Goal: Task Accomplishment & Management: Manage account settings

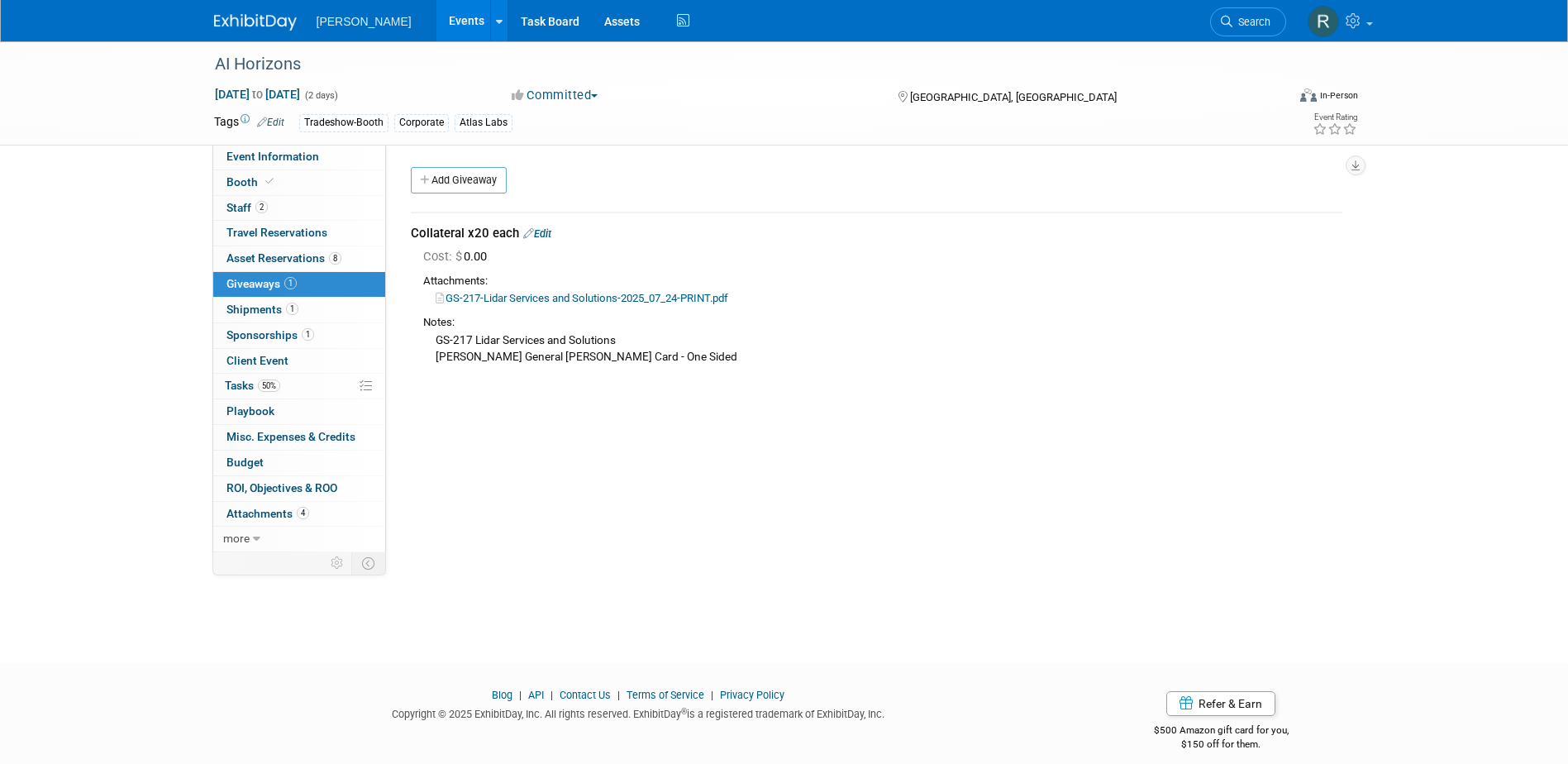
click at [1242, 25] on span "Search" at bounding box center [1251, 22] width 38 height 12
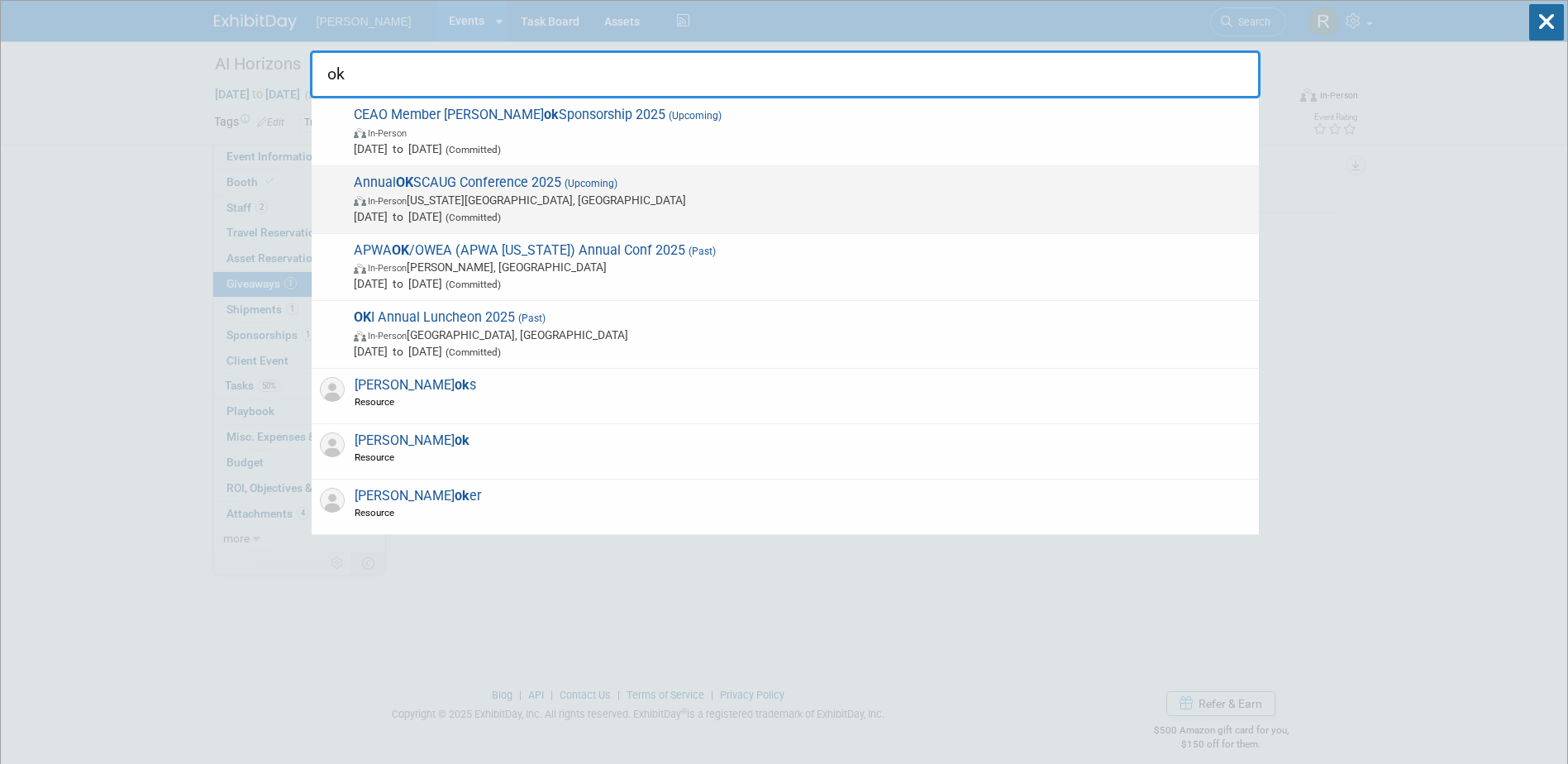
type input "ok"
click at [504, 191] on span "In-Person Oklahoma City, OK" at bounding box center [802, 199] width 897 height 17
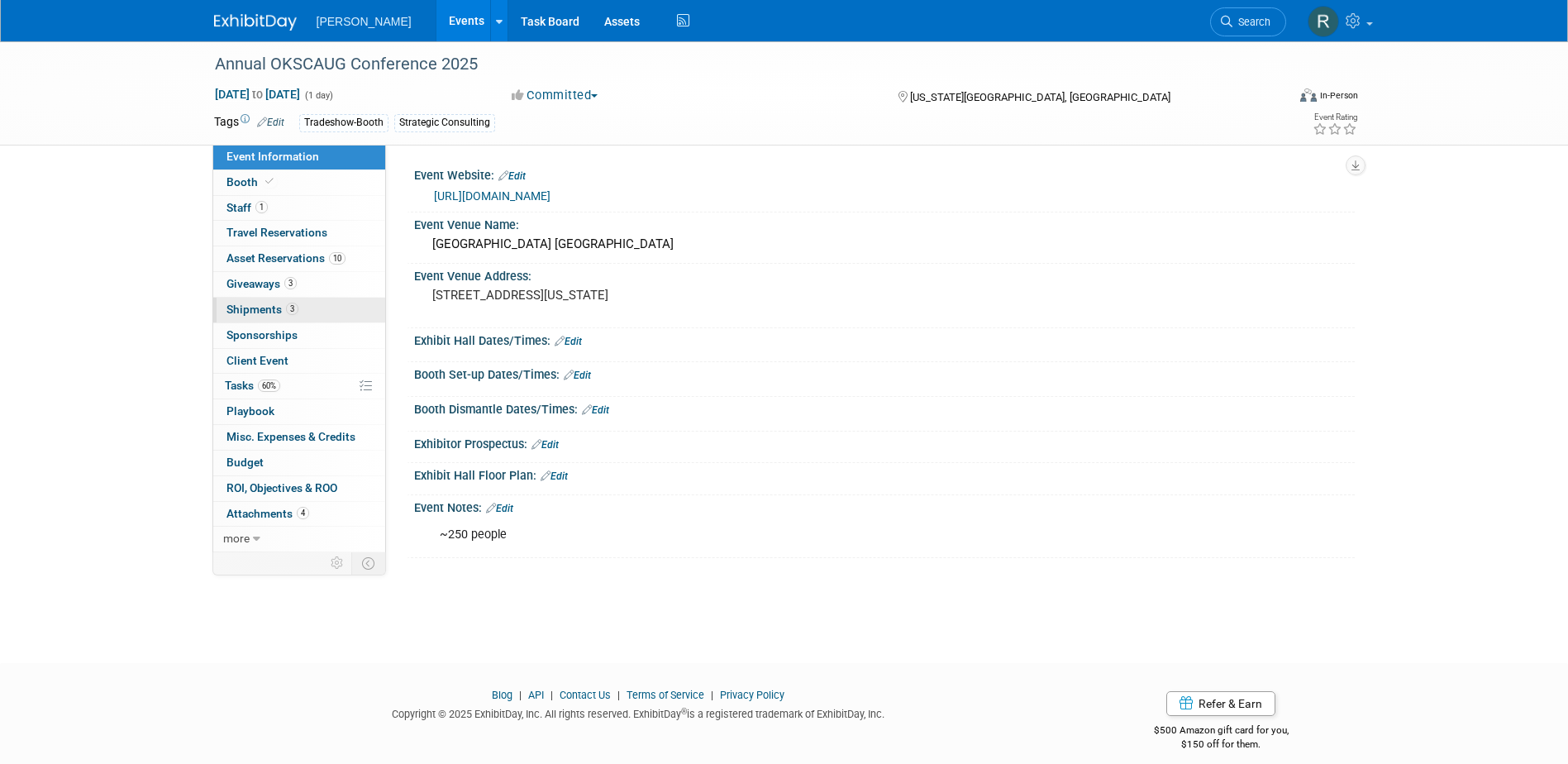
click at [255, 309] on span "Shipments 3" at bounding box center [263, 309] width 72 height 13
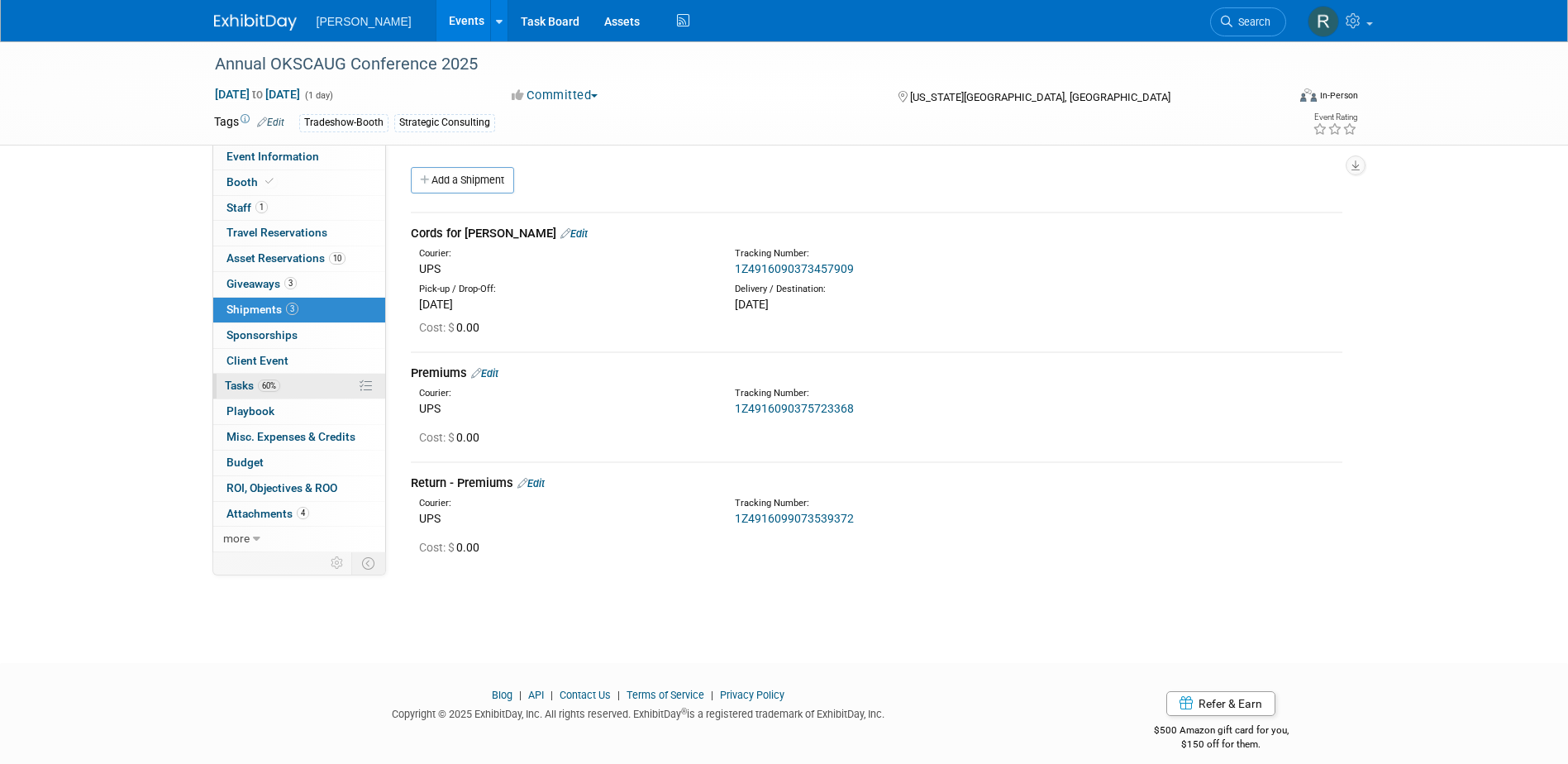
click at [246, 386] on span "Tasks 60%" at bounding box center [252, 385] width 56 height 13
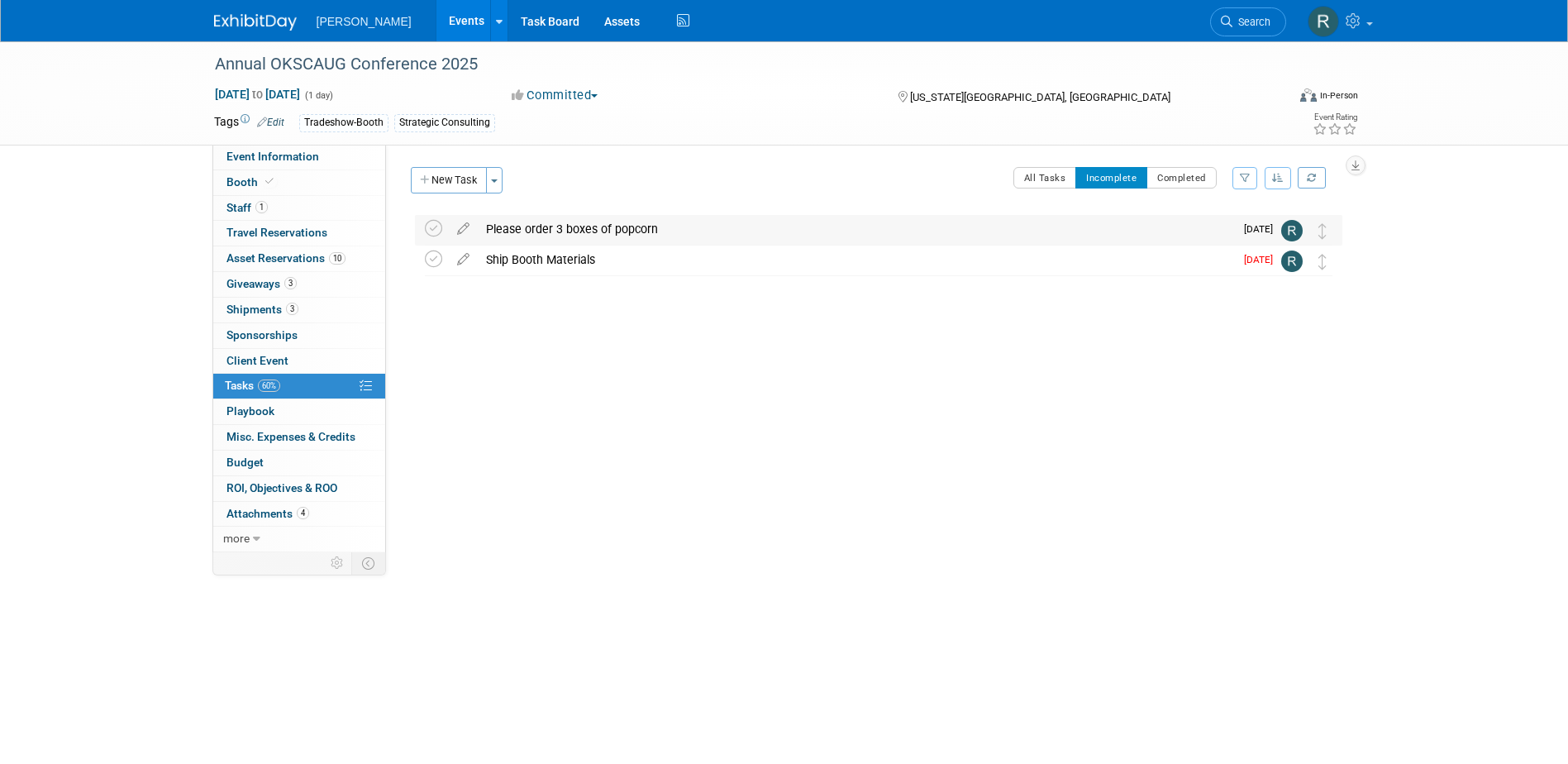
click at [548, 230] on div "Please order 3 boxes of popcorn" at bounding box center [855, 229] width 756 height 28
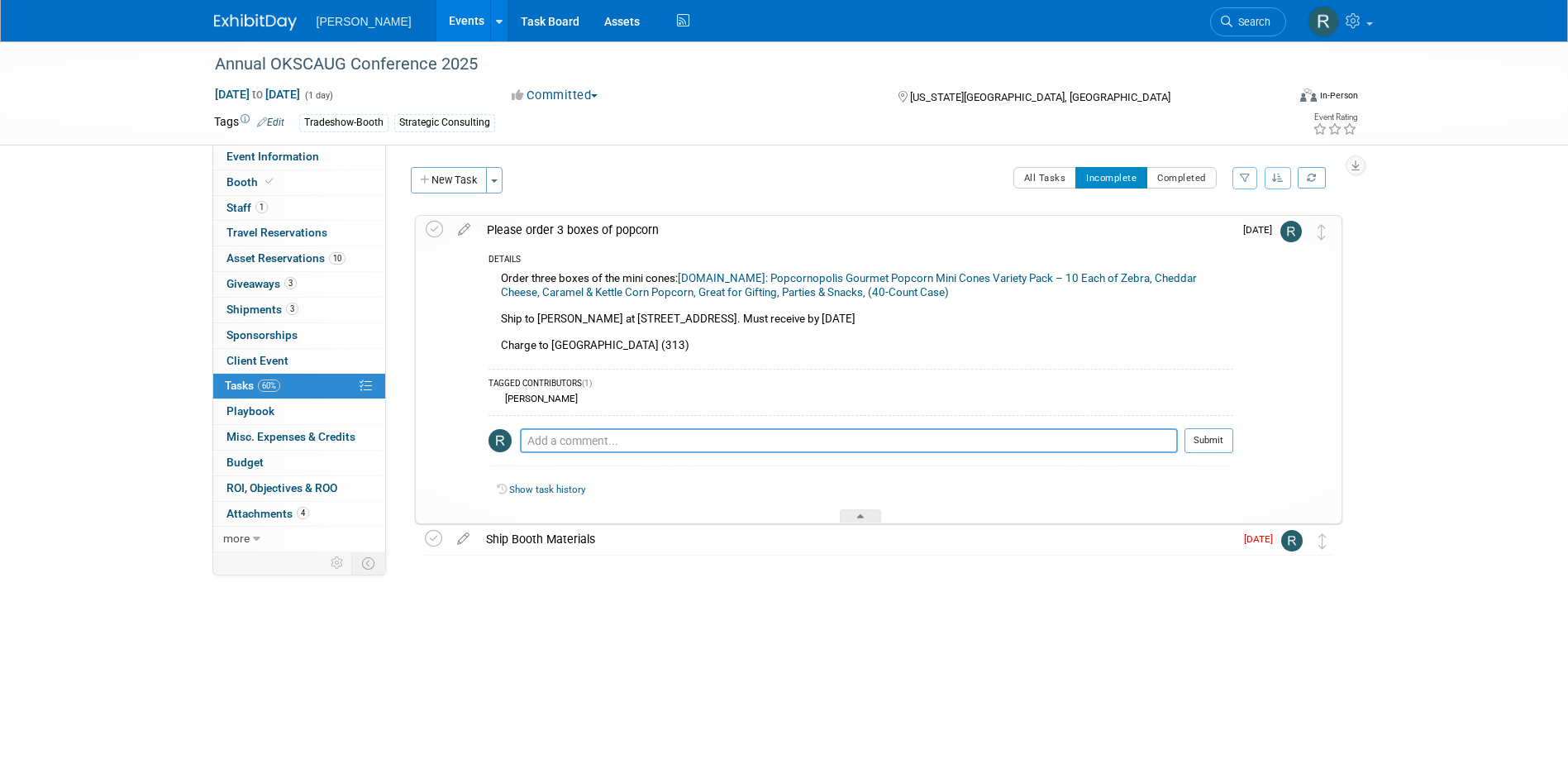
click at [636, 435] on textarea at bounding box center [849, 440] width 658 height 25
type textarea "D"
click at [432, 539] on icon at bounding box center [434, 539] width 18 height 18
click at [268, 309] on span "Shipments 3" at bounding box center [263, 309] width 72 height 13
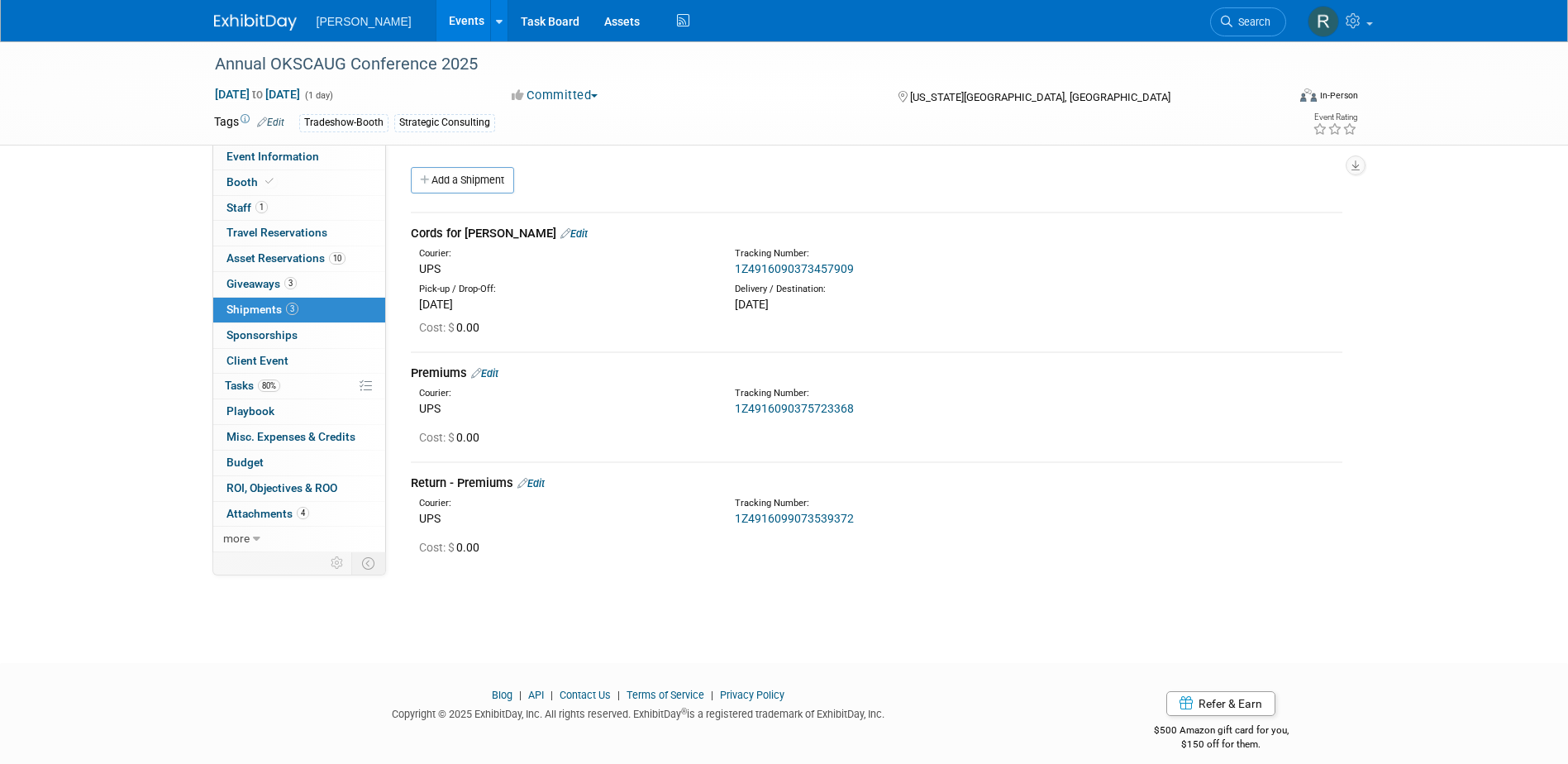
click at [496, 372] on link "Edit" at bounding box center [484, 373] width 27 height 12
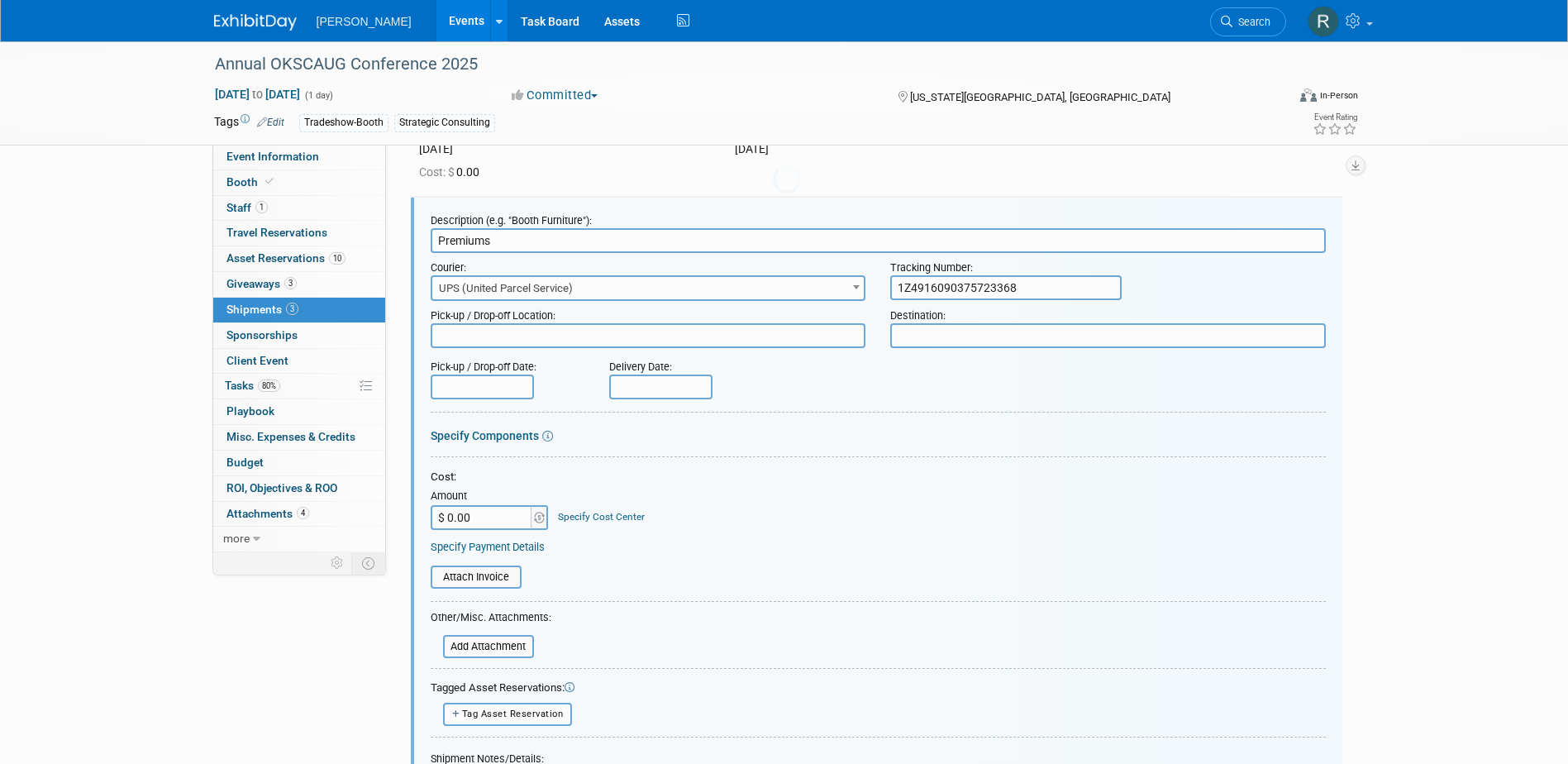
scroll to position [164, 0]
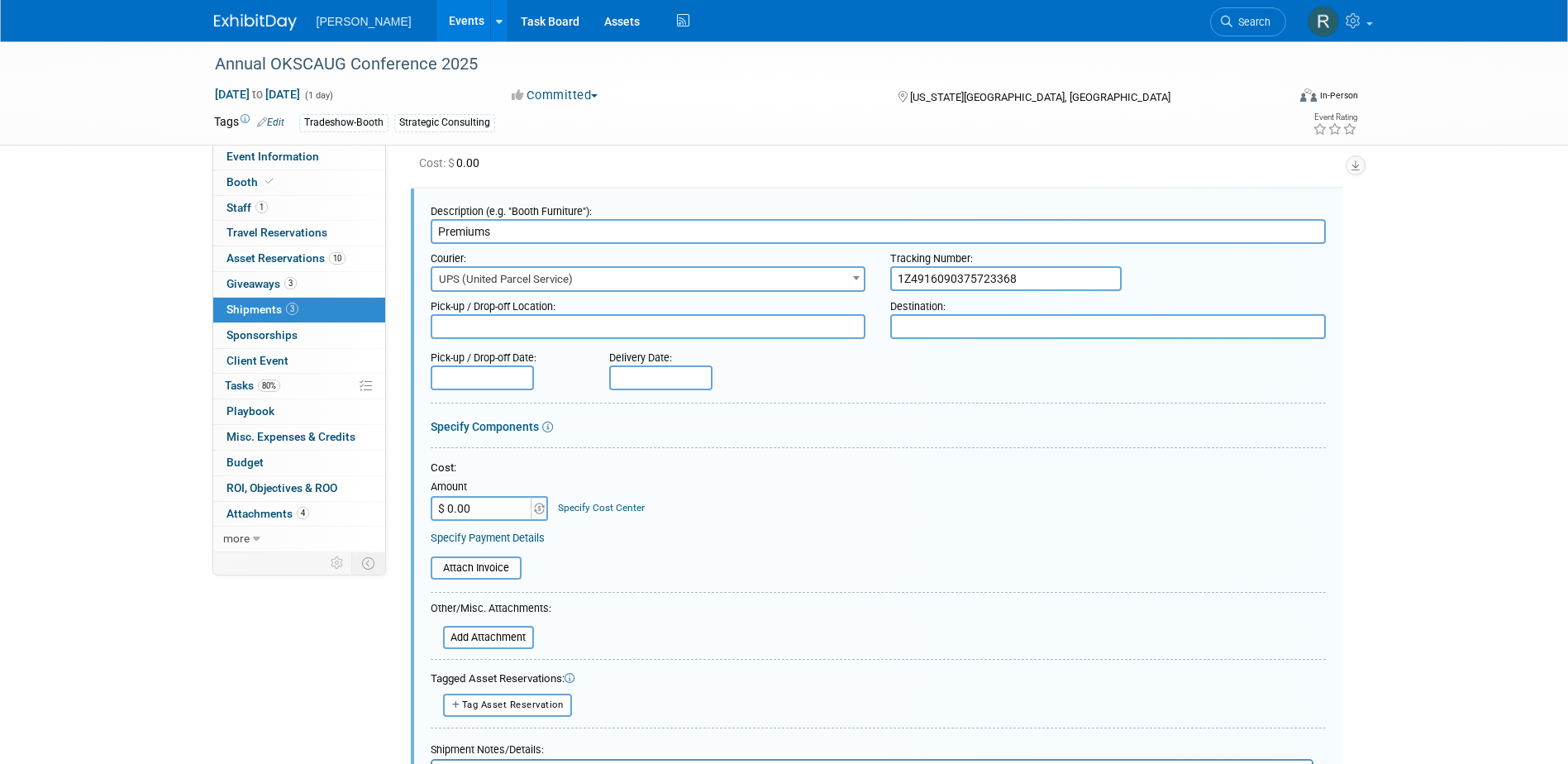
click at [475, 367] on input "text" at bounding box center [482, 378] width 103 height 25
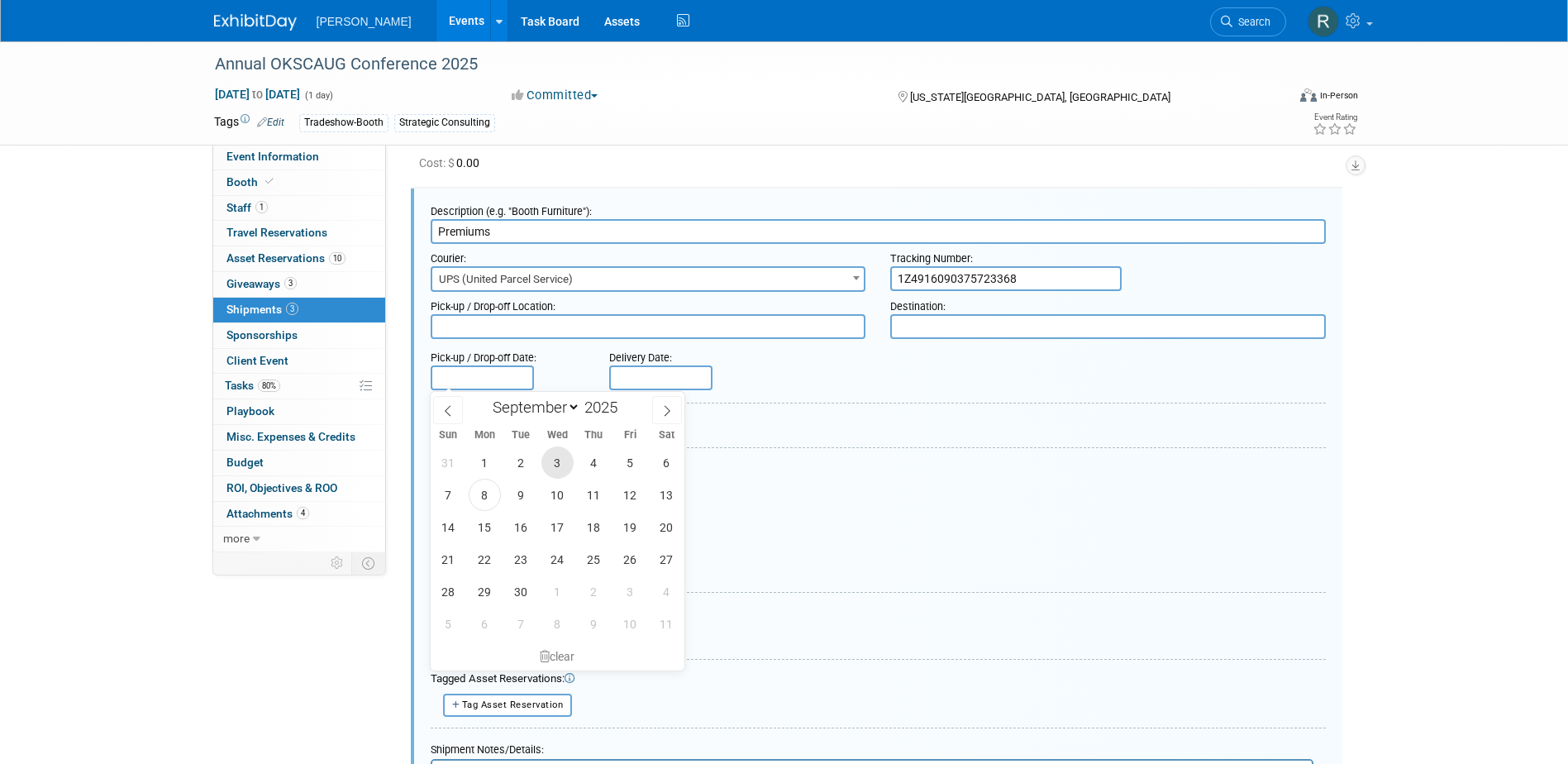
click at [557, 463] on span "3" at bounding box center [558, 462] width 33 height 33
click at [672, 377] on body "Woolpert Events Add Event Bulk Upload Events Shareable Event Boards Recently Vi…" at bounding box center [784, 218] width 1568 height 764
click at [664, 460] on span "6" at bounding box center [666, 462] width 33 height 33
type input "Sep 6, 2025"
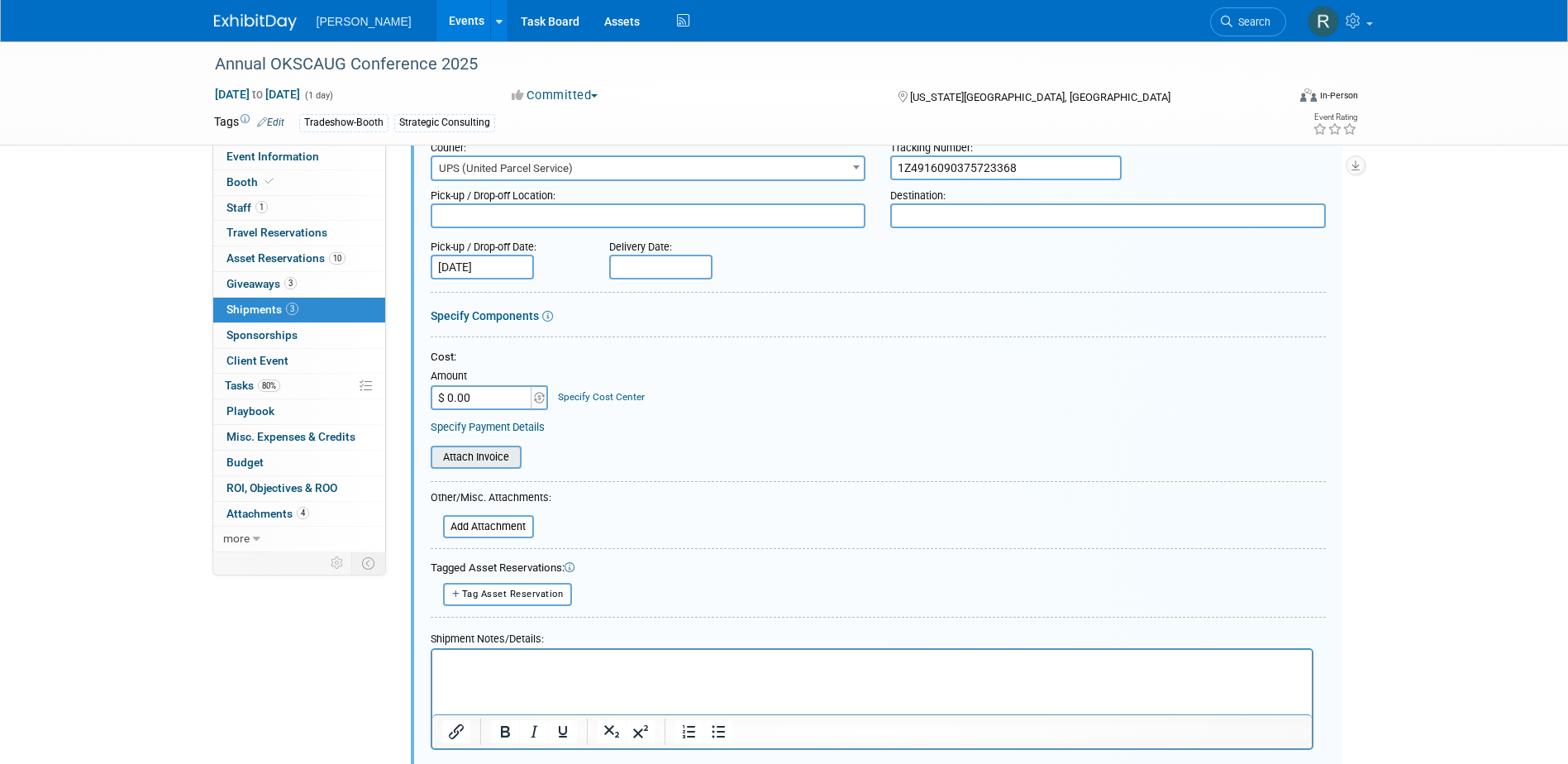
scroll to position [412, 0]
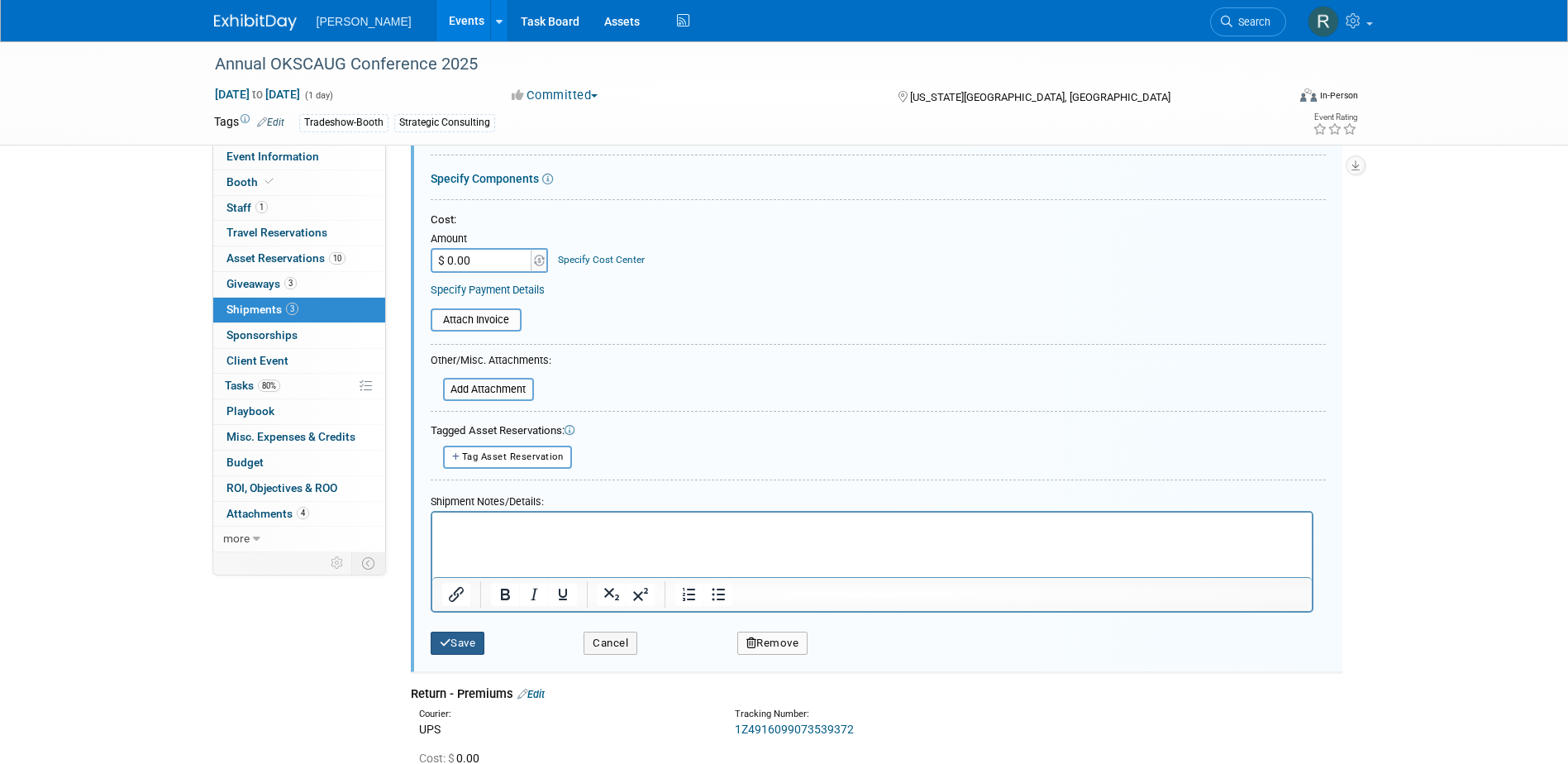
click at [466, 646] on button "Save" at bounding box center [458, 643] width 55 height 23
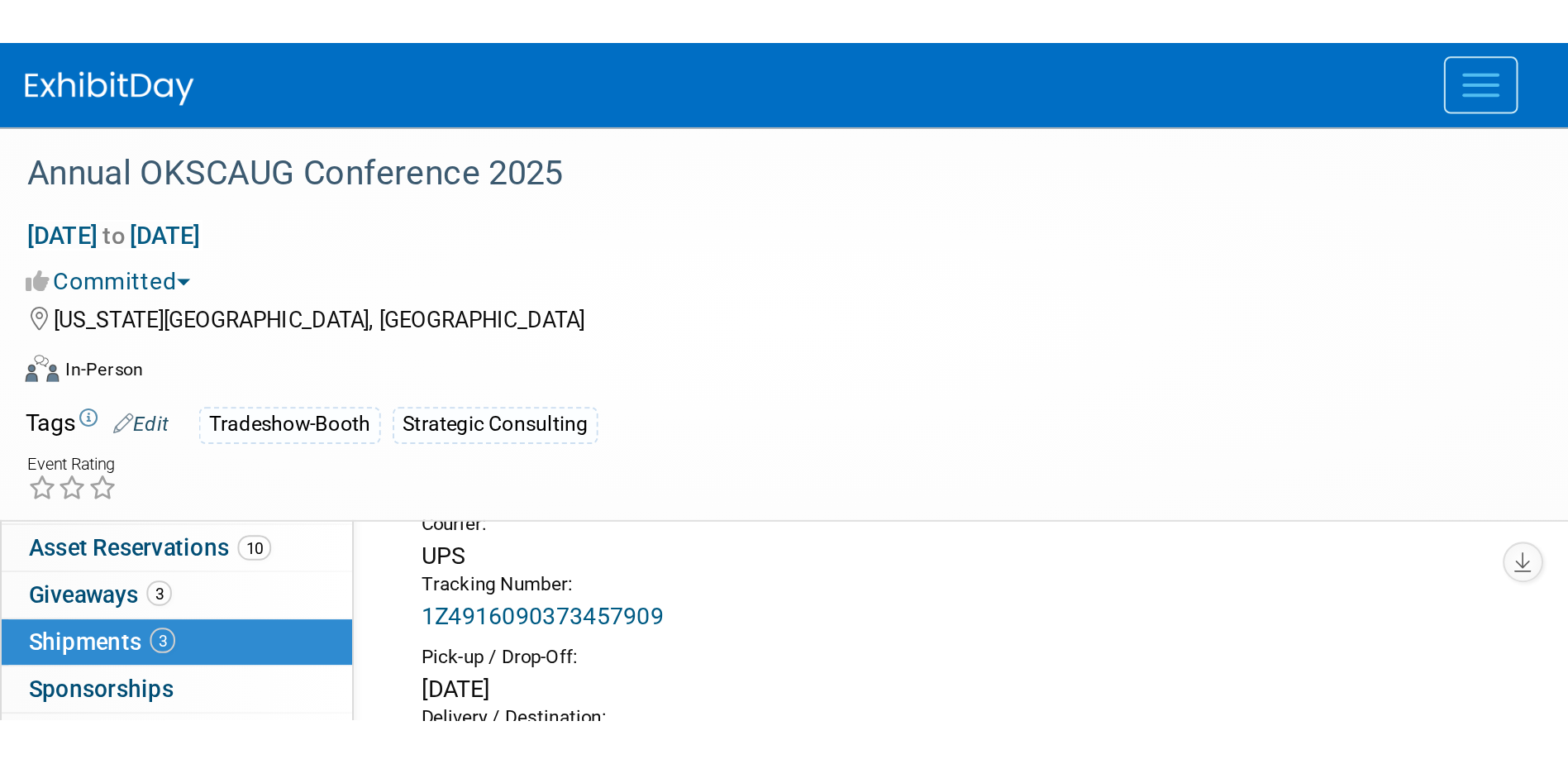
scroll to position [18, 0]
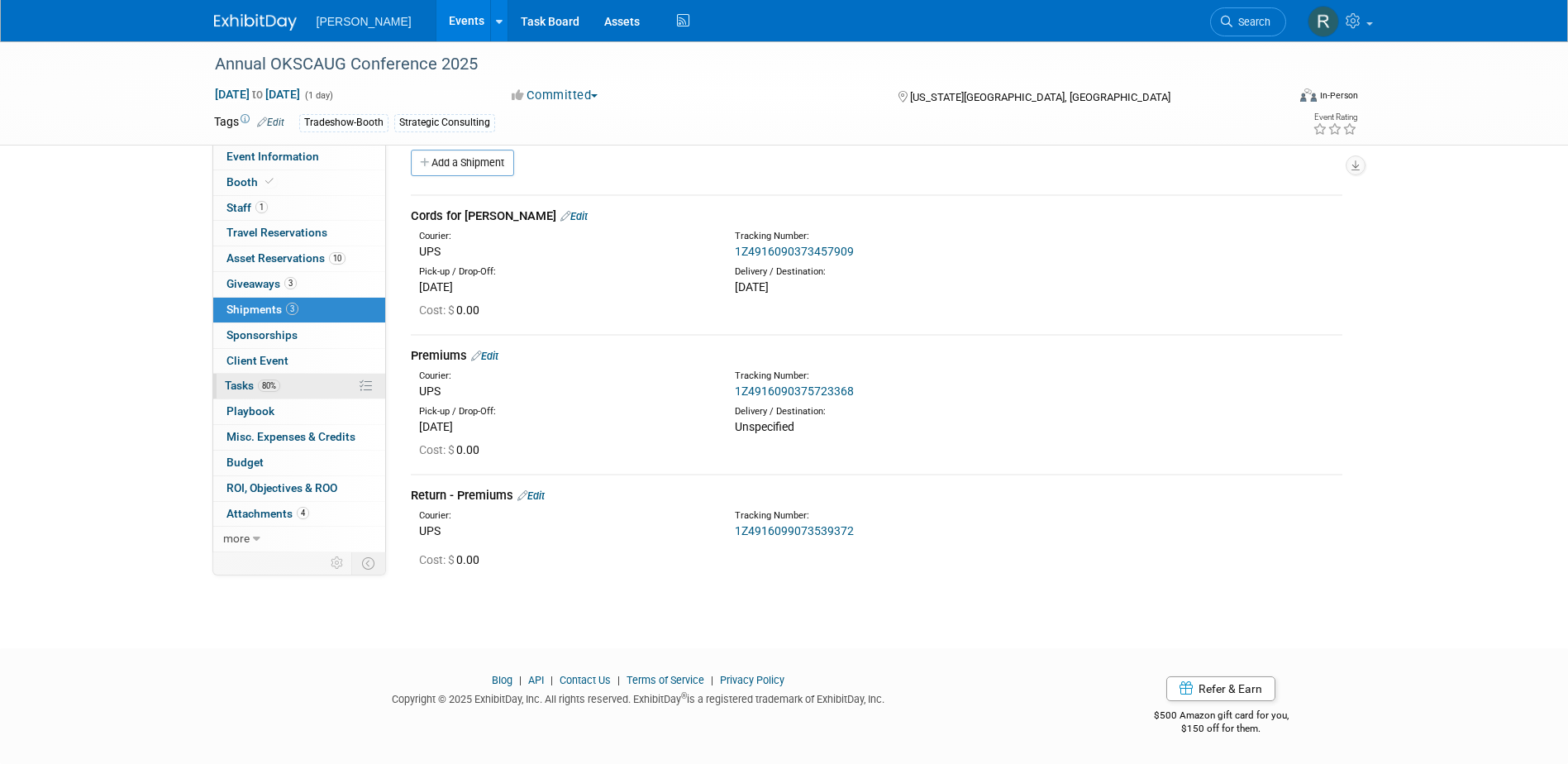
click at [234, 382] on span "Tasks 80%" at bounding box center [252, 385] width 56 height 13
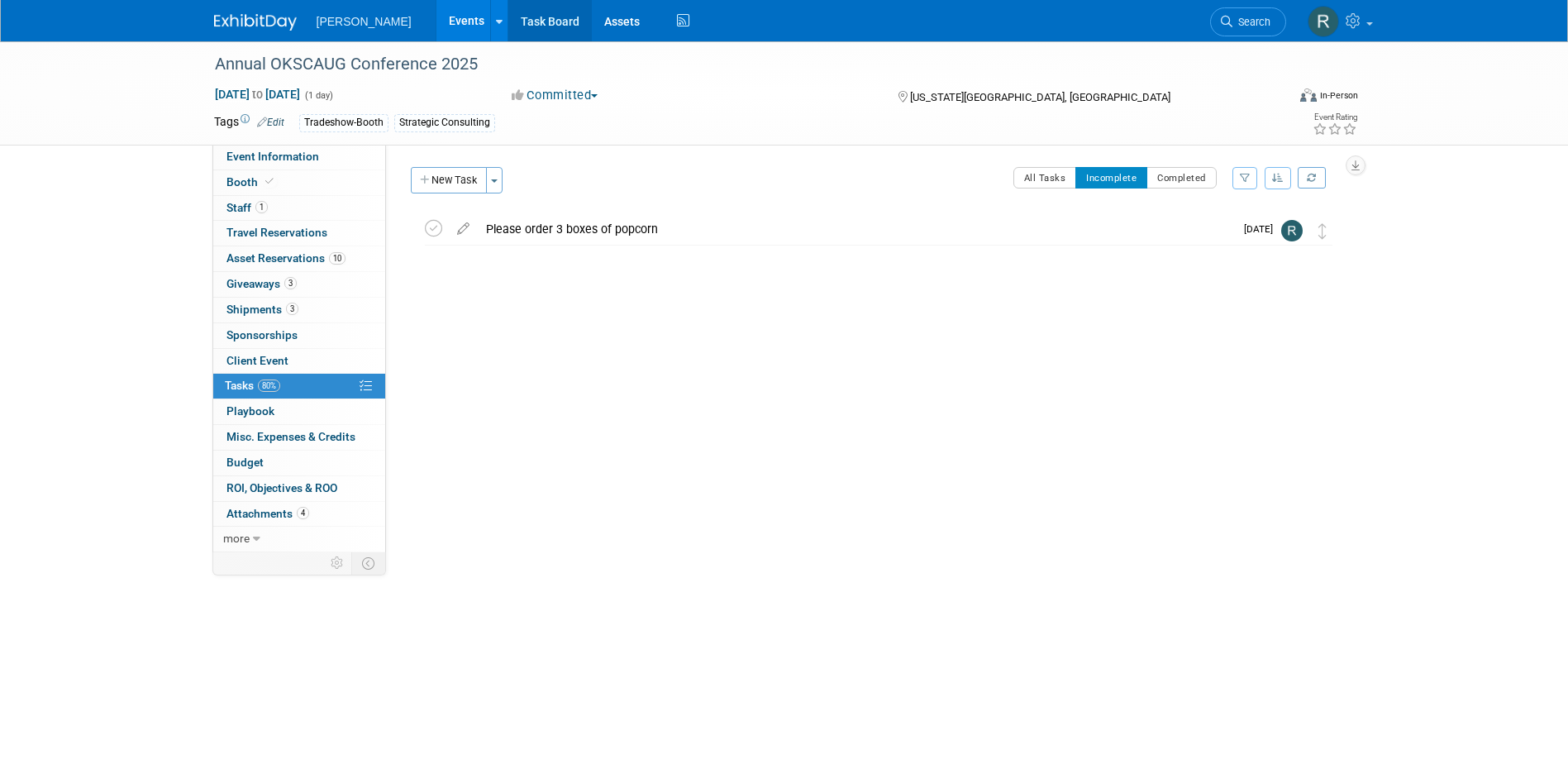
click at [508, 32] on link "Task Board" at bounding box center [550, 20] width 84 height 41
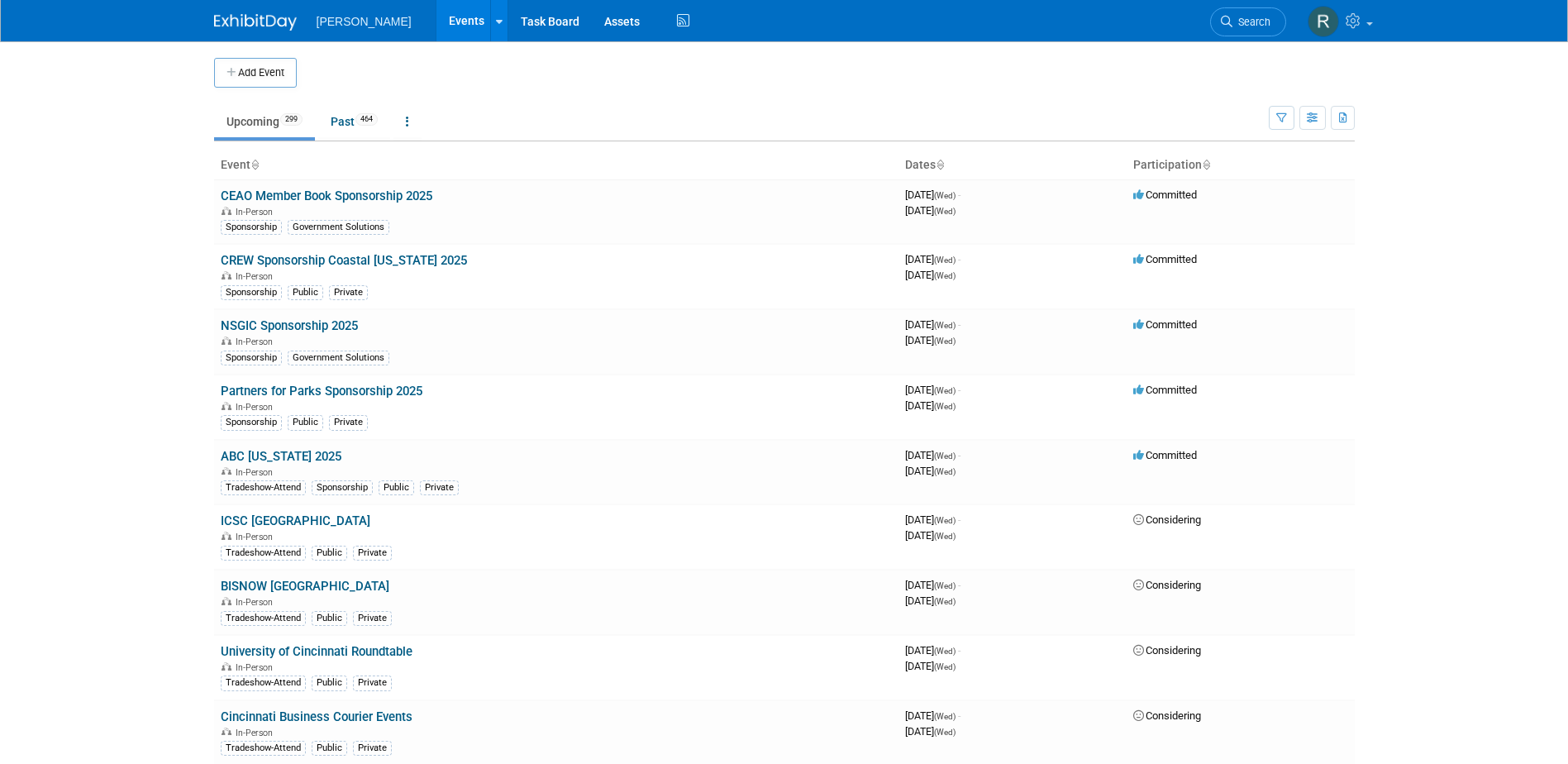
click at [1258, 19] on span "Search" at bounding box center [1251, 22] width 38 height 12
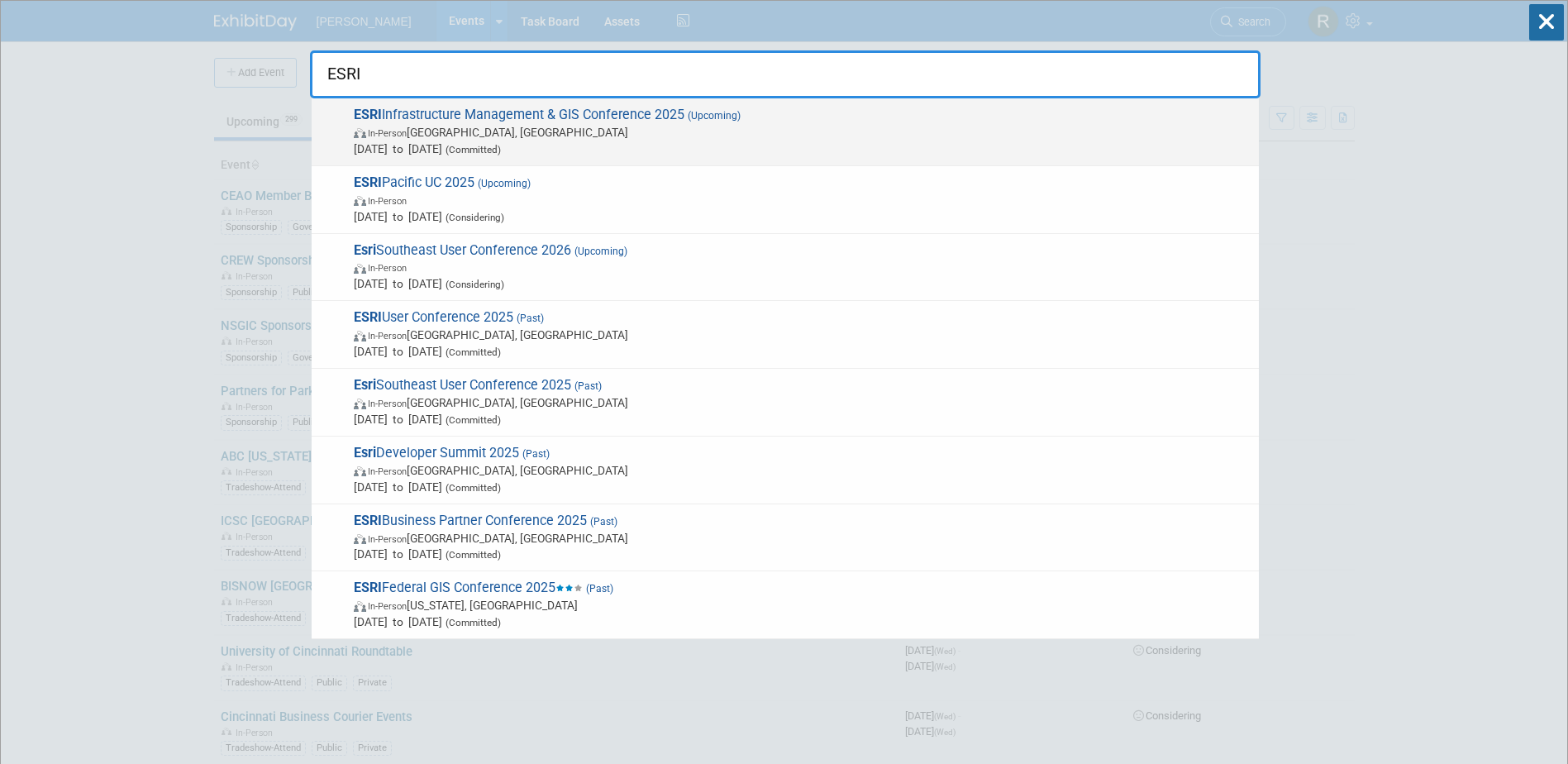
type input "ESRI"
click at [575, 124] on span "In-Person Palm Springs, CA" at bounding box center [802, 132] width 897 height 17
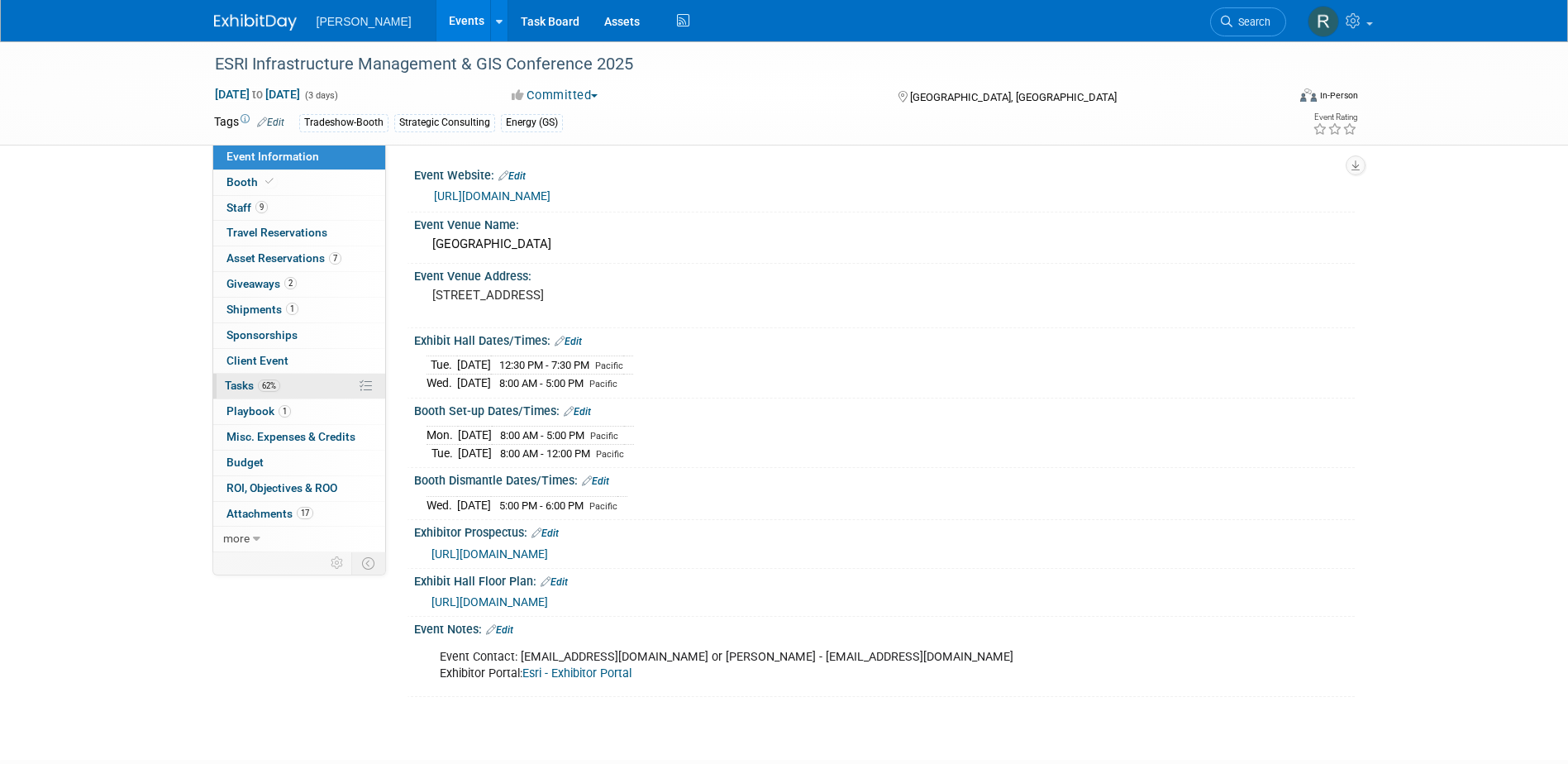
click at [257, 382] on span "Tasks 62%" at bounding box center [252, 385] width 56 height 13
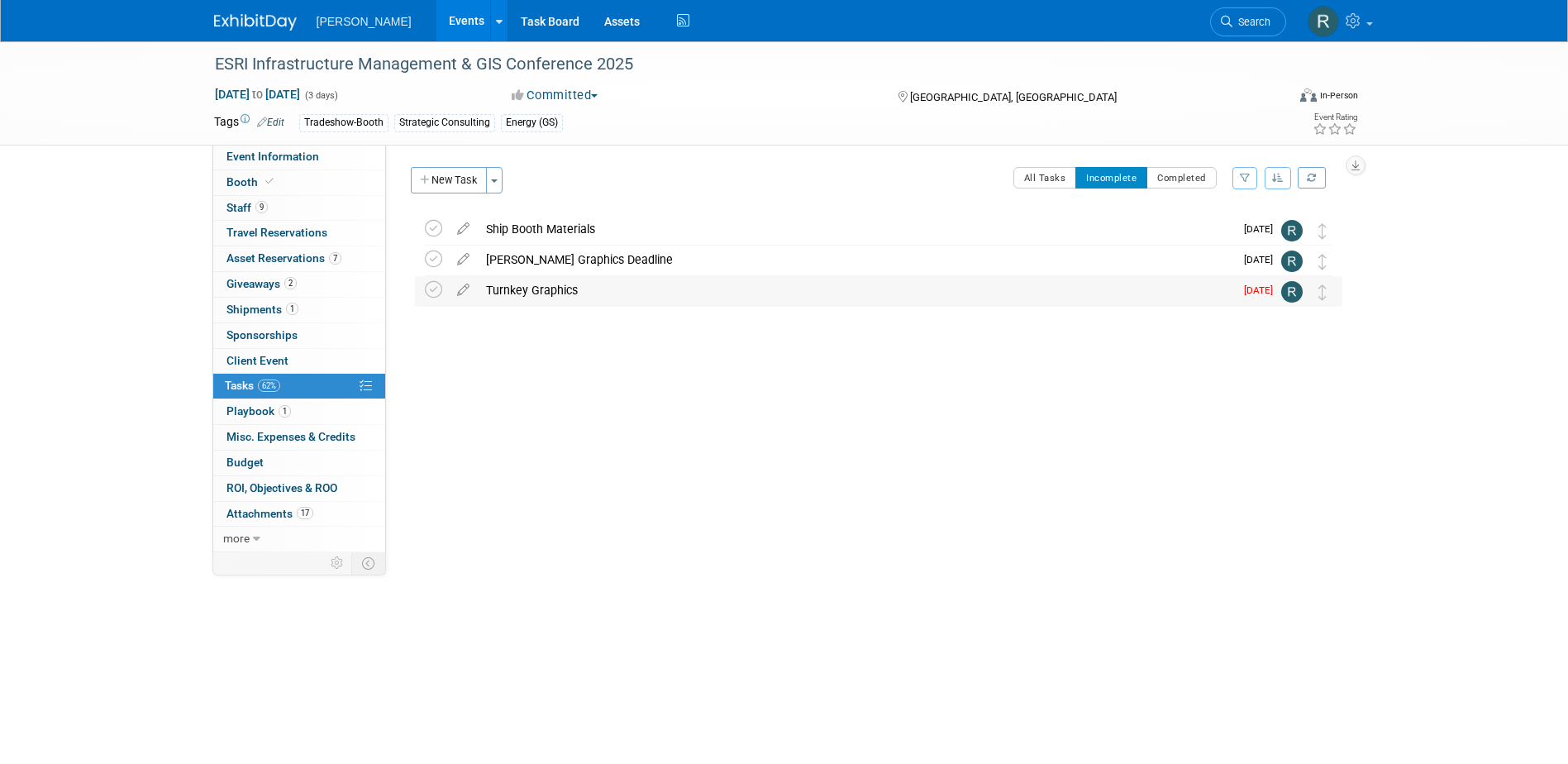
click at [530, 290] on div "Turnkey Graphics" at bounding box center [855, 290] width 756 height 28
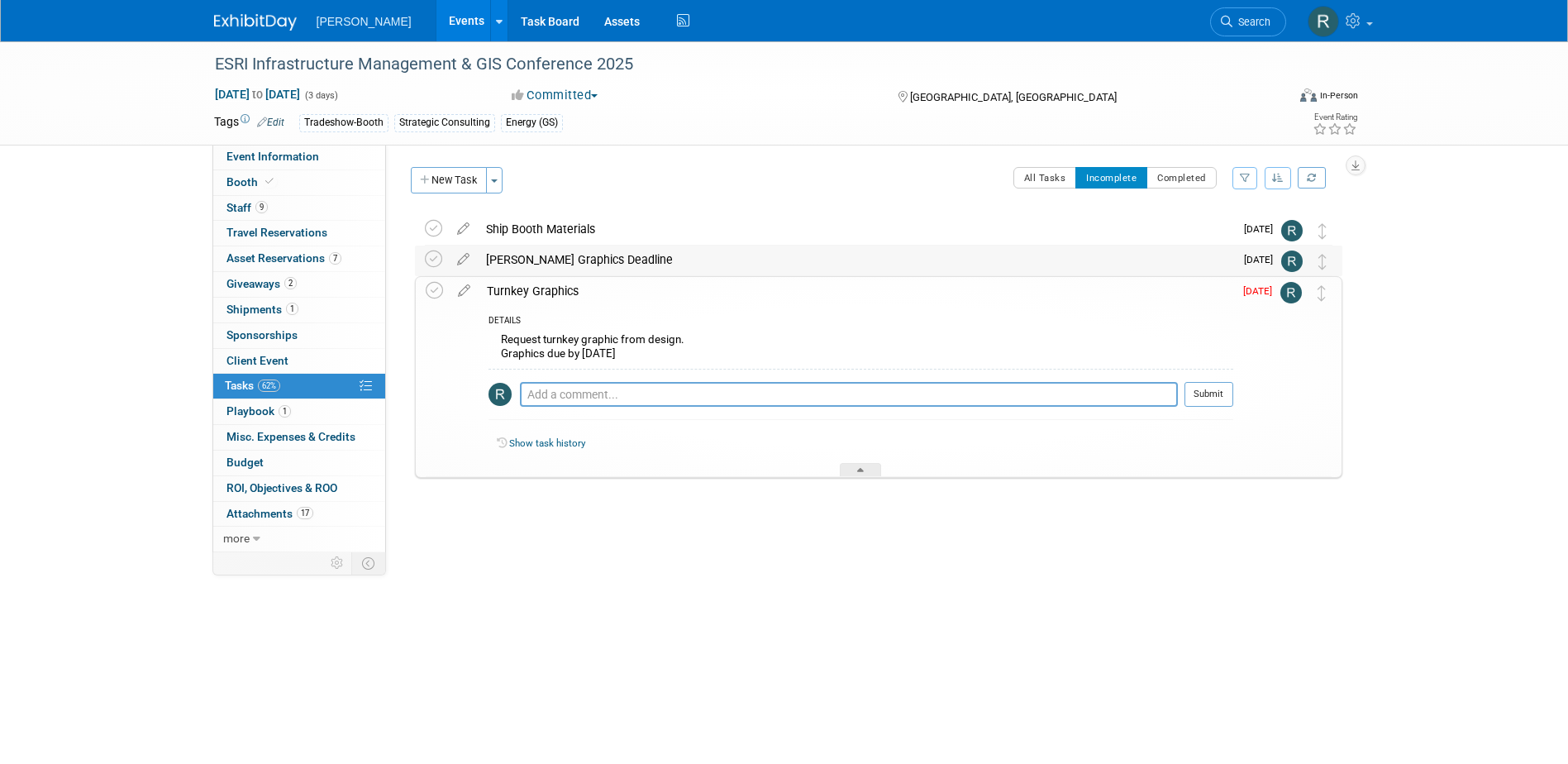
click at [531, 261] on div "Freeman Graphics Deadline" at bounding box center [855, 259] width 756 height 28
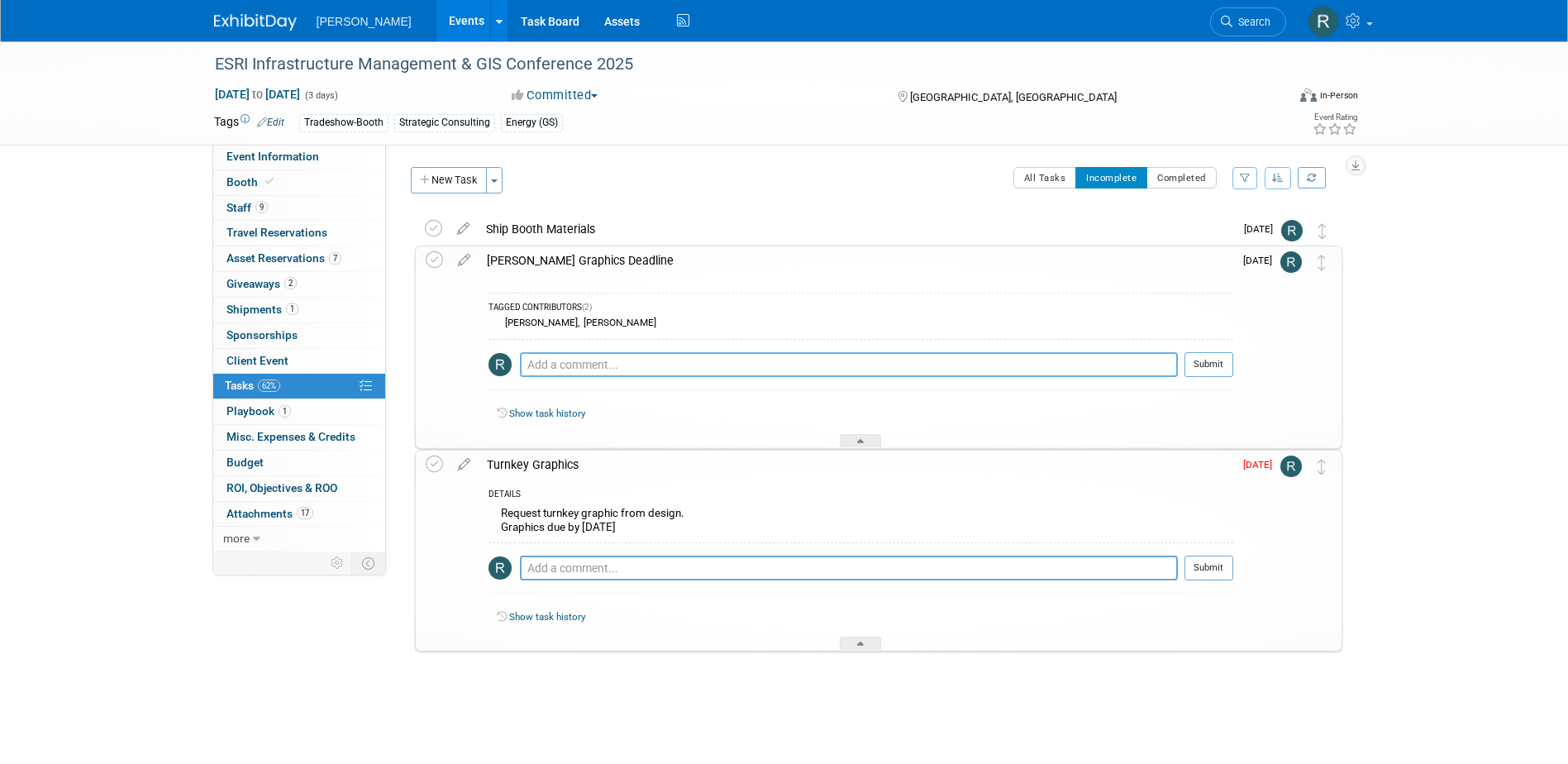
click at [574, 364] on textarea at bounding box center [849, 364] width 658 height 25
type textarea "Hey Ladies - How is this coming along? Do you need anything from me? Please let…"
click at [1198, 358] on button "Submit" at bounding box center [1208, 364] width 49 height 25
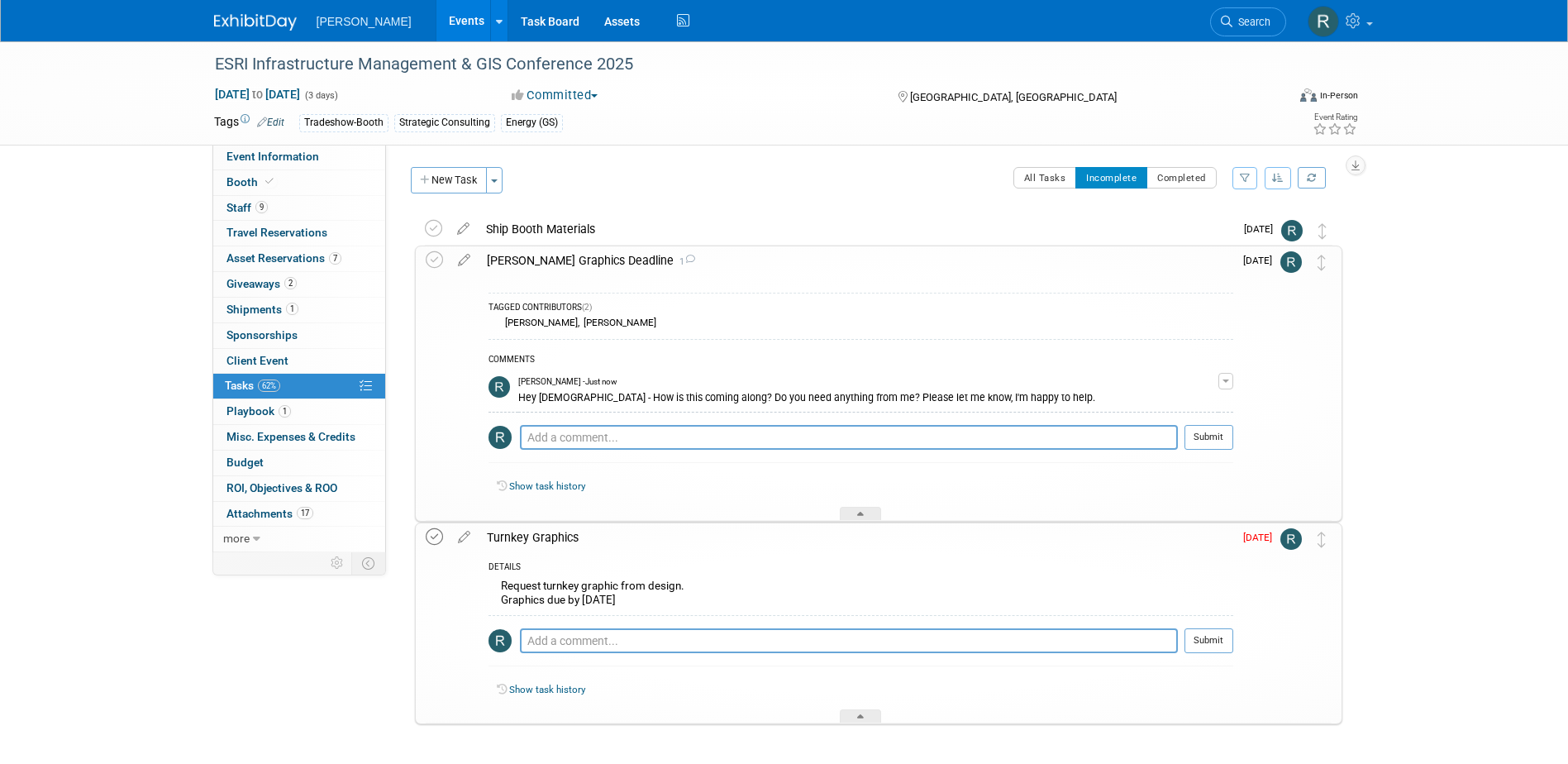
click at [430, 537] on icon at bounding box center [434, 537] width 18 height 18
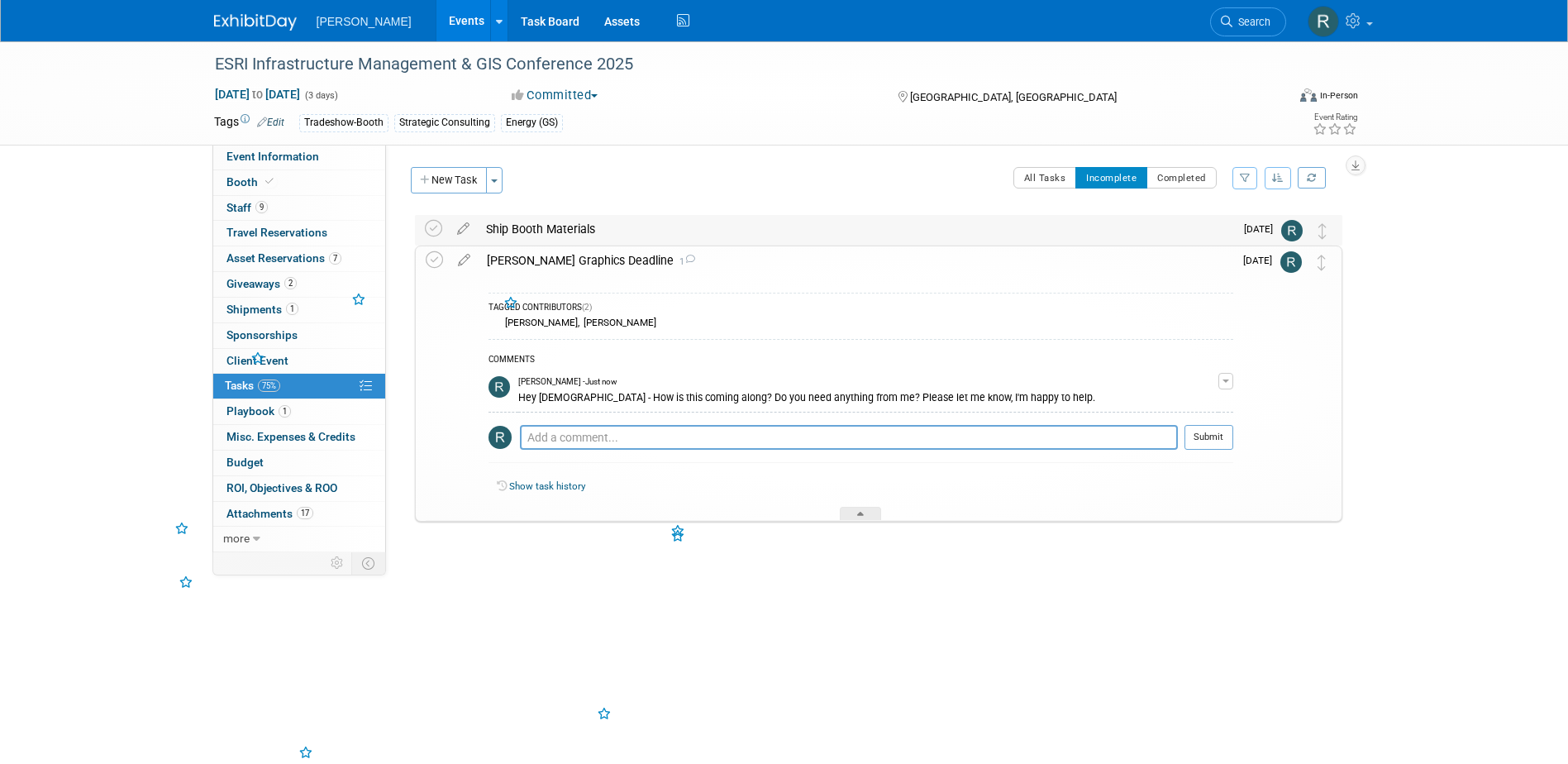
click at [544, 224] on div "Ship Booth Materials" at bounding box center [855, 229] width 756 height 28
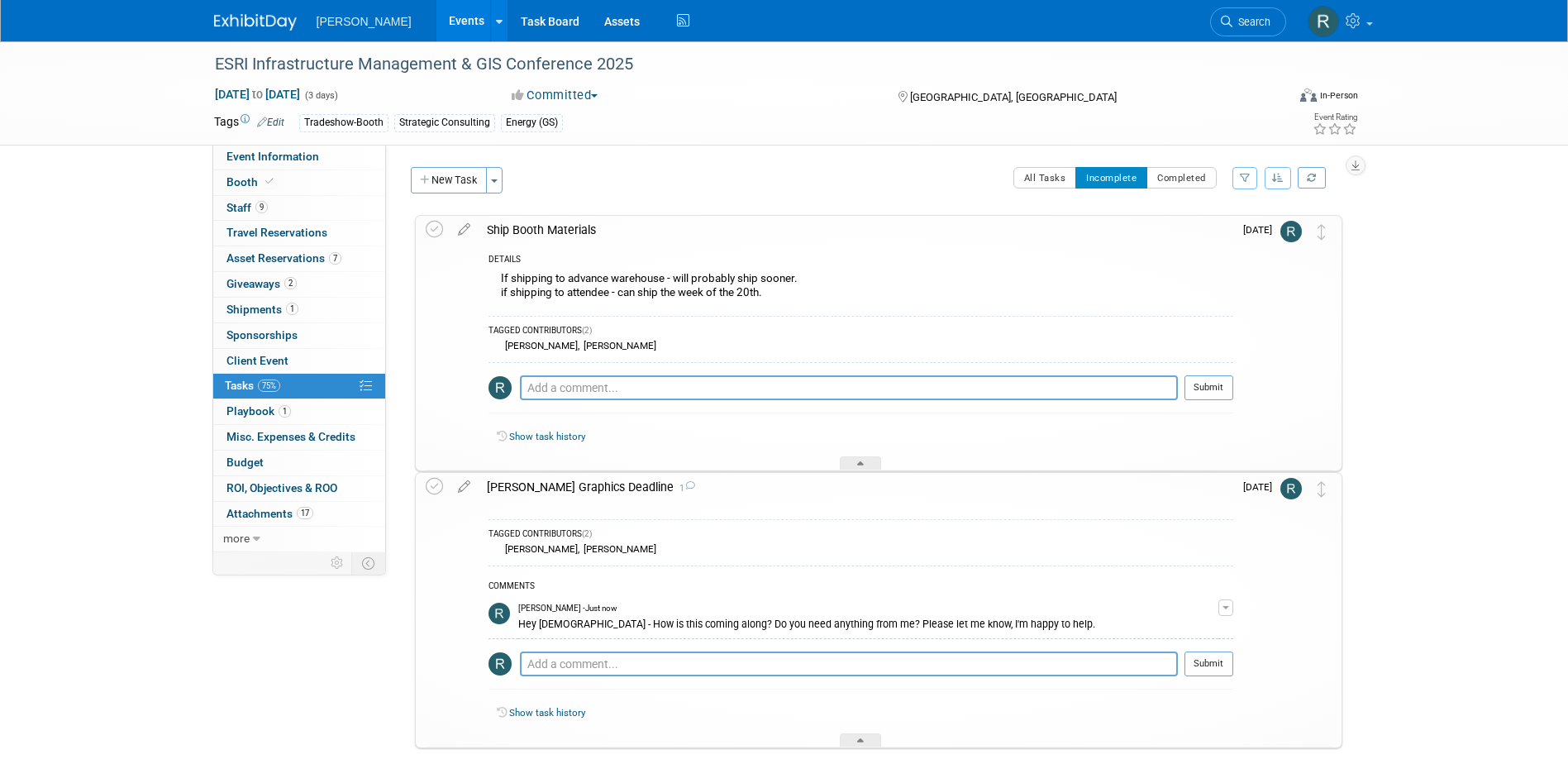
click at [549, 228] on div "Ship Booth Materials" at bounding box center [855, 230] width 754 height 28
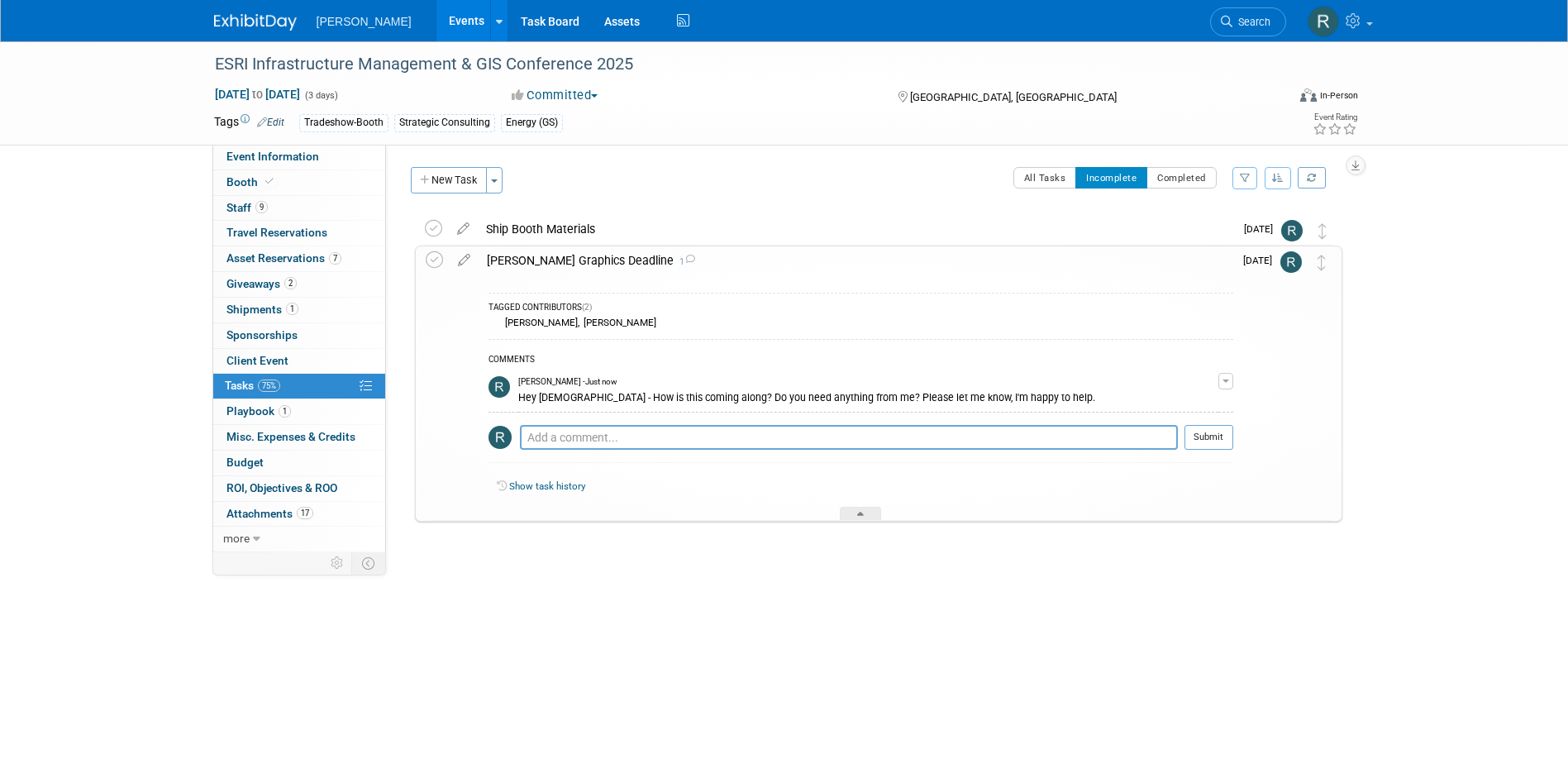
click at [540, 261] on div "Freeman Graphics Deadline 1" at bounding box center [855, 260] width 754 height 28
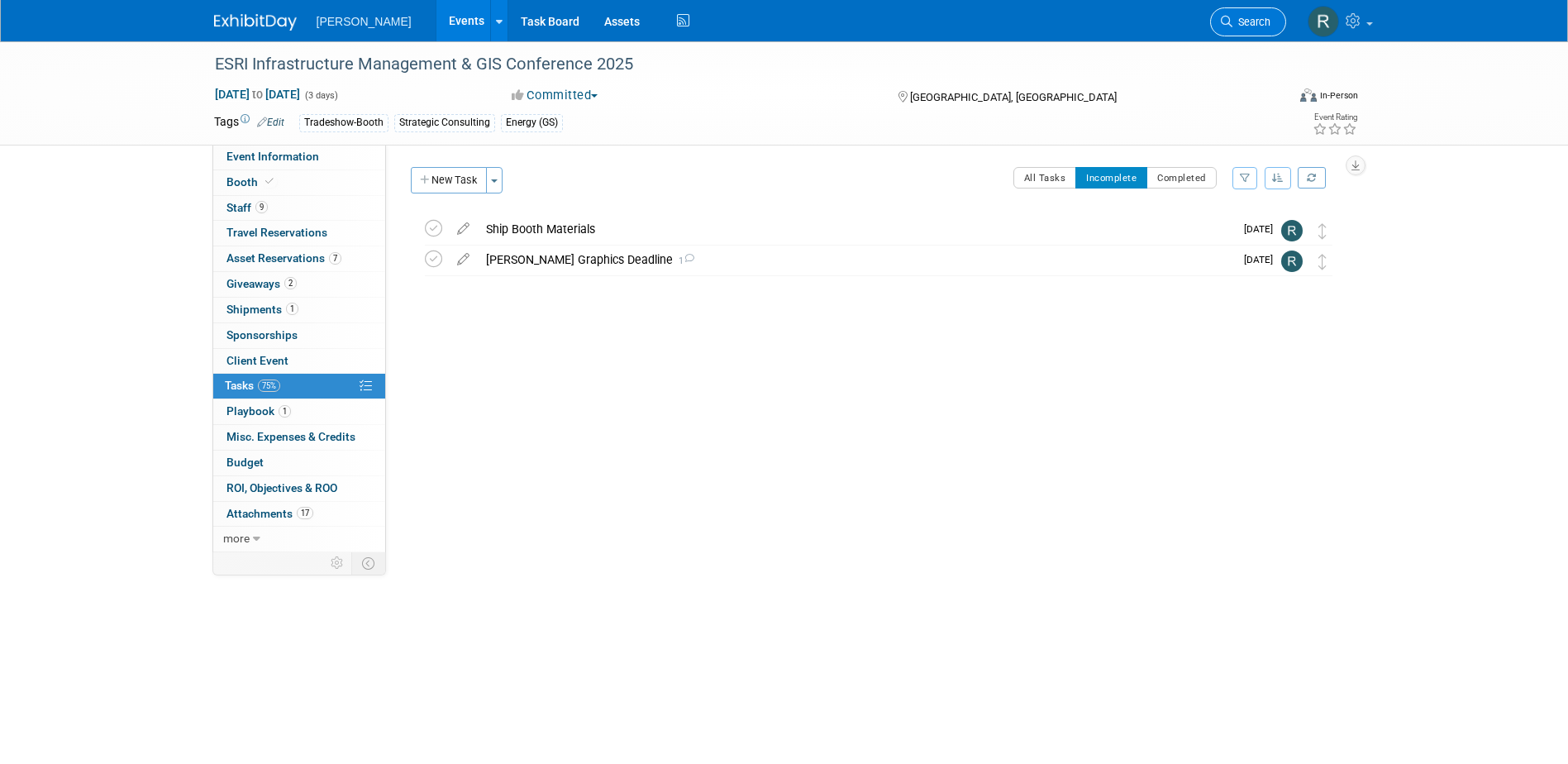
click at [1256, 22] on span "Search" at bounding box center [1251, 22] width 38 height 12
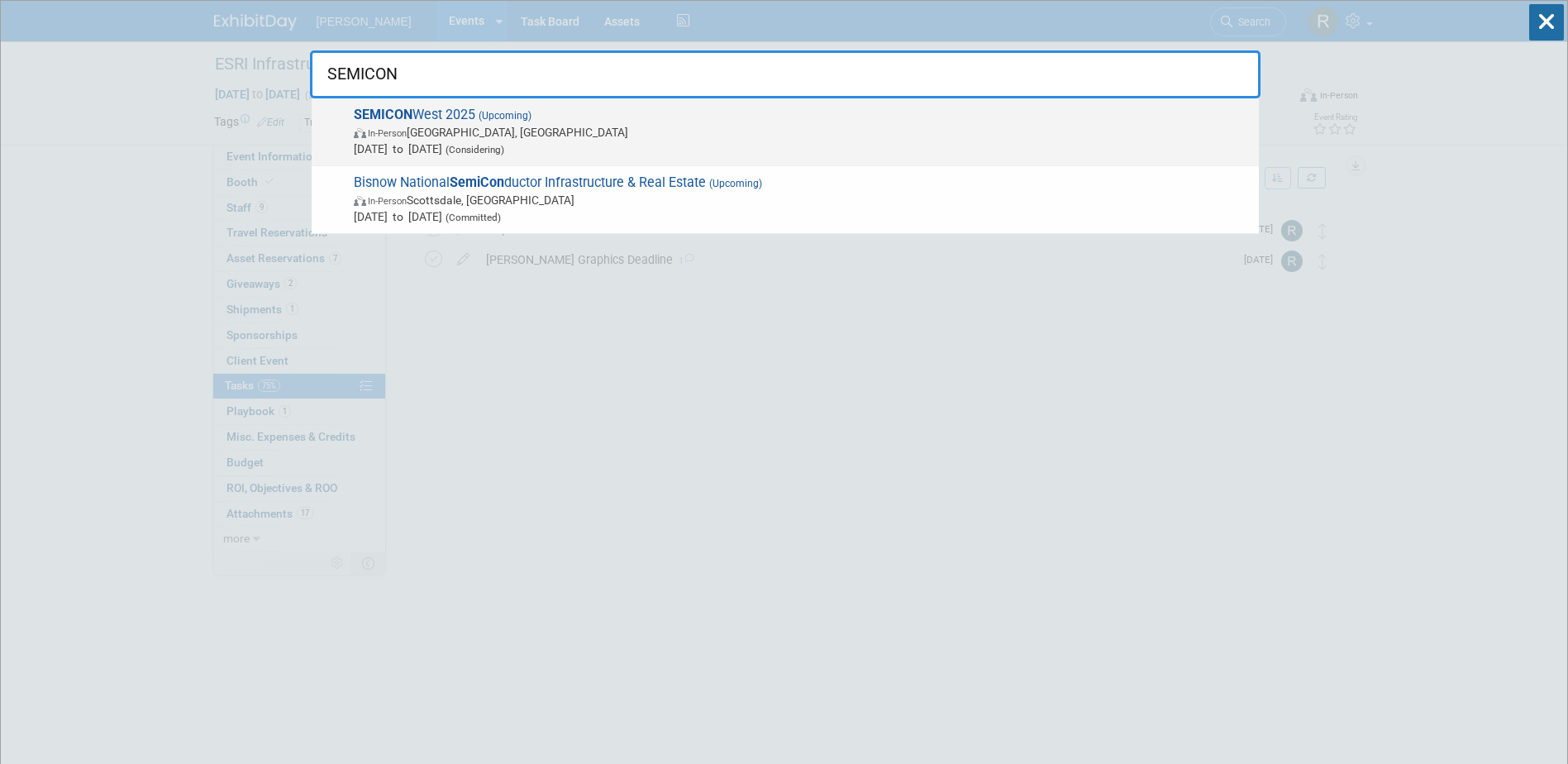
type input "SEMICON"
click at [474, 113] on span "SEMICON West 2025 (Upcoming) In-Person Phoenix, AZ Oct 7, 2025 to Oct 9, 2025 (…" at bounding box center [799, 131] width 902 height 50
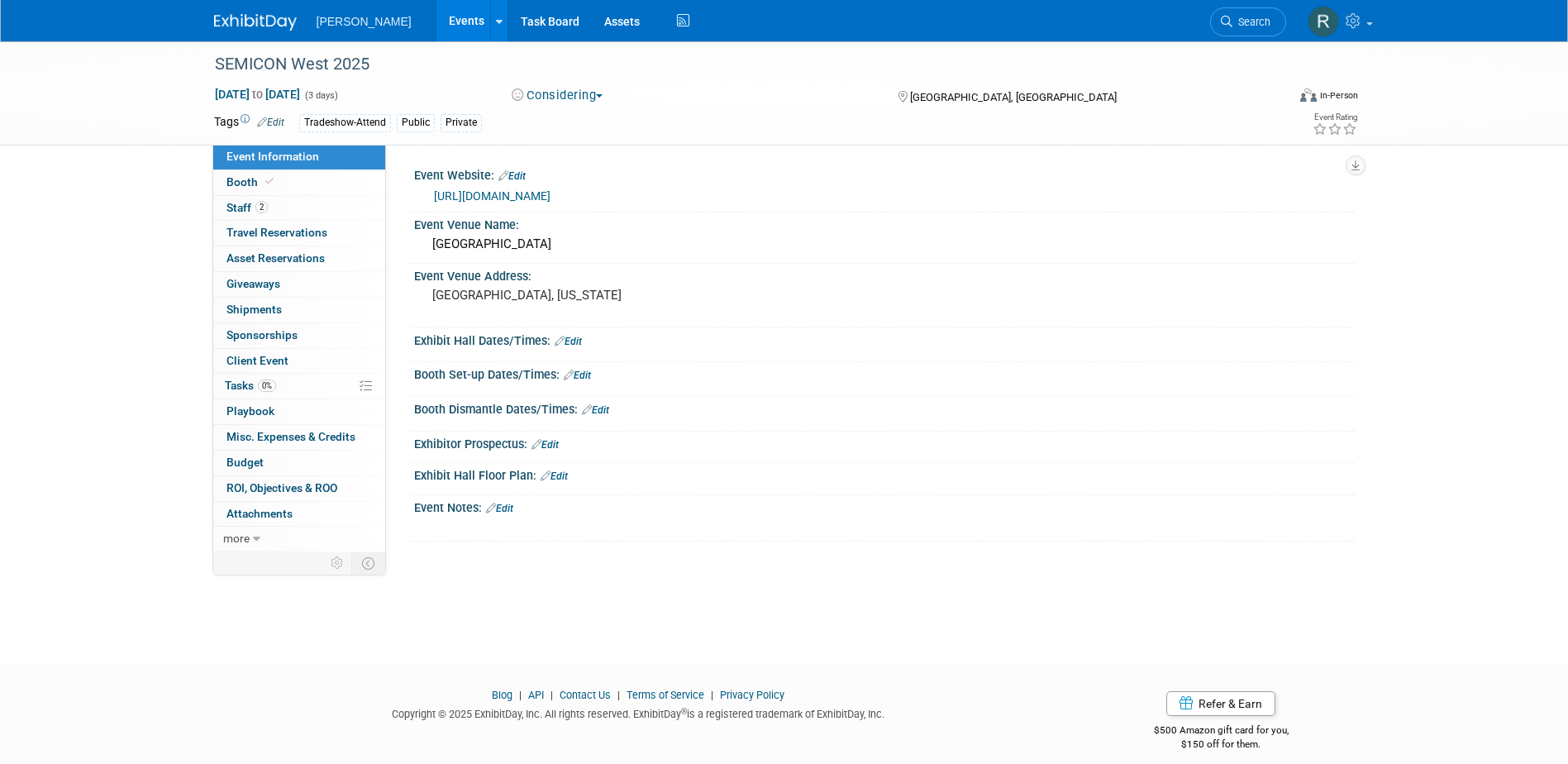
click at [509, 194] on link "[URL][DOMAIN_NAME]" at bounding box center [492, 196] width 116 height 13
click at [371, 60] on div "SEMICON West 2025" at bounding box center [735, 64] width 1053 height 30
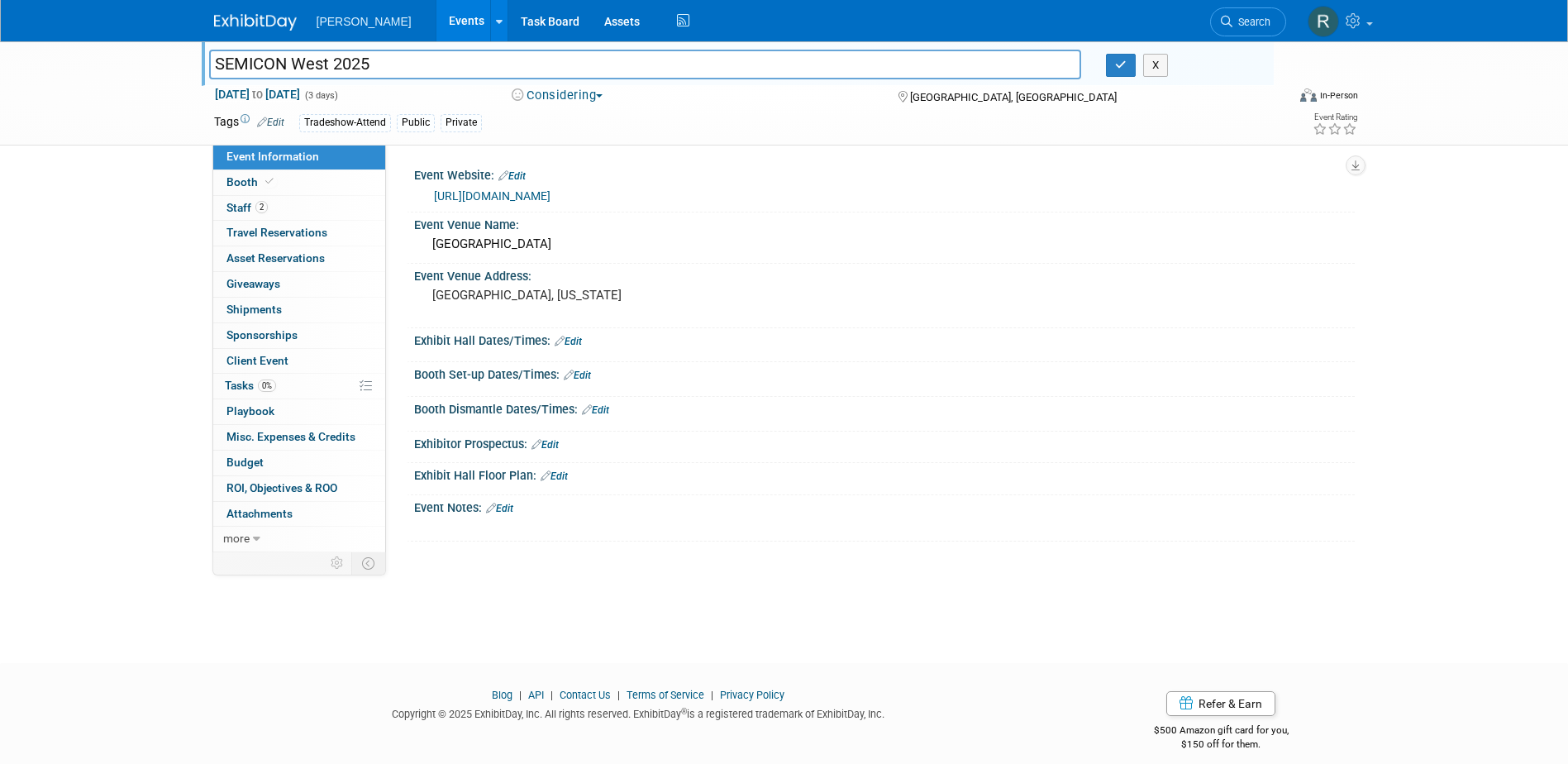
drag, startPoint x: 247, startPoint y: 58, endPoint x: 151, endPoint y: 56, distance: 96.0
click at [151, 56] on div "SEMICON West 2025 SEMICON West 2025 X [DATE] to [DATE] (3 days) [DATE] to [DATE…" at bounding box center [784, 94] width 1568 height 104
click at [274, 212] on link "2 Staff 2" at bounding box center [299, 208] width 172 height 25
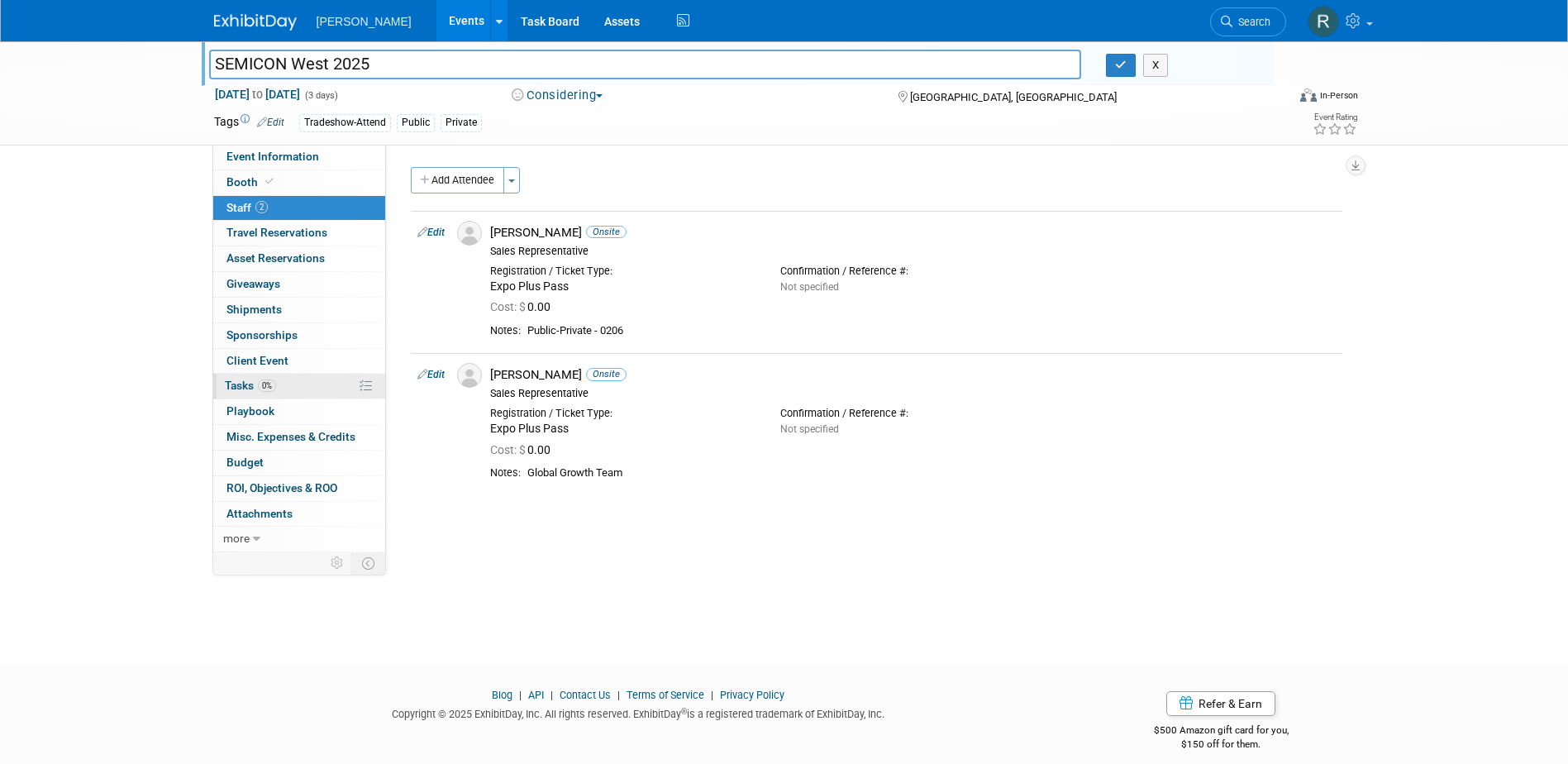
click at [274, 390] on span "0%" at bounding box center [266, 386] width 19 height 12
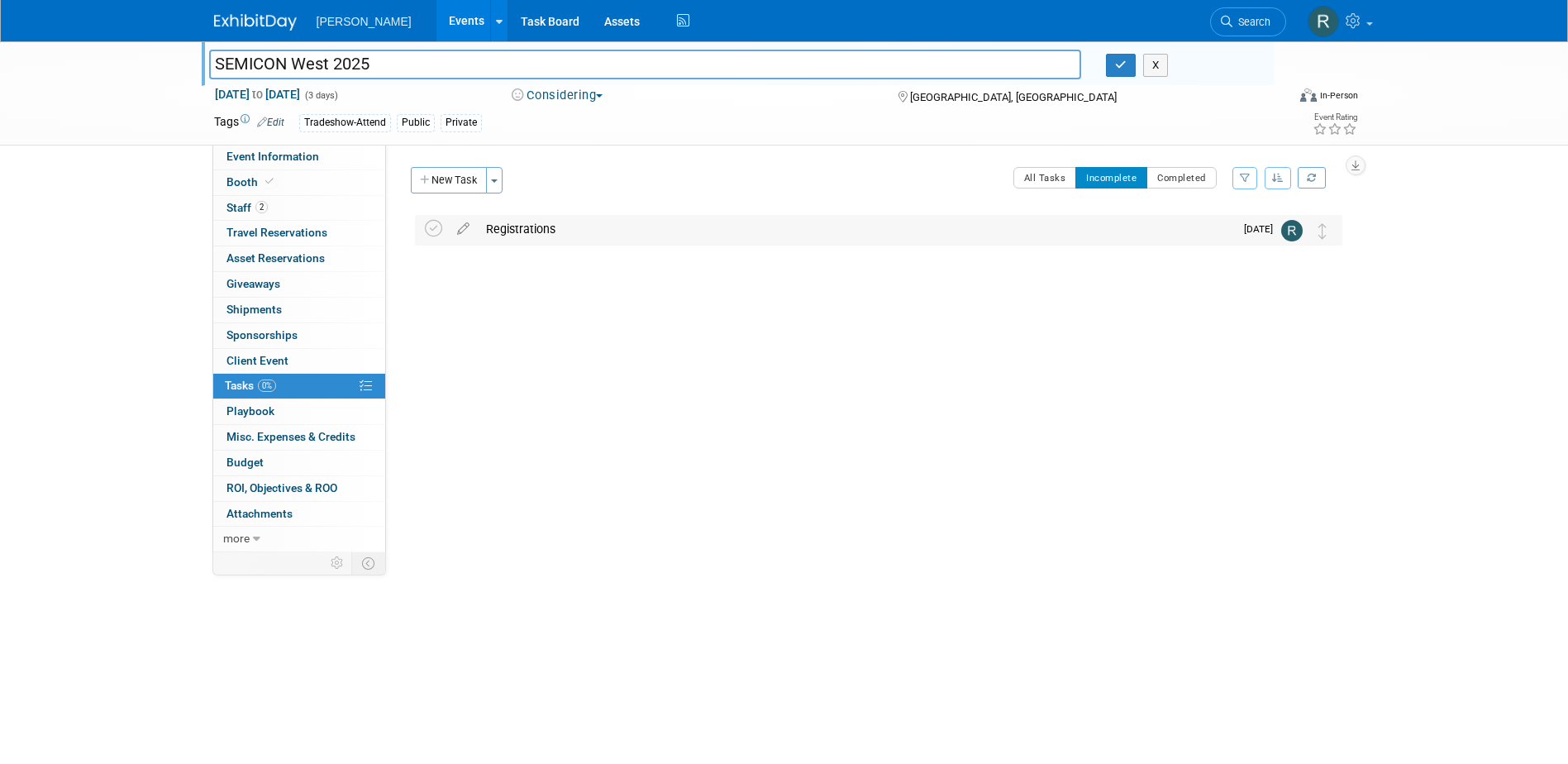
click at [543, 232] on div "Registrations" at bounding box center [855, 229] width 756 height 28
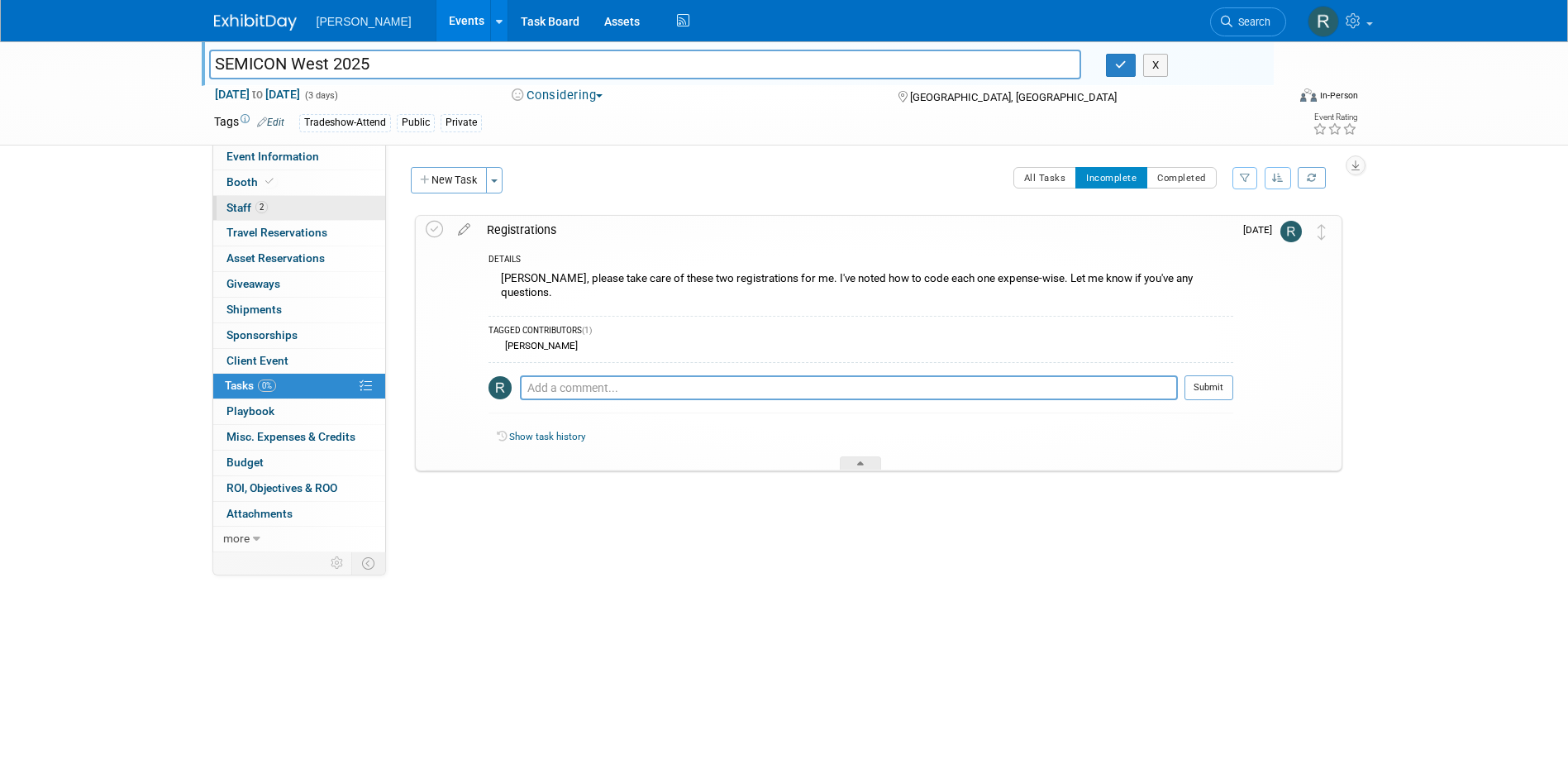
click at [255, 207] on span "2" at bounding box center [261, 207] width 12 height 12
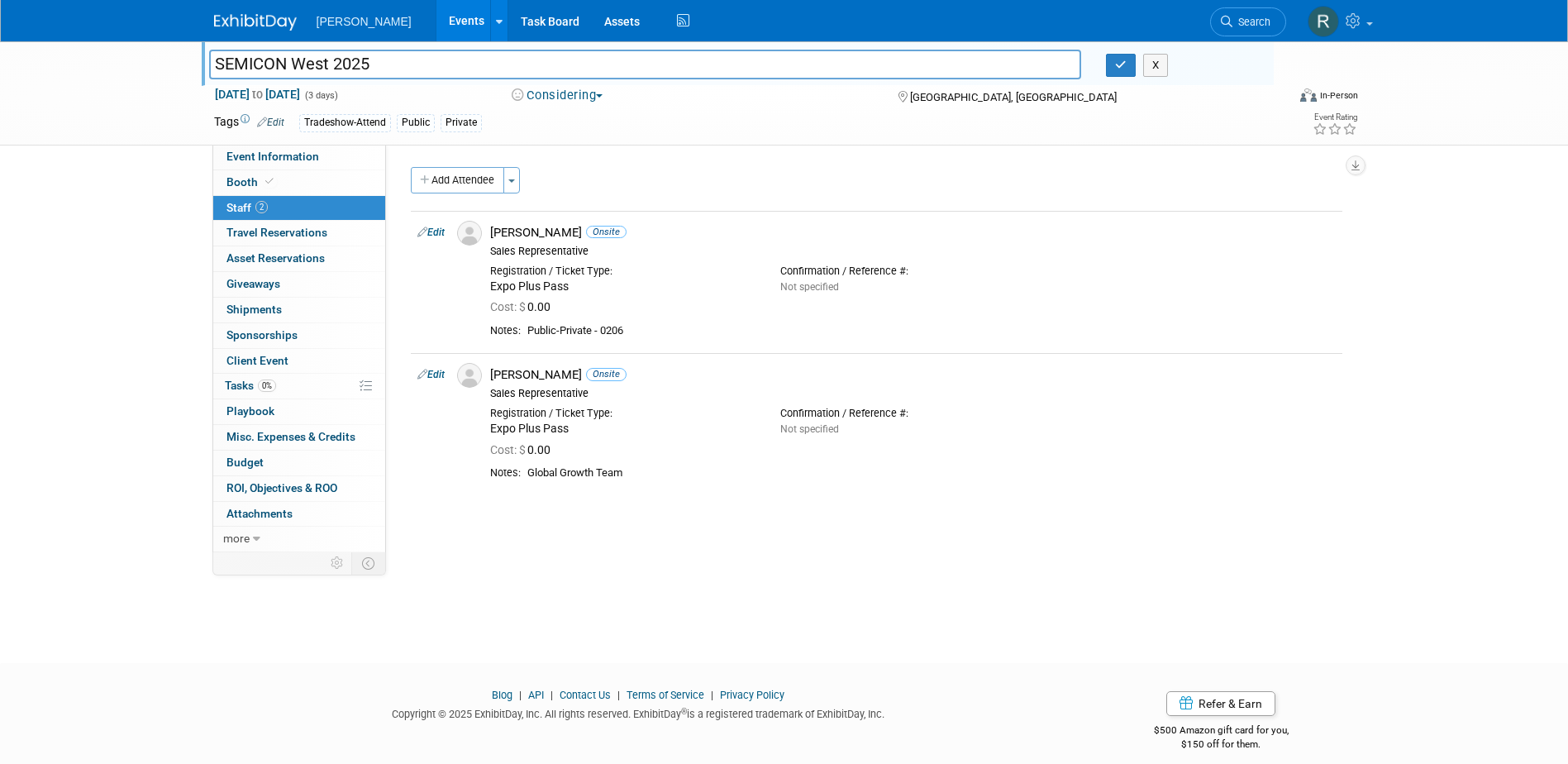
click at [1113, 79] on div "SEMICON West 2025 X" at bounding box center [735, 66] width 1077 height 25
click at [1112, 63] on button "button" at bounding box center [1121, 65] width 30 height 23
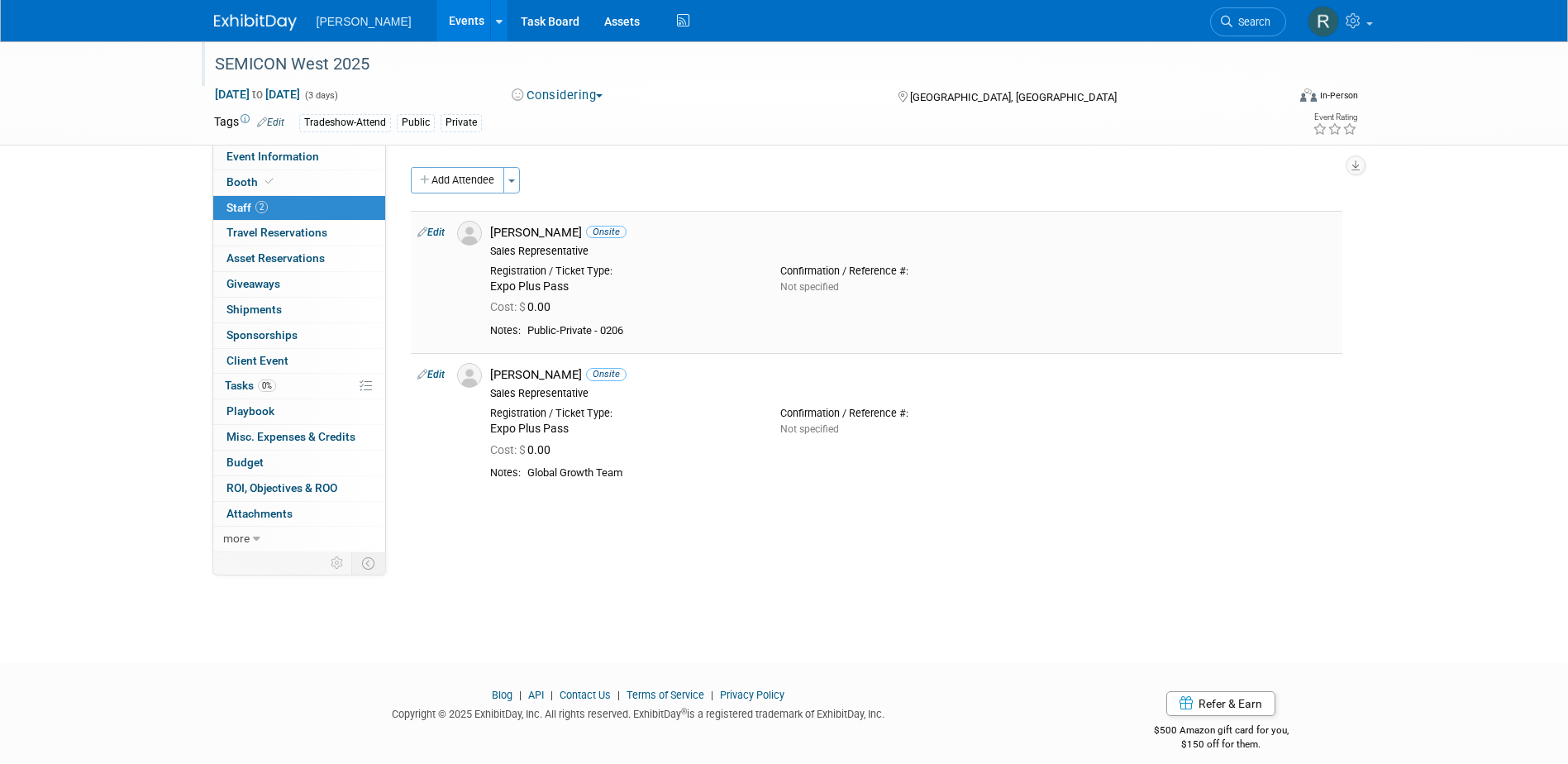
click at [439, 231] on link "Edit" at bounding box center [431, 232] width 27 height 11
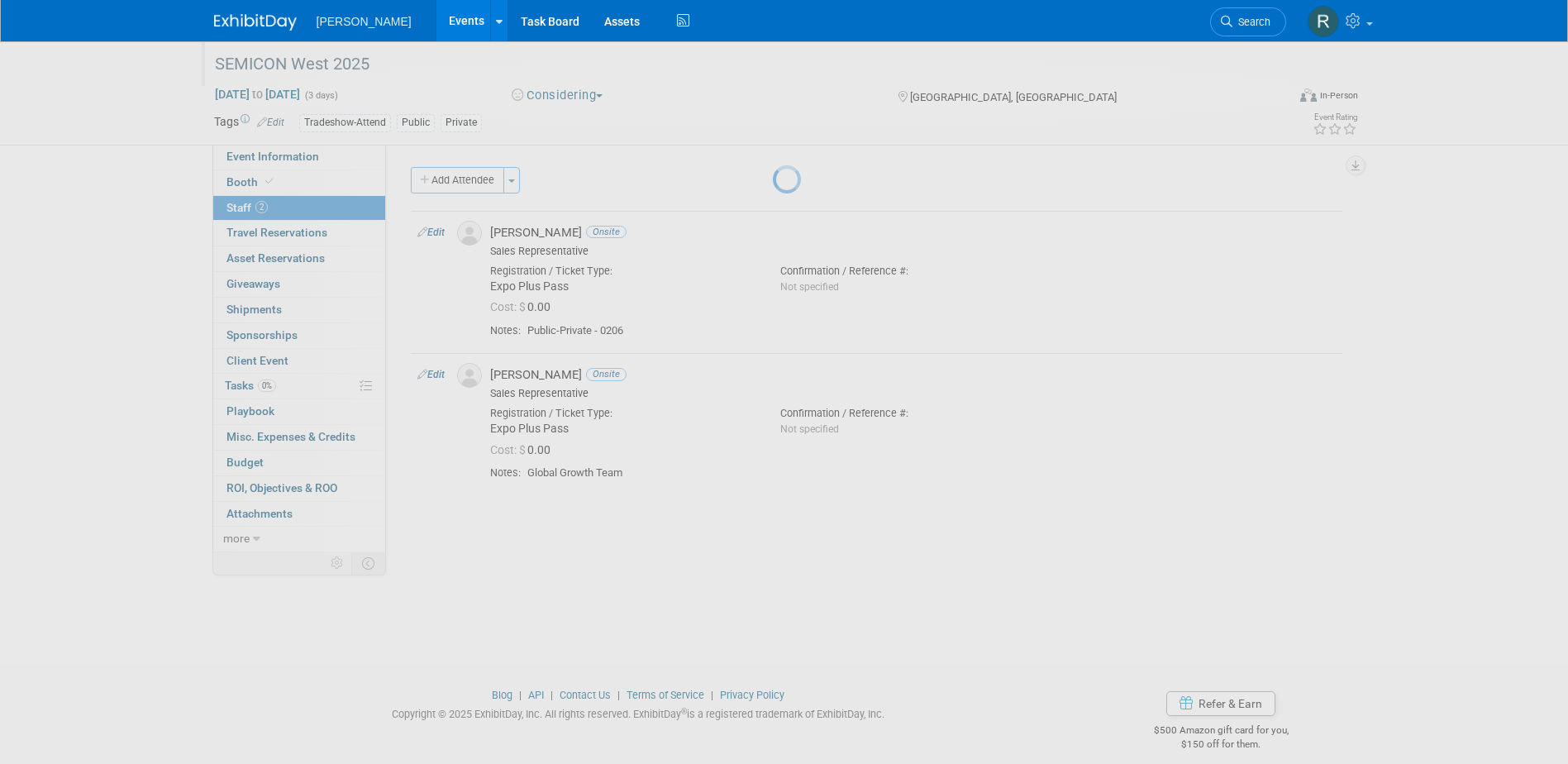
select select "58412021-1f5a-4851-bbb0-daf7290c8a69"
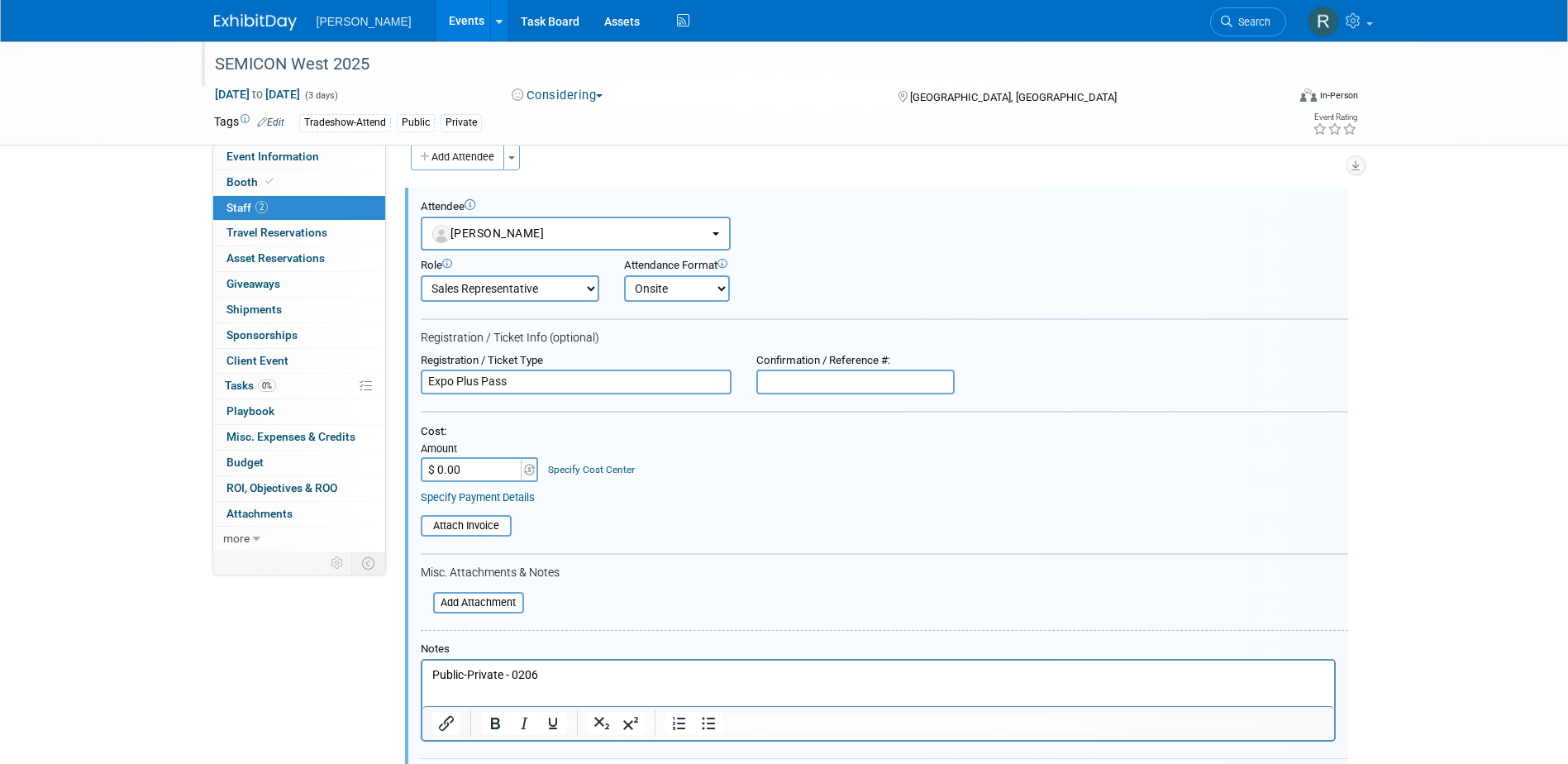
click at [490, 461] on input "$ 0.00" at bounding box center [472, 469] width 103 height 25
type input "$ 315.00"
click at [559, 466] on link "Specify Cost Center" at bounding box center [591, 469] width 86 height 11
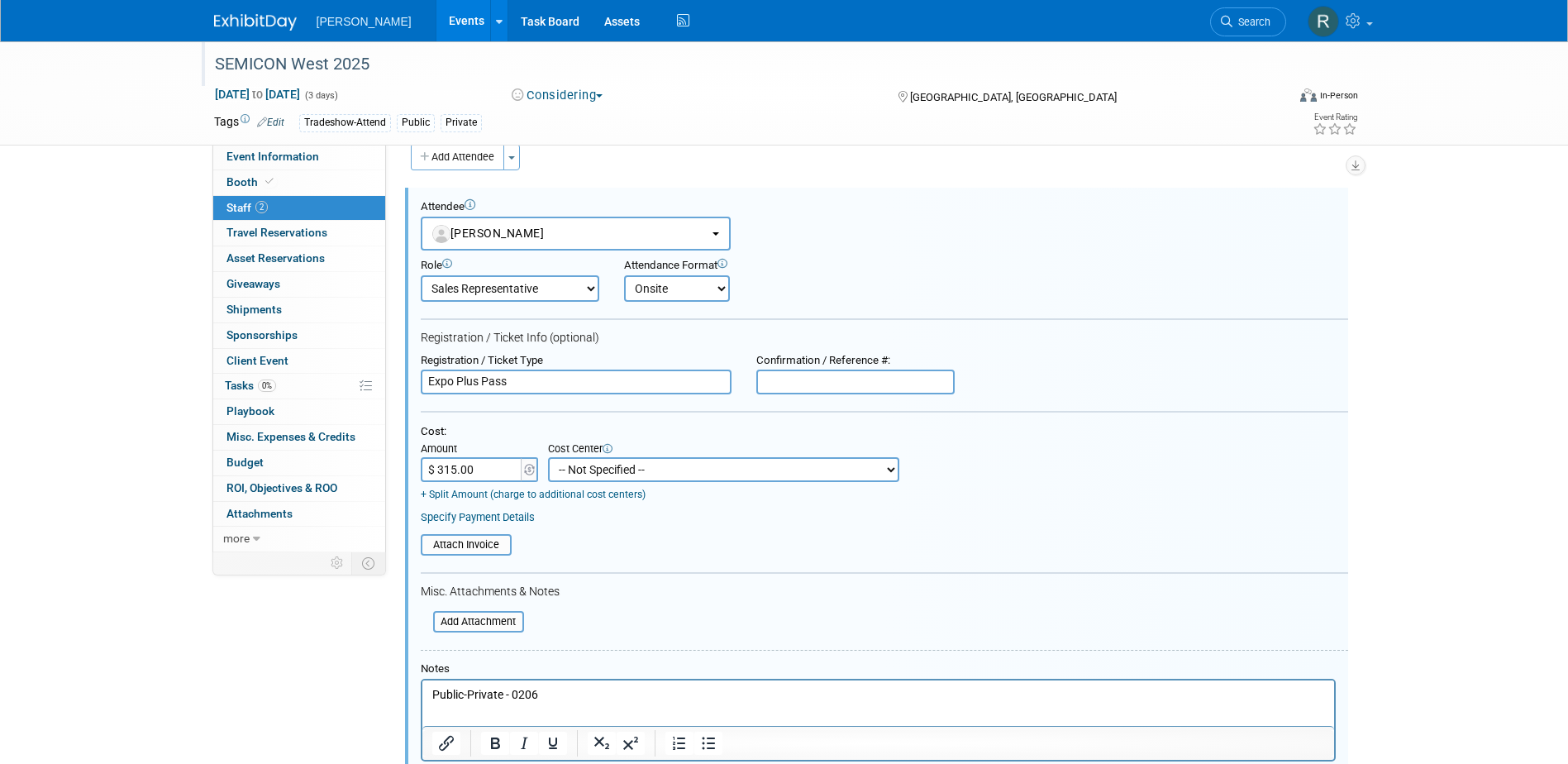
click at [641, 470] on select "-- Not Specified -- Advisory Services - Expenses_1001.502 Aerial Acquisition - …" at bounding box center [724, 469] width 351 height 25
select select "18966234"
click at [548, 458] on select "-- Not Specified -- Advisory Services - Expenses_1001.502 Aerial Acquisition - …" at bounding box center [724, 469] width 351 height 25
click at [509, 522] on link "Specify Payment Details" at bounding box center [477, 517] width 114 height 12
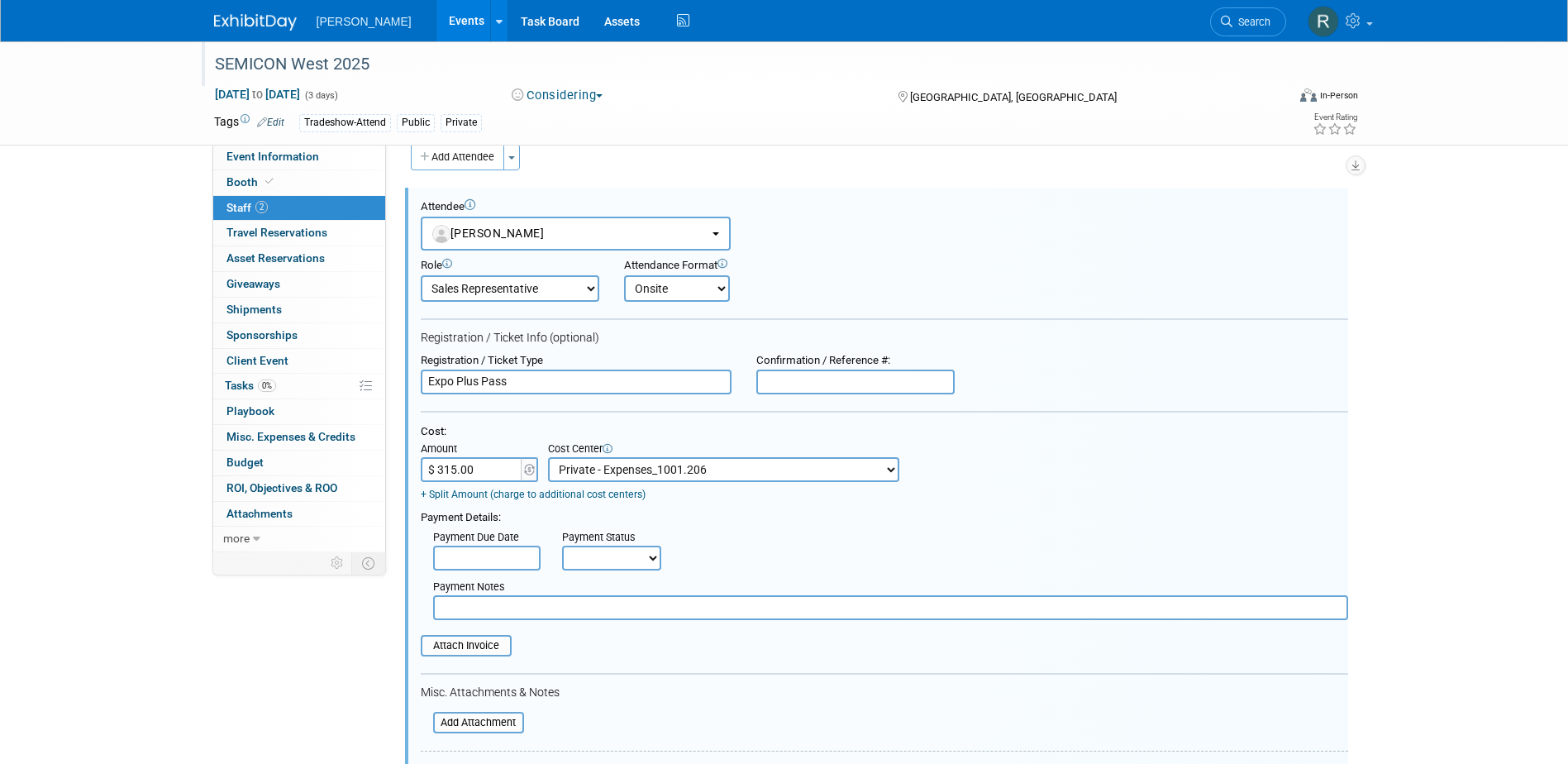
click at [491, 556] on input "text" at bounding box center [487, 558] width 108 height 25
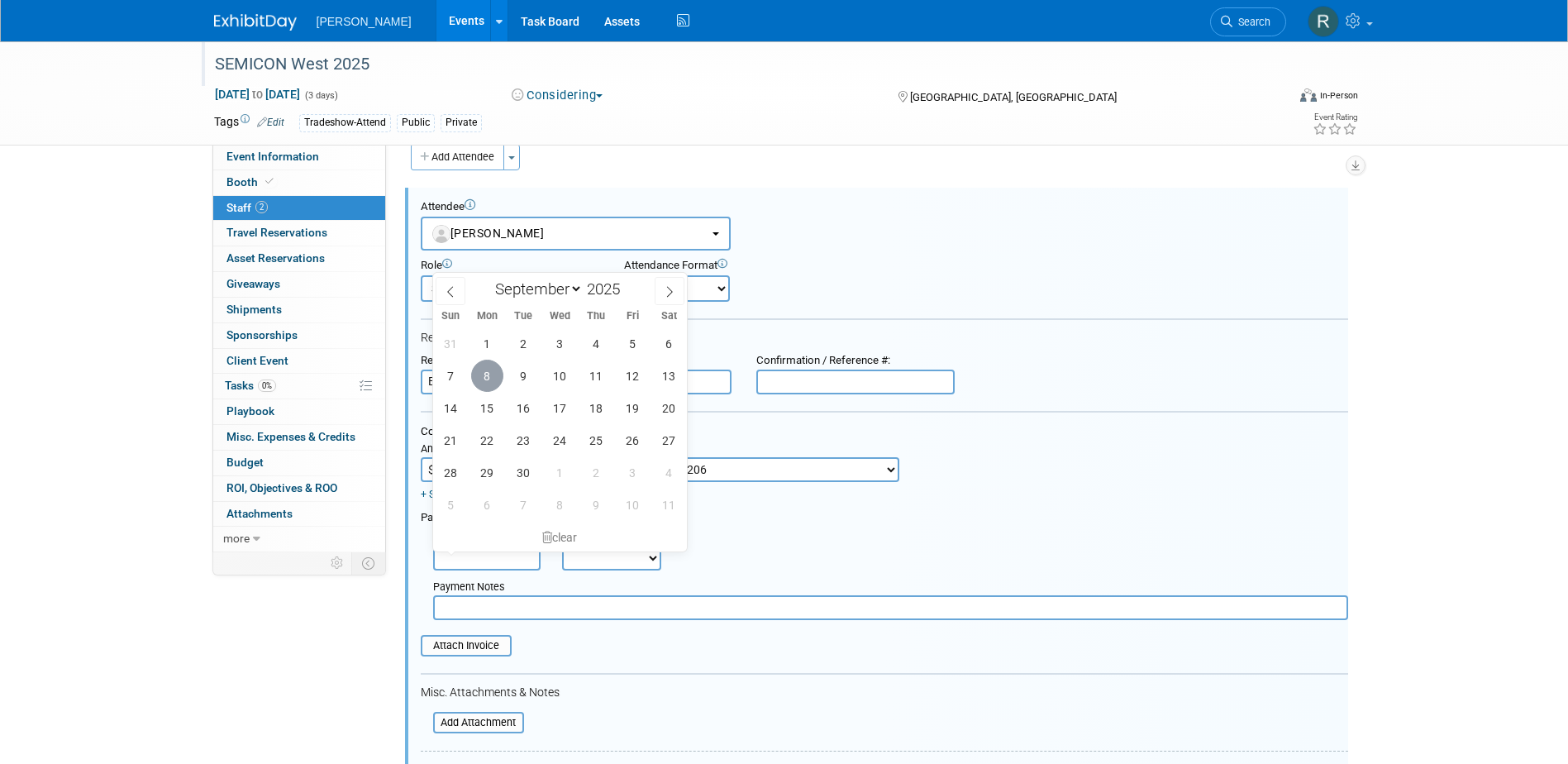
click at [490, 381] on span "8" at bounding box center [487, 376] width 33 height 33
type input "[DATE]"
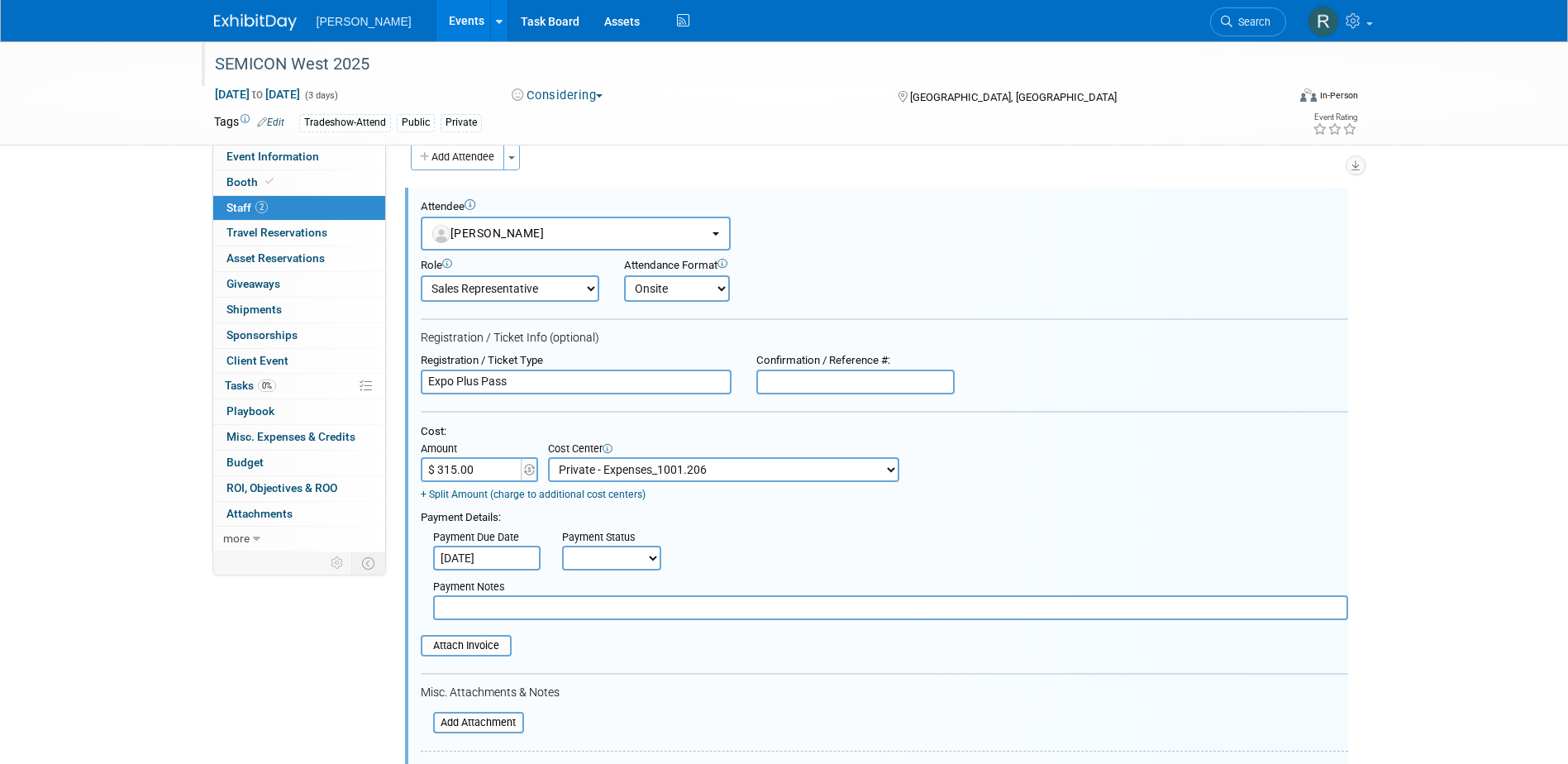
click at [602, 559] on select "Not Paid Yet Partially Paid Paid in Full" at bounding box center [611, 558] width 99 height 25
select select "1"
click at [562, 547] on select "Not Paid Yet Partially Paid Paid in Full" at bounding box center [611, 558] width 99 height 25
click at [615, 616] on input "text" at bounding box center [890, 608] width 915 height 25
type input "paid via cc - RRD"
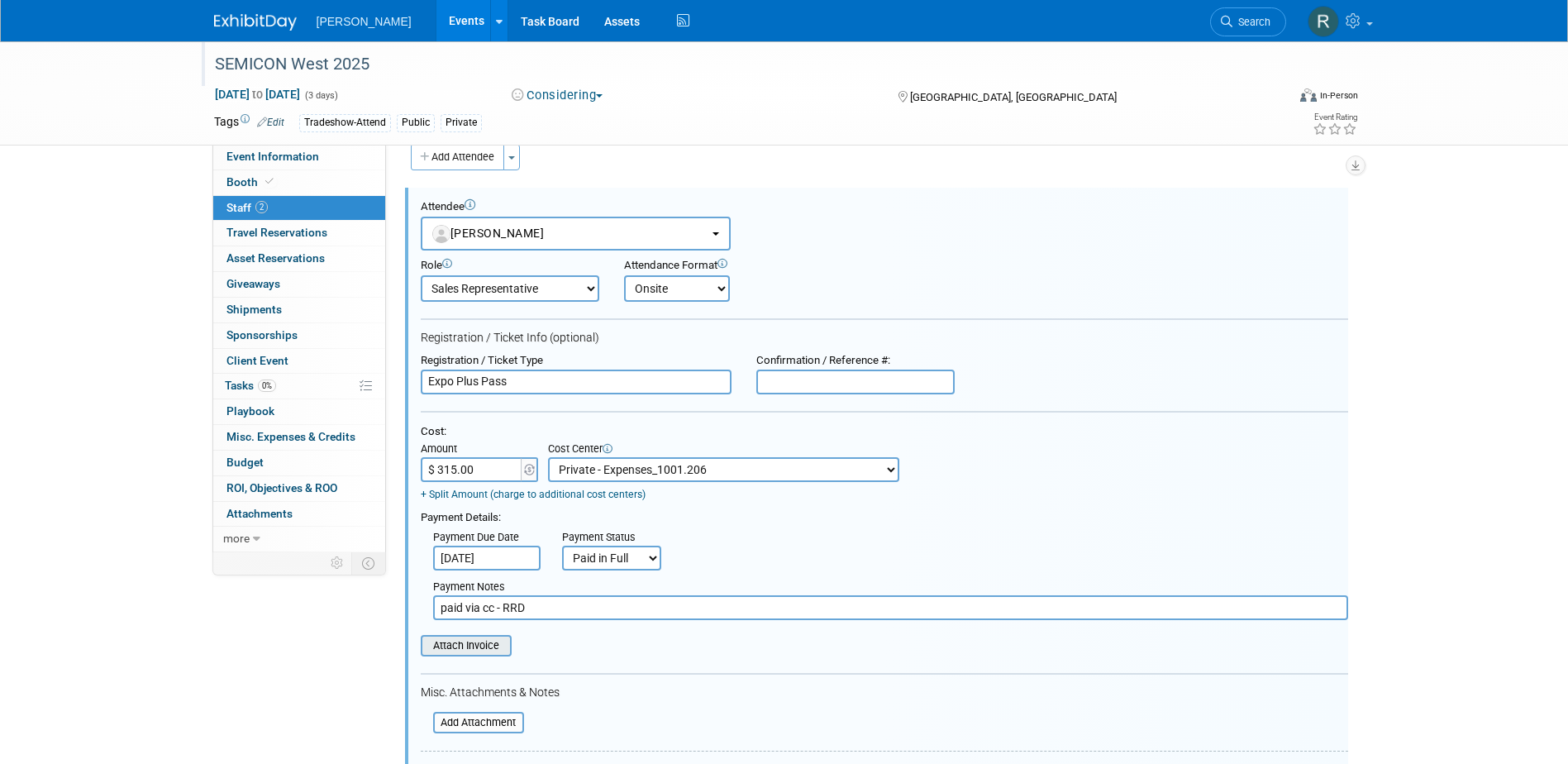
click at [455, 648] on input "file" at bounding box center [411, 645] width 197 height 19
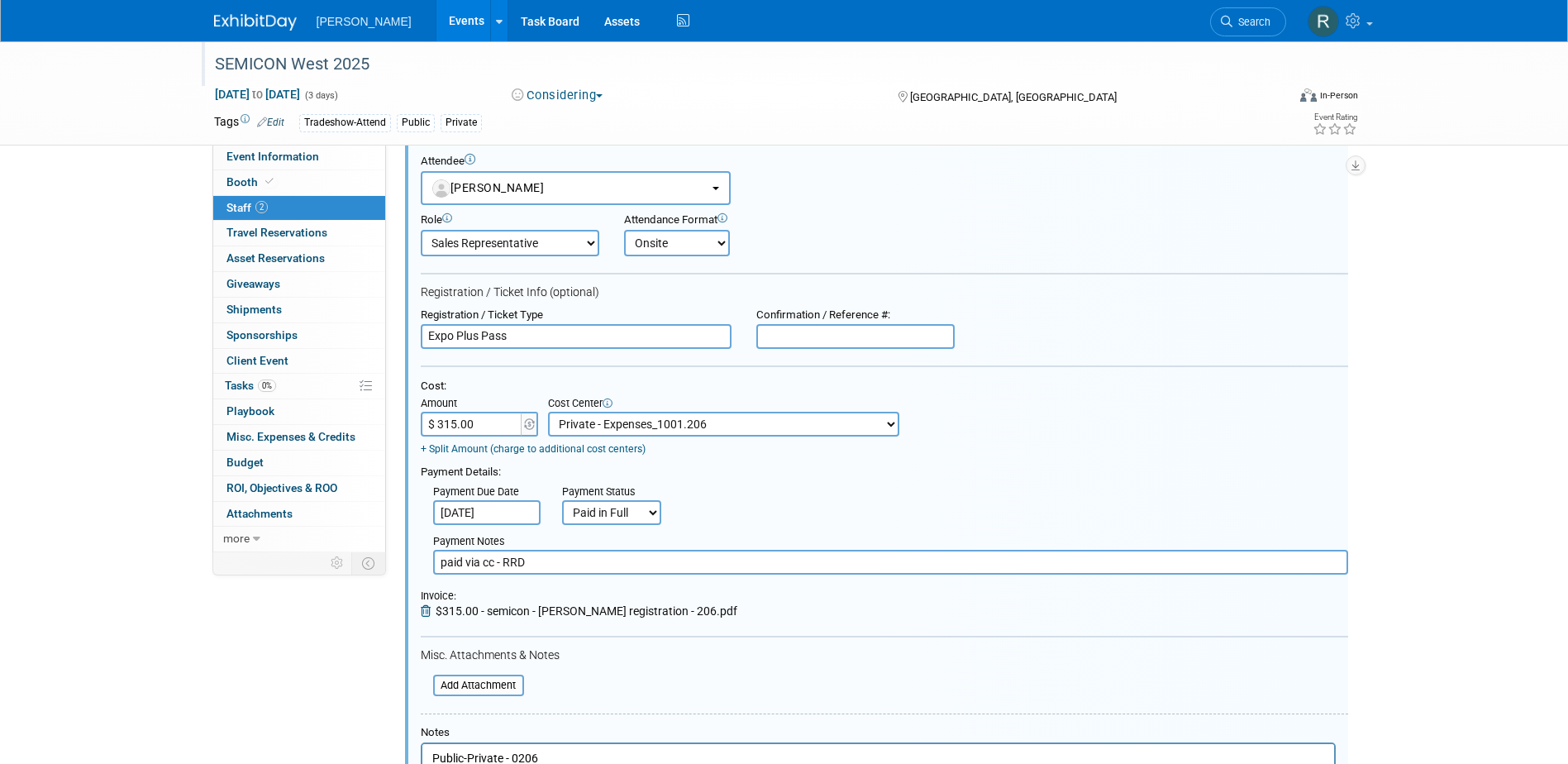
scroll to position [354, 0]
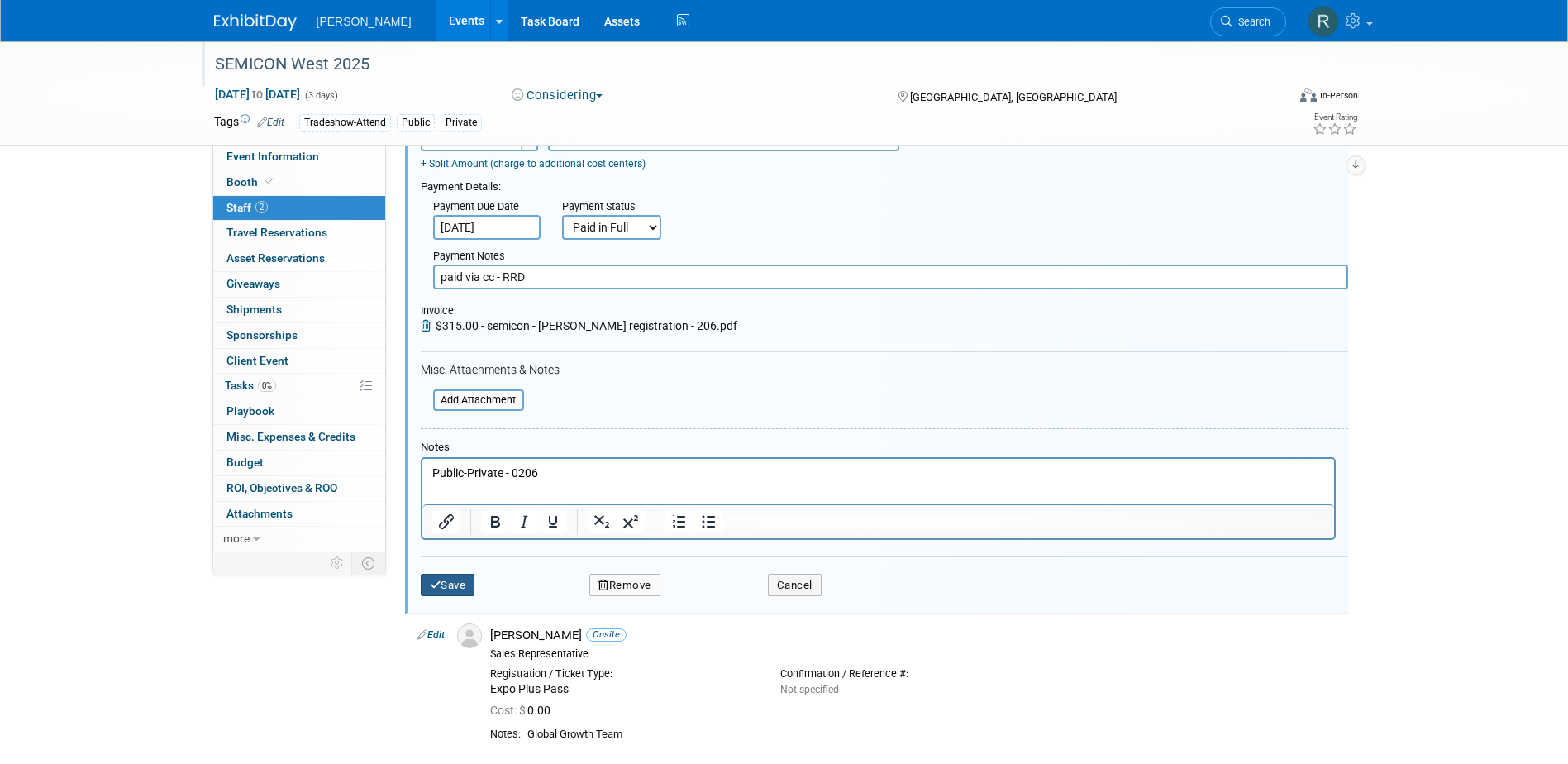
click at [458, 587] on button "Save" at bounding box center [448, 585] width 55 height 23
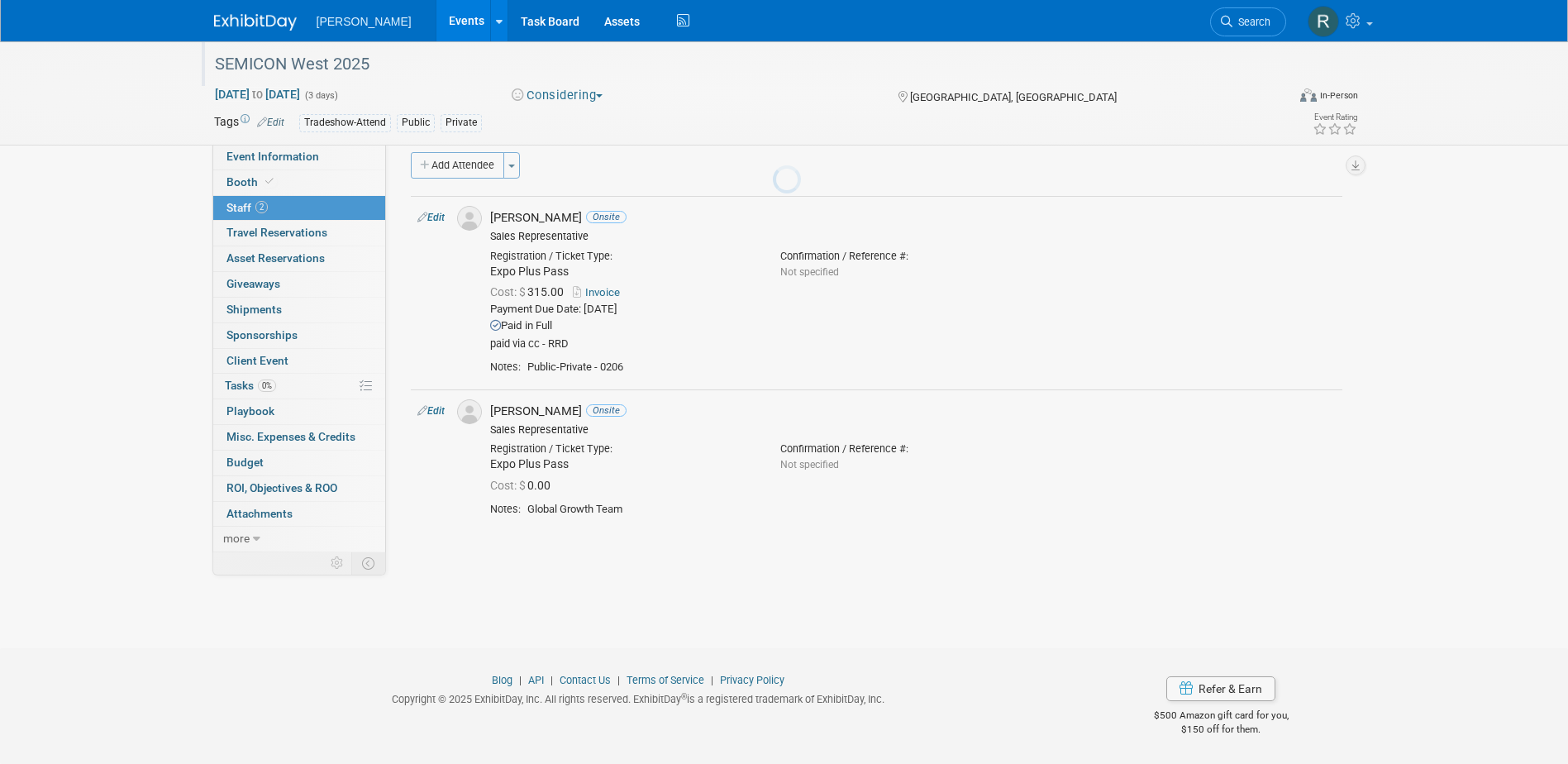
scroll to position [15, 0]
click at [433, 412] on link "Edit" at bounding box center [431, 410] width 27 height 11
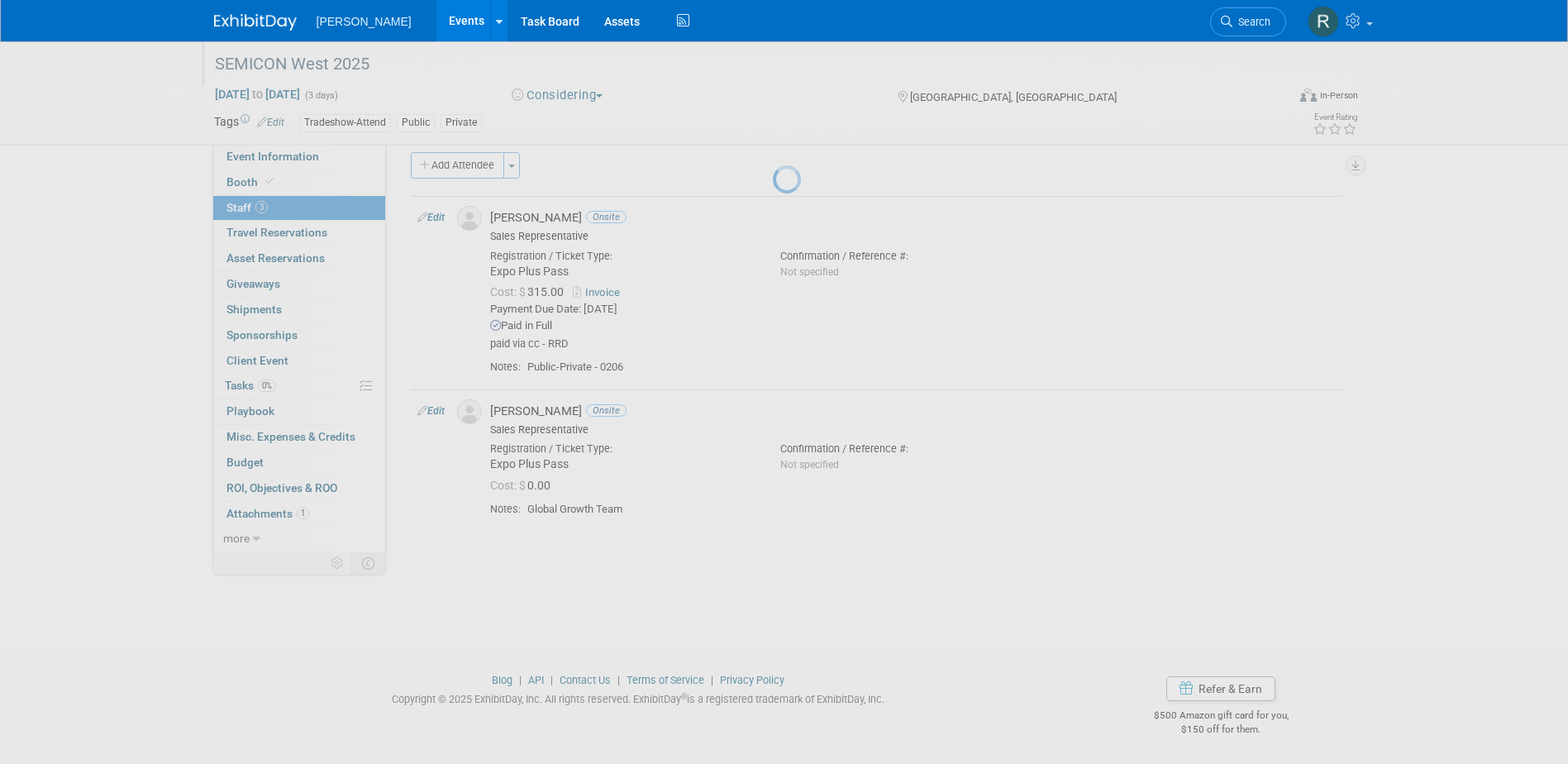
select select "4e0ad4cf-0d5a-41c3-93ec-61fb1b14ac99"
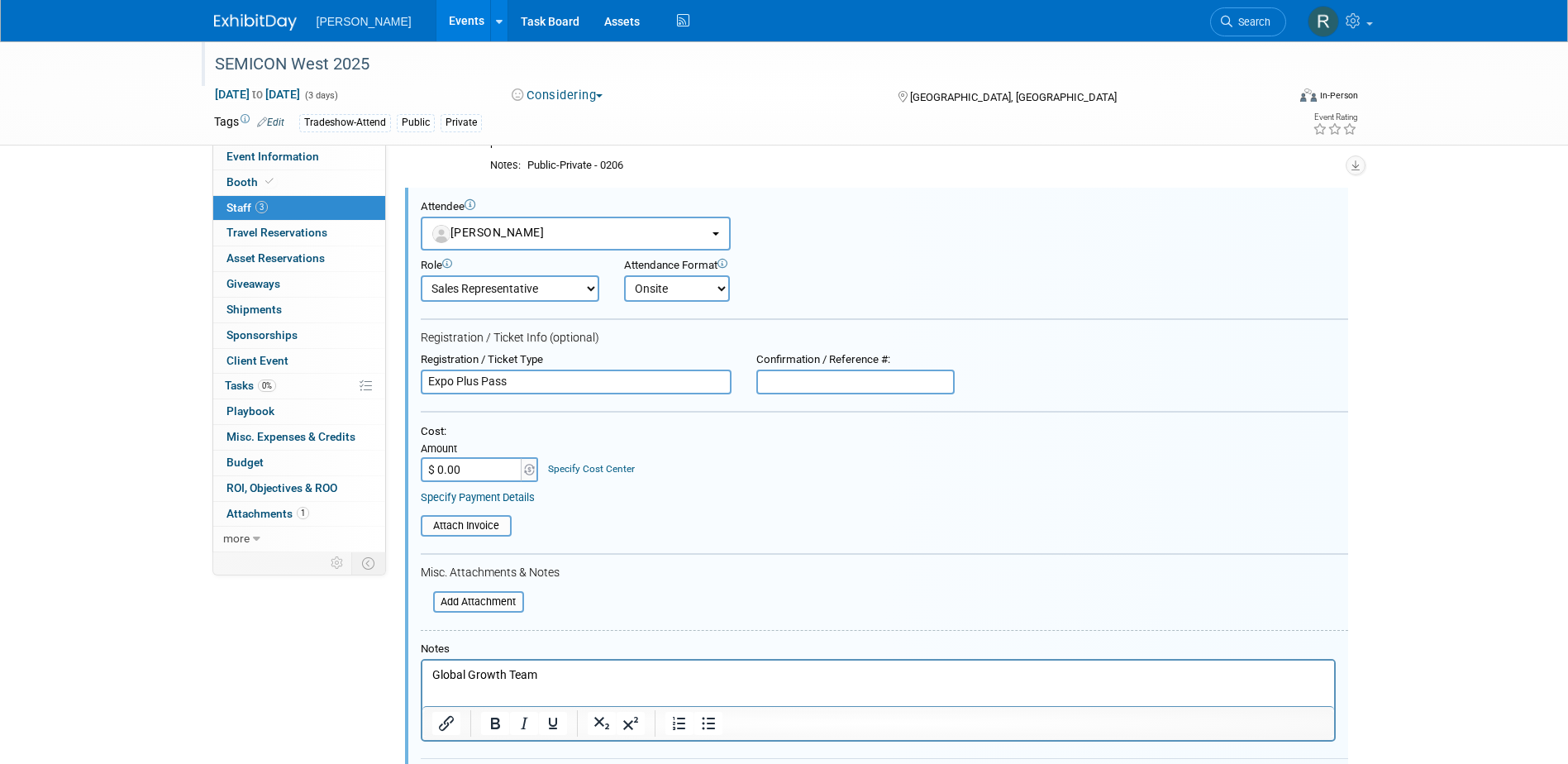
scroll to position [0, 0]
click at [480, 464] on input "$ 0.00" at bounding box center [472, 469] width 103 height 25
type input "$ 315.00"
click at [916, 390] on input "text" at bounding box center [855, 382] width 199 height 25
paste input "57437132"
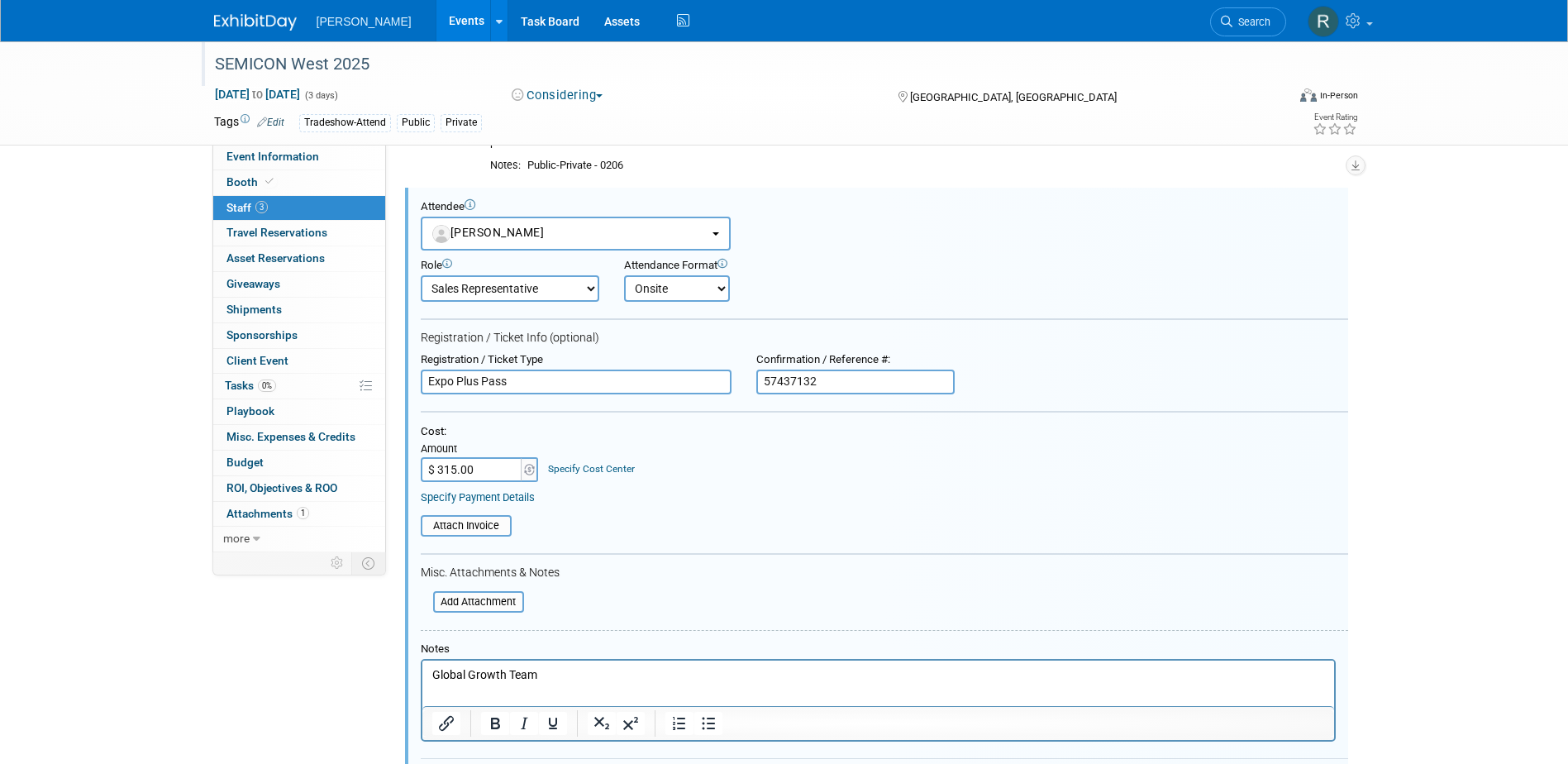
type input "57437132"
click at [589, 468] on link "Specify Cost Center" at bounding box center [591, 468] width 86 height 11
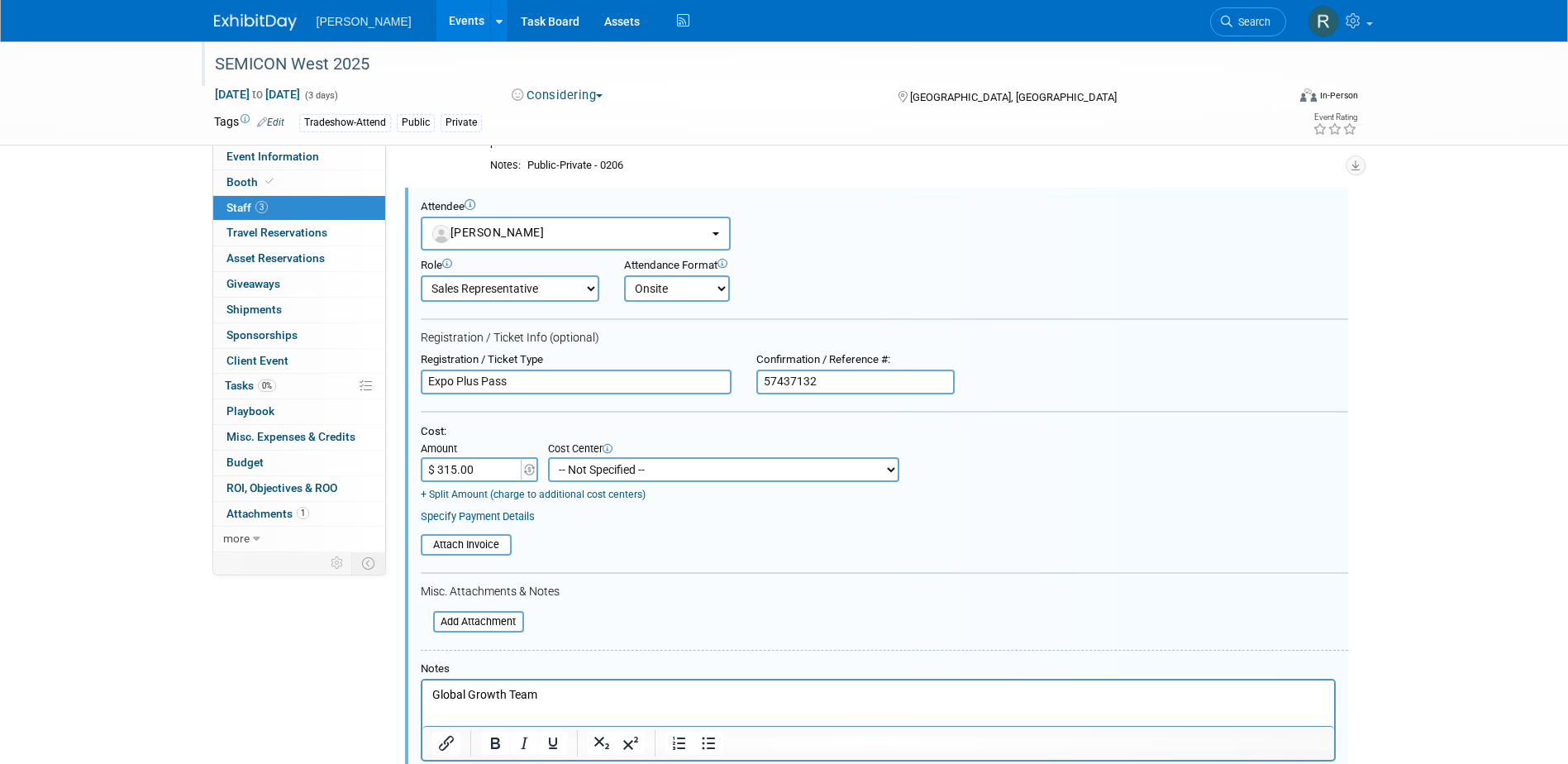
click at [623, 468] on select "-- Not Specified -- Advisory Services - Expenses_1001.502 Aerial Acquisition - …" at bounding box center [724, 469] width 351 height 25
click at [554, 693] on p "Global Growth Team" at bounding box center [878, 694] width 893 height 17
click at [581, 694] on p "Global Growth Team - 100" at bounding box center [878, 694] width 893 height 17
click at [509, 522] on link "Specify Payment Details" at bounding box center [477, 516] width 114 height 12
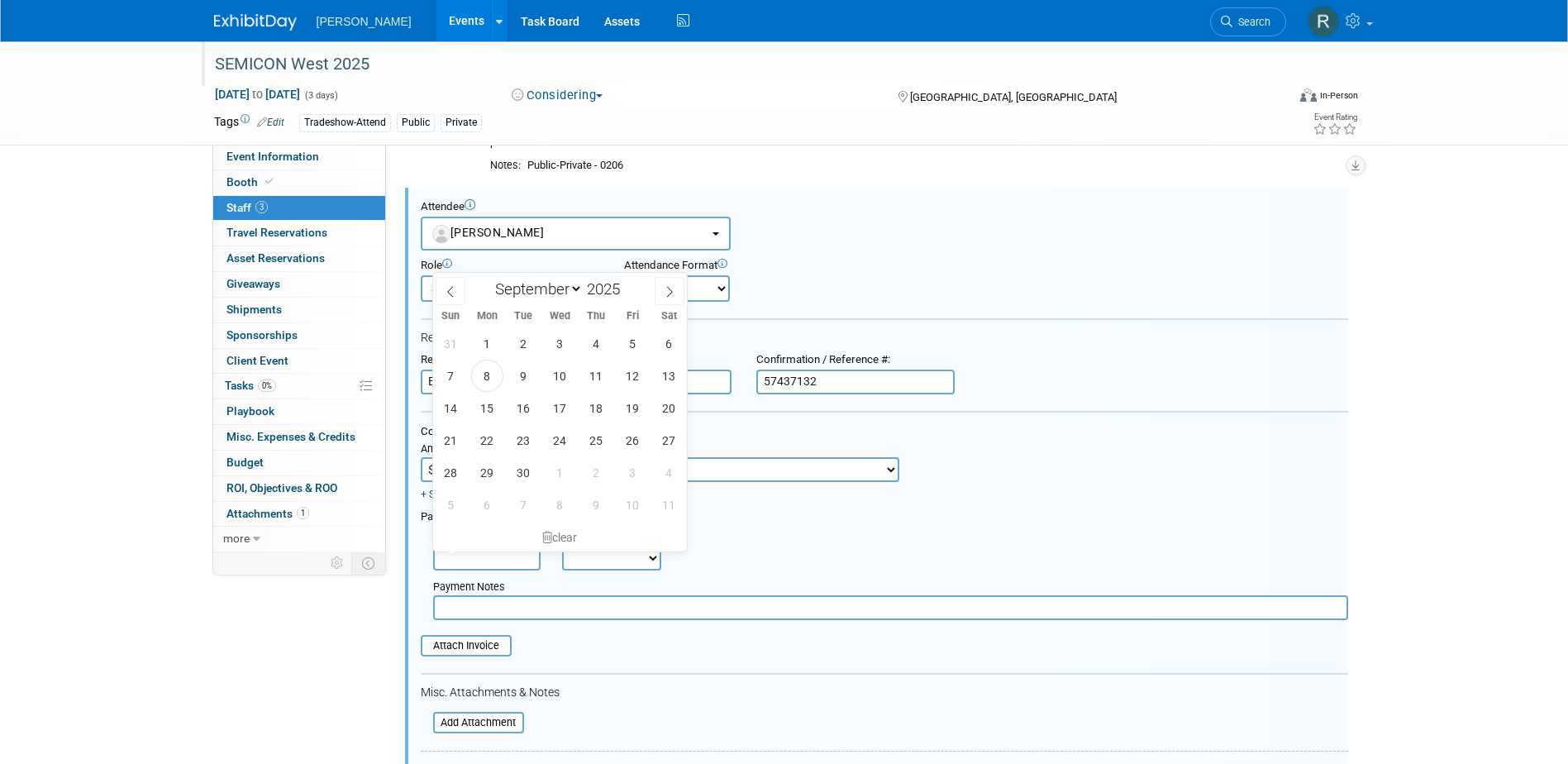
click at [507, 561] on input "text" at bounding box center [487, 558] width 108 height 25
click at [479, 375] on span "8" at bounding box center [487, 376] width 33 height 33
type input "[DATE]"
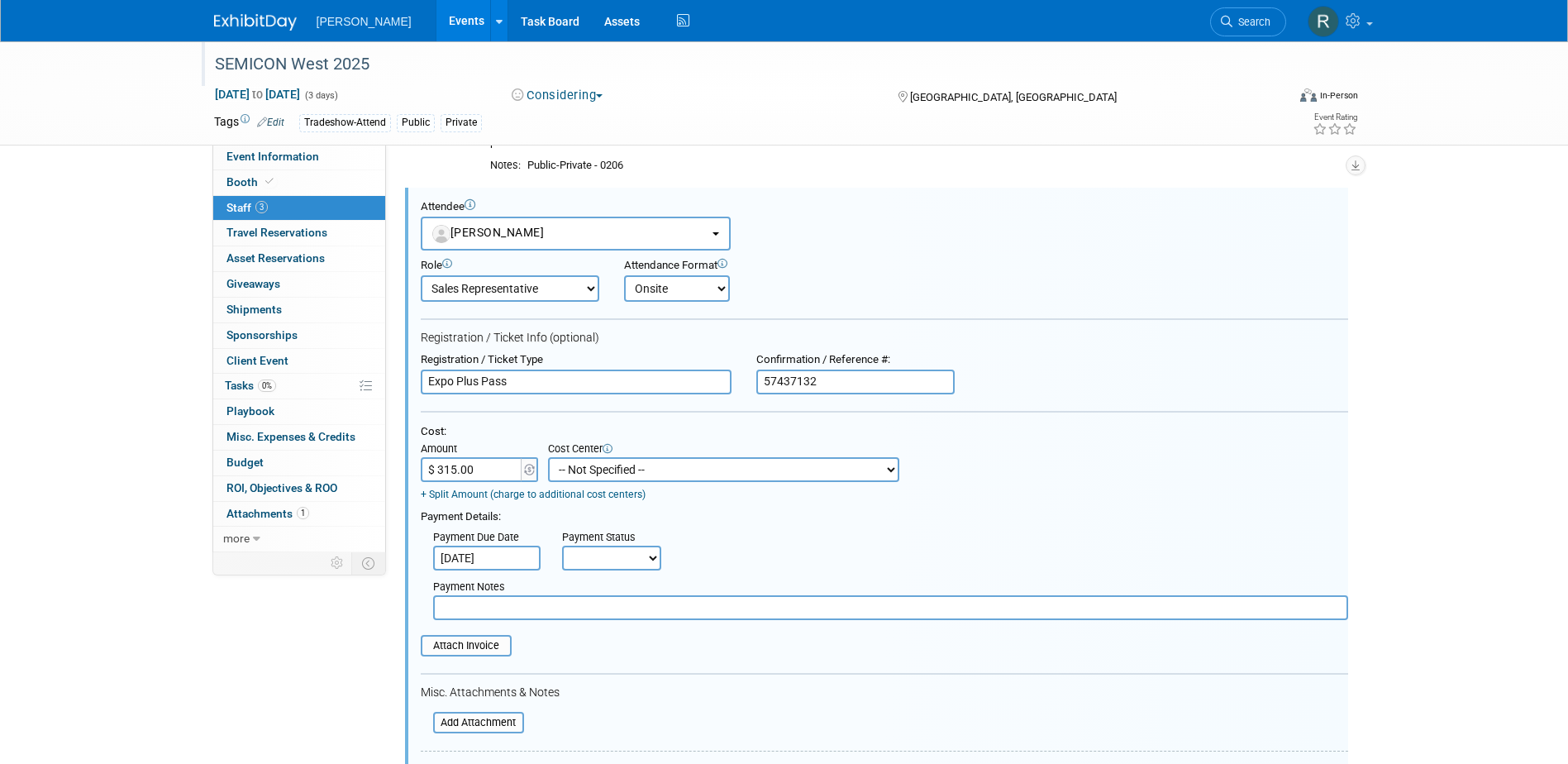
drag, startPoint x: 608, startPoint y: 558, endPoint x: 610, endPoint y: 575, distance: 17.1
click at [608, 558] on select "Not Paid Yet Partially Paid Paid in Full" at bounding box center [611, 558] width 99 height 25
select select "1"
click at [562, 547] on select "Not Paid Yet Partially Paid Paid in Full" at bounding box center [611, 558] width 99 height 25
drag, startPoint x: 614, startPoint y: 613, endPoint x: 627, endPoint y: 593, distance: 23.9
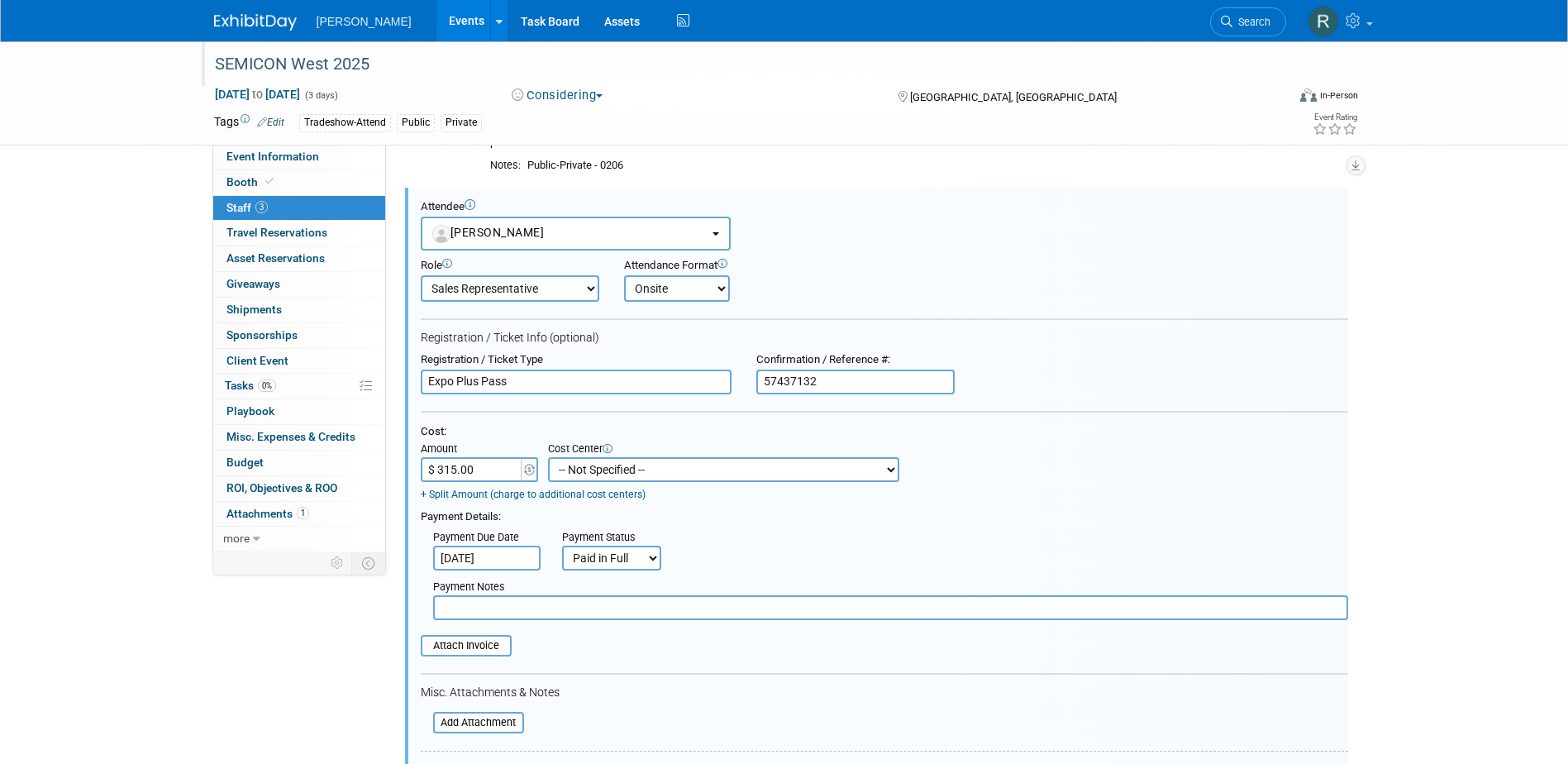
click at [619, 610] on input "text" at bounding box center [890, 608] width 915 height 25
type input "paid via cc - RRD"
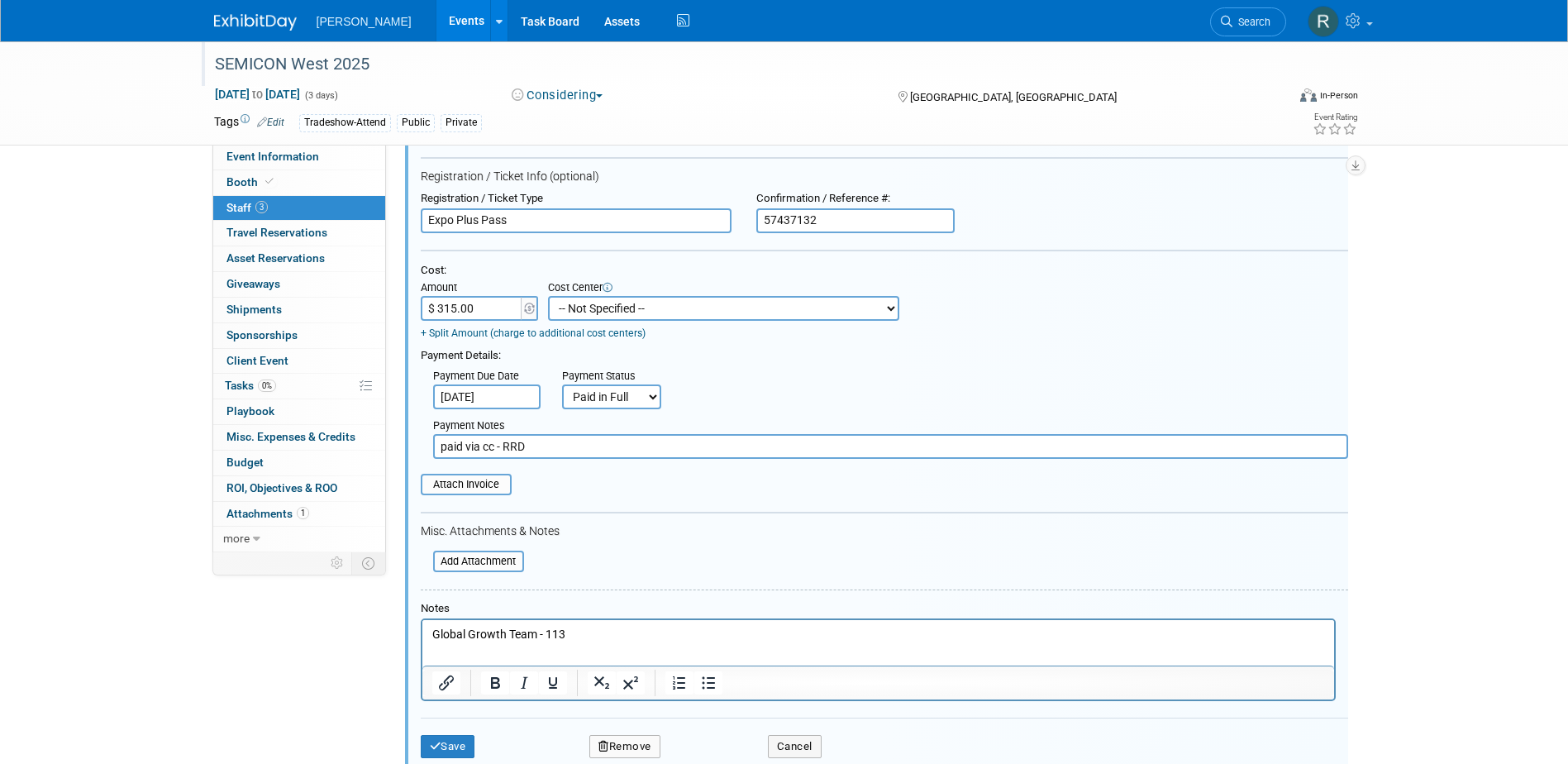
scroll to position [547, 0]
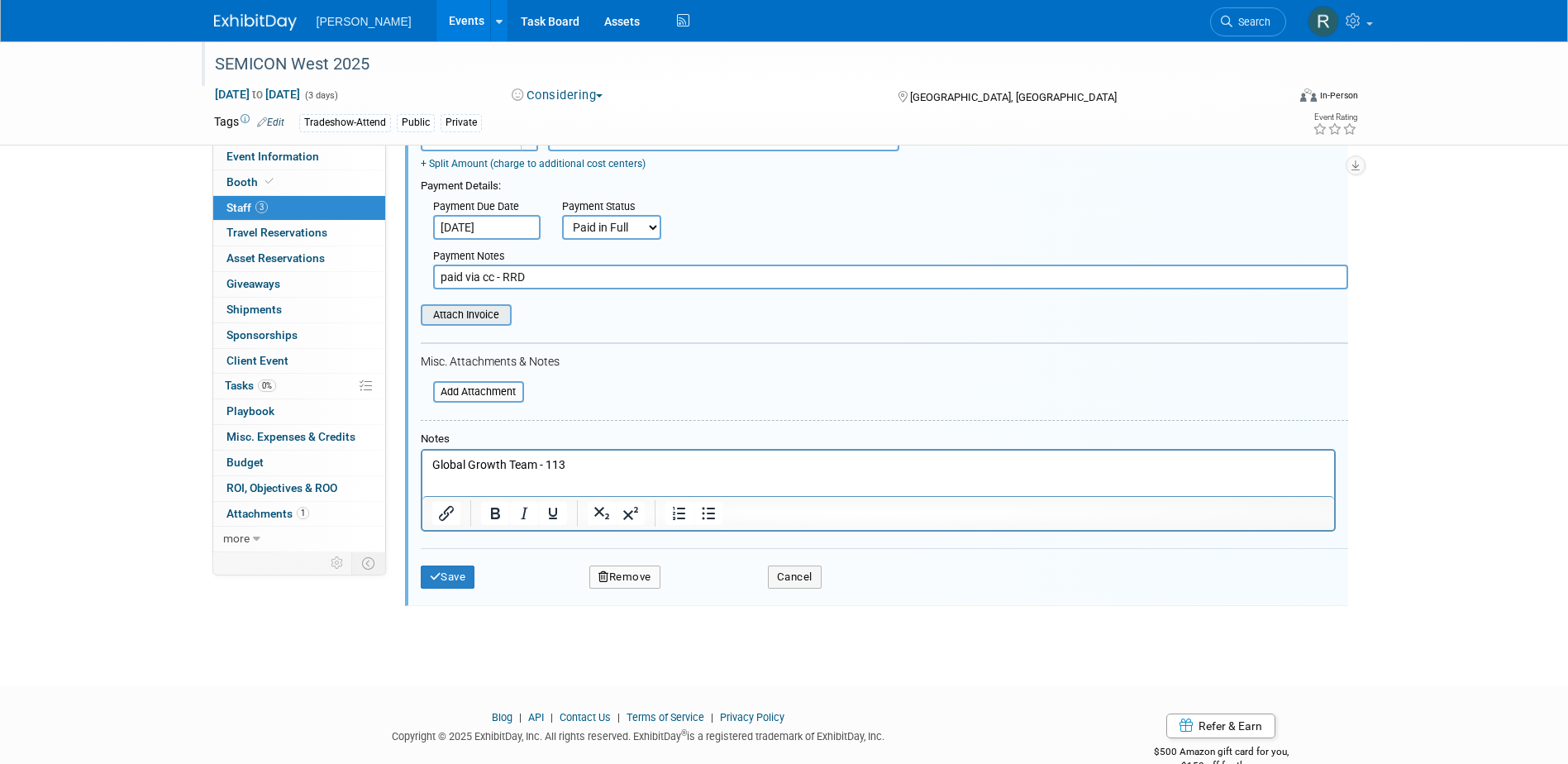
click at [468, 315] on input "file" at bounding box center [411, 315] width 197 height 19
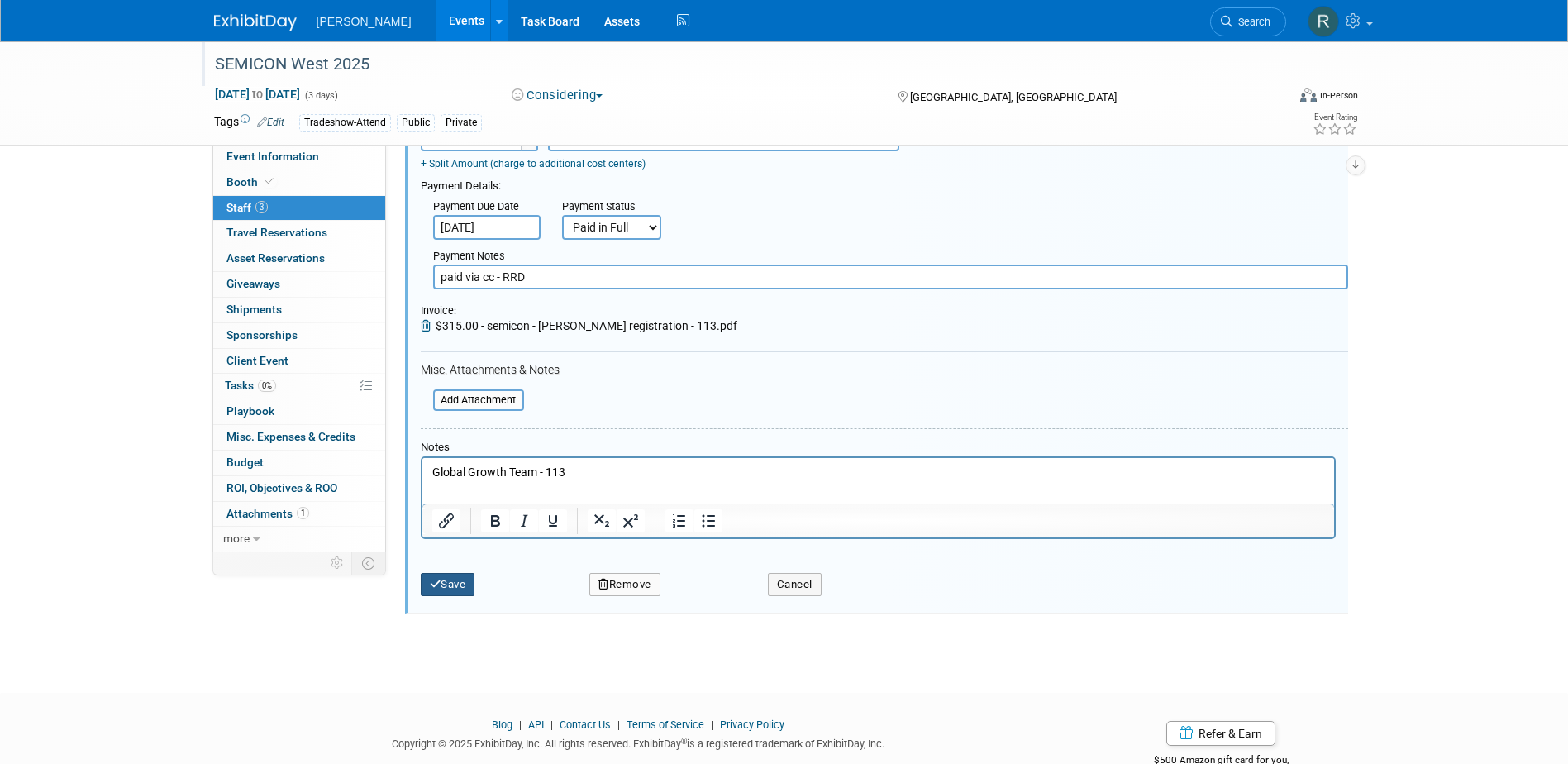
click at [464, 584] on button "Save" at bounding box center [448, 584] width 55 height 23
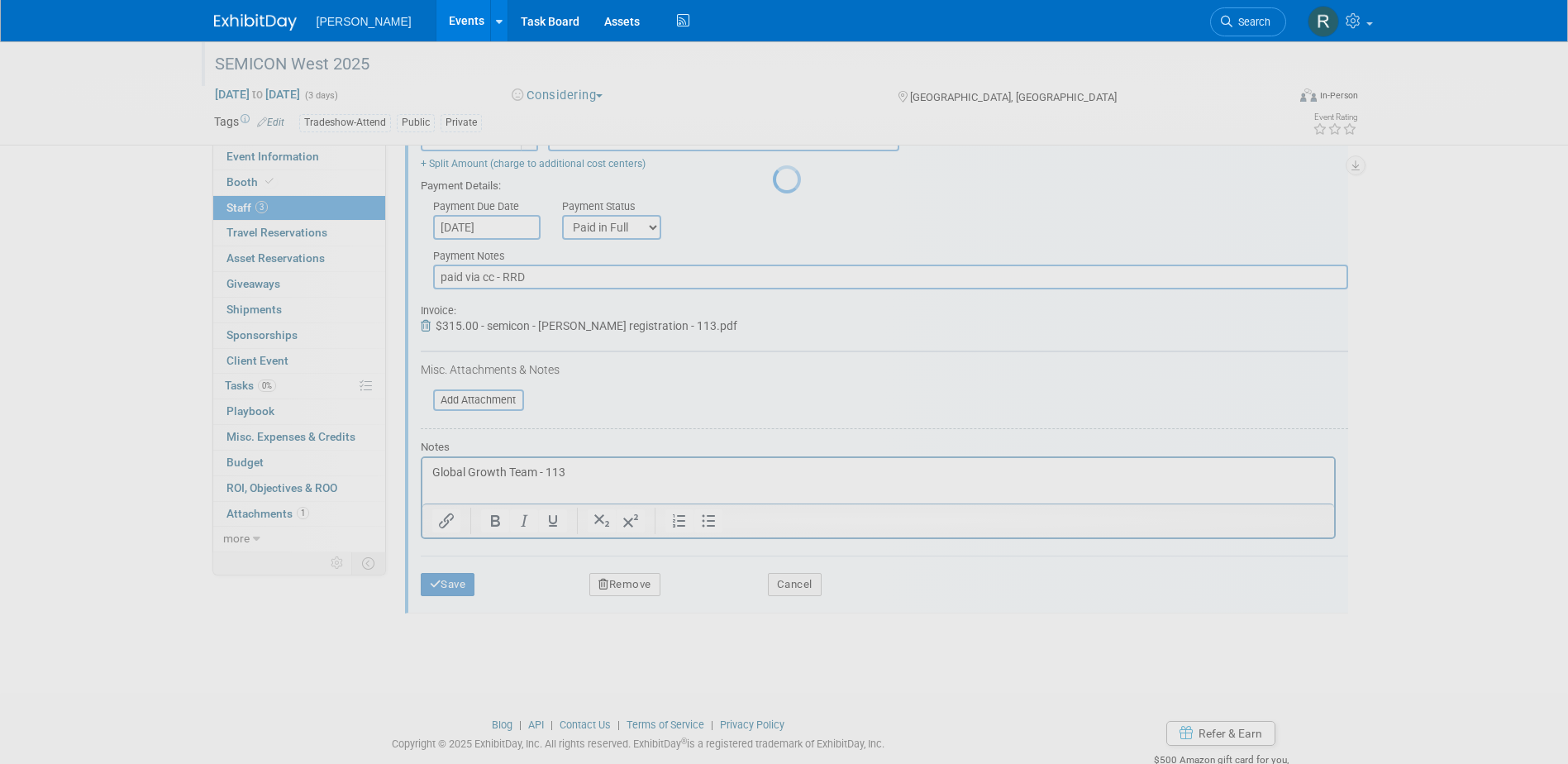
scroll to position [184, 0]
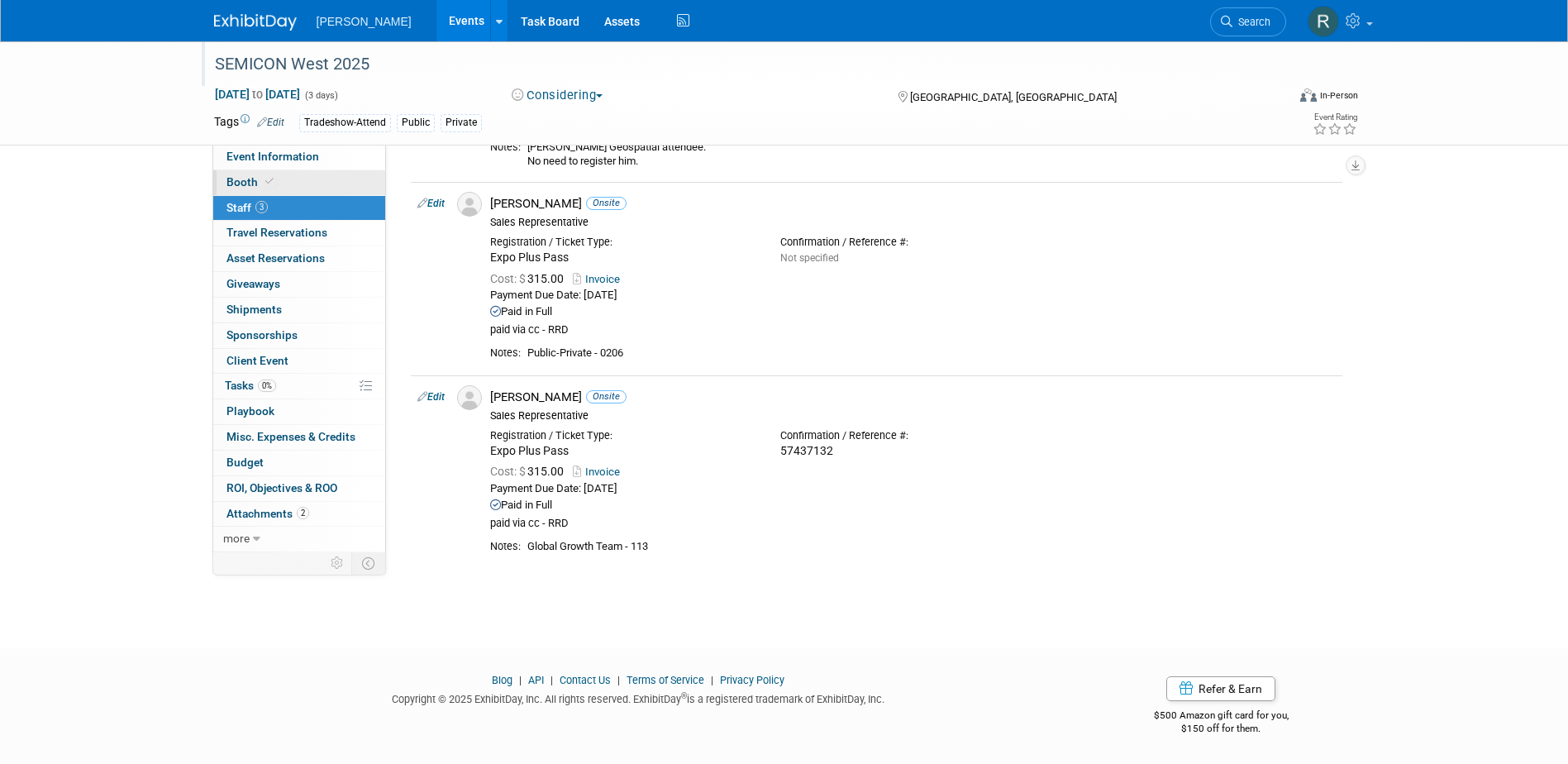
drag, startPoint x: 280, startPoint y: 201, endPoint x: 283, endPoint y: 193, distance: 8.5
click at [280, 201] on link "3 Staff 3" at bounding box center [299, 208] width 172 height 25
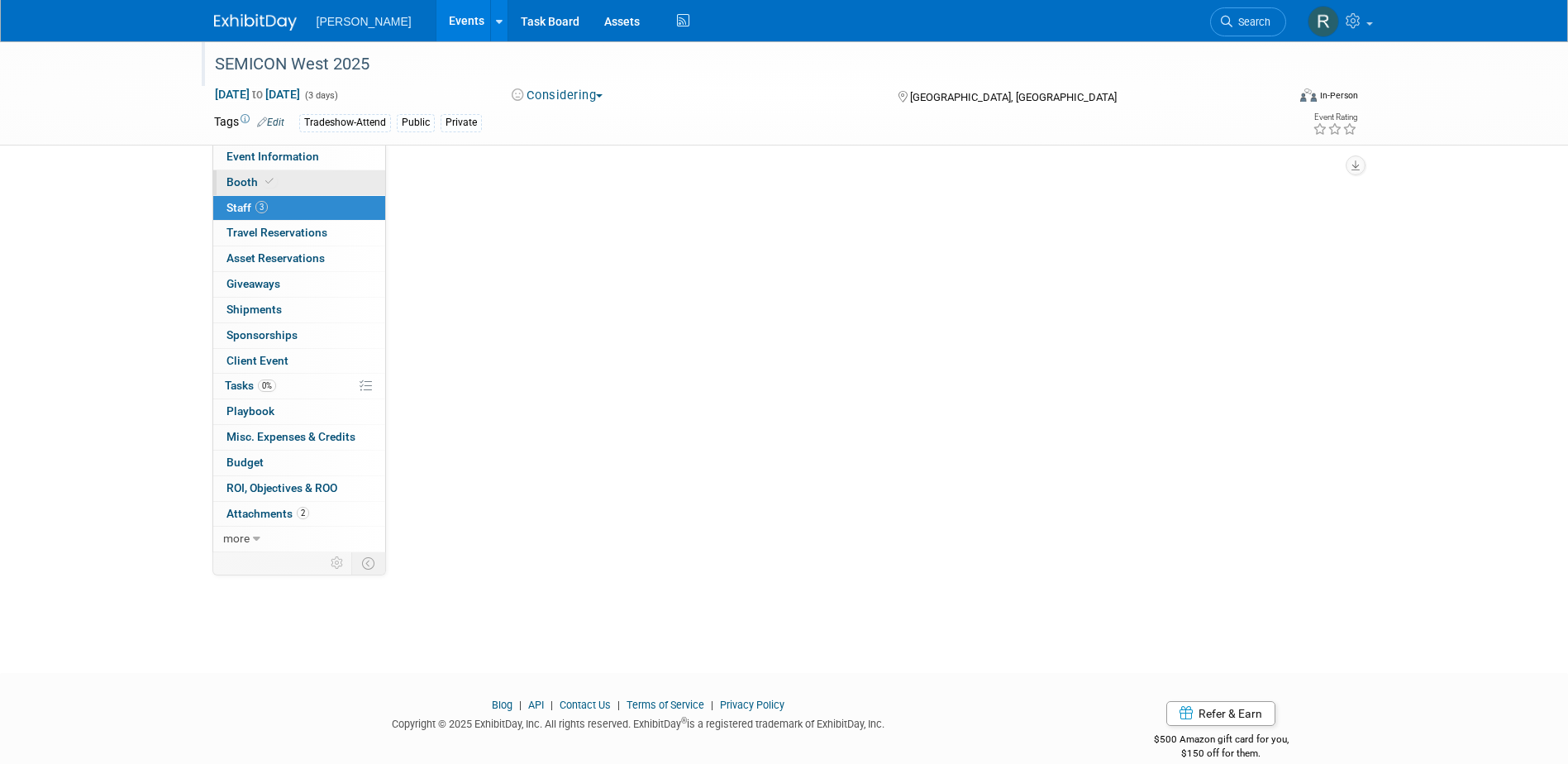
scroll to position [0, 0]
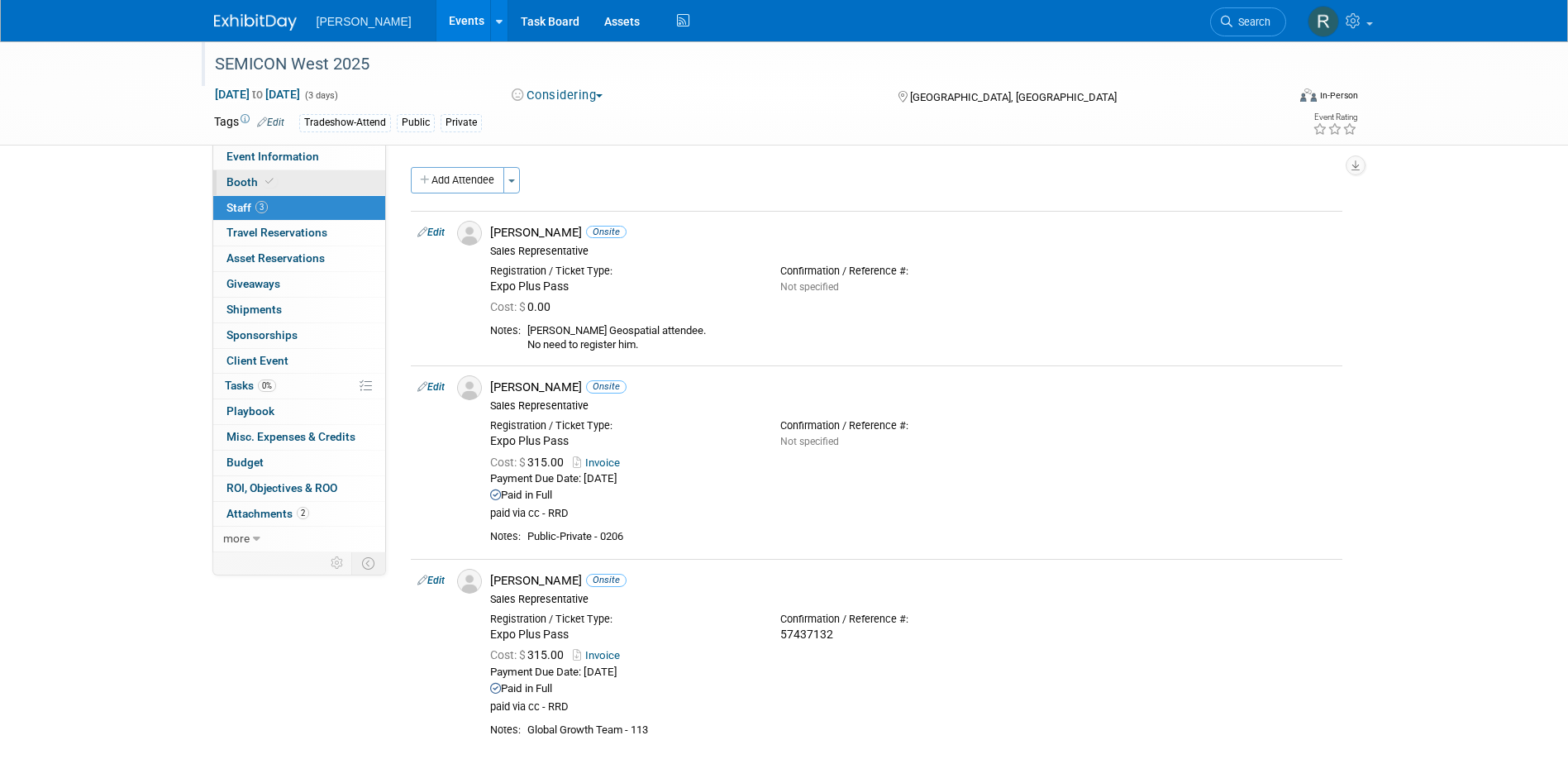
click at [289, 179] on link "Booth" at bounding box center [299, 183] width 172 height 25
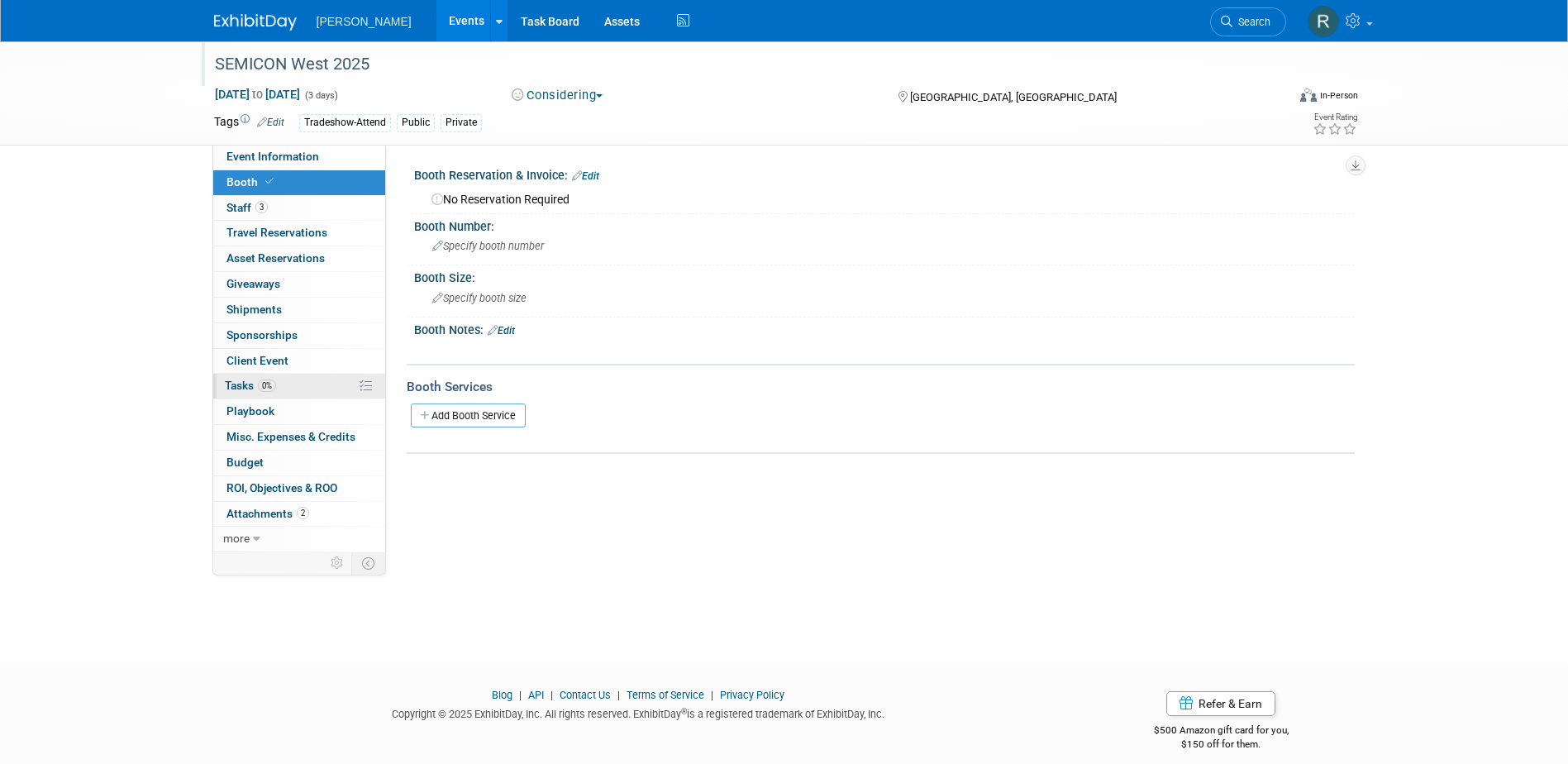
click at [260, 390] on span "0%" at bounding box center [266, 386] width 19 height 12
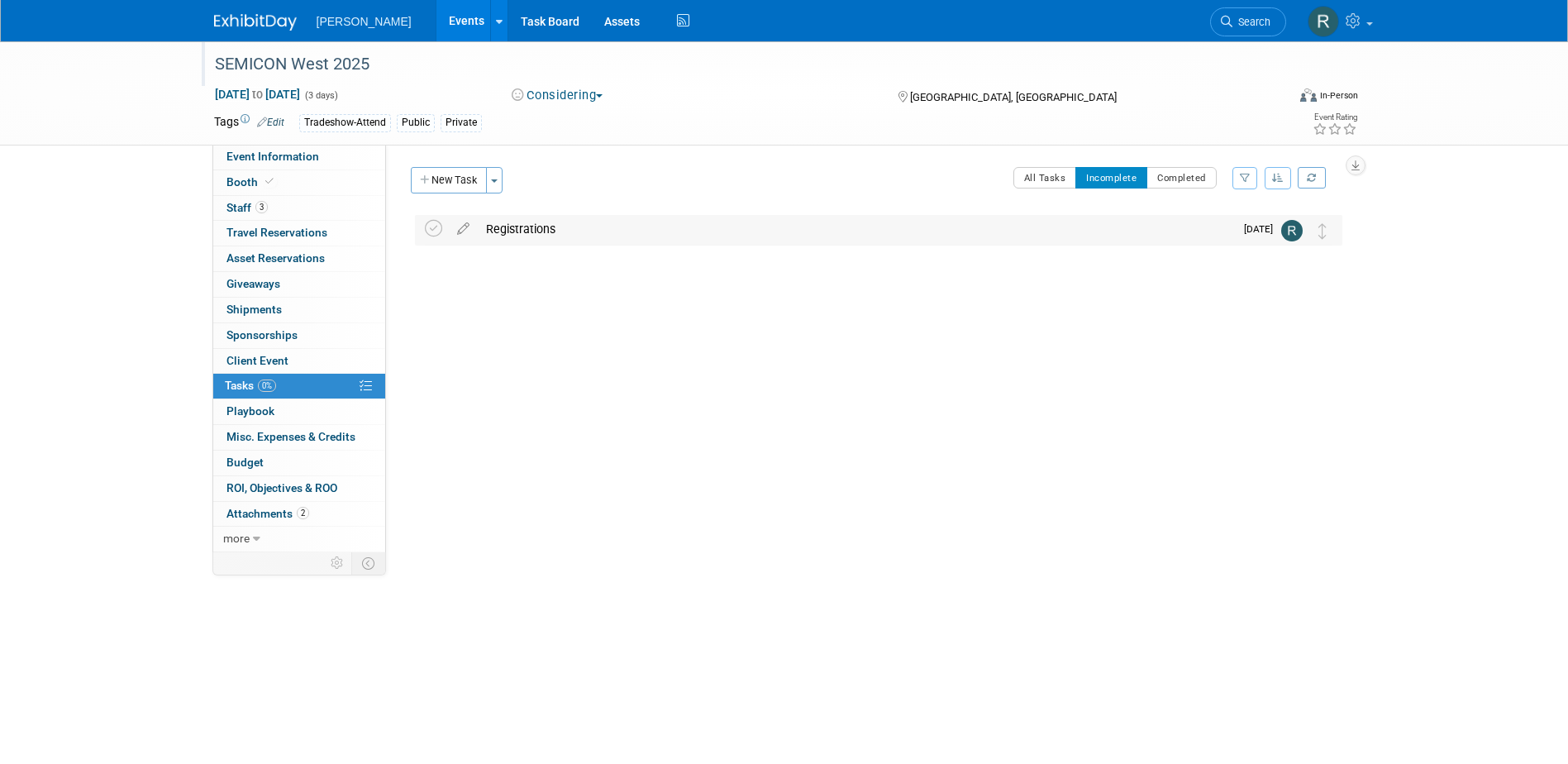
click at [521, 230] on div "Registrations" at bounding box center [855, 229] width 756 height 28
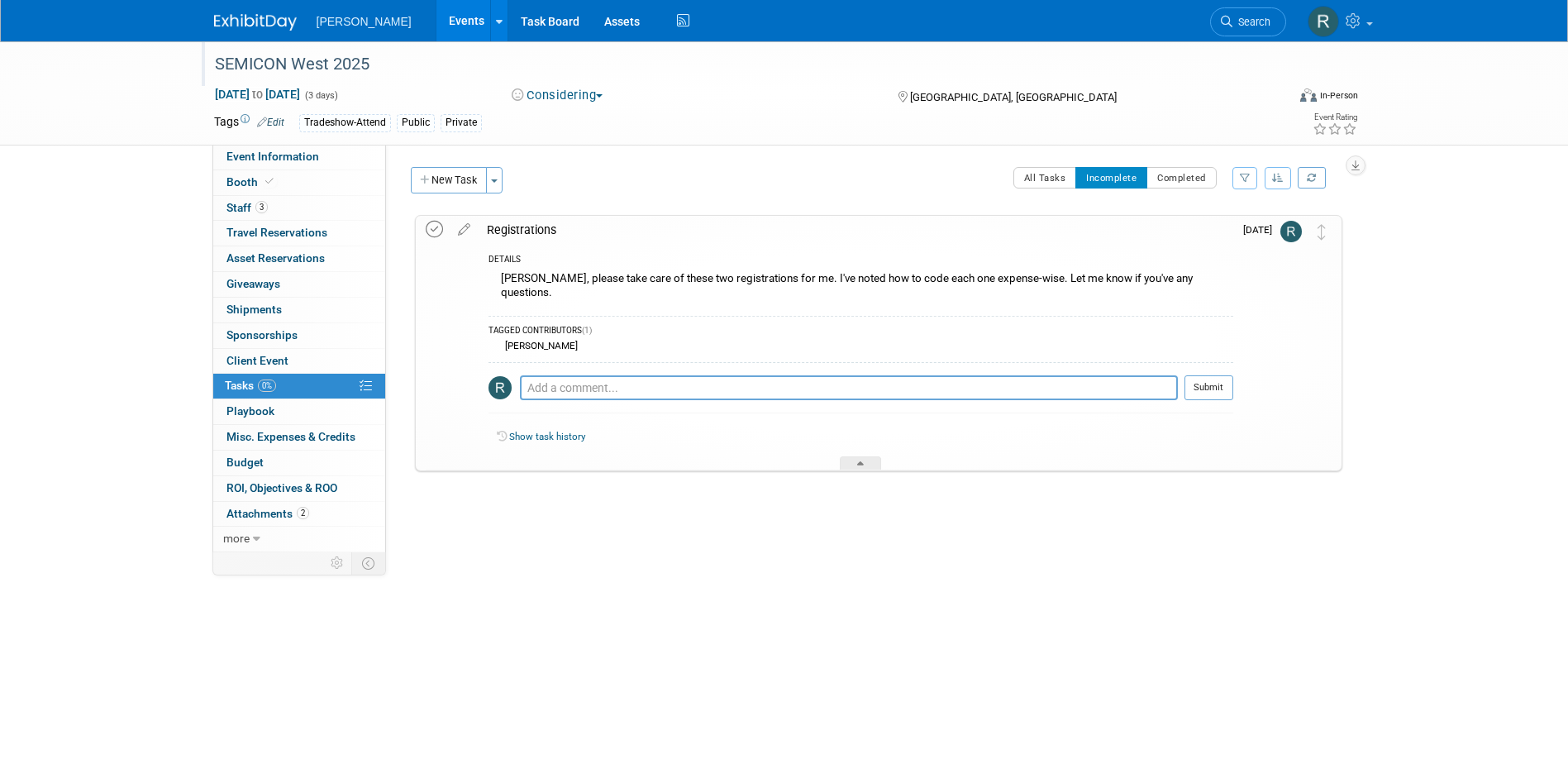
click at [431, 229] on icon at bounding box center [434, 229] width 18 height 18
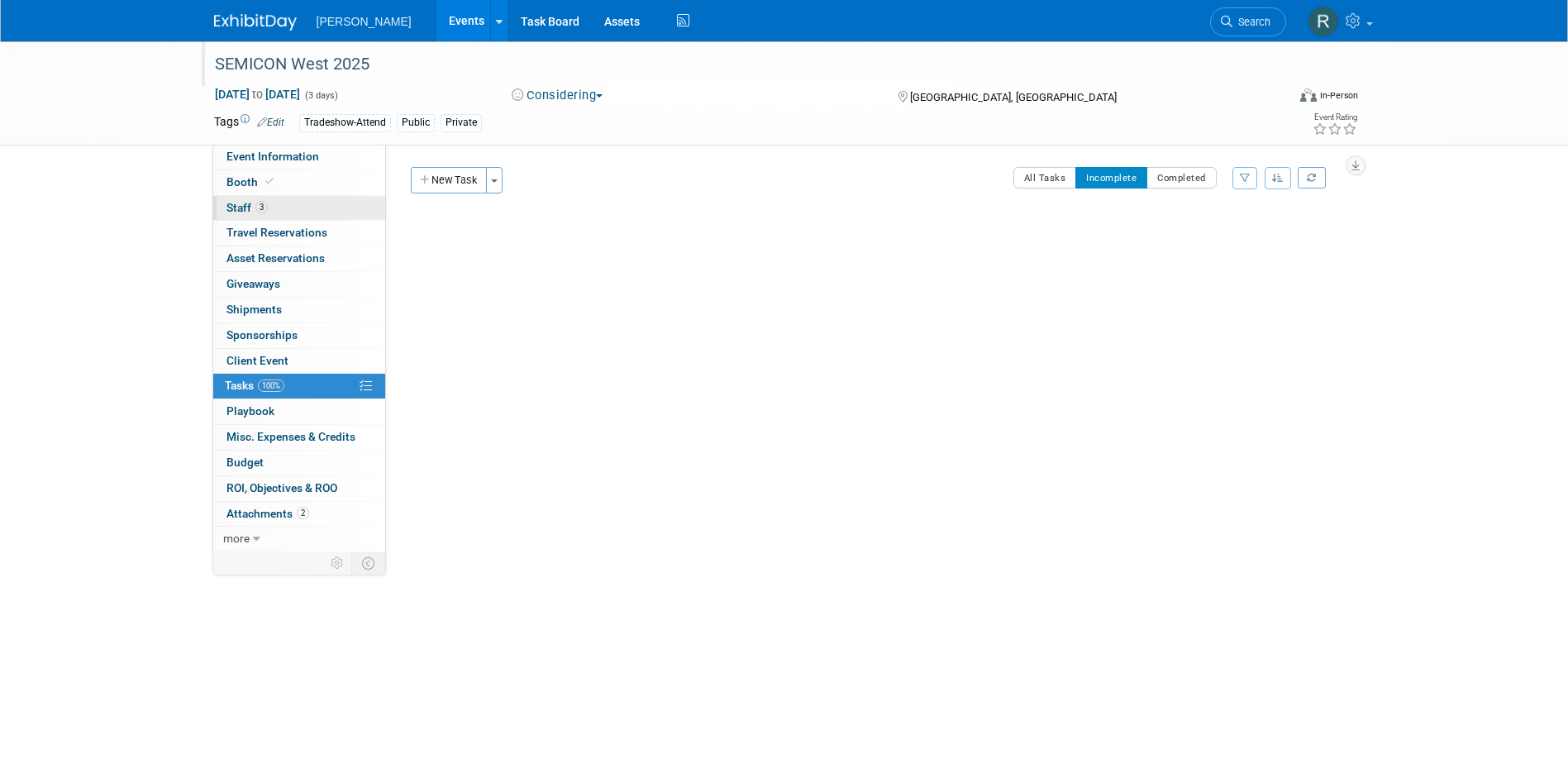
drag, startPoint x: 268, startPoint y: 215, endPoint x: 280, endPoint y: 215, distance: 12.0
click at [268, 215] on link "3 Staff 3" at bounding box center [299, 208] width 172 height 25
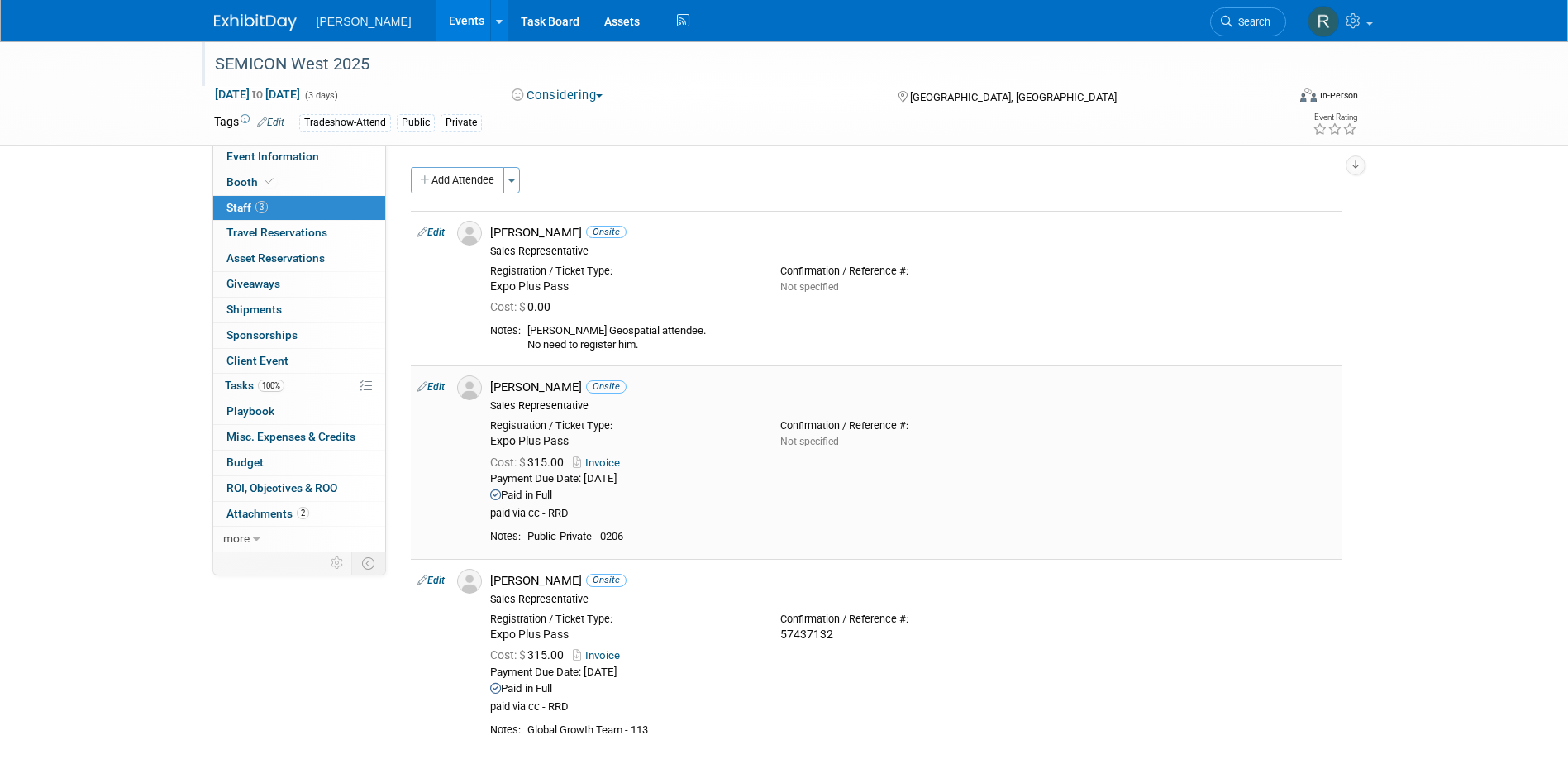
click at [435, 388] on link "Edit" at bounding box center [431, 386] width 27 height 11
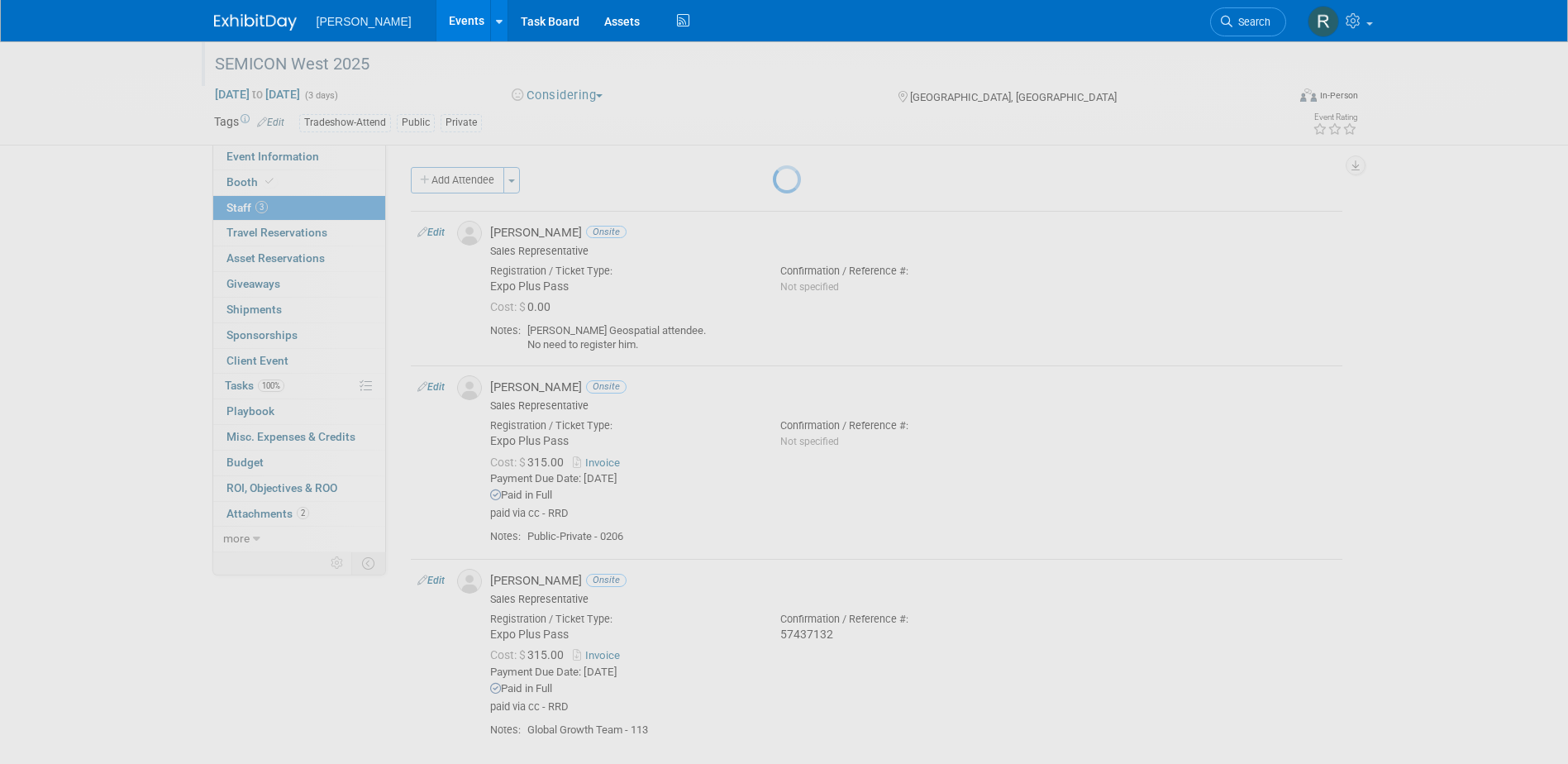
select select "58412021-1f5a-4851-bbb0-daf7290c8a69"
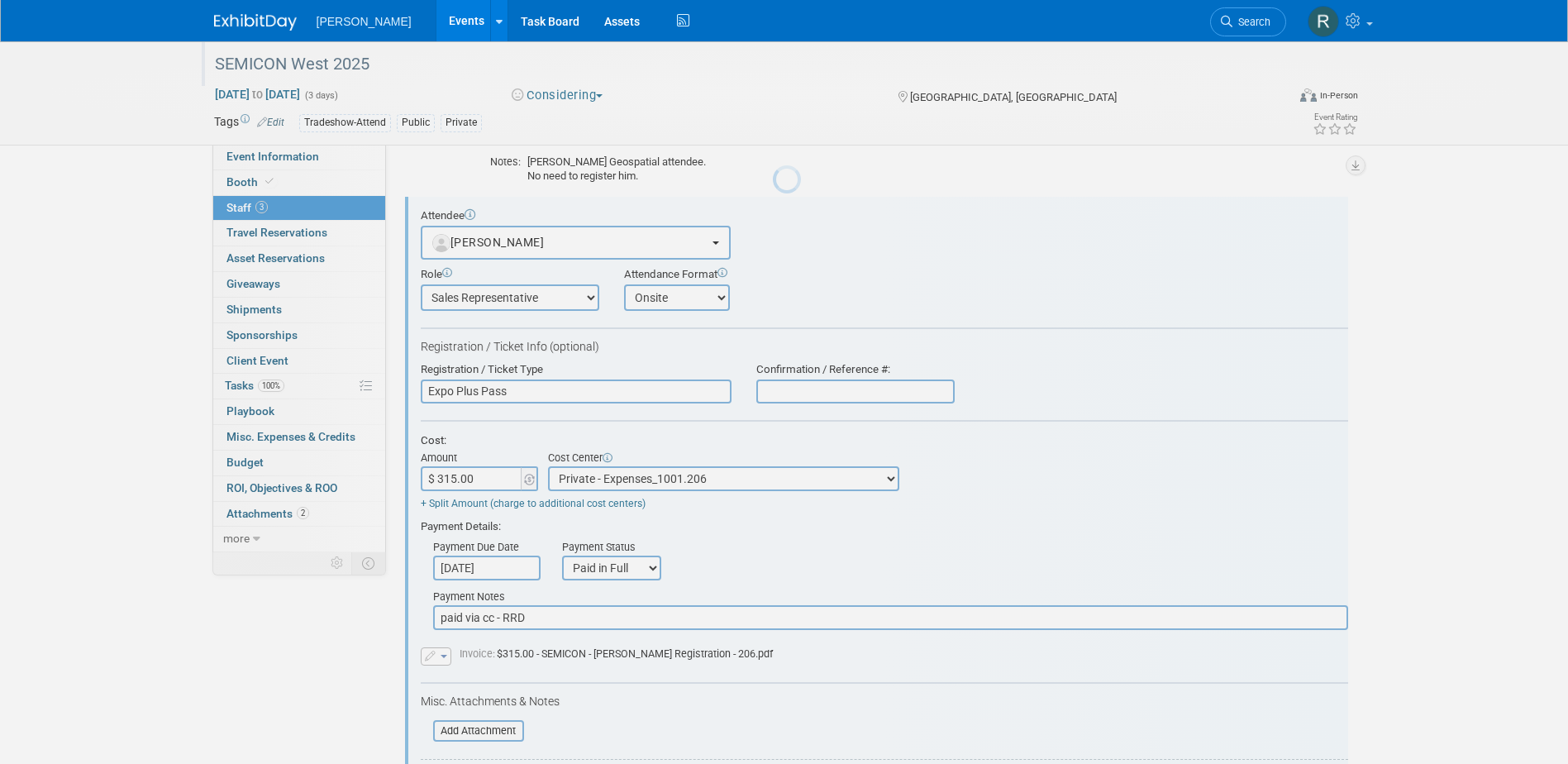
scroll to position [177, 0]
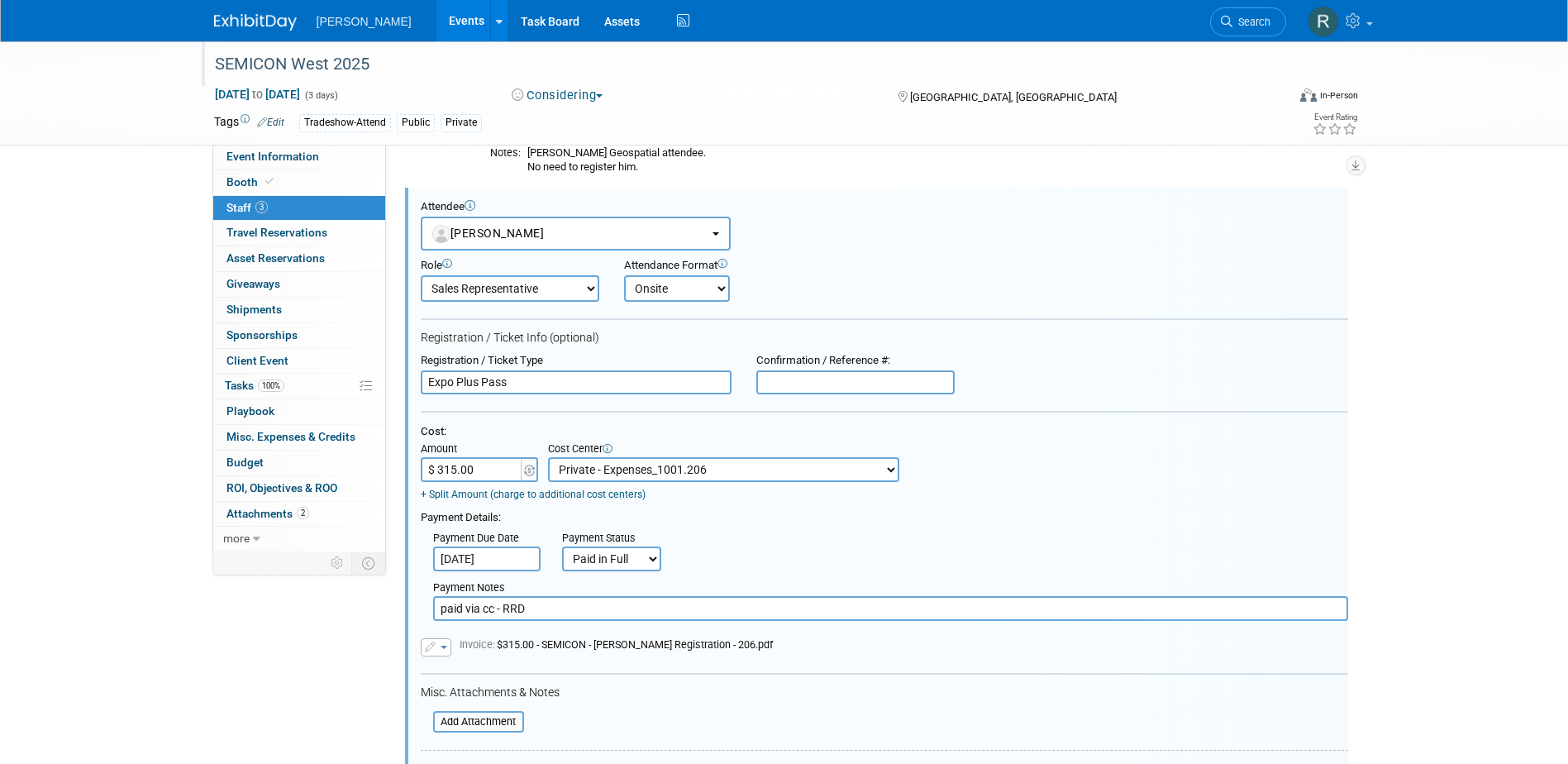
click at [814, 392] on input "text" at bounding box center [855, 383] width 199 height 25
paste input "57436605"
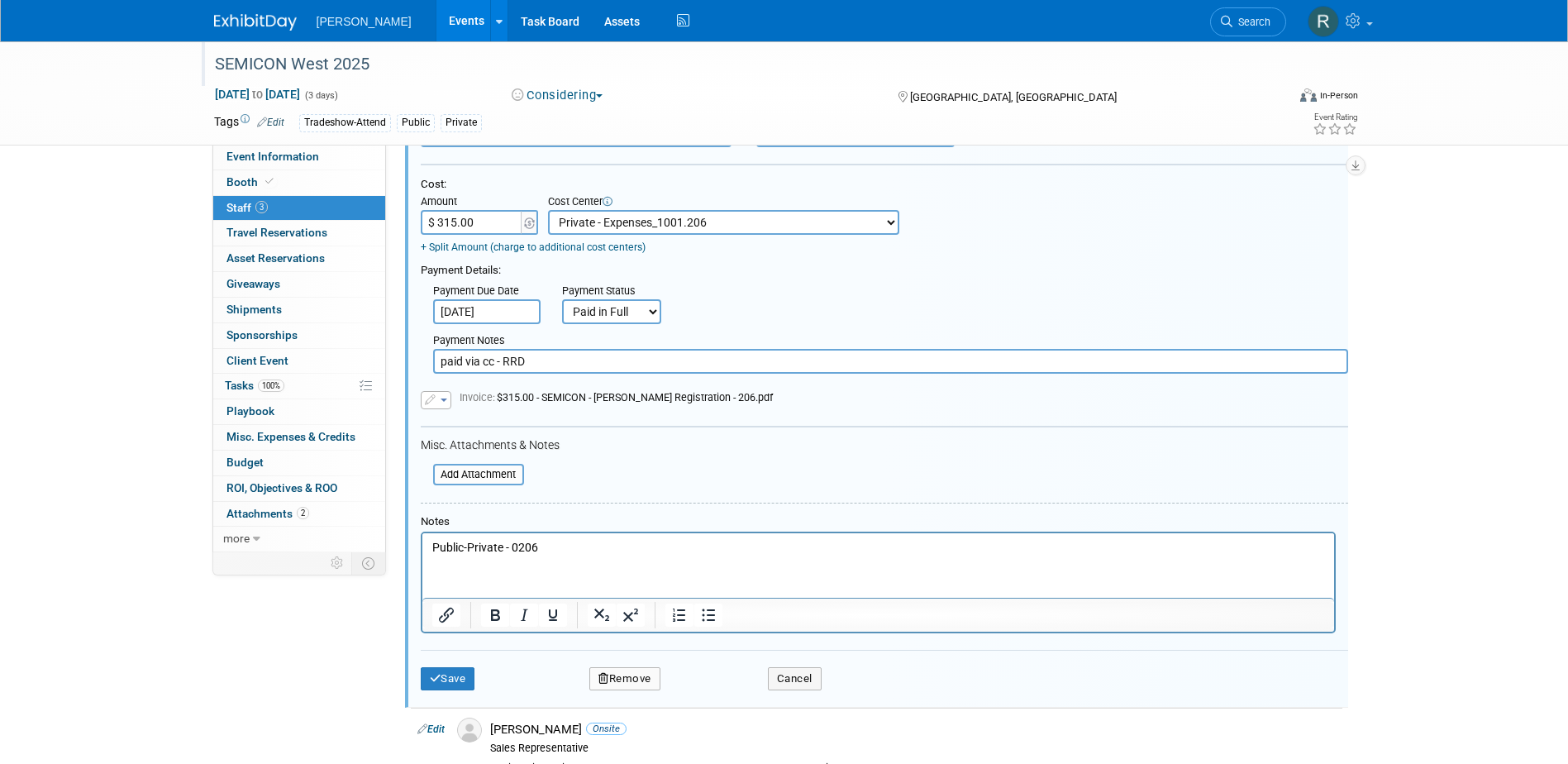
scroll to position [425, 0]
type input "57436605"
click at [459, 680] on button "Save" at bounding box center [448, 678] width 55 height 23
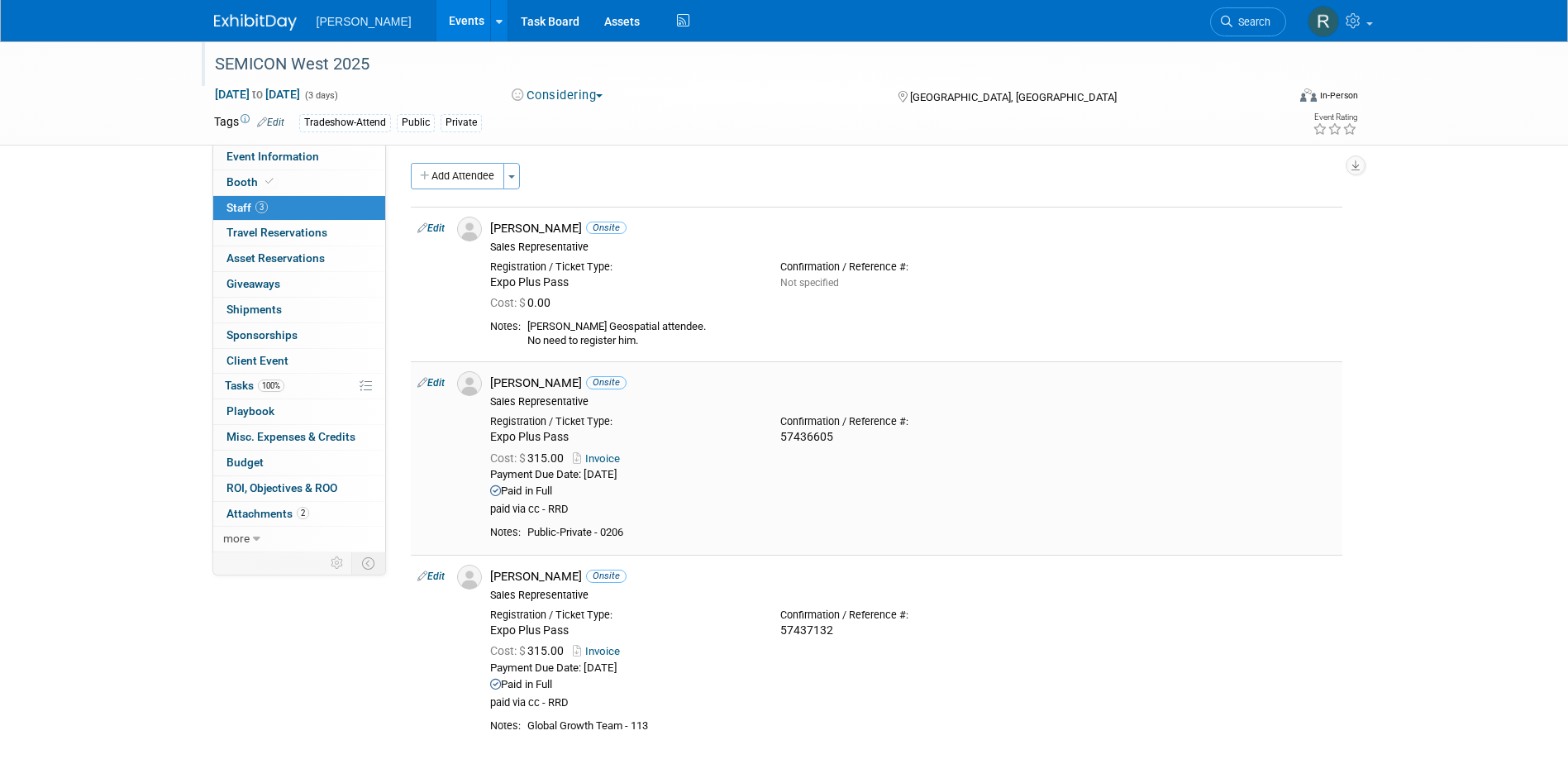
scroll to position [0, 0]
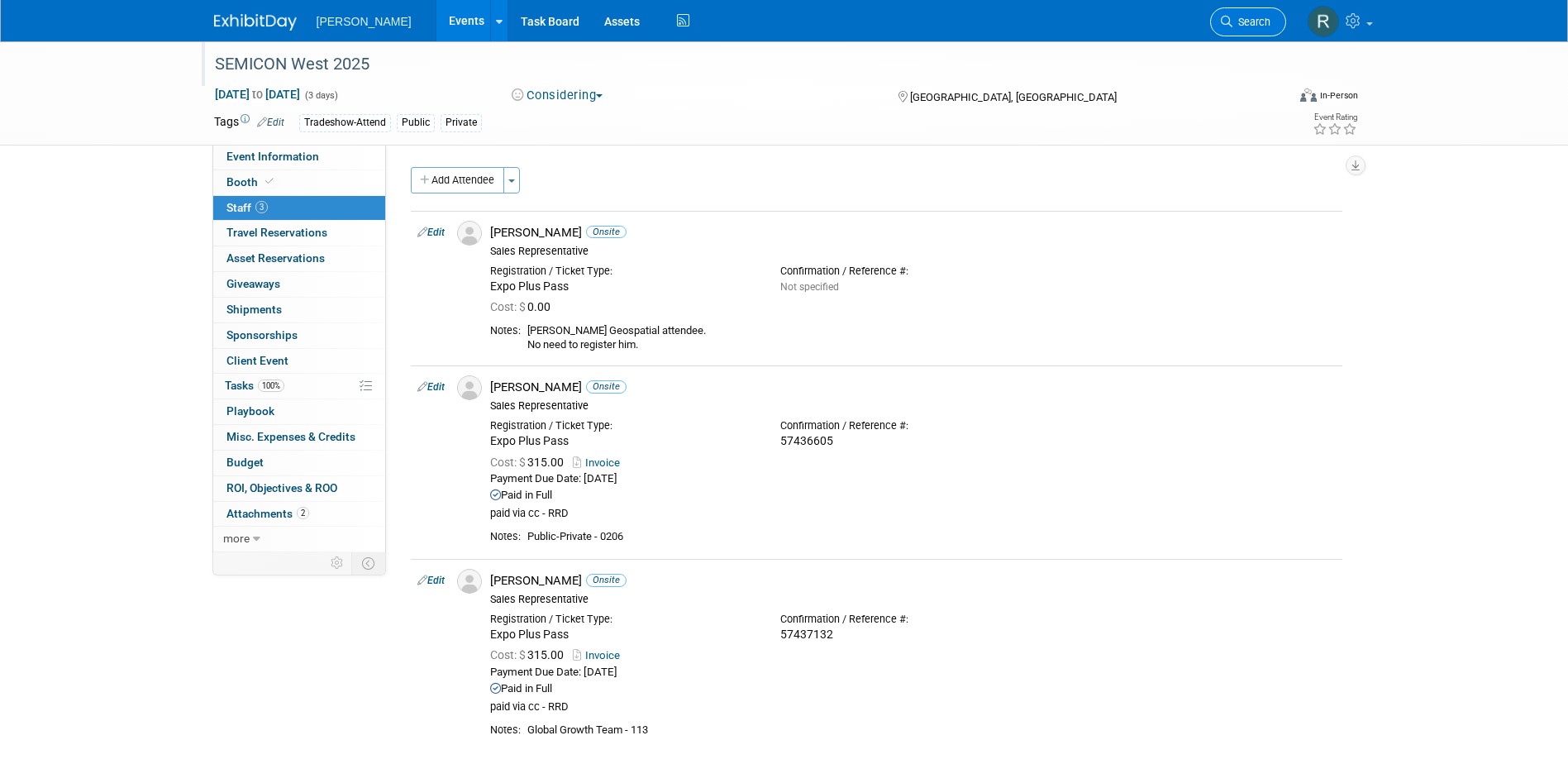
click at [1229, 32] on link "Search" at bounding box center [1249, 21] width 76 height 29
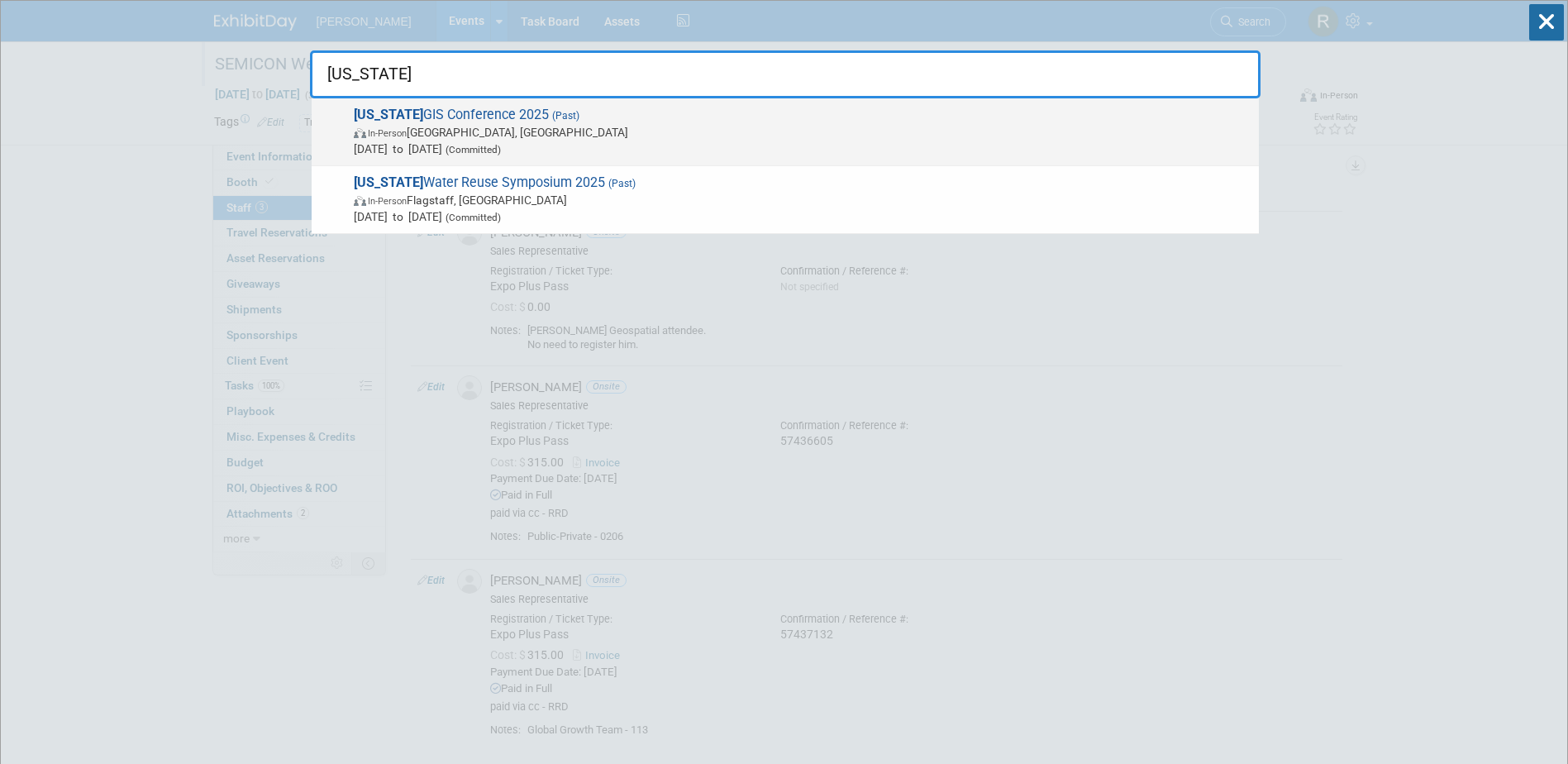
type input "arizona"
click at [722, 120] on span "Arizona GIS Conference 2025 (Past) In-Person Prescott, AZ Aug 26, 2025 to Aug 2…" at bounding box center [799, 131] width 902 height 50
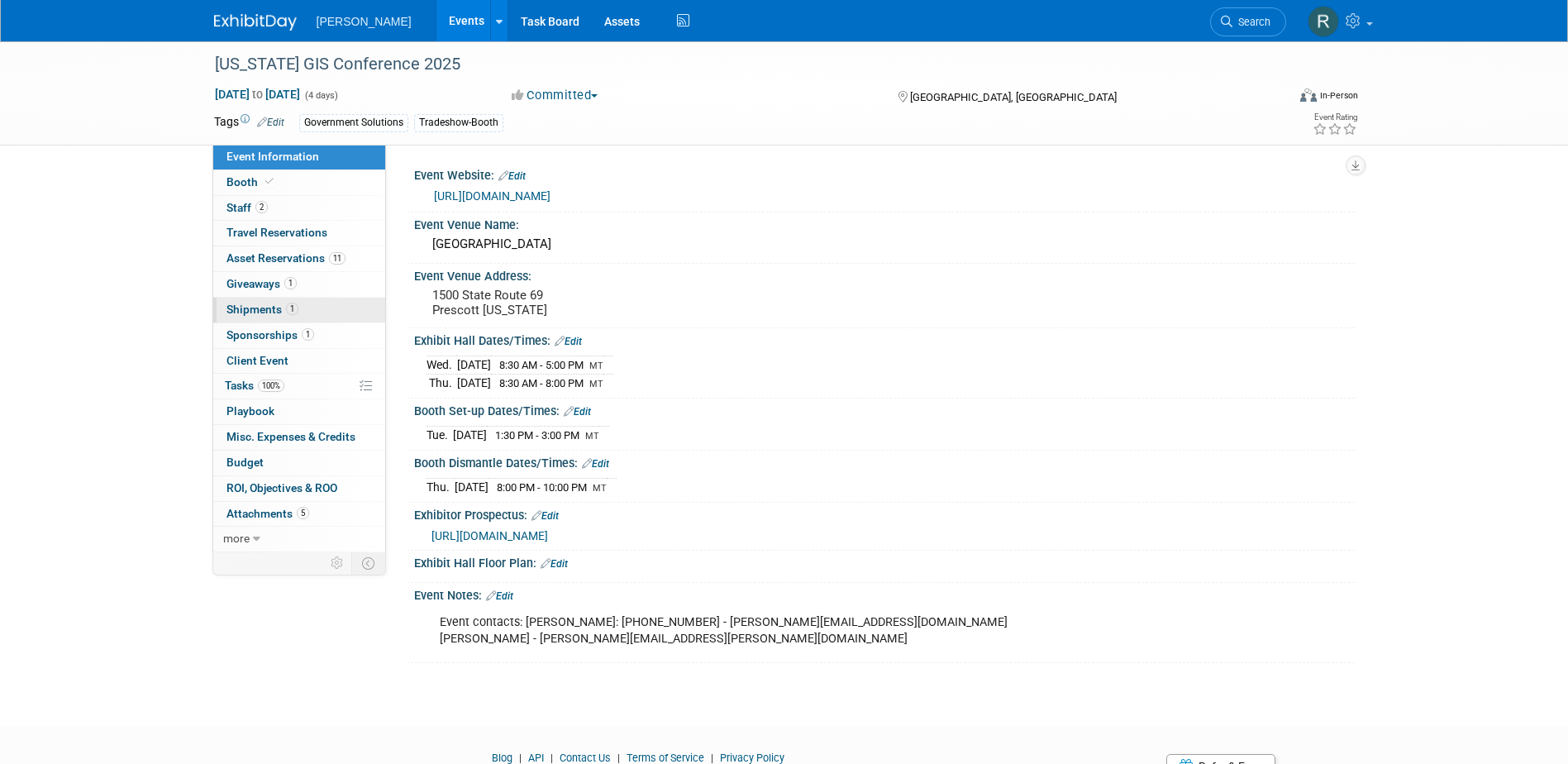
click at [284, 313] on span "Shipments 1" at bounding box center [263, 309] width 72 height 13
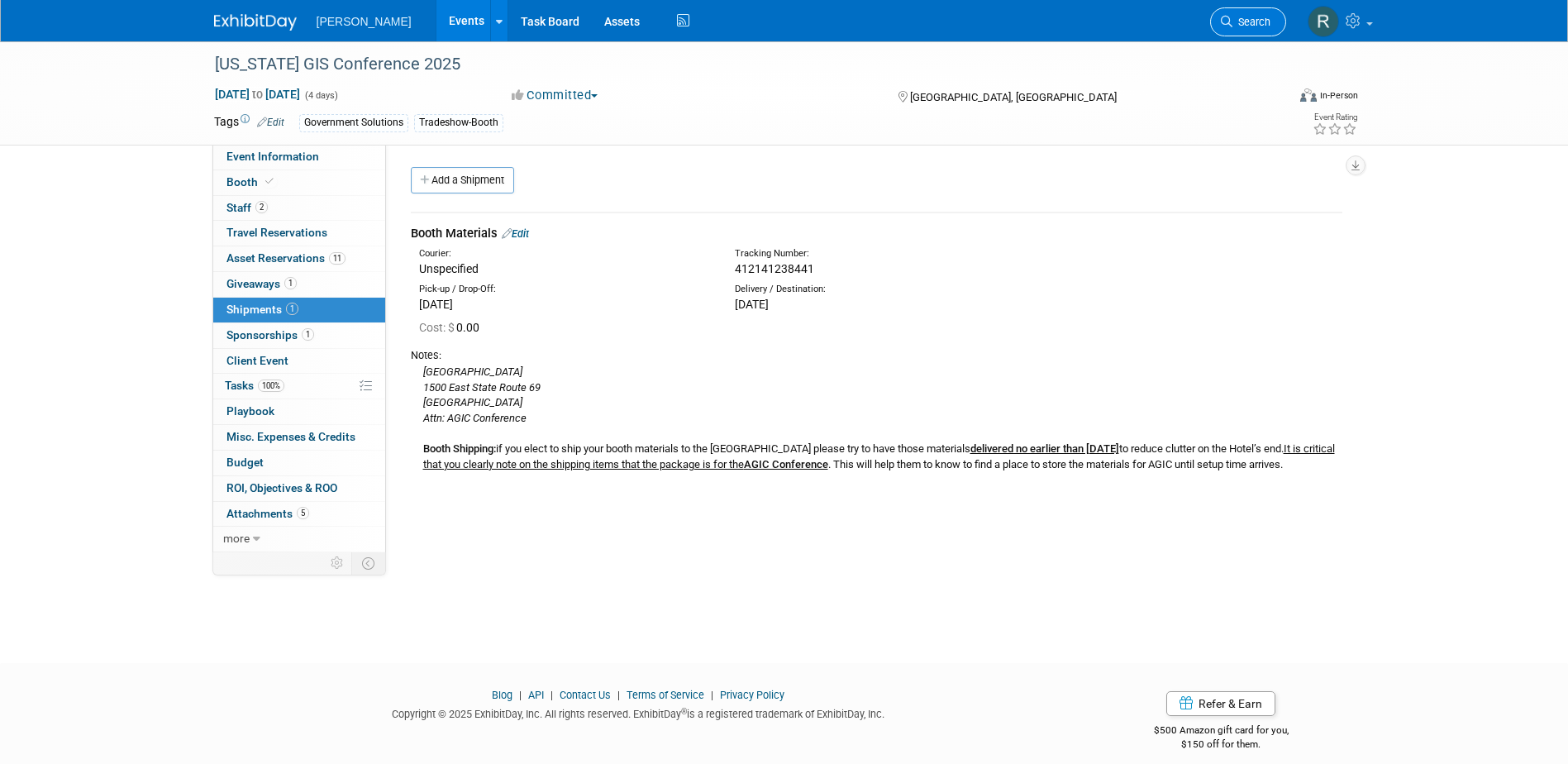
click at [1257, 19] on span "Search" at bounding box center [1251, 22] width 38 height 12
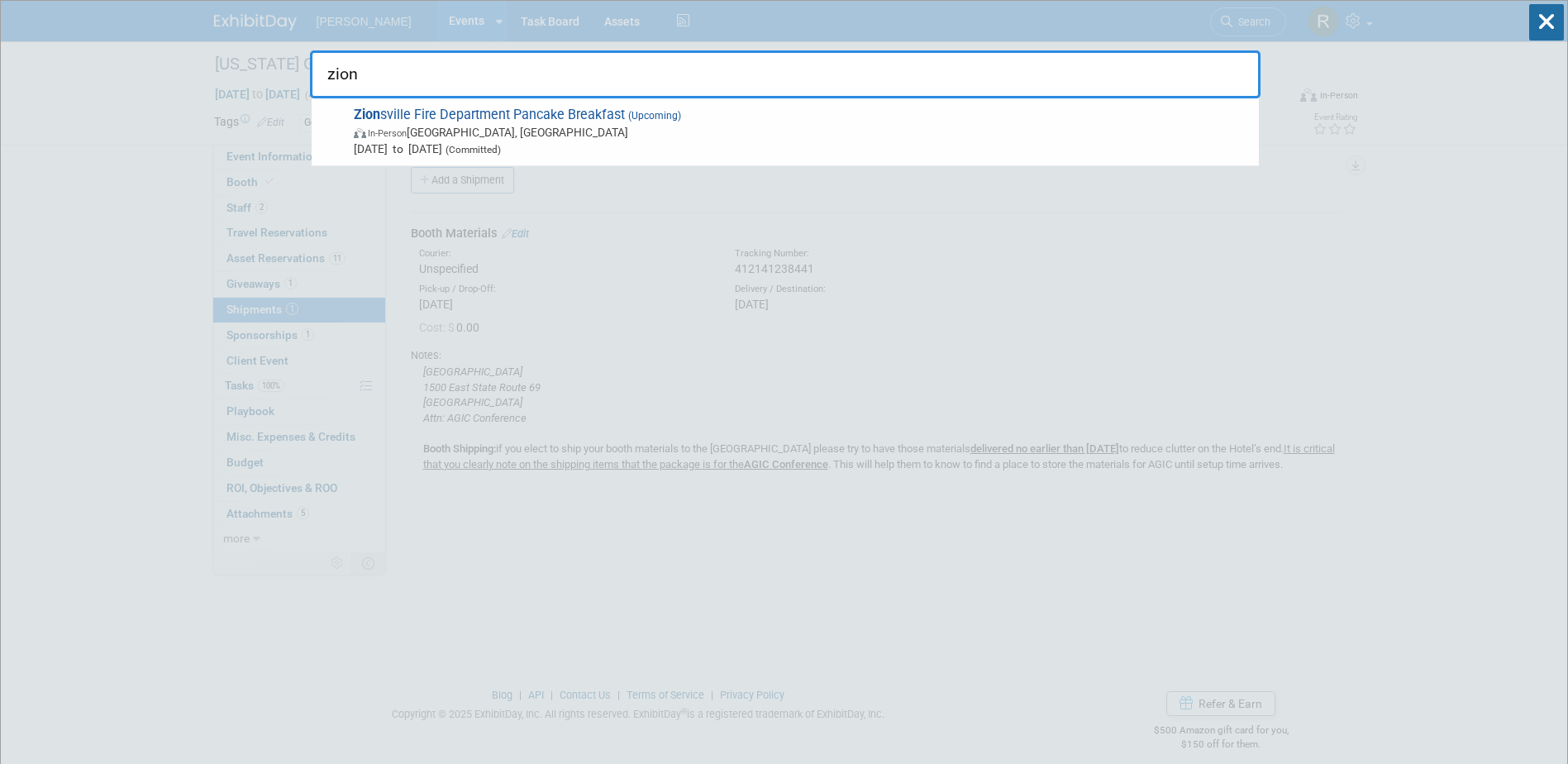
type input "zions"
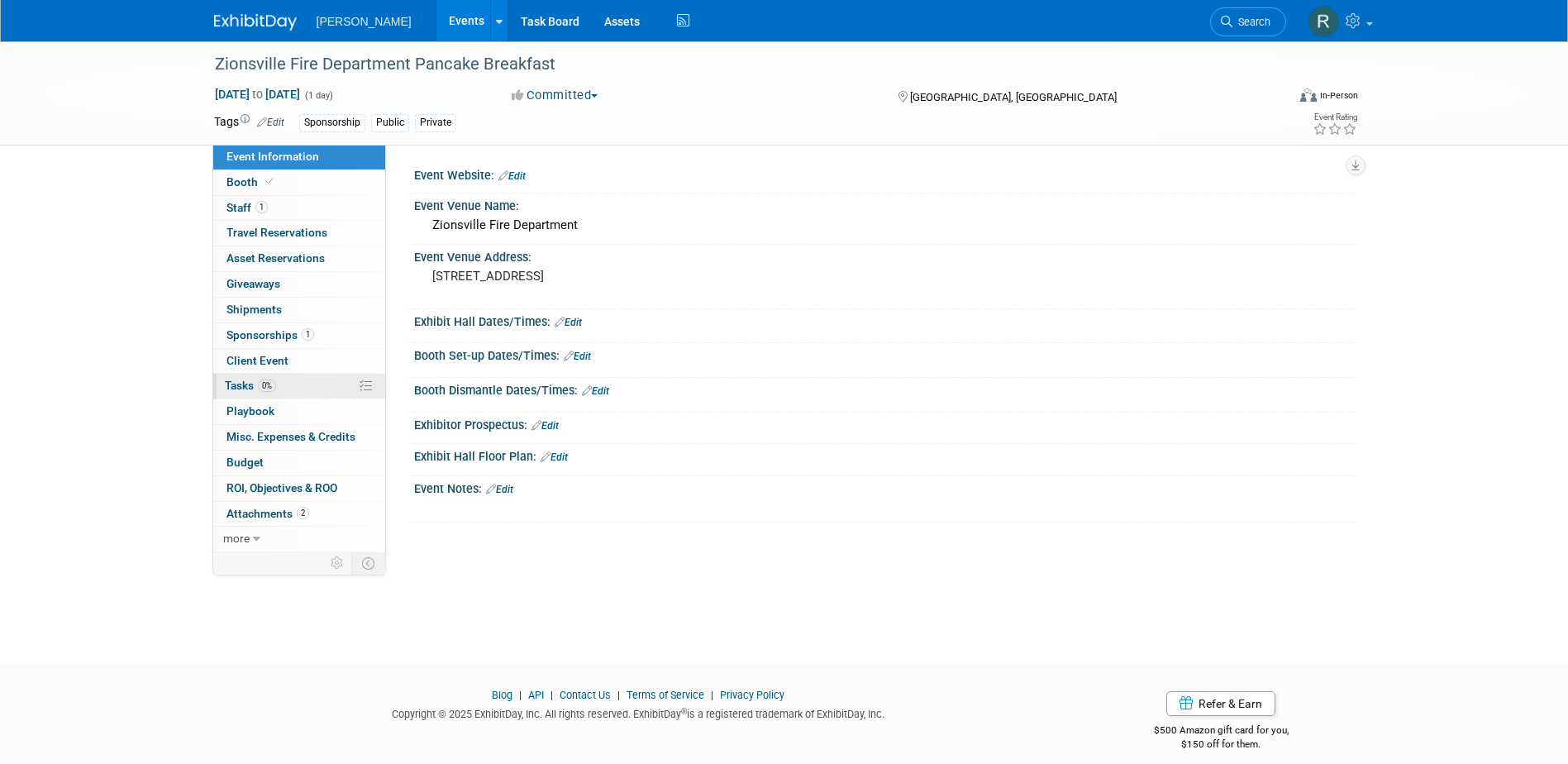
drag, startPoint x: 254, startPoint y: 387, endPoint x: 266, endPoint y: 378, distance: 15.0
click at [254, 387] on span "Tasks 0%" at bounding box center [251, 385] width 51 height 13
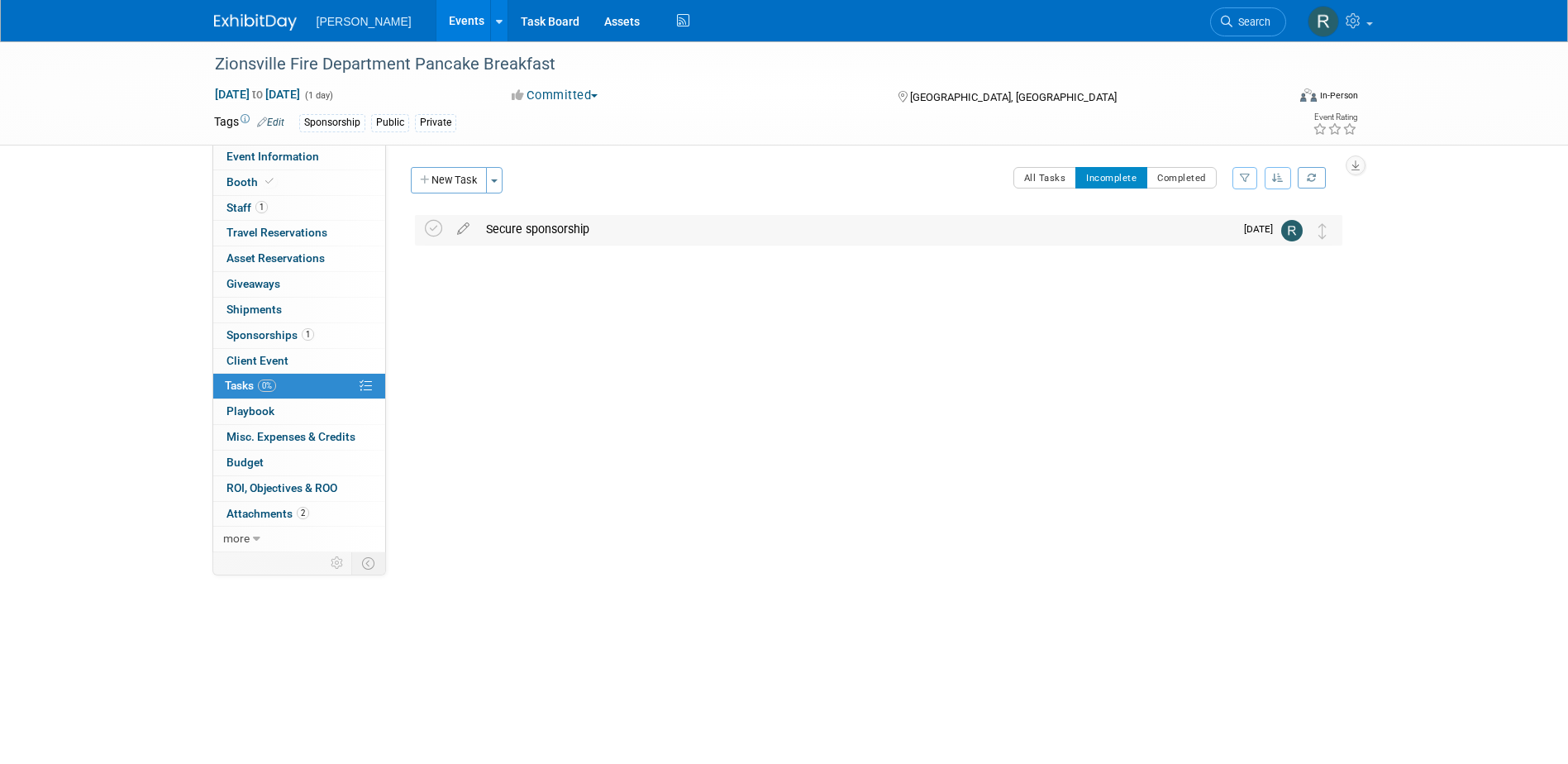
click at [539, 228] on div "Secure sponsorship" at bounding box center [855, 229] width 756 height 28
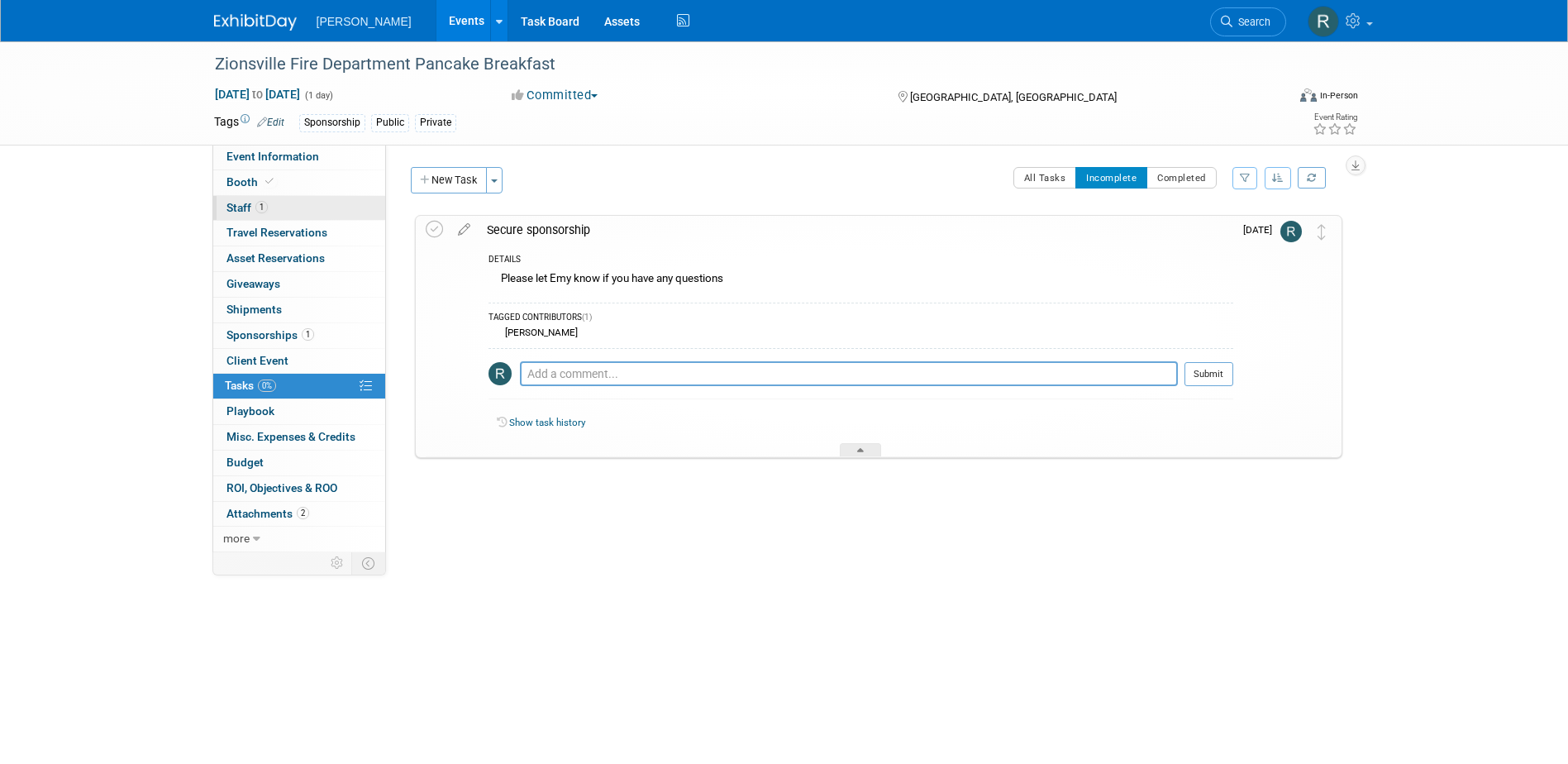
click at [274, 207] on link "1 Staff 1" at bounding box center [299, 208] width 172 height 25
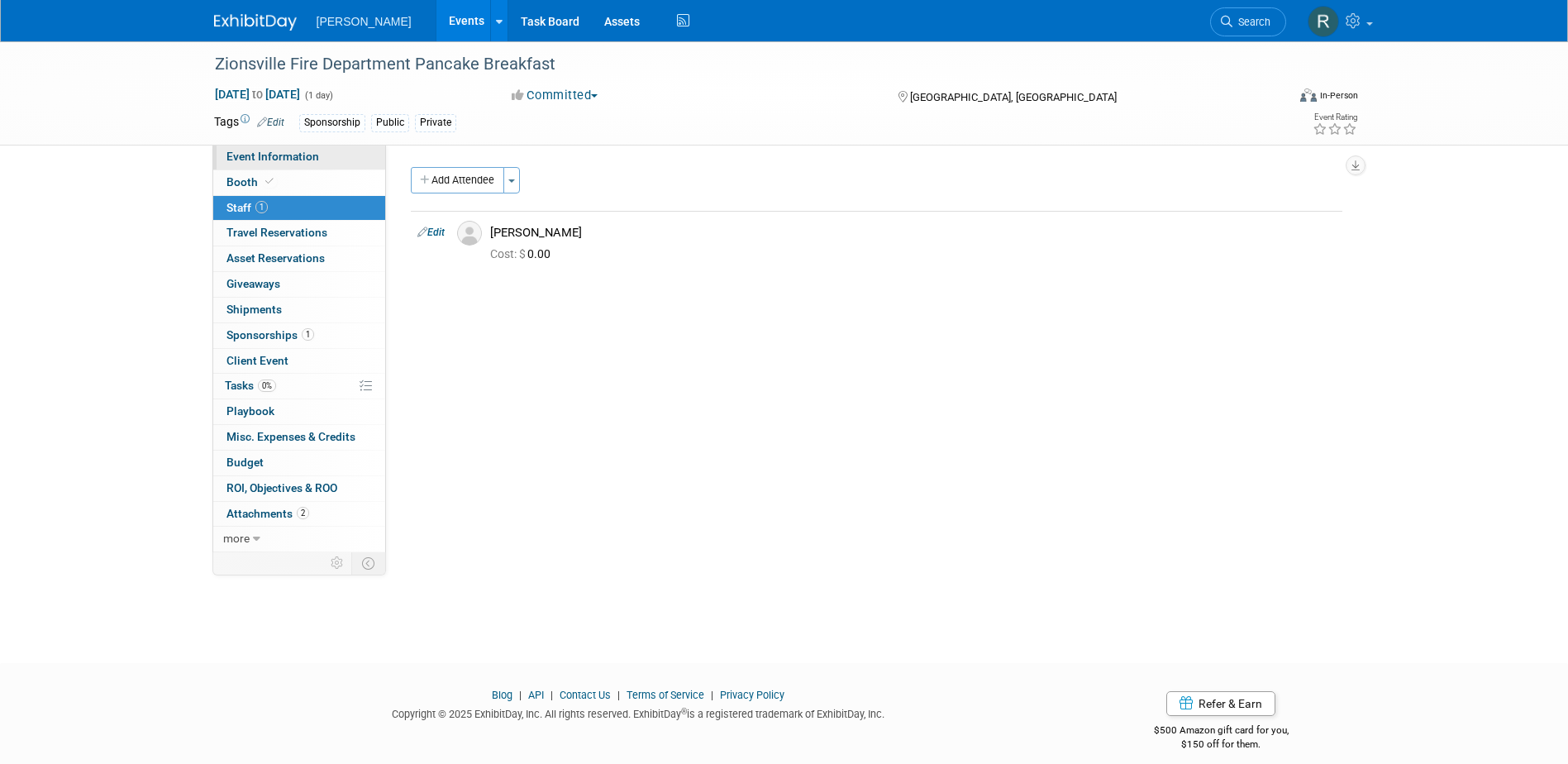
click at [316, 154] on span "Event Information" at bounding box center [273, 156] width 93 height 13
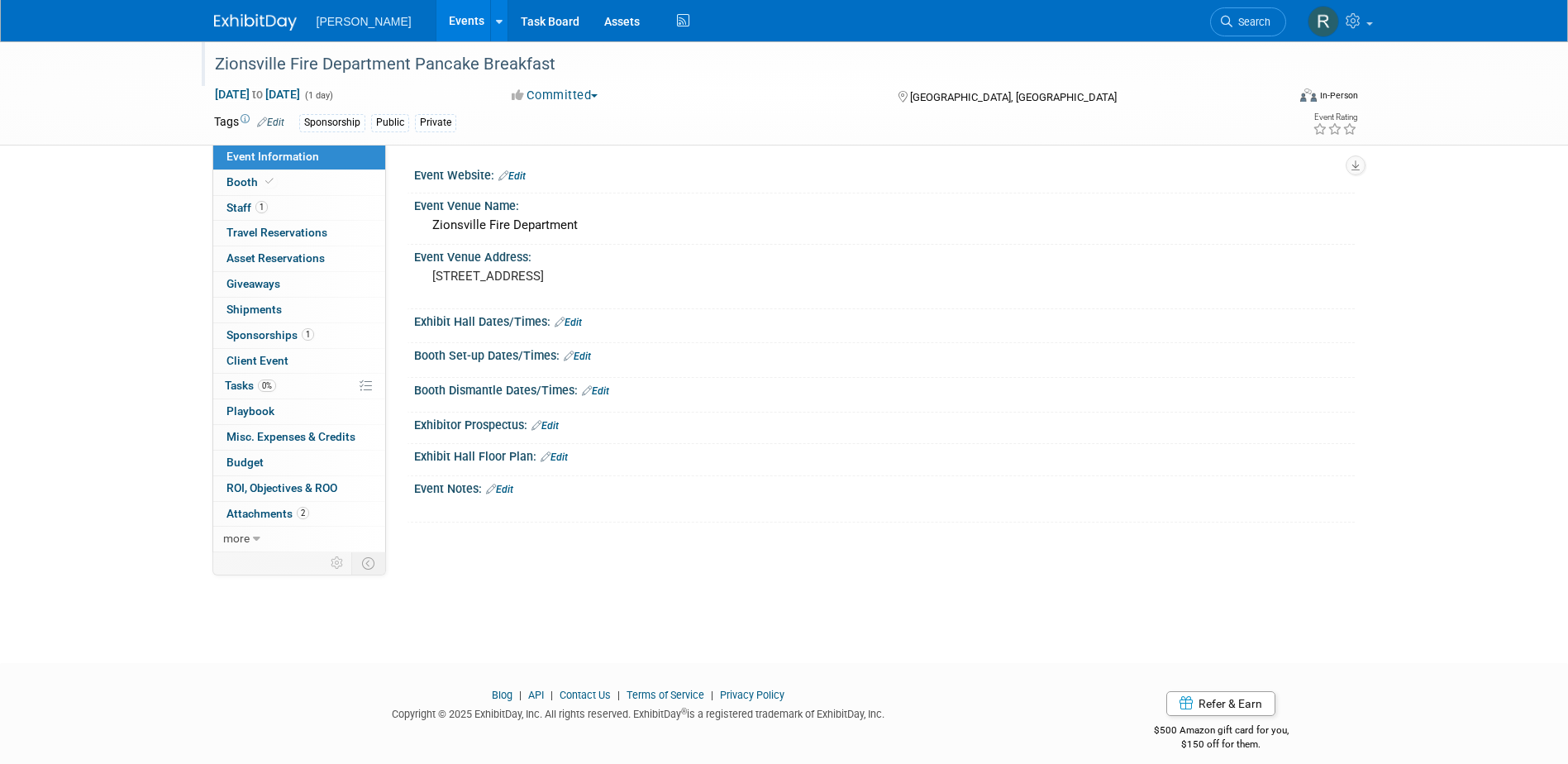
click at [569, 72] on div "Zionsville Fire Department Pancake Breakfast" at bounding box center [735, 64] width 1053 height 30
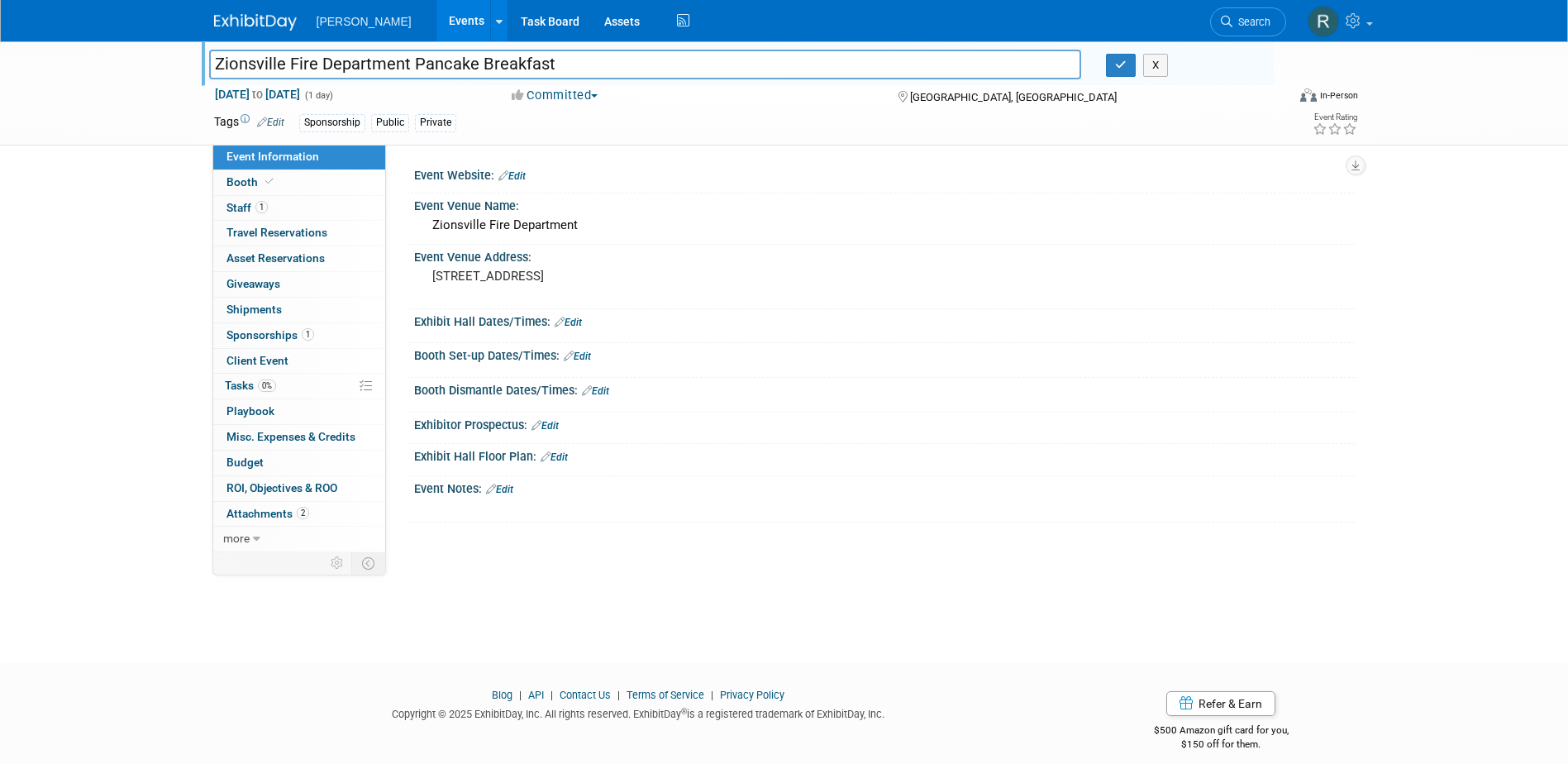
drag, startPoint x: 532, startPoint y: 67, endPoint x: 134, endPoint y: 65, distance: 398.0
click at [134, 65] on div "Zionsville Fire Department Pancake Breakfast Zionsville Fire Department Pancake…" at bounding box center [784, 94] width 1568 height 104
click at [345, 204] on link "1 Staff 1" at bounding box center [299, 208] width 172 height 25
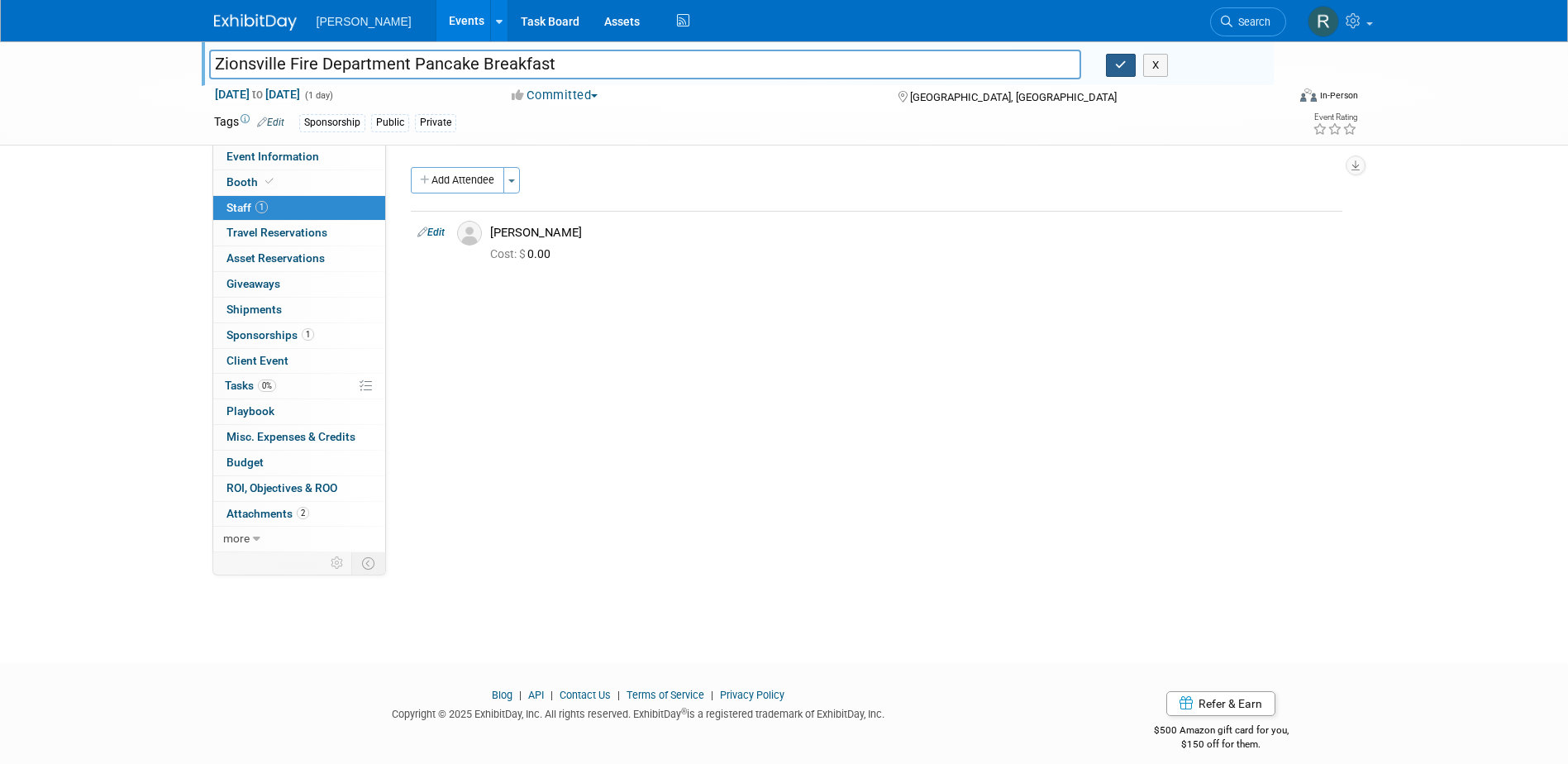
click at [1122, 61] on icon "button" at bounding box center [1121, 64] width 11 height 11
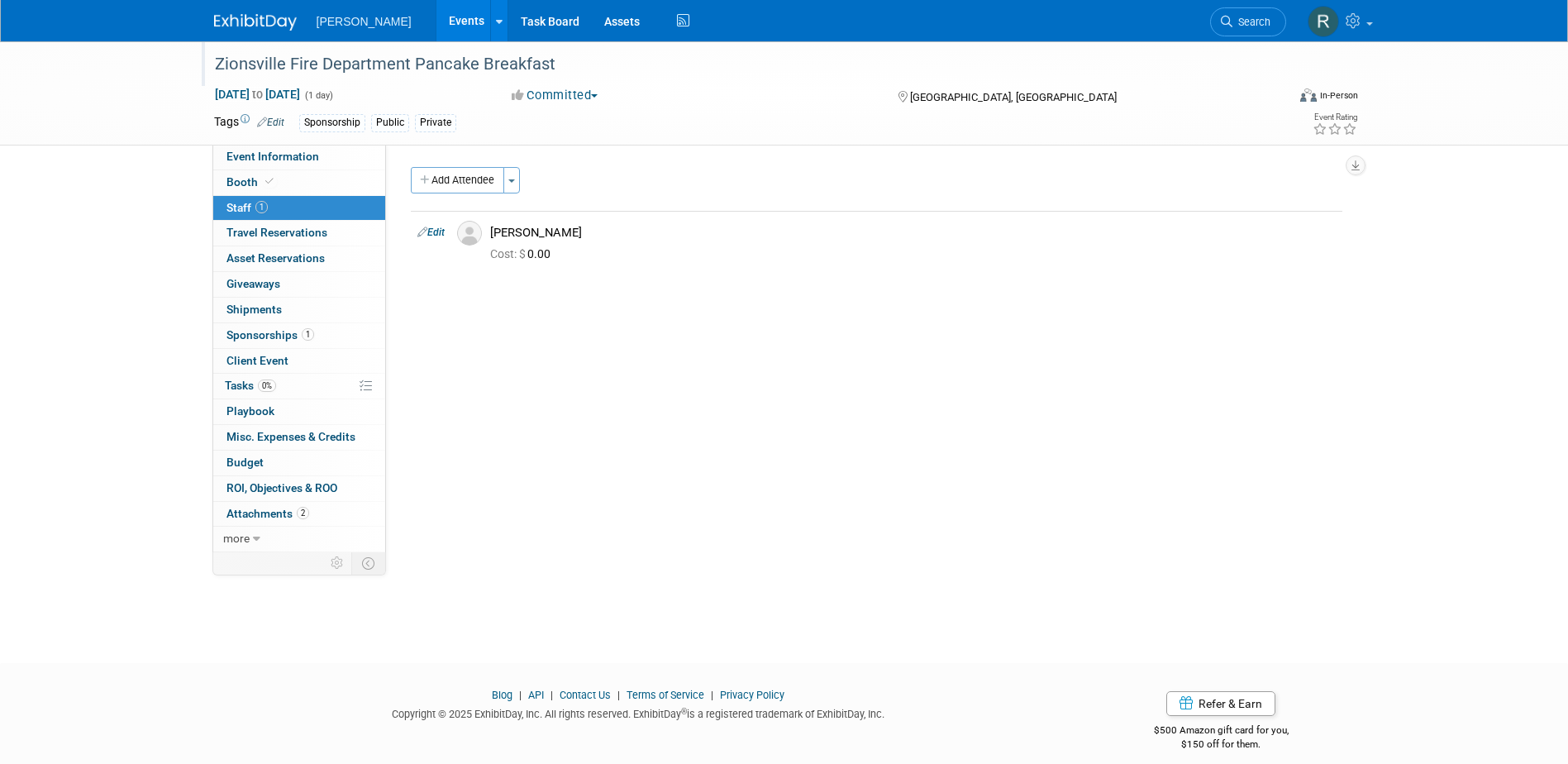
drag, startPoint x: 1236, startPoint y: 17, endPoint x: 1197, endPoint y: 19, distance: 39.1
click at [1236, 17] on span "Search" at bounding box center [1251, 22] width 38 height 12
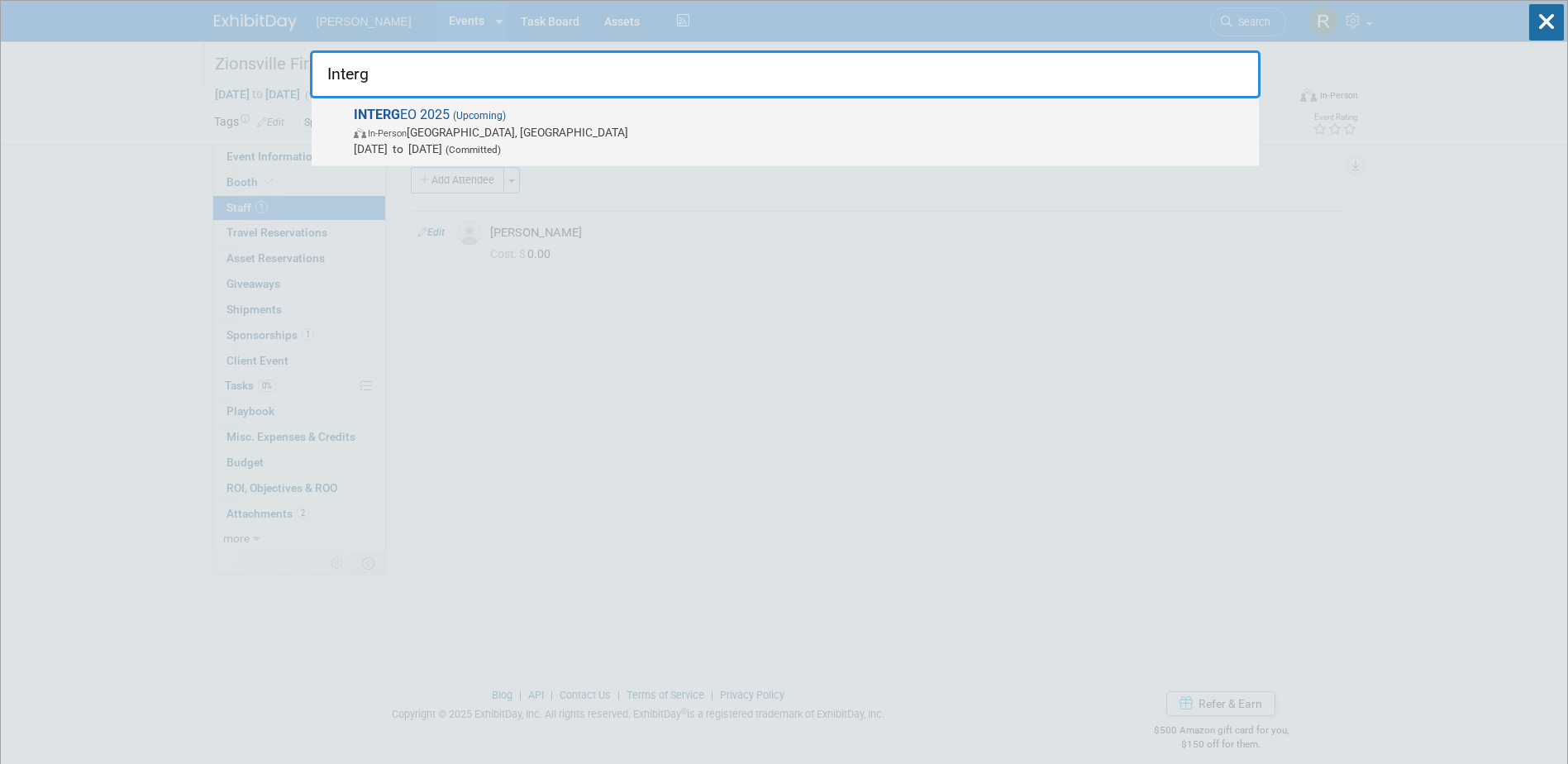
type input "Interg"
click at [760, 133] on span "In-Person Frankfurt am Main, Germany" at bounding box center [802, 132] width 897 height 17
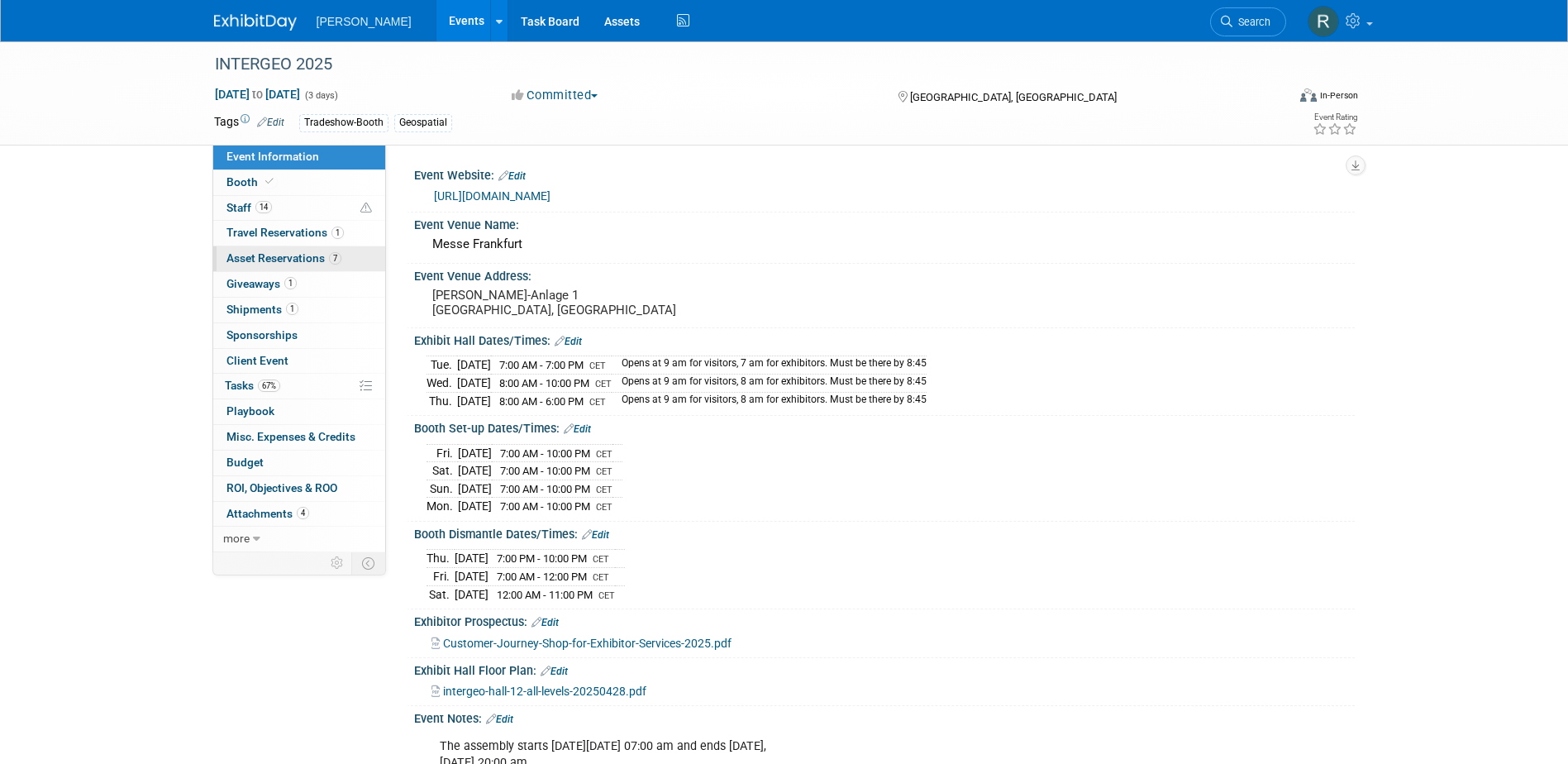
click at [272, 254] on span "Asset Reservations 7" at bounding box center [284, 258] width 115 height 13
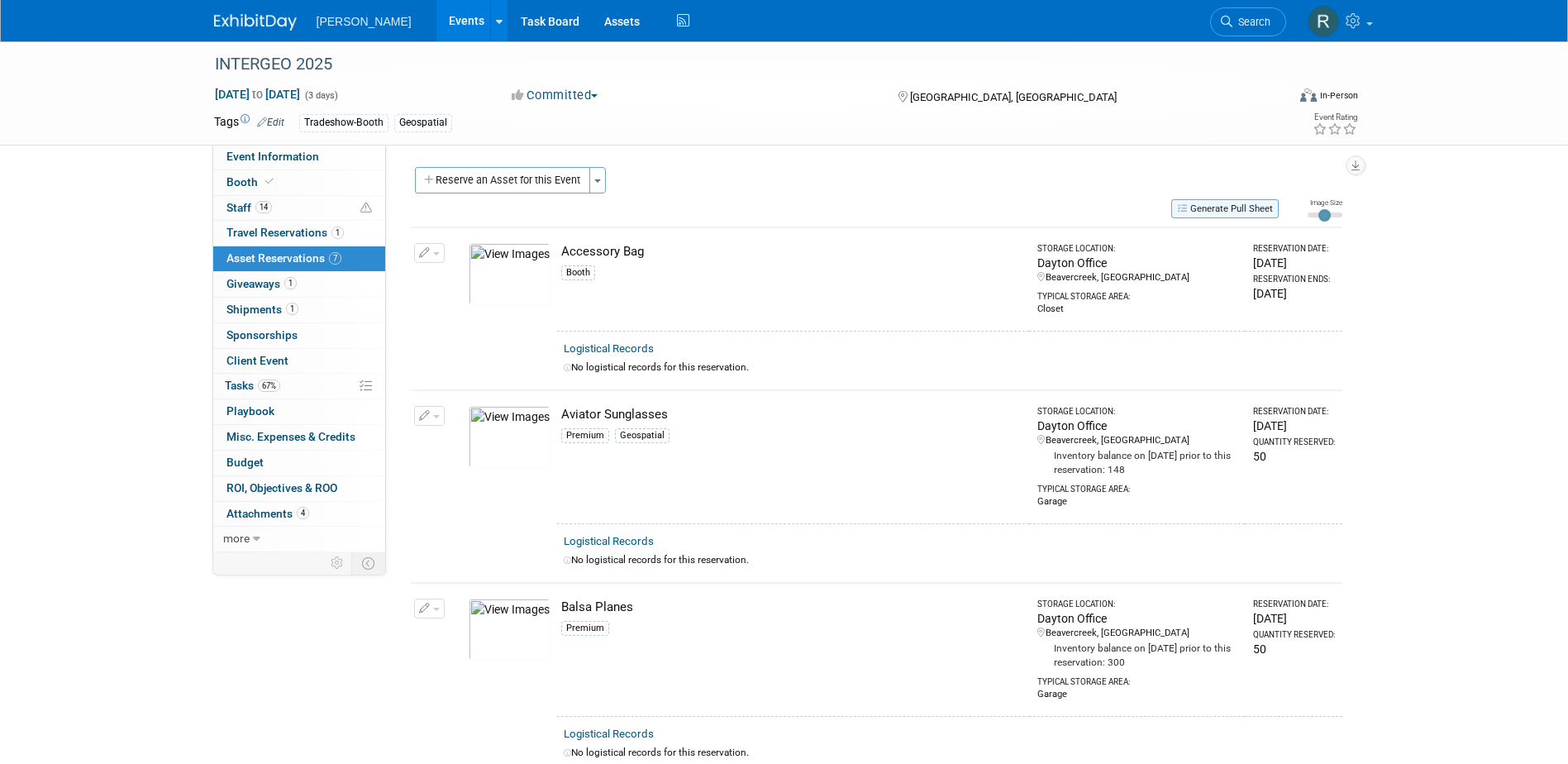
click at [1178, 206] on icon "button" at bounding box center [1183, 207] width 13 height 9
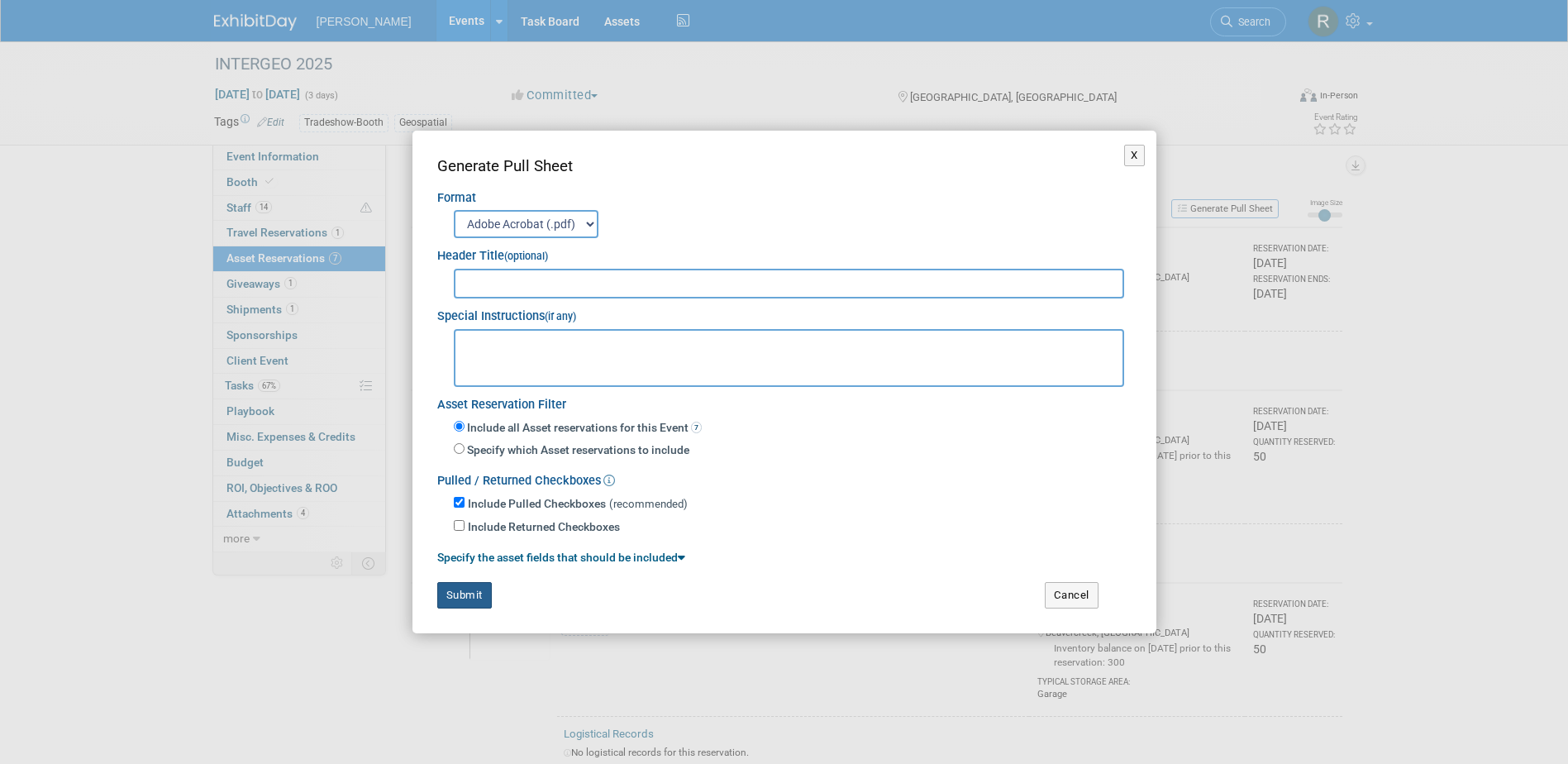
click at [479, 596] on button "Submit" at bounding box center [465, 595] width 55 height 26
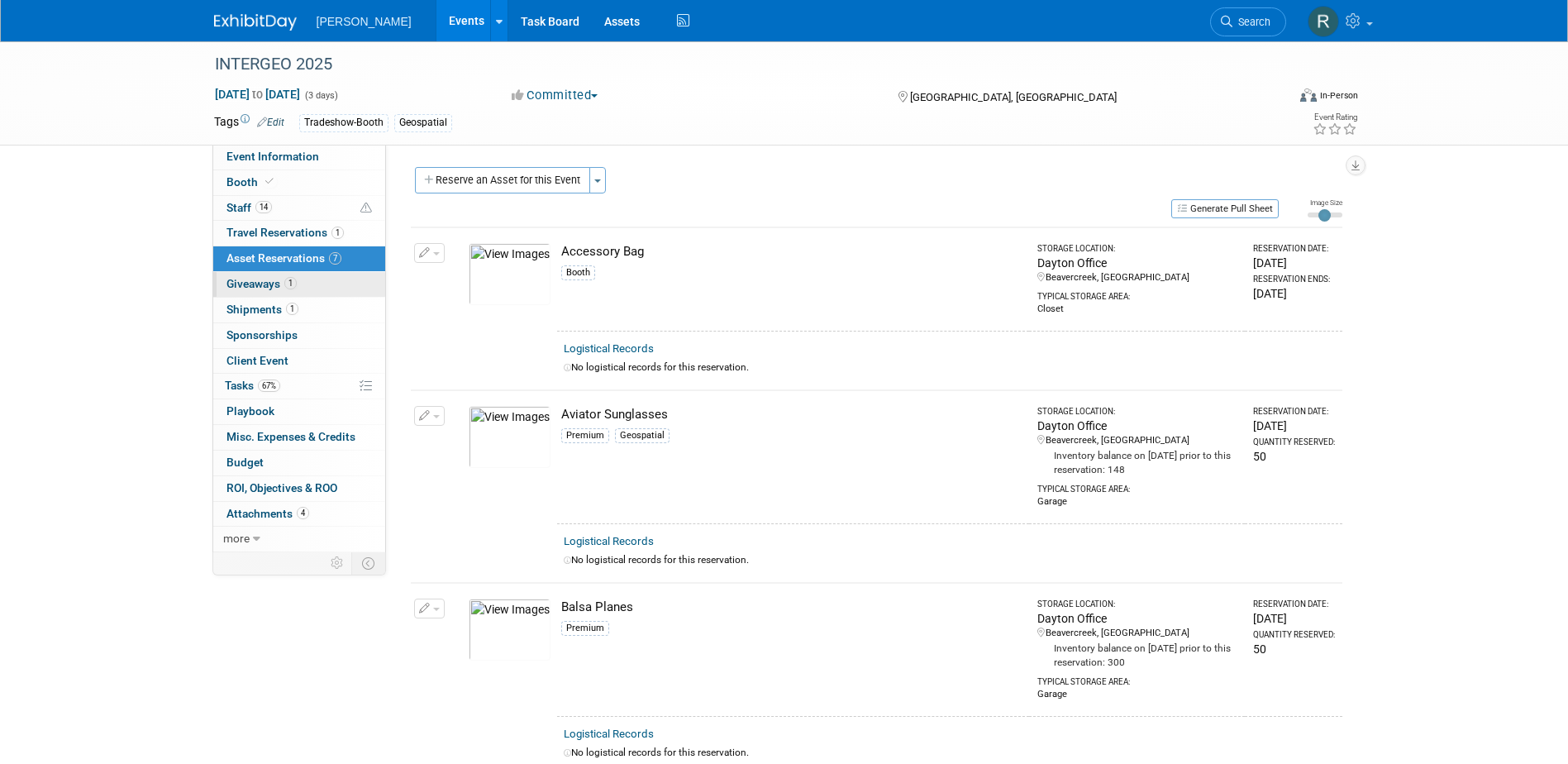
click at [253, 281] on span "Giveaways 1" at bounding box center [262, 283] width 71 height 13
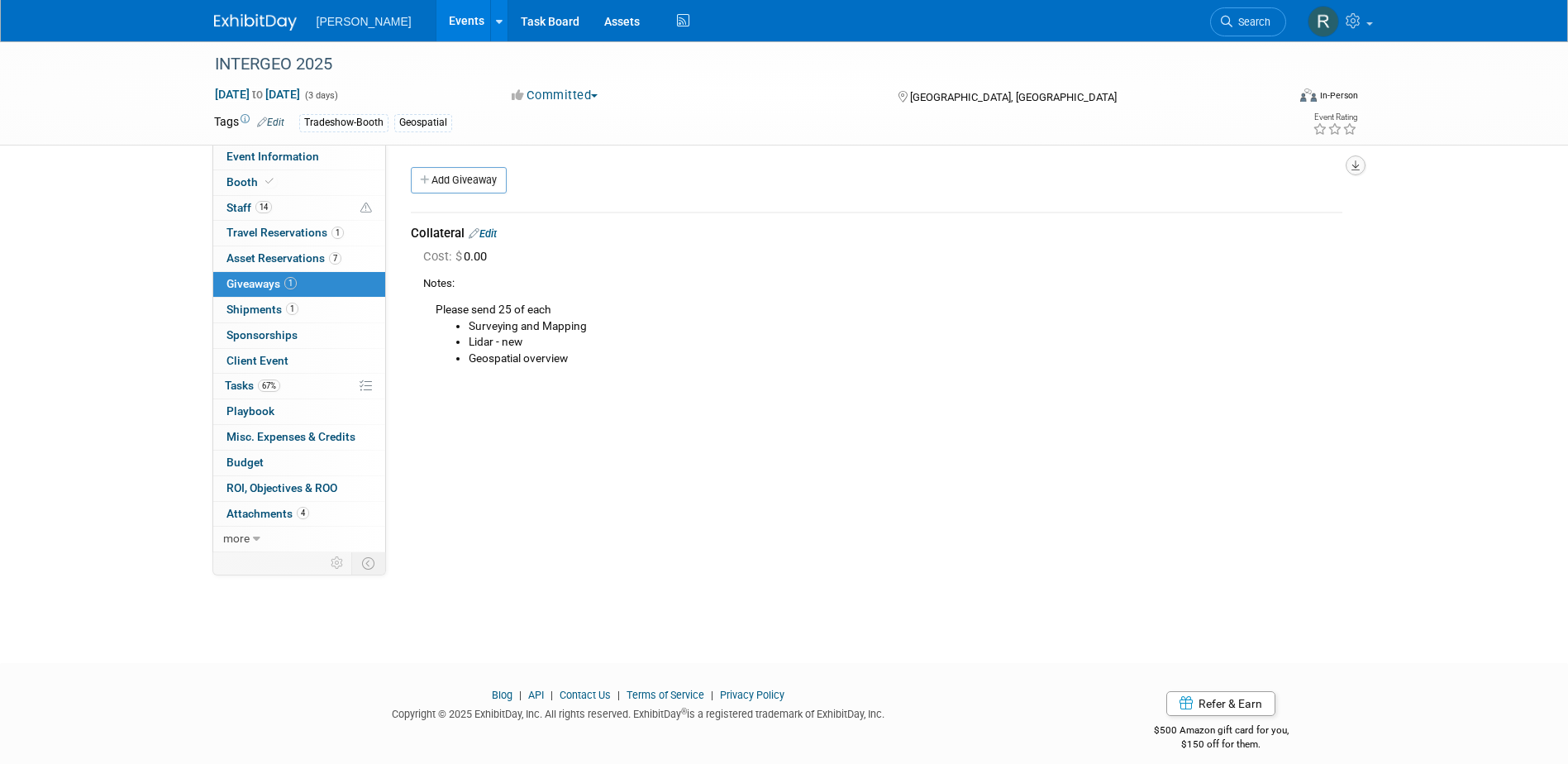
click at [1355, 165] on icon "button" at bounding box center [1355, 166] width 8 height 11
click at [1199, 213] on link "Export tab to PDF" at bounding box center [1256, 213] width 192 height 23
click at [282, 311] on span "Shipments 1" at bounding box center [263, 309] width 72 height 13
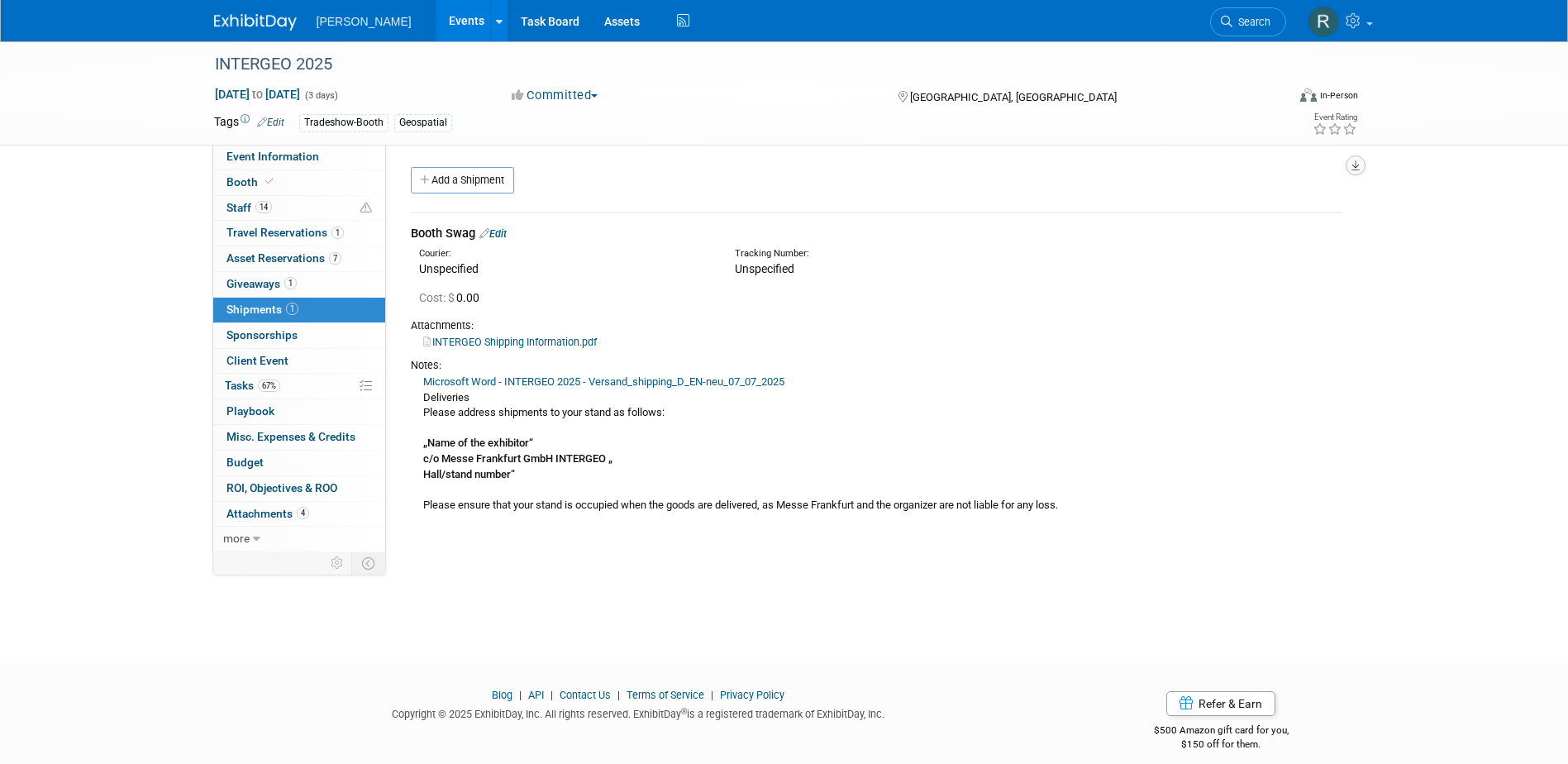
click at [1354, 169] on icon "button" at bounding box center [1355, 166] width 8 height 11
click at [1202, 213] on link "Export tab to PDF" at bounding box center [1256, 213] width 192 height 23
click at [618, 381] on link "Microsoft Word - INTERGEO 2025 - Versand_shipping_D_EN-neu_07_07_2025" at bounding box center [604, 381] width 361 height 12
drag, startPoint x: 260, startPoint y: 382, endPoint x: 285, endPoint y: 393, distance: 27.3
click at [260, 382] on span "67%" at bounding box center [268, 386] width 22 height 12
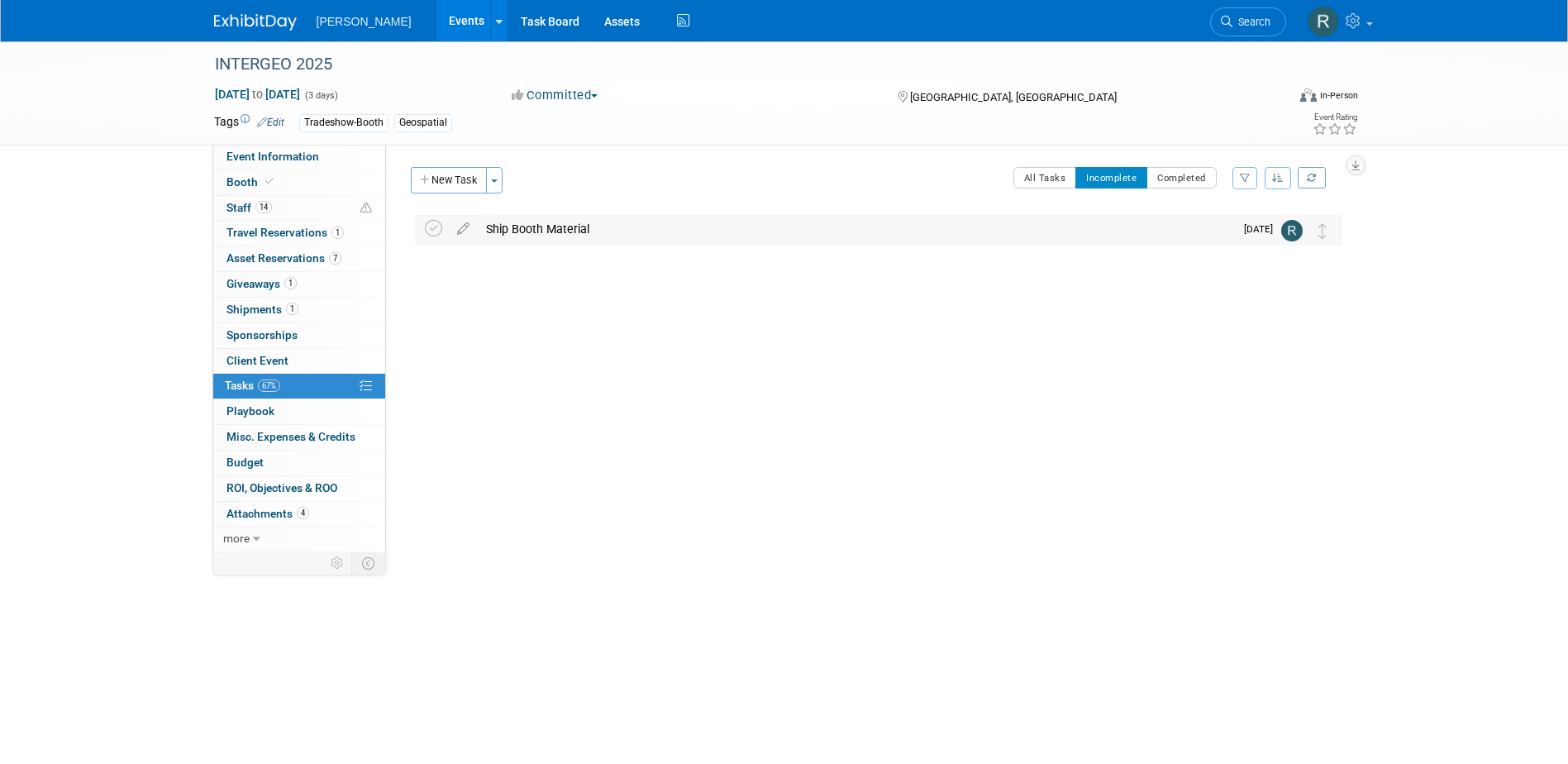
click at [505, 228] on div "Ship Booth Material" at bounding box center [855, 229] width 756 height 28
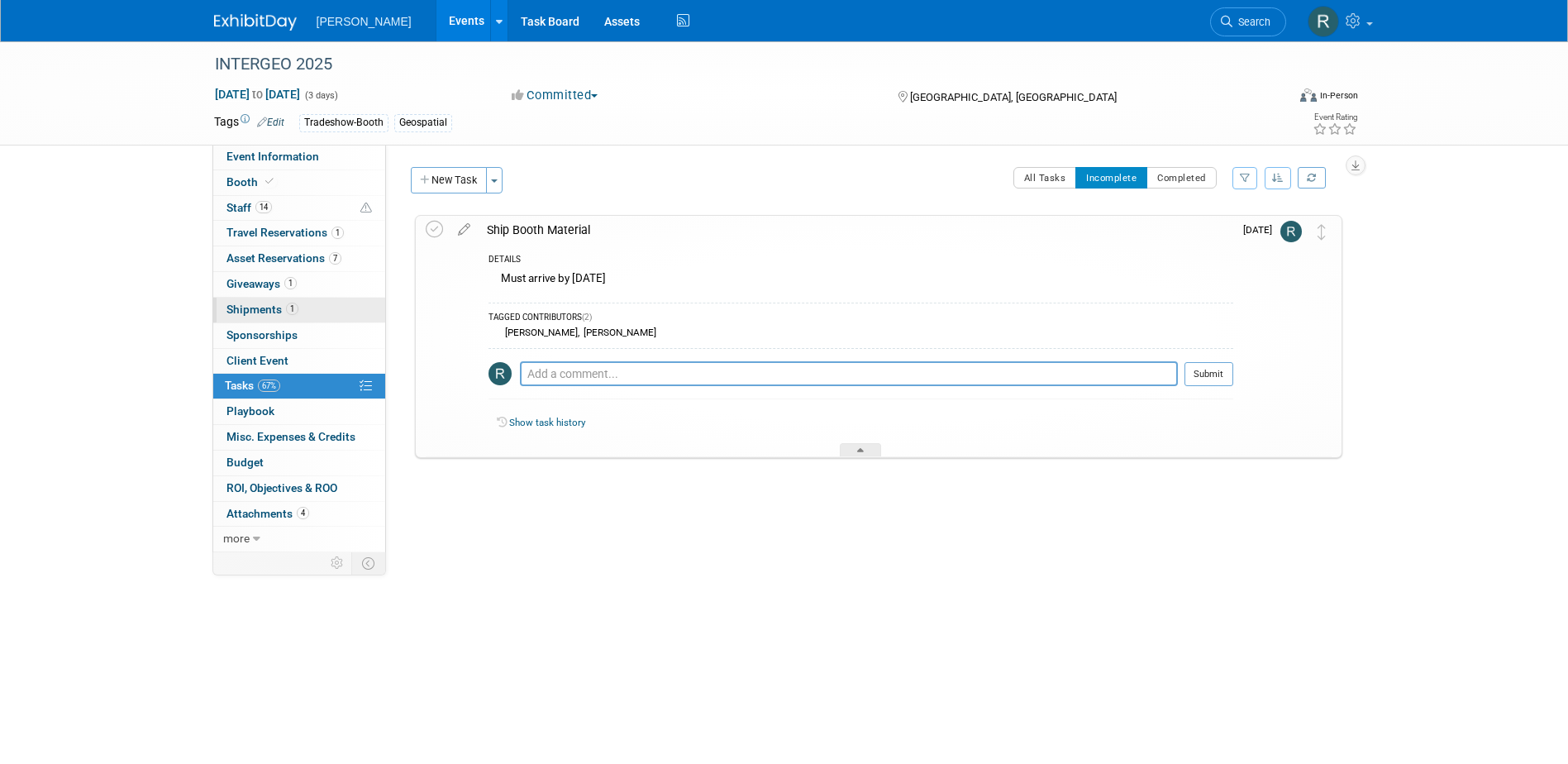
click at [260, 307] on span "Shipments 1" at bounding box center [263, 309] width 72 height 13
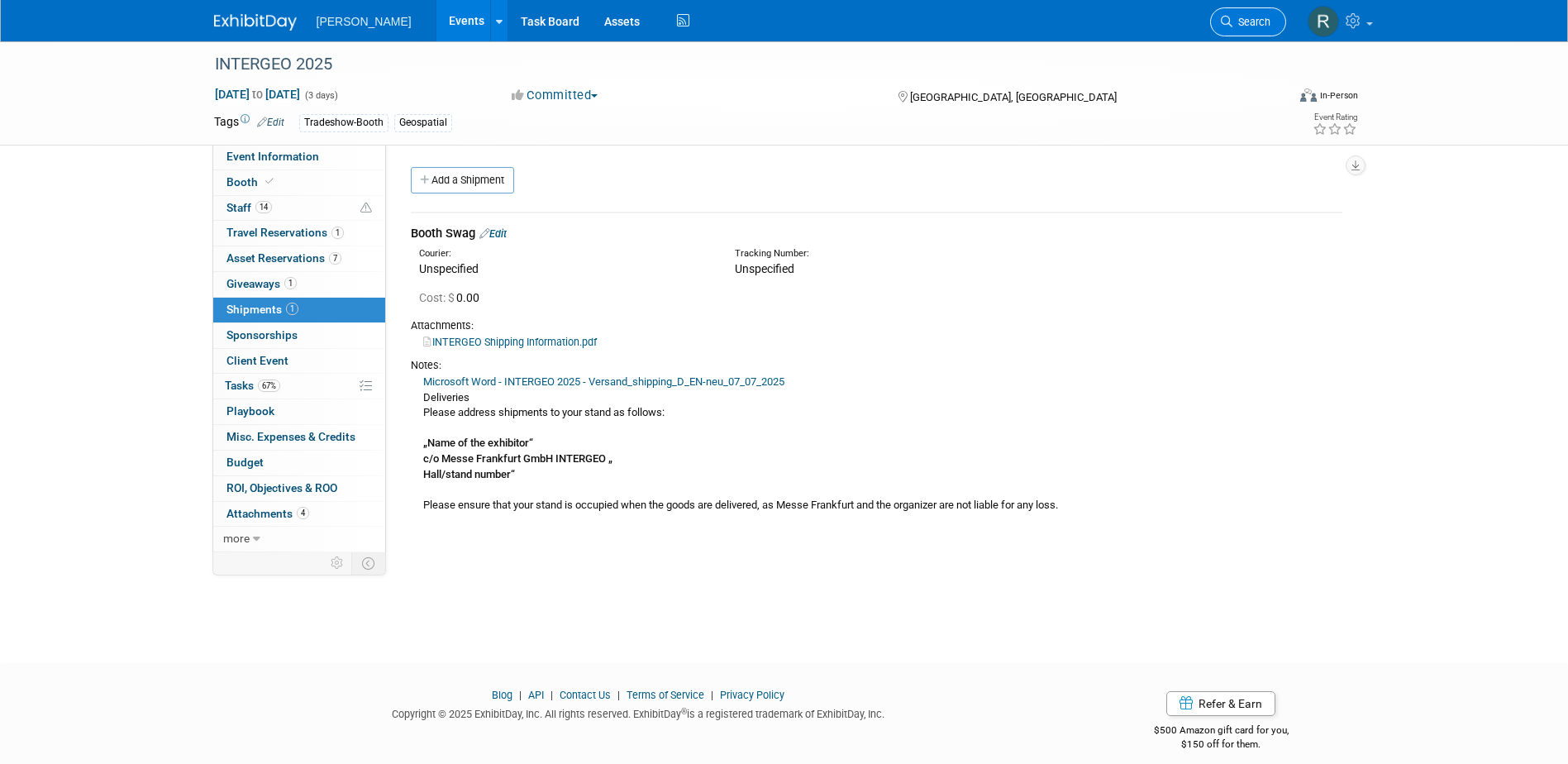
click at [1235, 10] on link "Search" at bounding box center [1249, 21] width 76 height 29
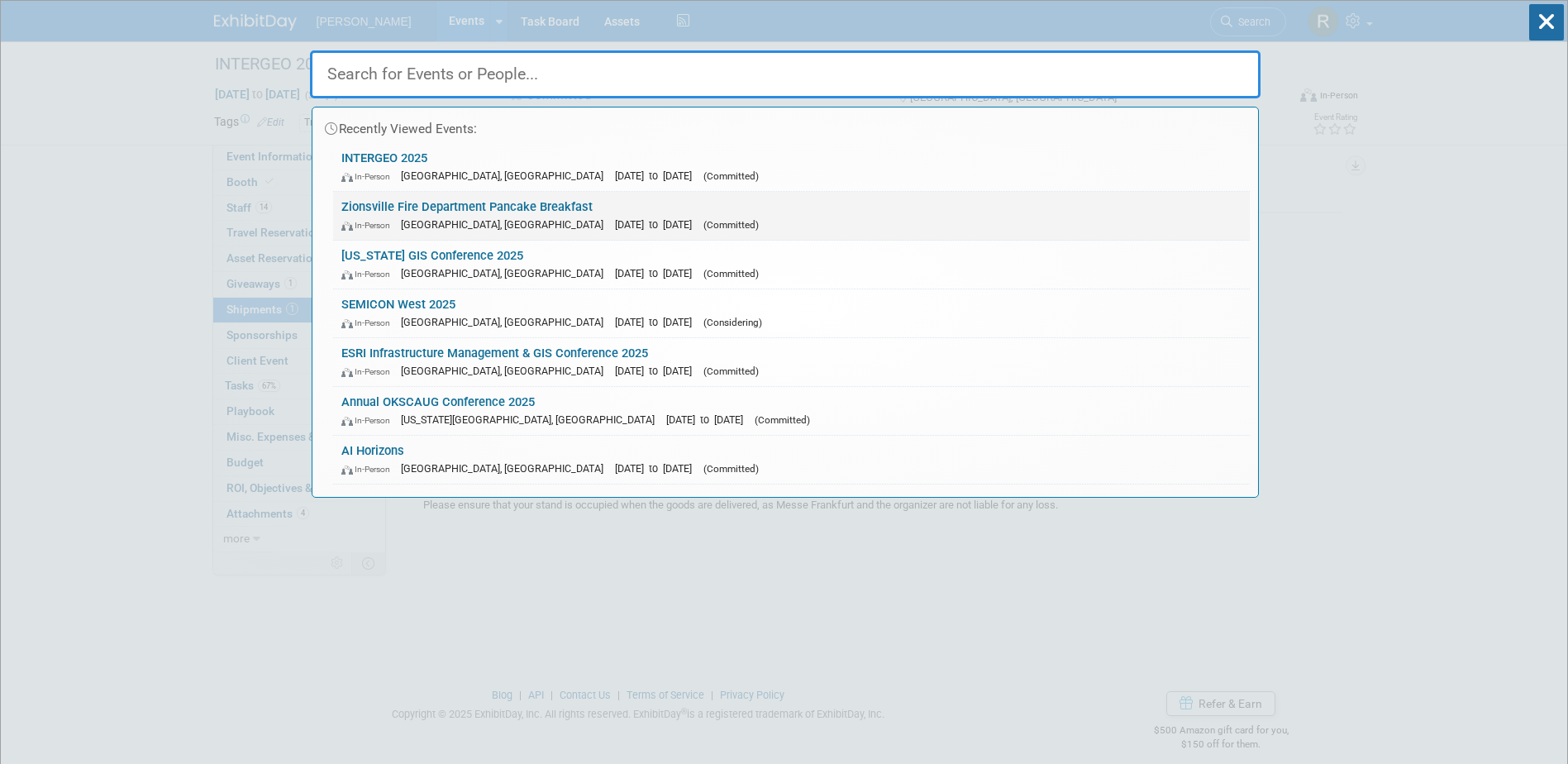
click at [474, 210] on link "Zionsville Fire Department Pancake Breakfast In-Person [GEOGRAPHIC_DATA], [GEOG…" at bounding box center [792, 215] width 917 height 48
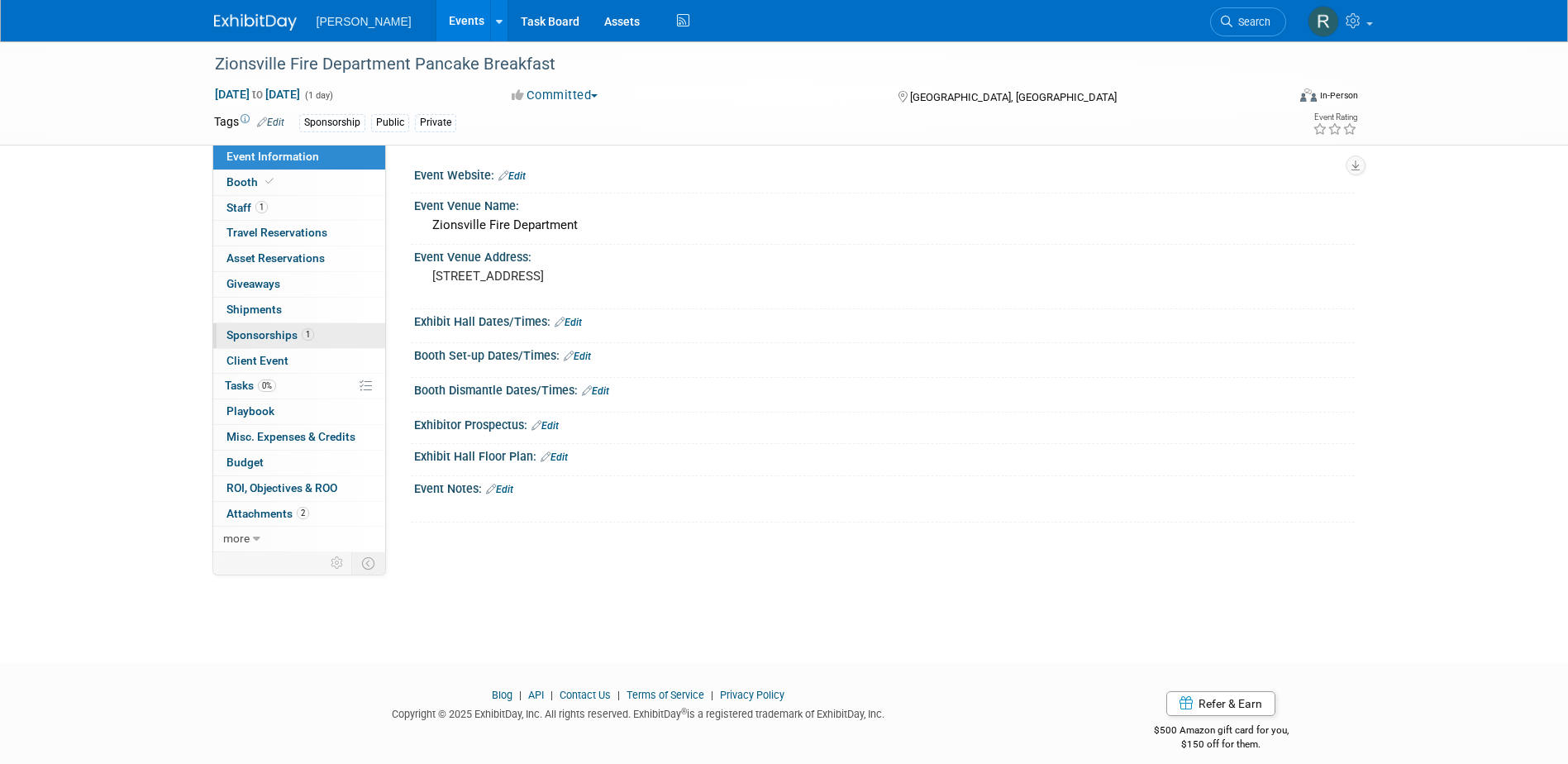
click at [251, 331] on span "Sponsorships 1" at bounding box center [270, 334] width 87 height 13
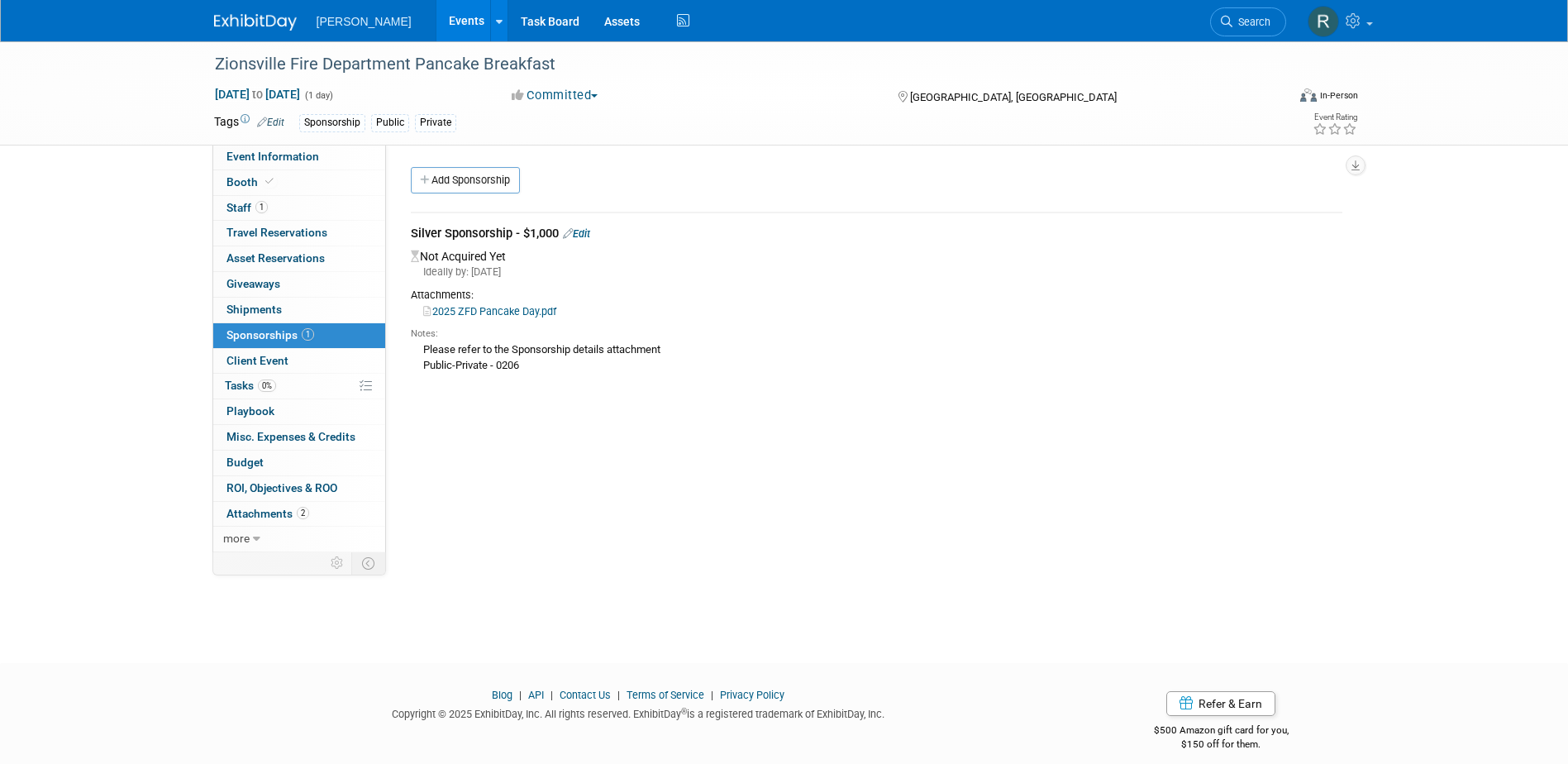
click at [1254, 22] on span "Search" at bounding box center [1251, 22] width 38 height 12
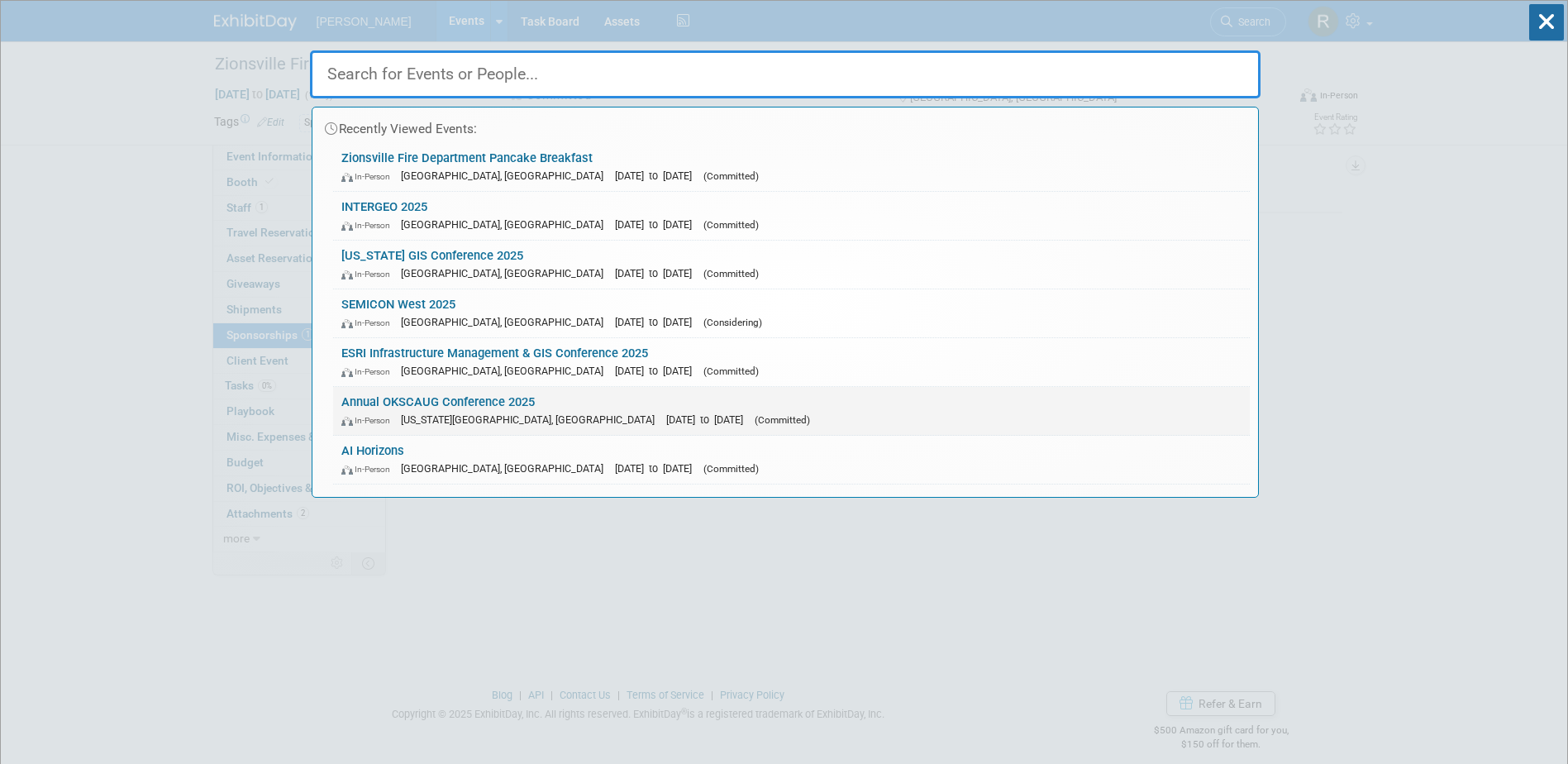
click at [416, 412] on div "In-Person Oklahoma City, OK Sep 16, 2025 to Sep 16, 2025 (Committed)" at bounding box center [792, 420] width 900 height 18
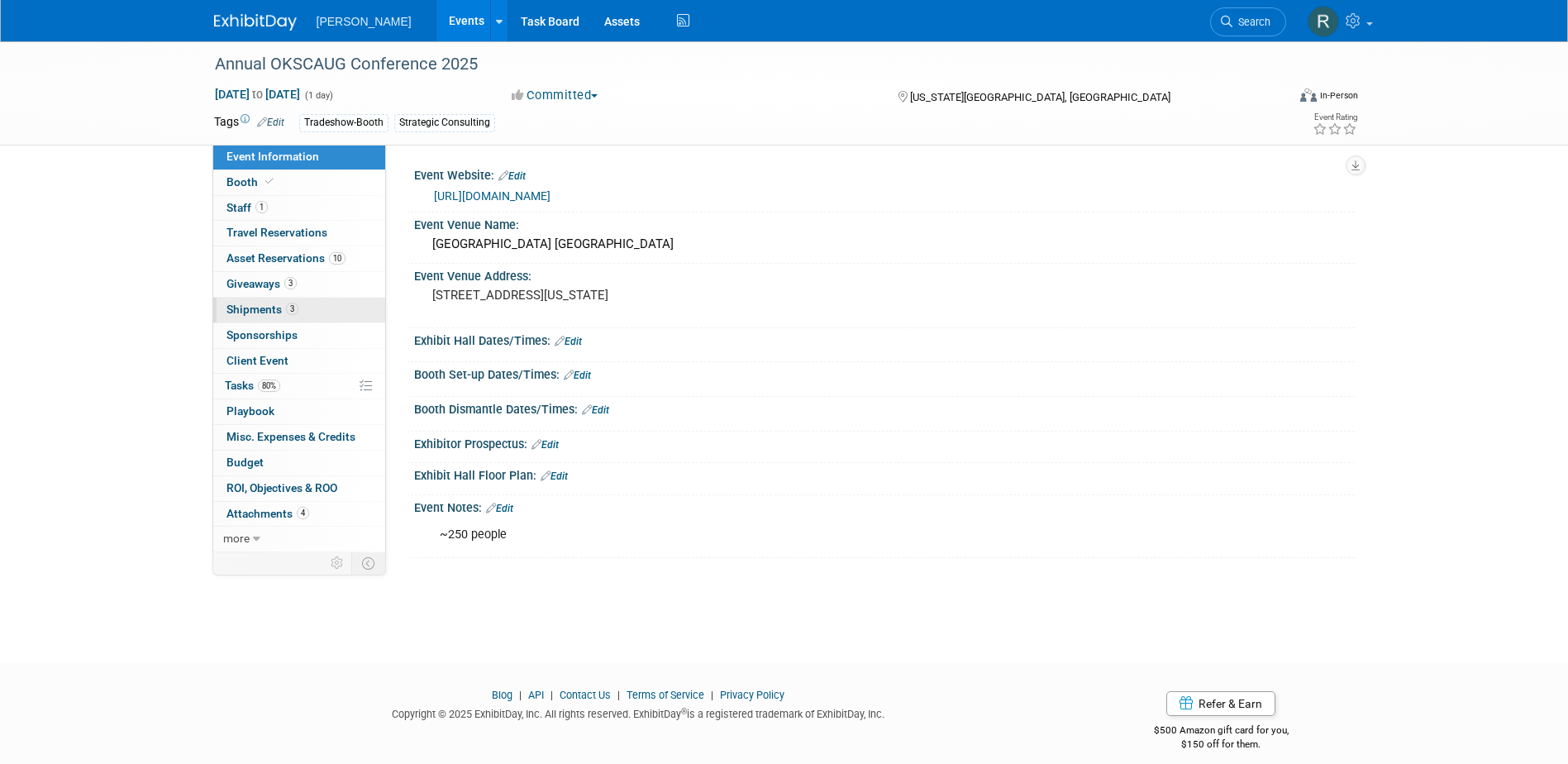
click at [259, 307] on span "Shipments 3" at bounding box center [263, 309] width 72 height 13
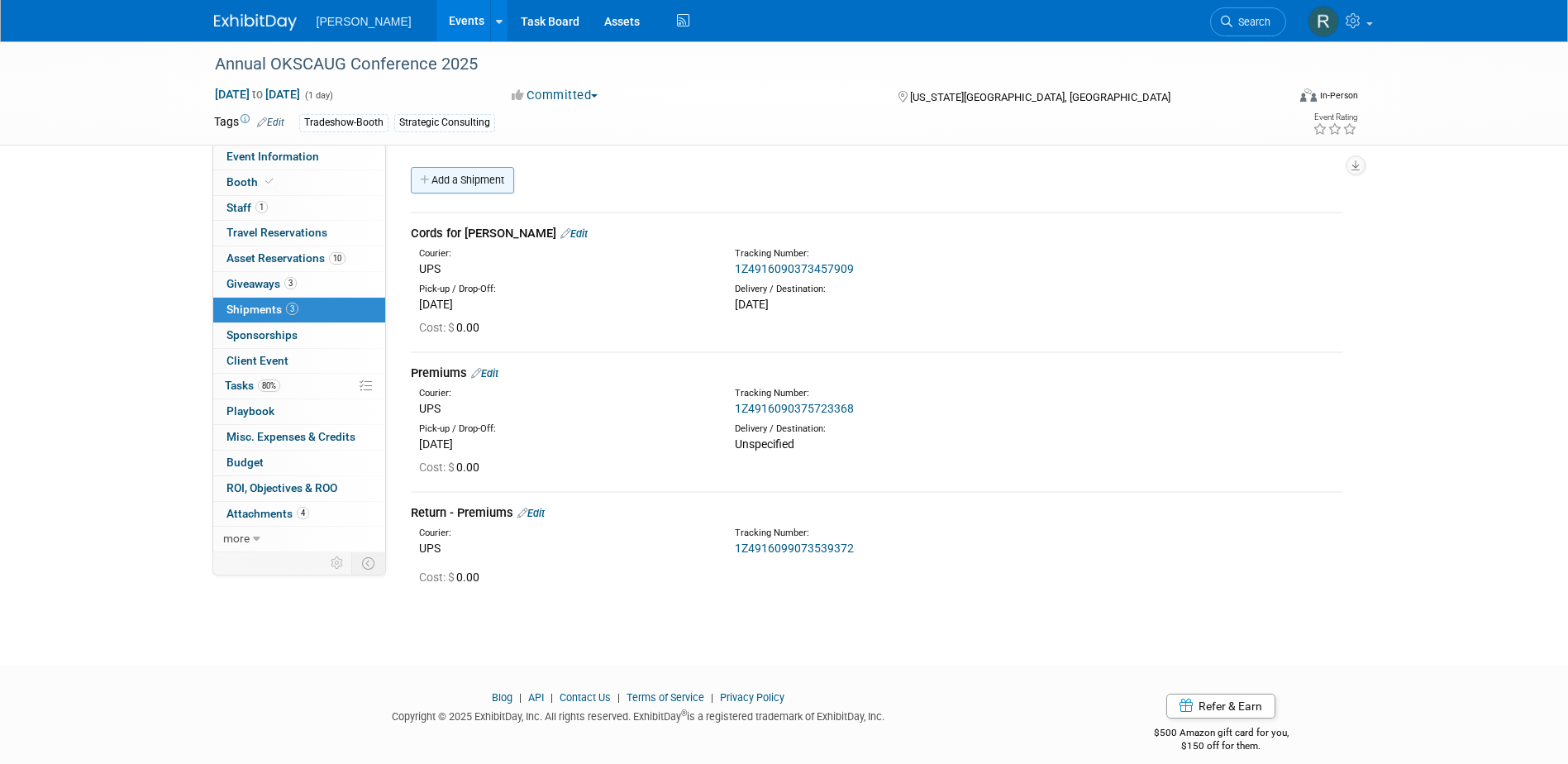
click at [477, 179] on link "Add a Shipment" at bounding box center [462, 180] width 103 height 26
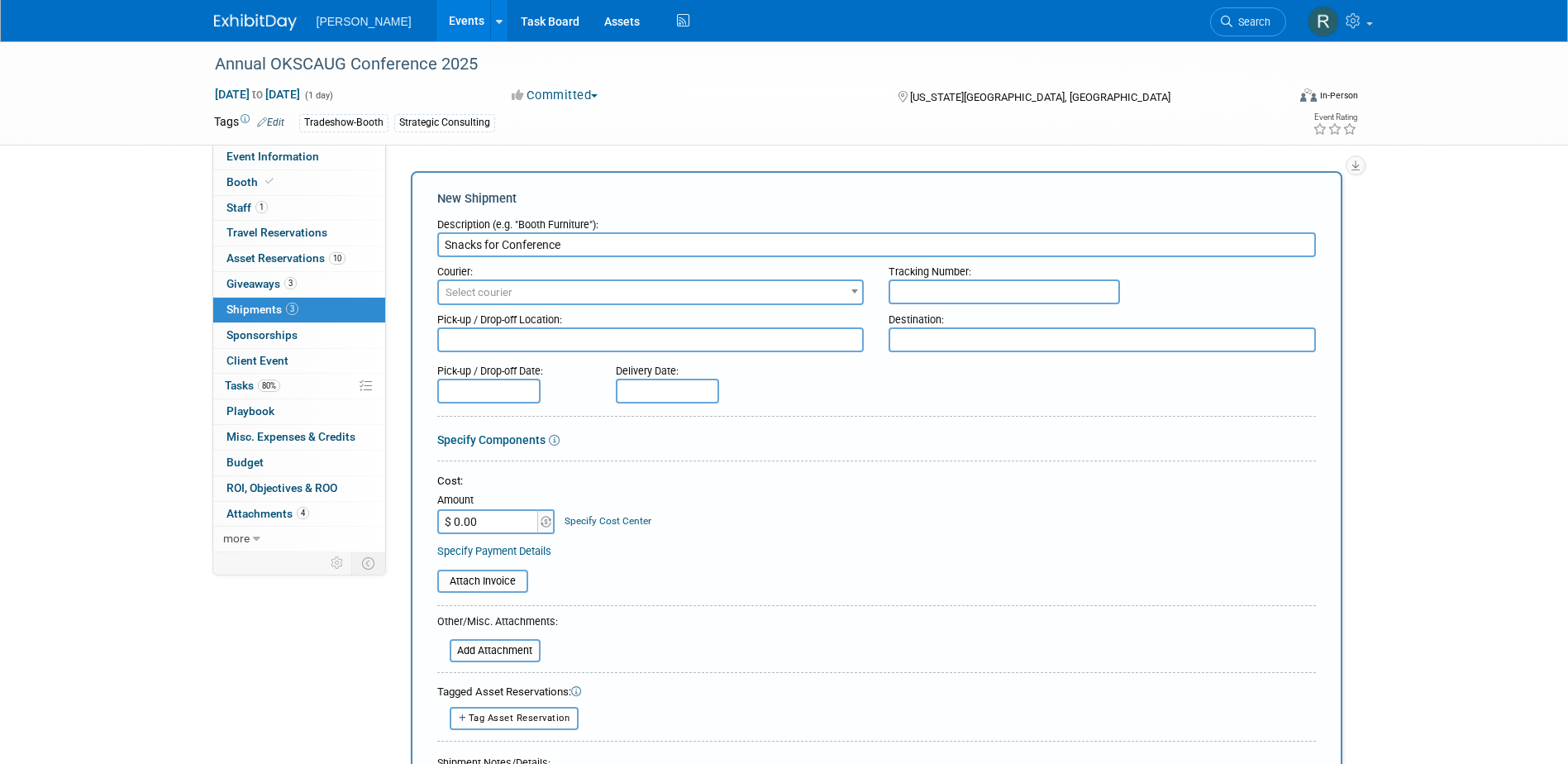
type input "Snacks for Conference"
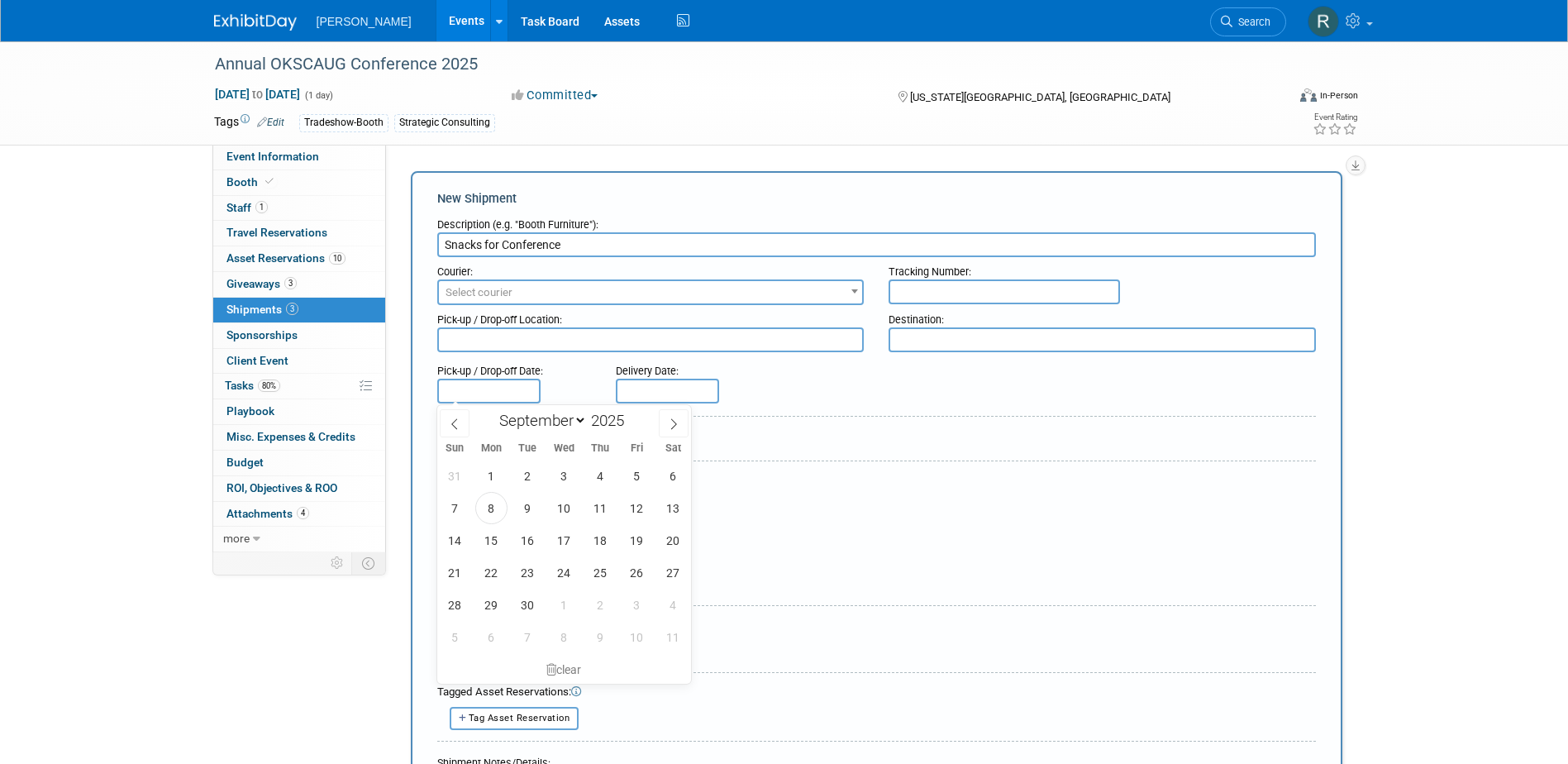
click at [464, 386] on input "text" at bounding box center [489, 391] width 103 height 25
click at [649, 391] on input "text" at bounding box center [667, 391] width 103 height 25
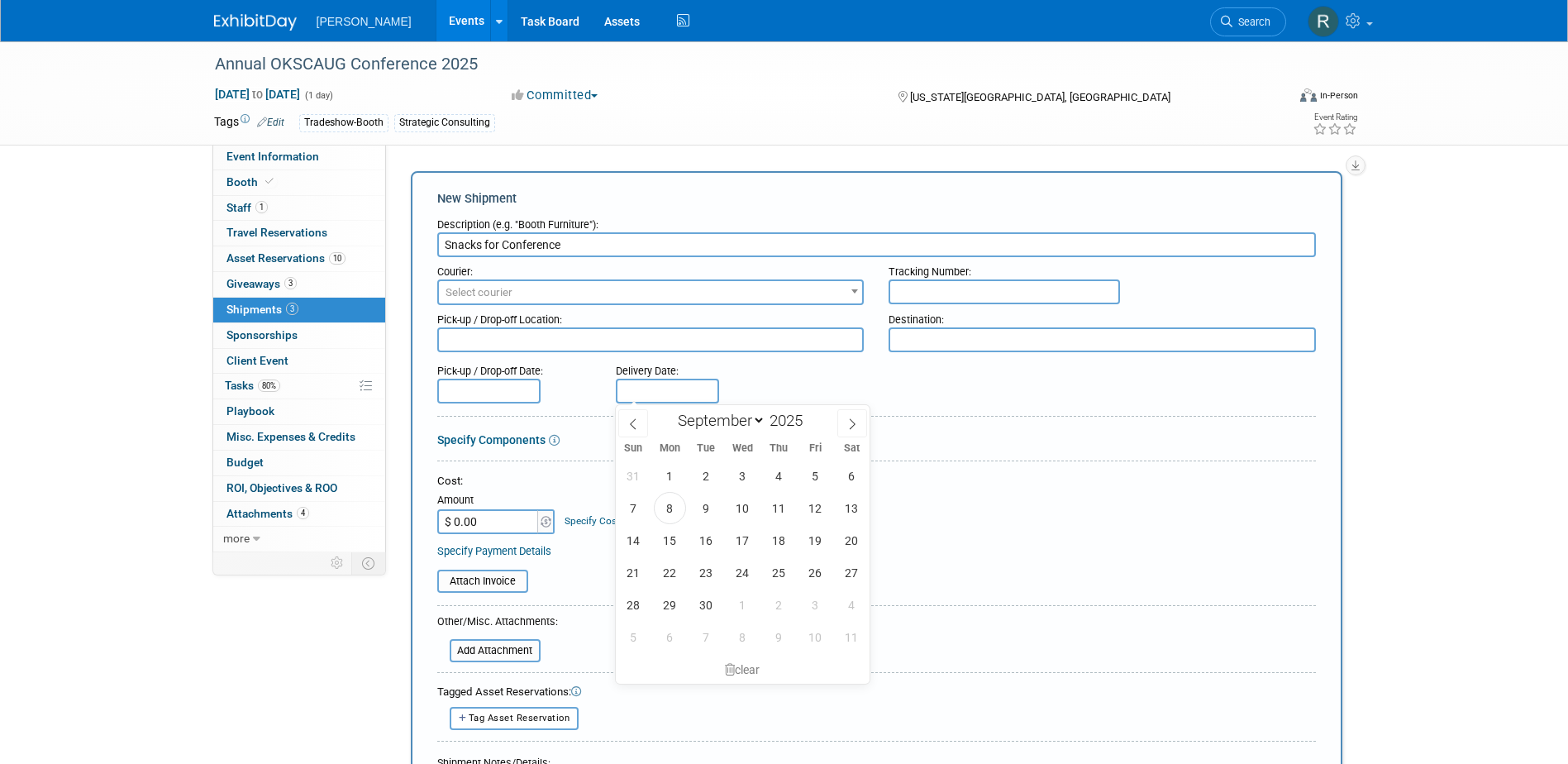
click at [499, 381] on input "text" at bounding box center [489, 391] width 103 height 25
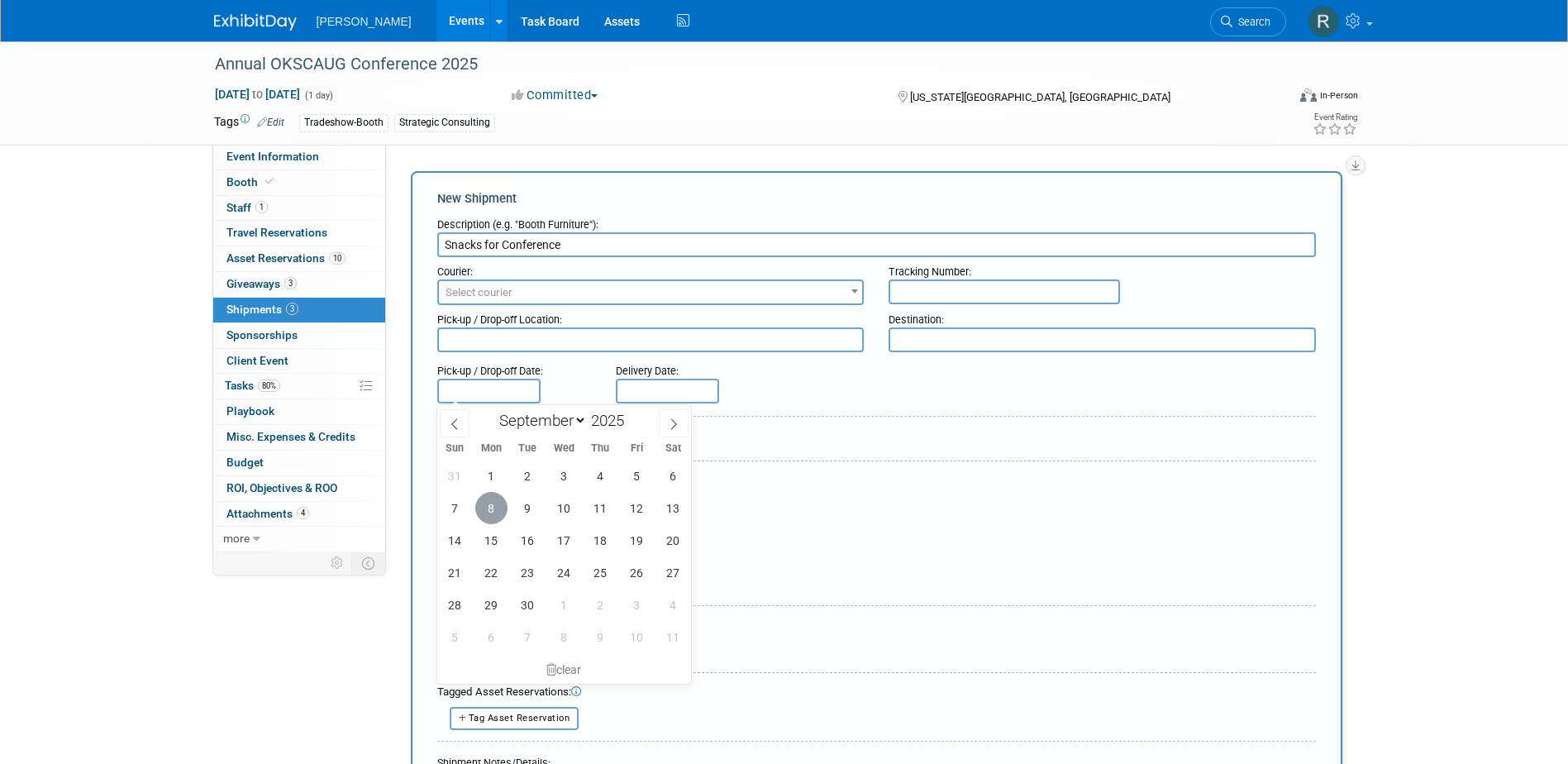
click at [492, 504] on span "8" at bounding box center [491, 507] width 33 height 33
type input "[DATE]"
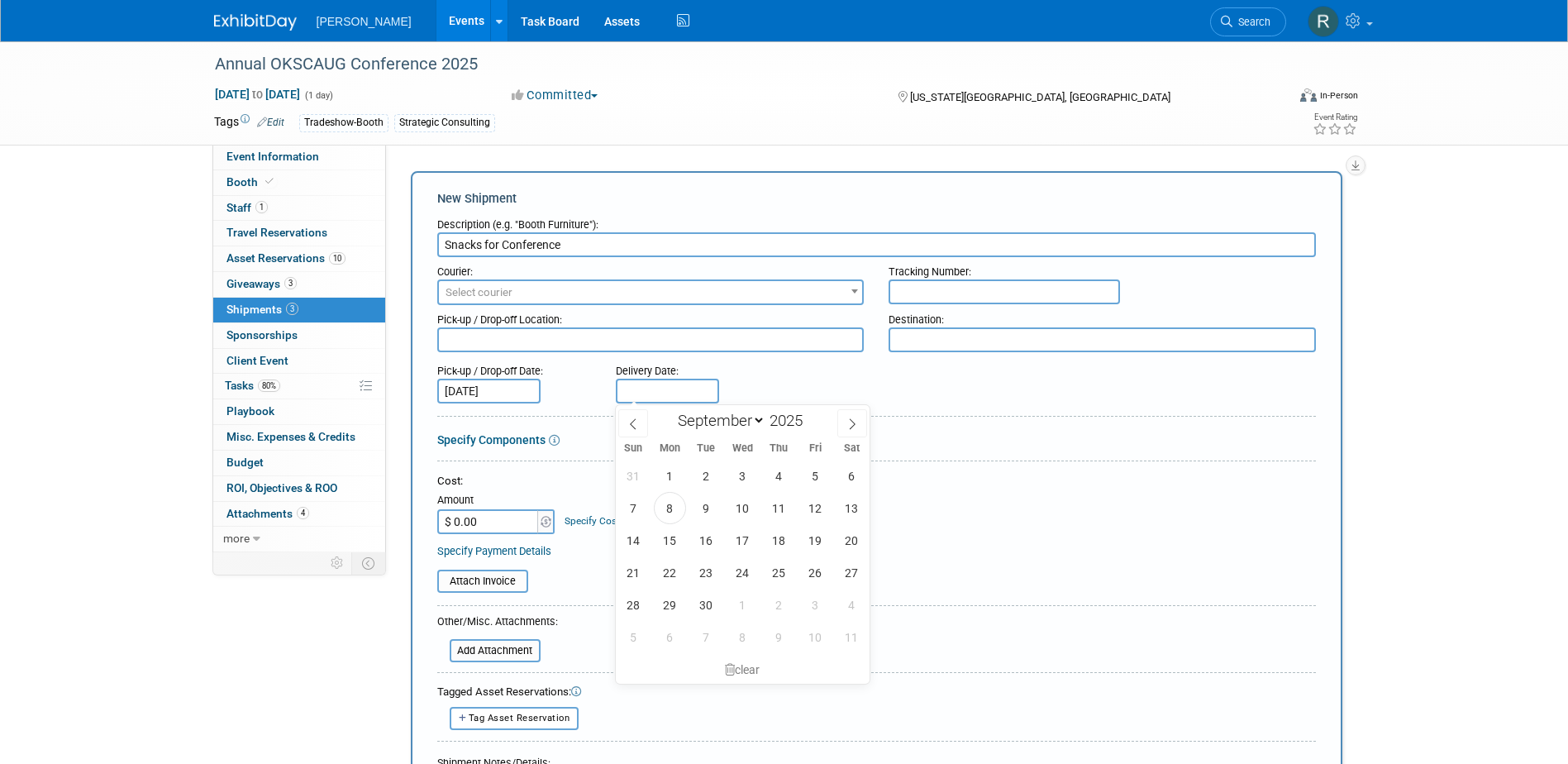
click at [678, 388] on input "text" at bounding box center [667, 391] width 103 height 25
click at [771, 506] on span "11" at bounding box center [779, 507] width 33 height 33
type input "Sep 11, 2025"
click at [519, 516] on input "$ 0.00" at bounding box center [489, 521] width 103 height 25
type input "$ 125.97"
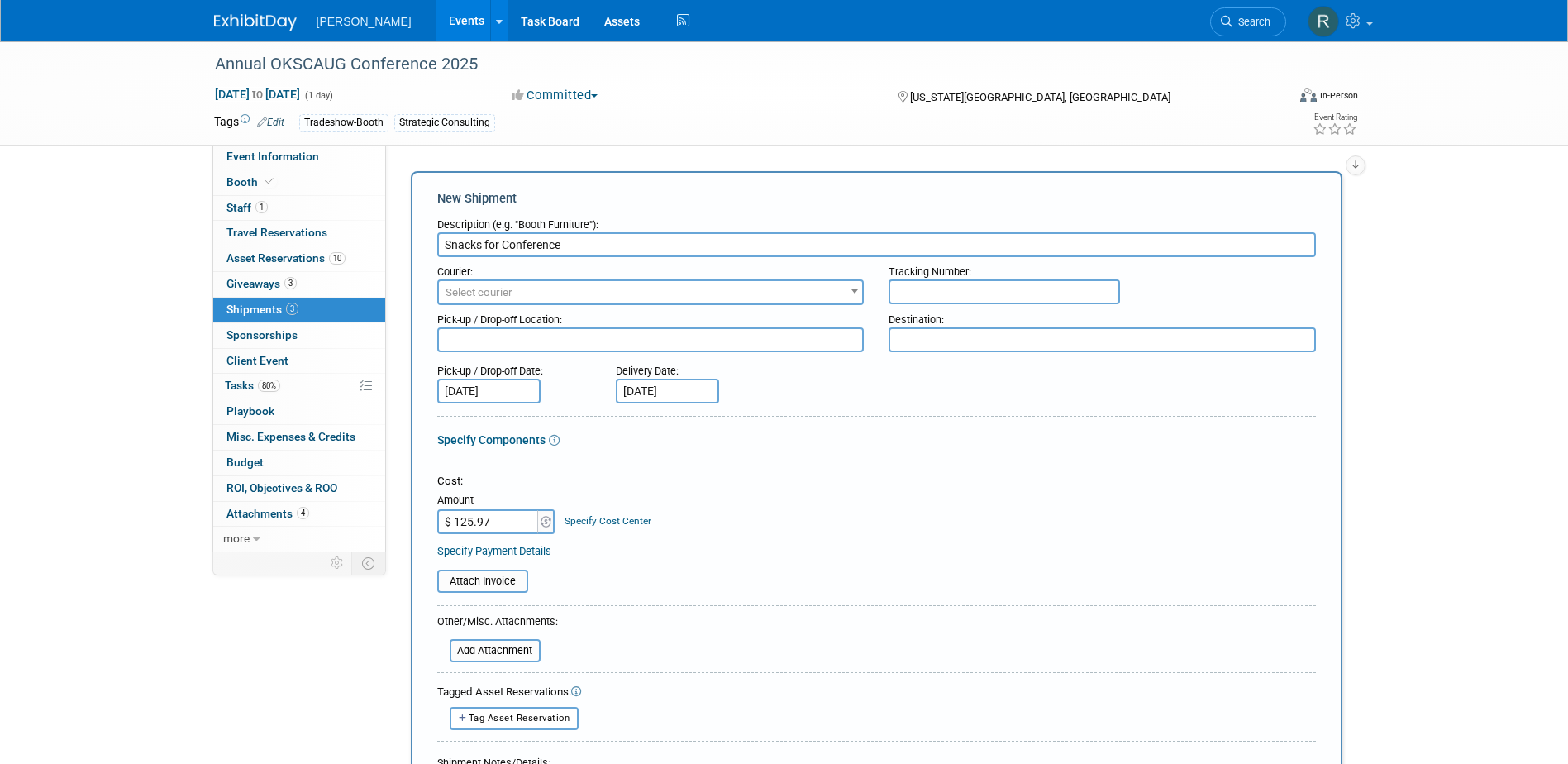
click at [612, 517] on link "Specify Cost Center" at bounding box center [608, 521] width 86 height 11
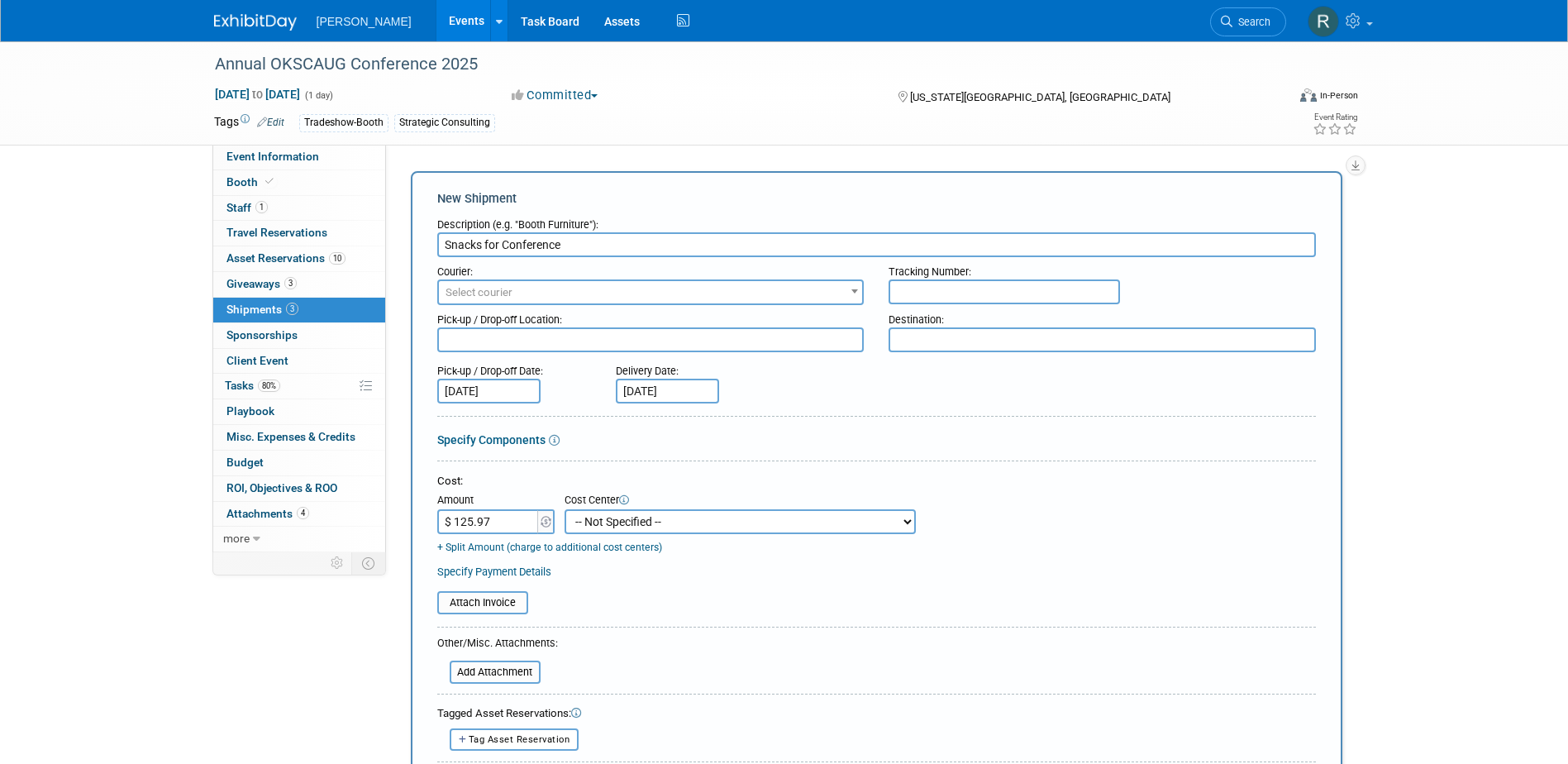
click at [612, 517] on select "-- Not Specified -- Advisory Services - Expenses_1001.502 Aerial Acquisition - …" at bounding box center [740, 521] width 351 height 25
select select "18966238"
click at [565, 509] on select "-- Not Specified -- Advisory Services - Expenses_1001.502 Aerial Acquisition - …" at bounding box center [740, 521] width 351 height 25
click at [502, 571] on link "Specify Payment Details" at bounding box center [494, 572] width 114 height 12
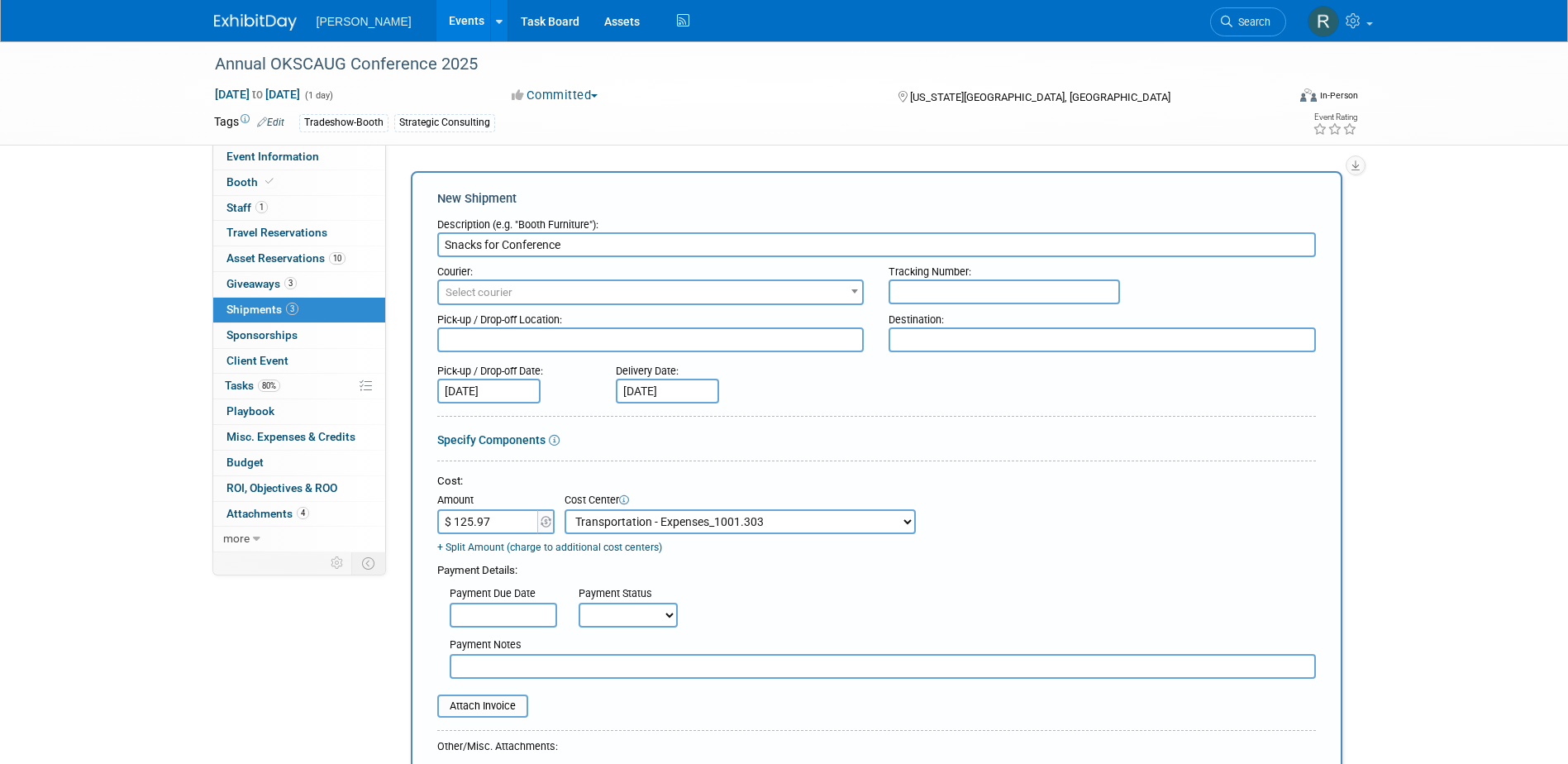
click at [513, 617] on input "text" at bounding box center [504, 615] width 108 height 25
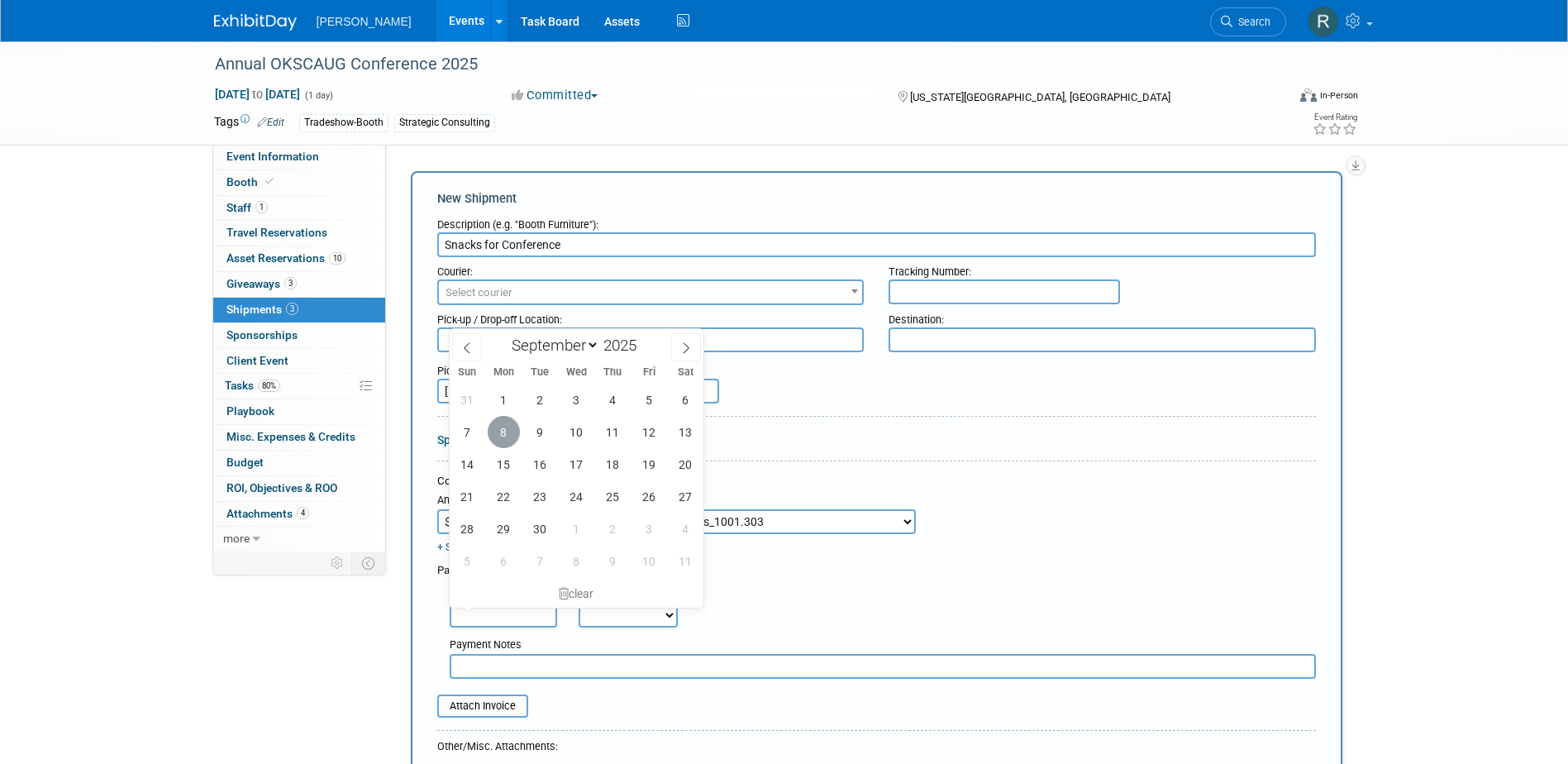
drag, startPoint x: 509, startPoint y: 432, endPoint x: 597, endPoint y: 595, distance: 185.2
click at [509, 435] on span "8" at bounding box center [504, 431] width 33 height 33
type input "Sep 8, 2025"
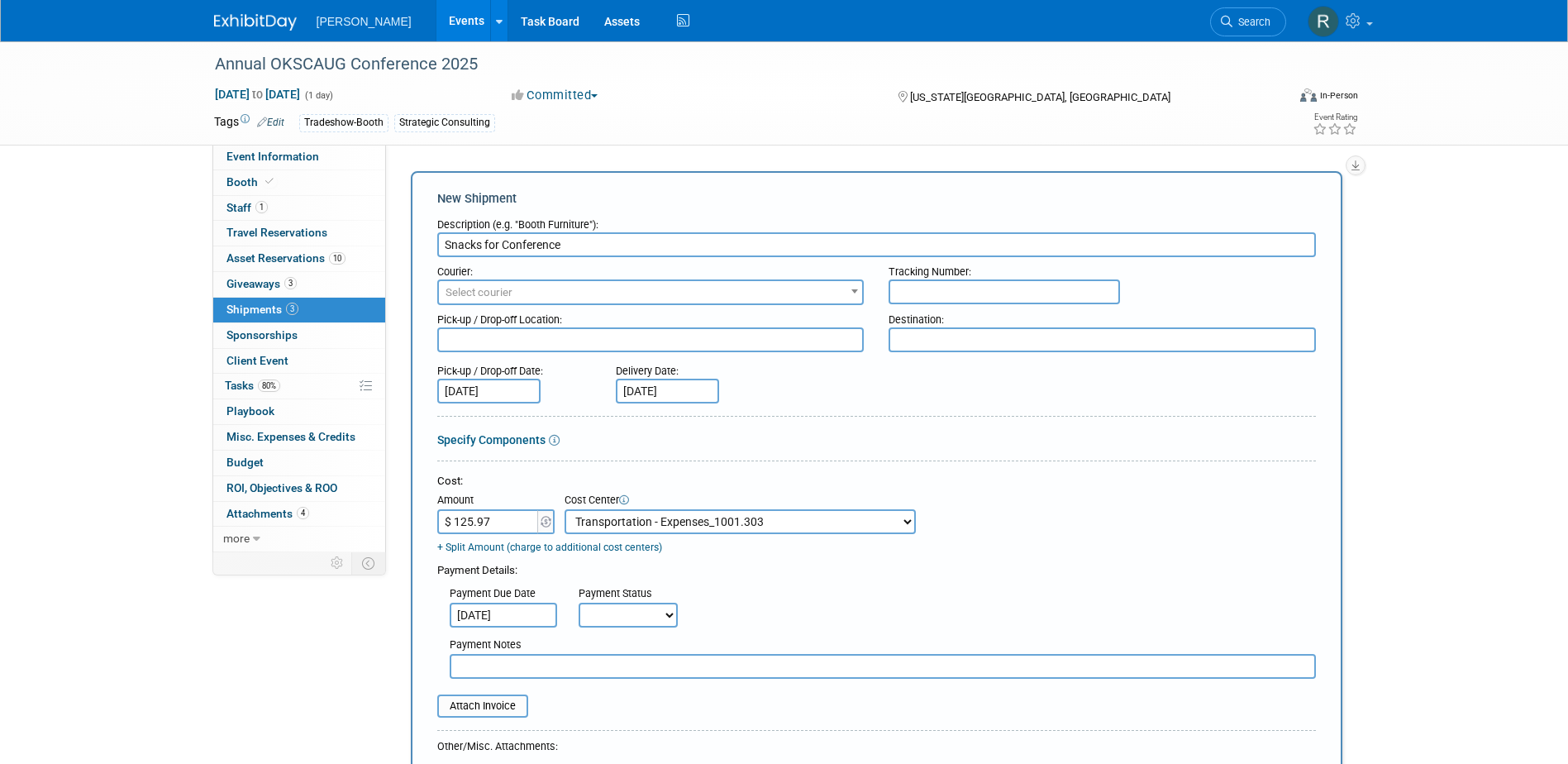
click at [621, 621] on select "Not Paid Yet Partially Paid Paid in Full" at bounding box center [628, 615] width 99 height 25
select select "1"
click at [579, 603] on select "Not Paid Yet Partially Paid Paid in Full" at bounding box center [628, 615] width 99 height 25
click at [621, 674] on input "text" at bounding box center [883, 666] width 867 height 25
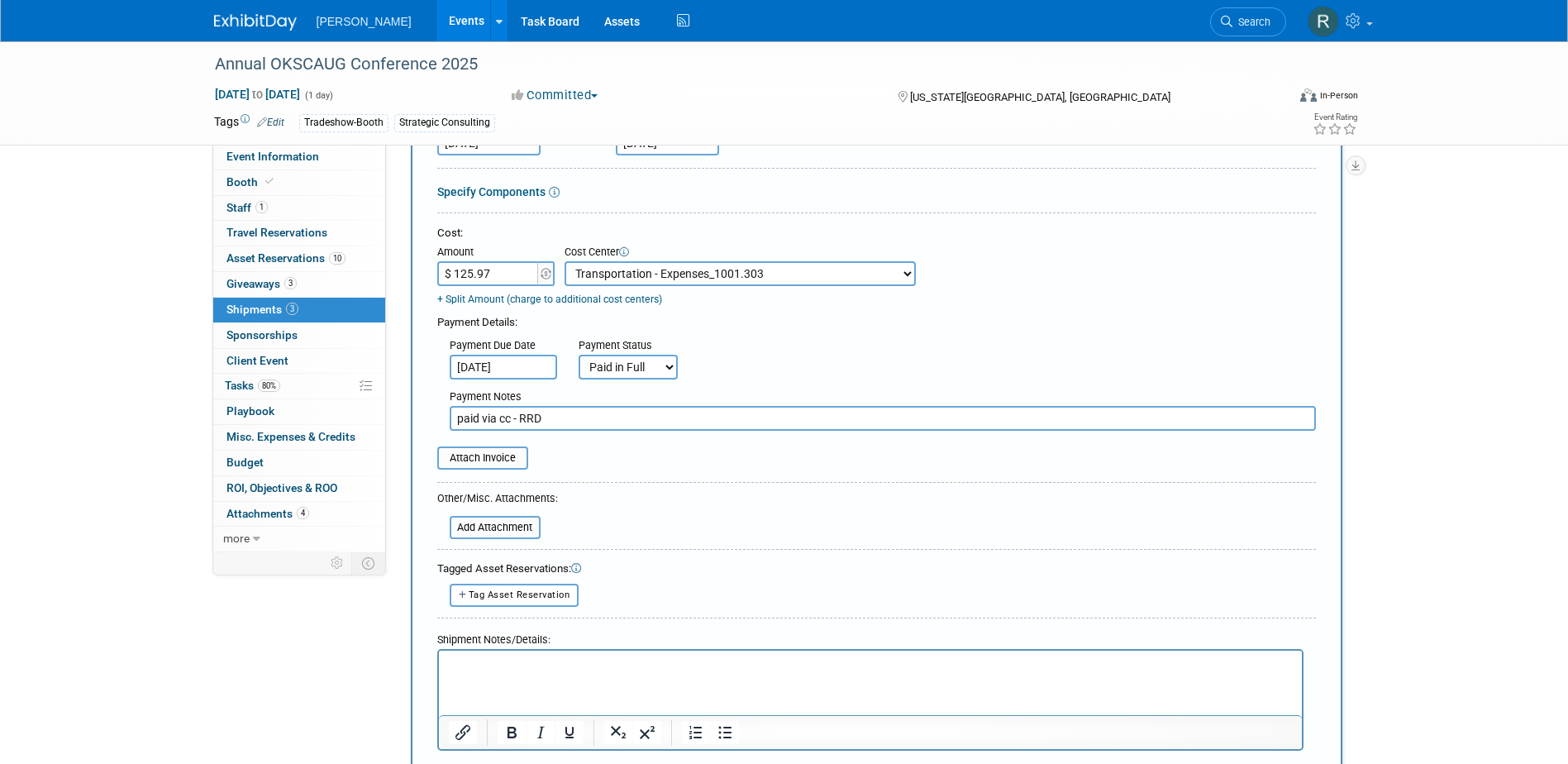
scroll to position [331, 0]
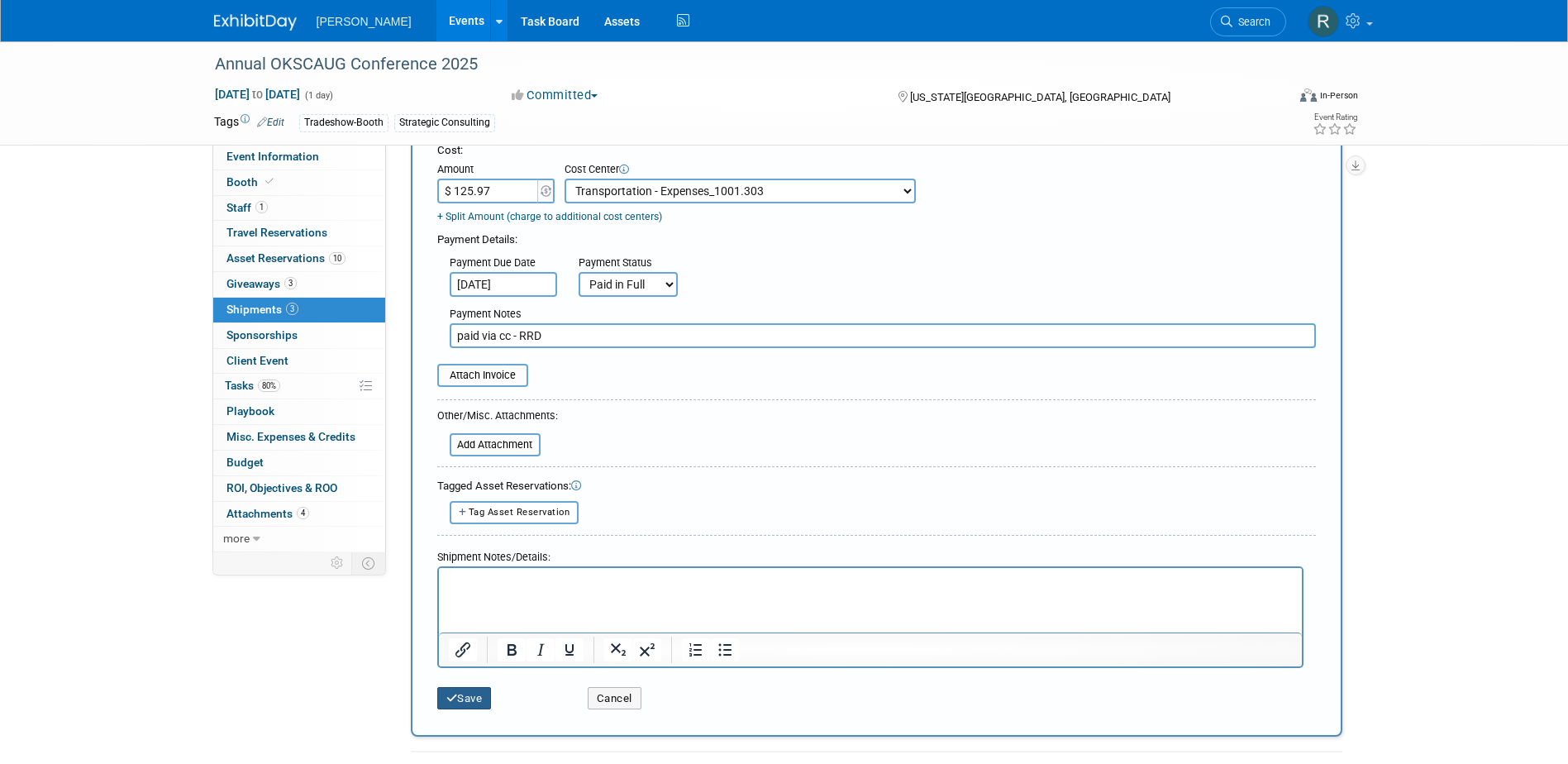
type input "paid via cc - RRD"
click at [459, 696] on button "Save" at bounding box center [465, 698] width 55 height 23
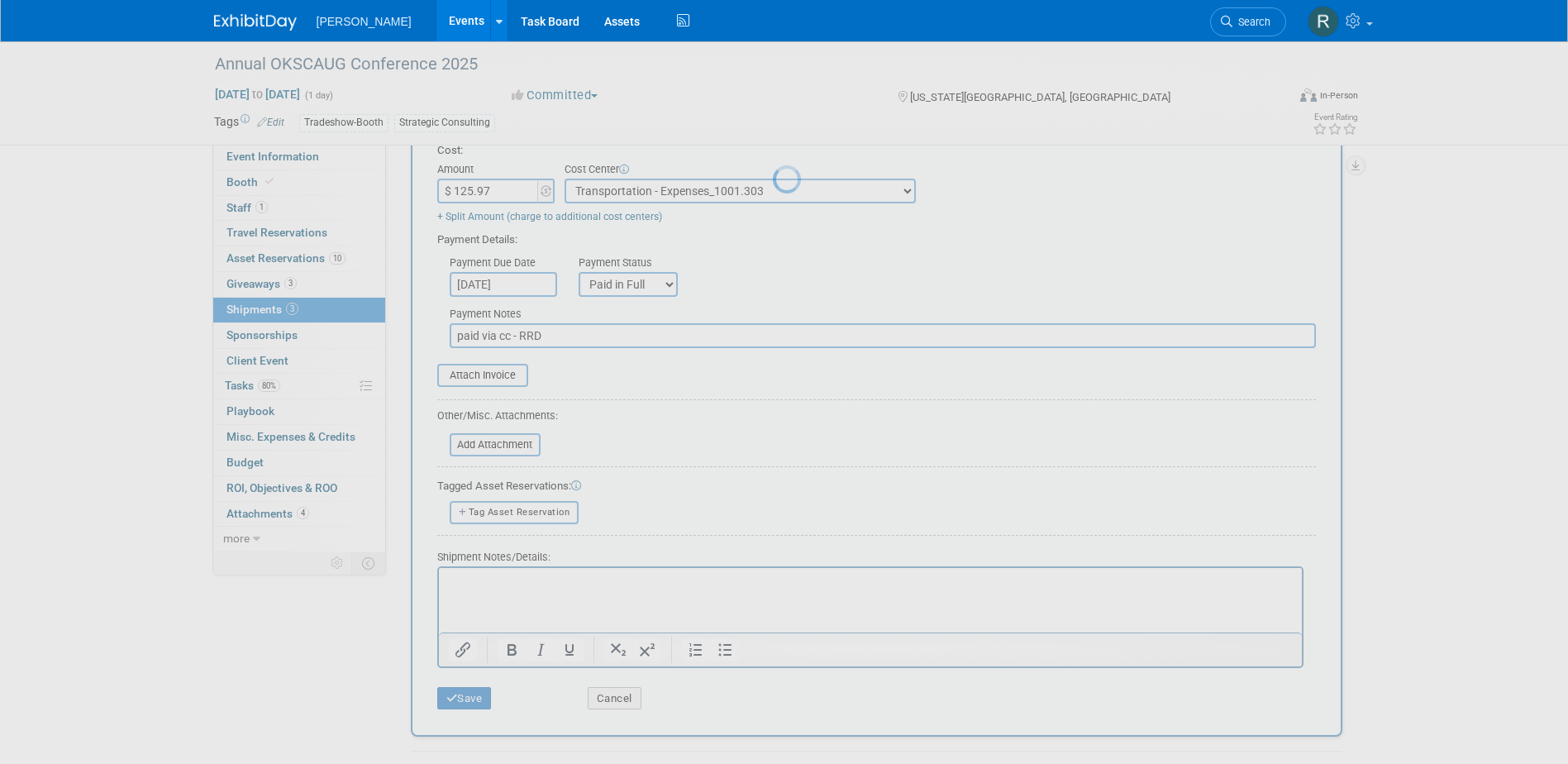
scroll to position [208, 0]
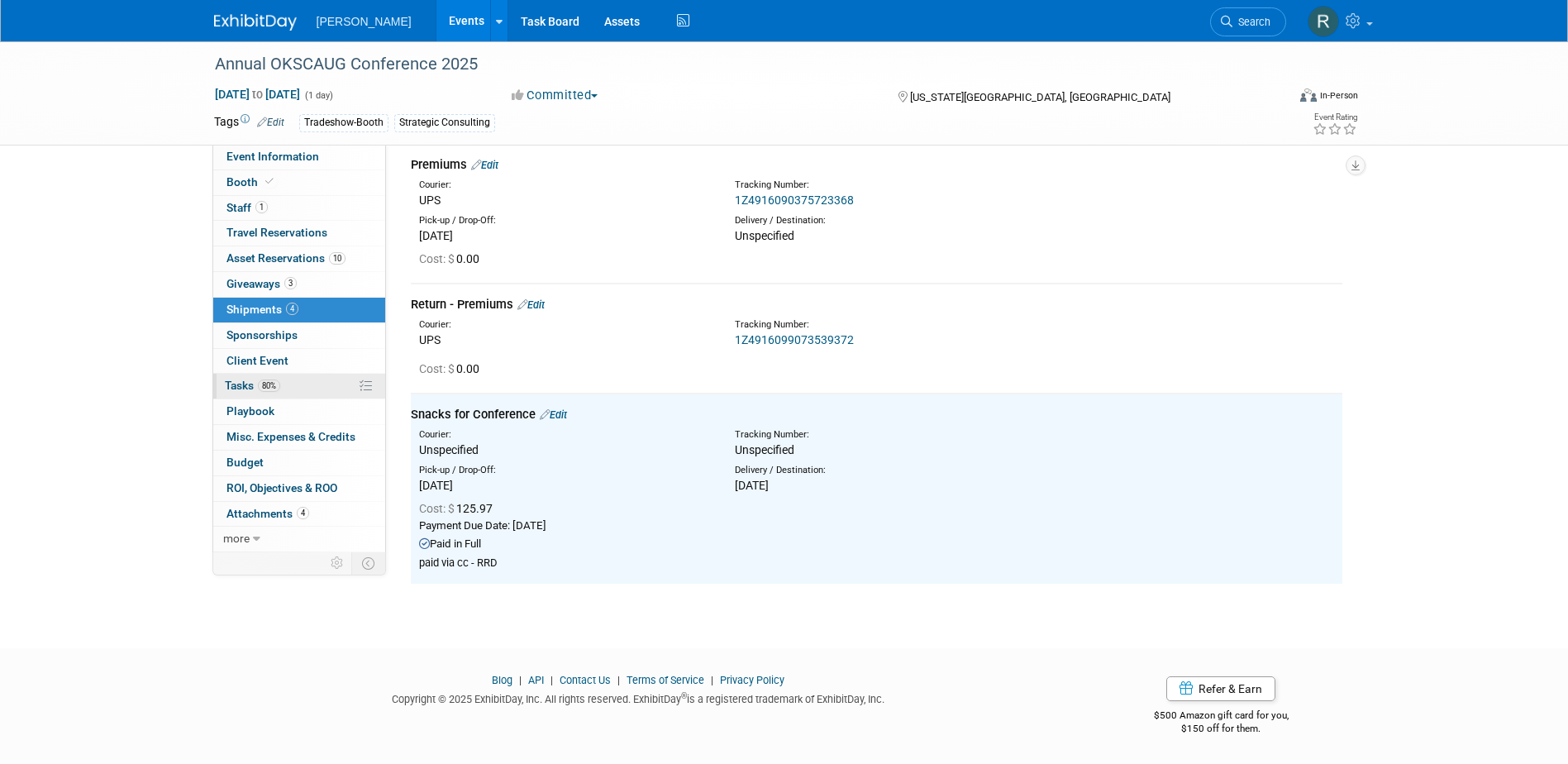
click at [258, 390] on span "Tasks 80%" at bounding box center [252, 385] width 56 height 13
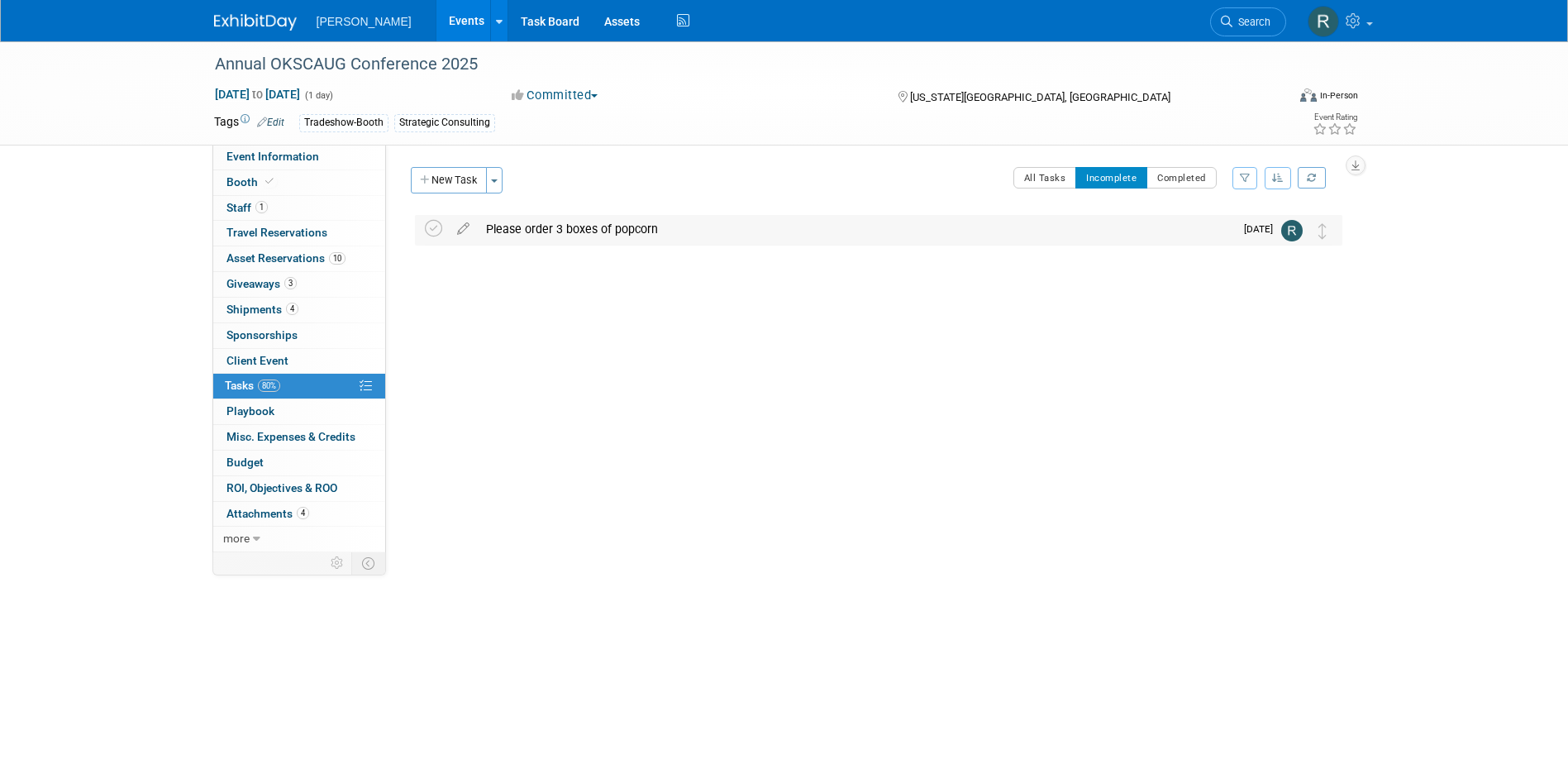
click at [565, 228] on div "Please order 3 boxes of popcorn" at bounding box center [855, 229] width 756 height 28
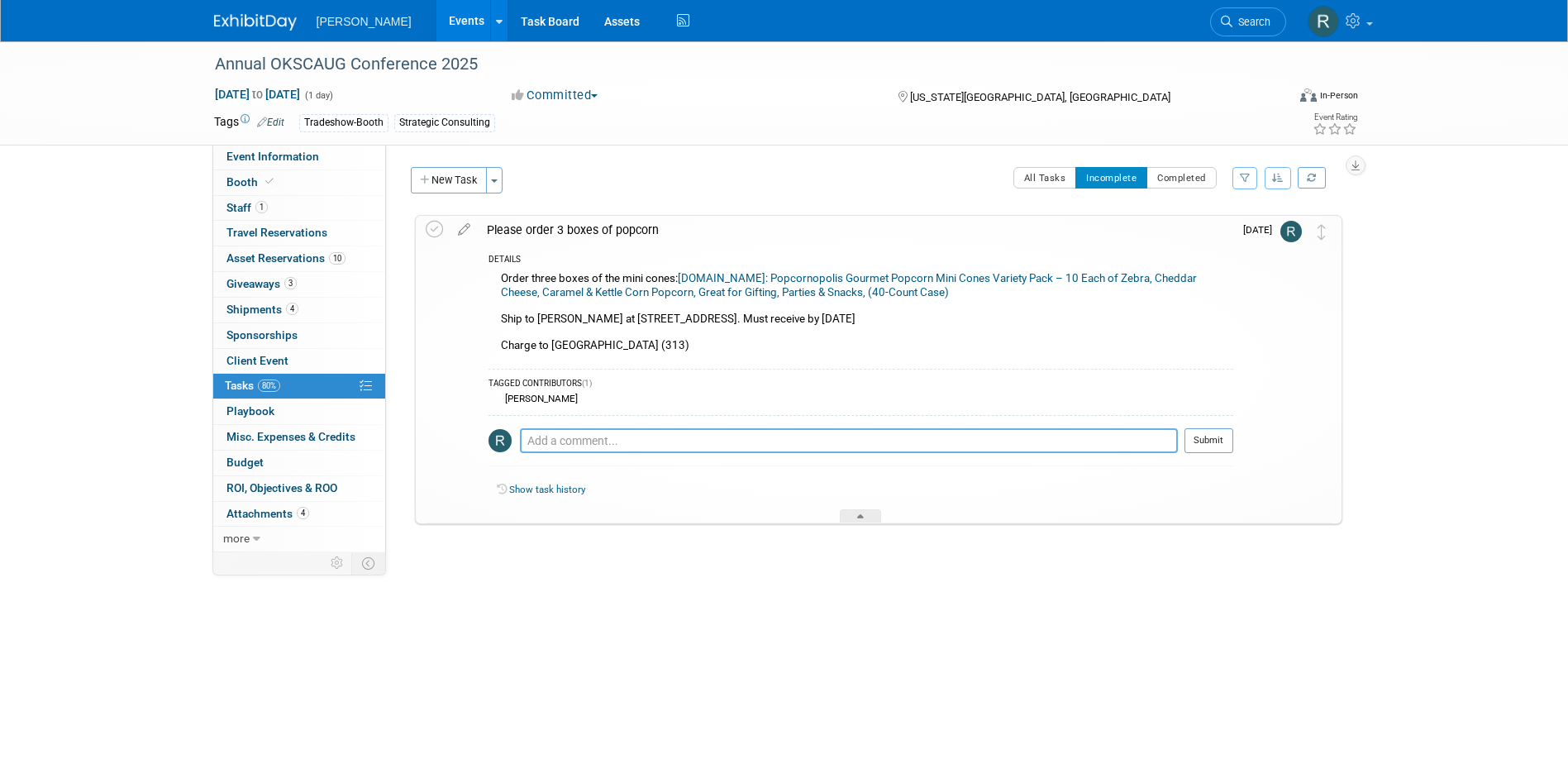
click at [567, 444] on textarea at bounding box center [849, 440] width 658 height 25
type textarea "Will be delivering 9.13.25"
drag, startPoint x: 1223, startPoint y: 438, endPoint x: 957, endPoint y: 470, distance: 267.9
click at [1223, 438] on button "Submit" at bounding box center [1208, 440] width 49 height 25
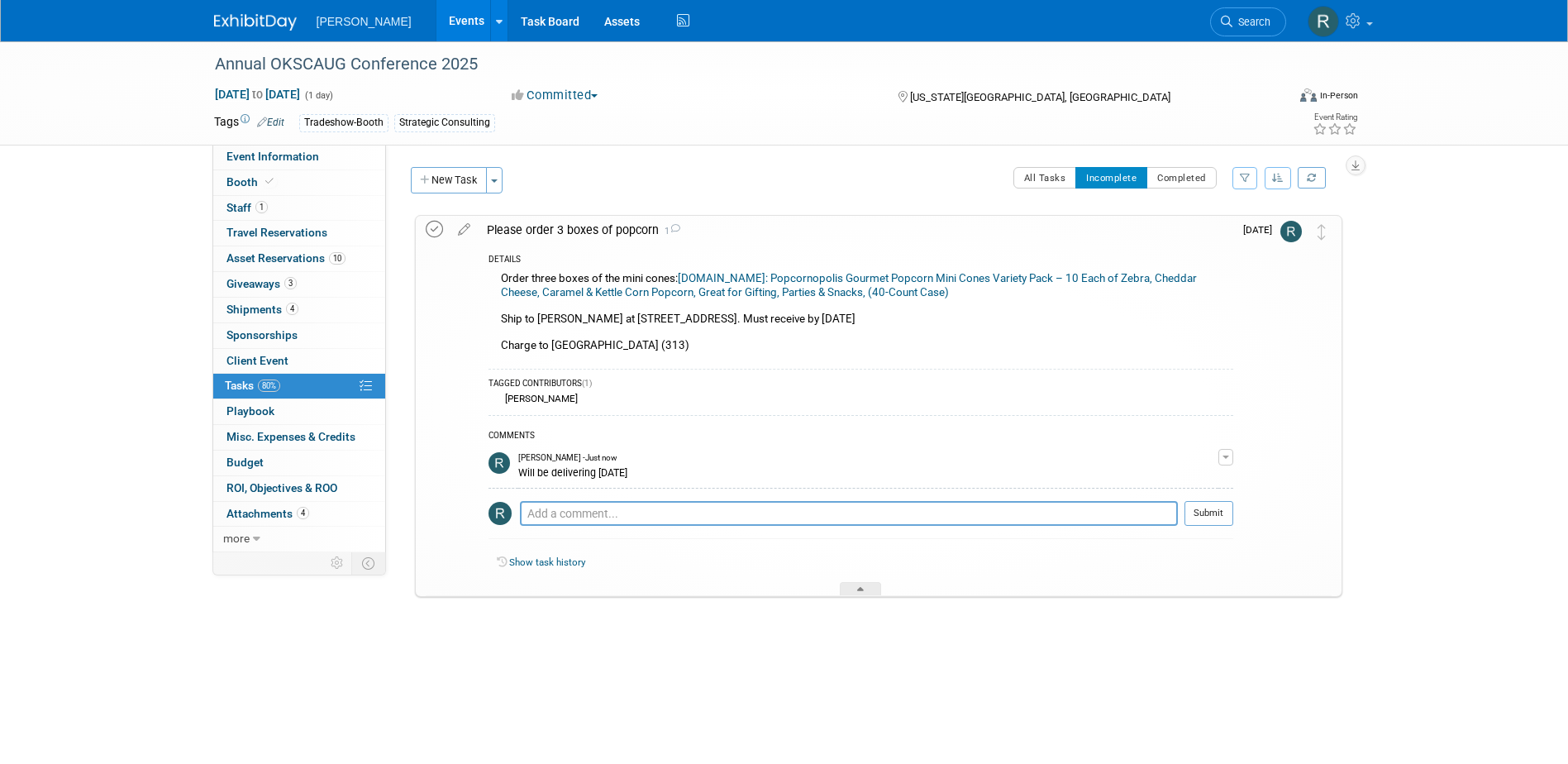
click at [438, 222] on icon at bounding box center [434, 229] width 18 height 18
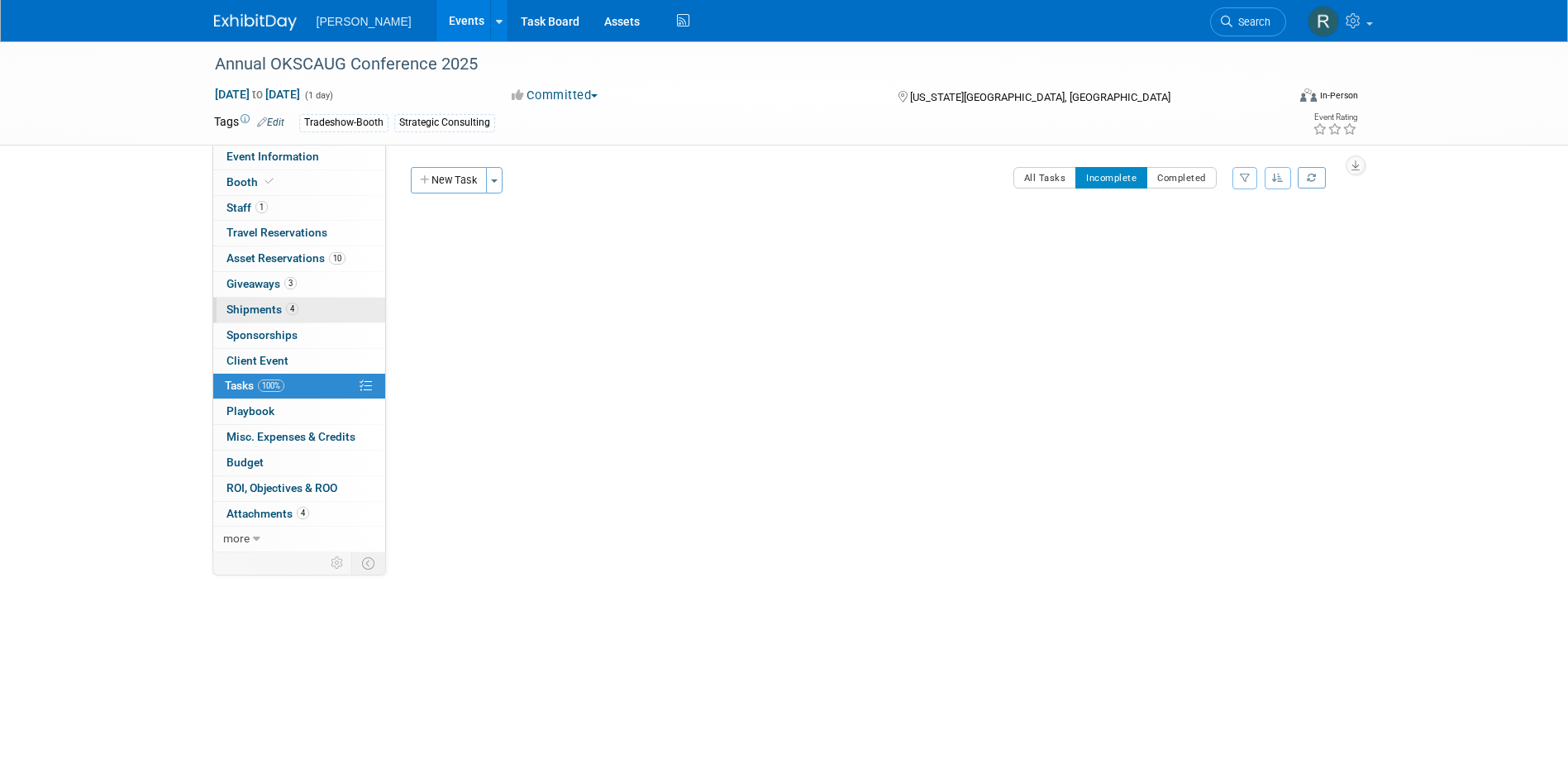
click at [250, 306] on span "Shipments 4" at bounding box center [263, 309] width 72 height 13
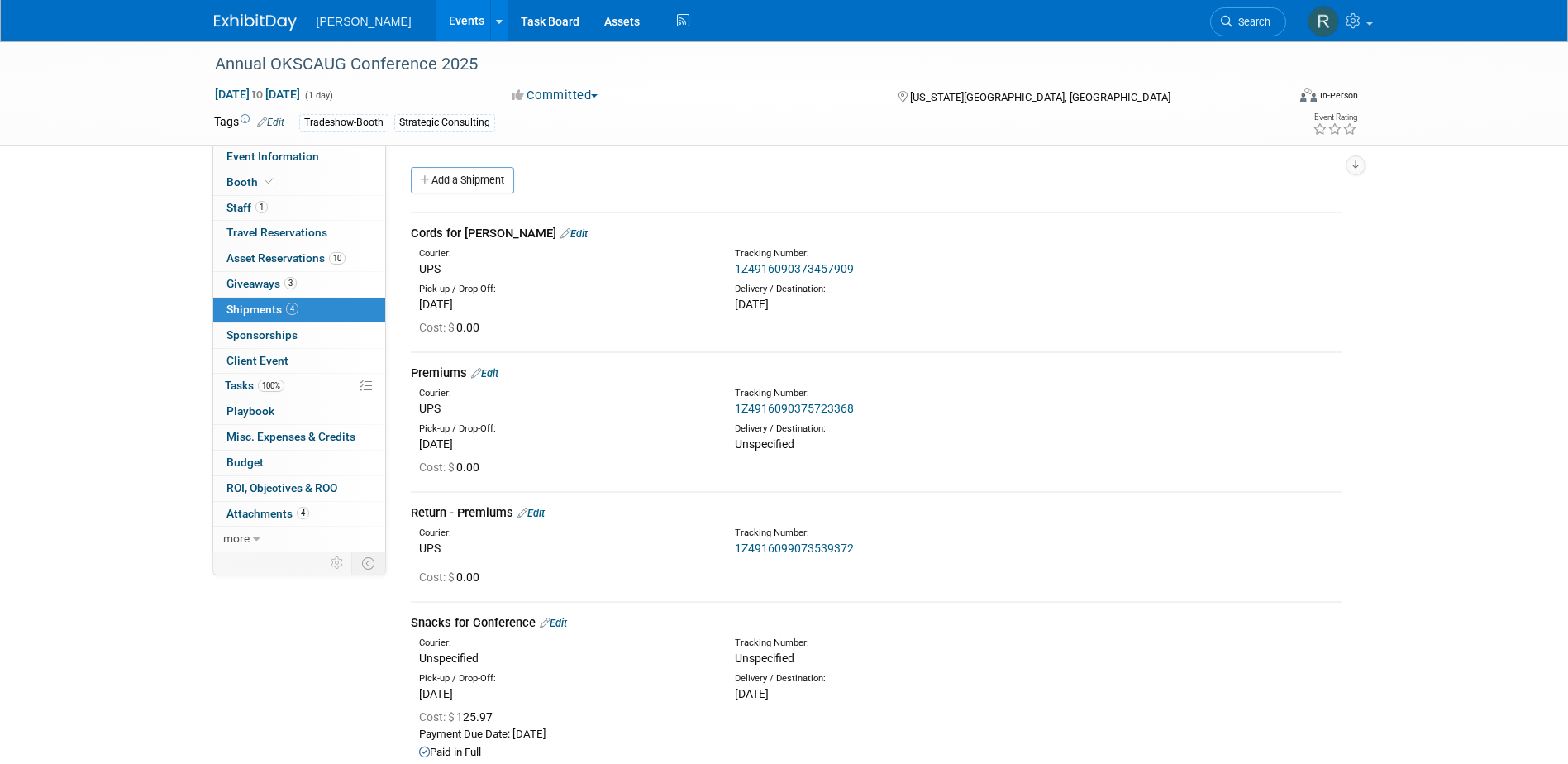
click at [559, 625] on link "Edit" at bounding box center [553, 623] width 27 height 12
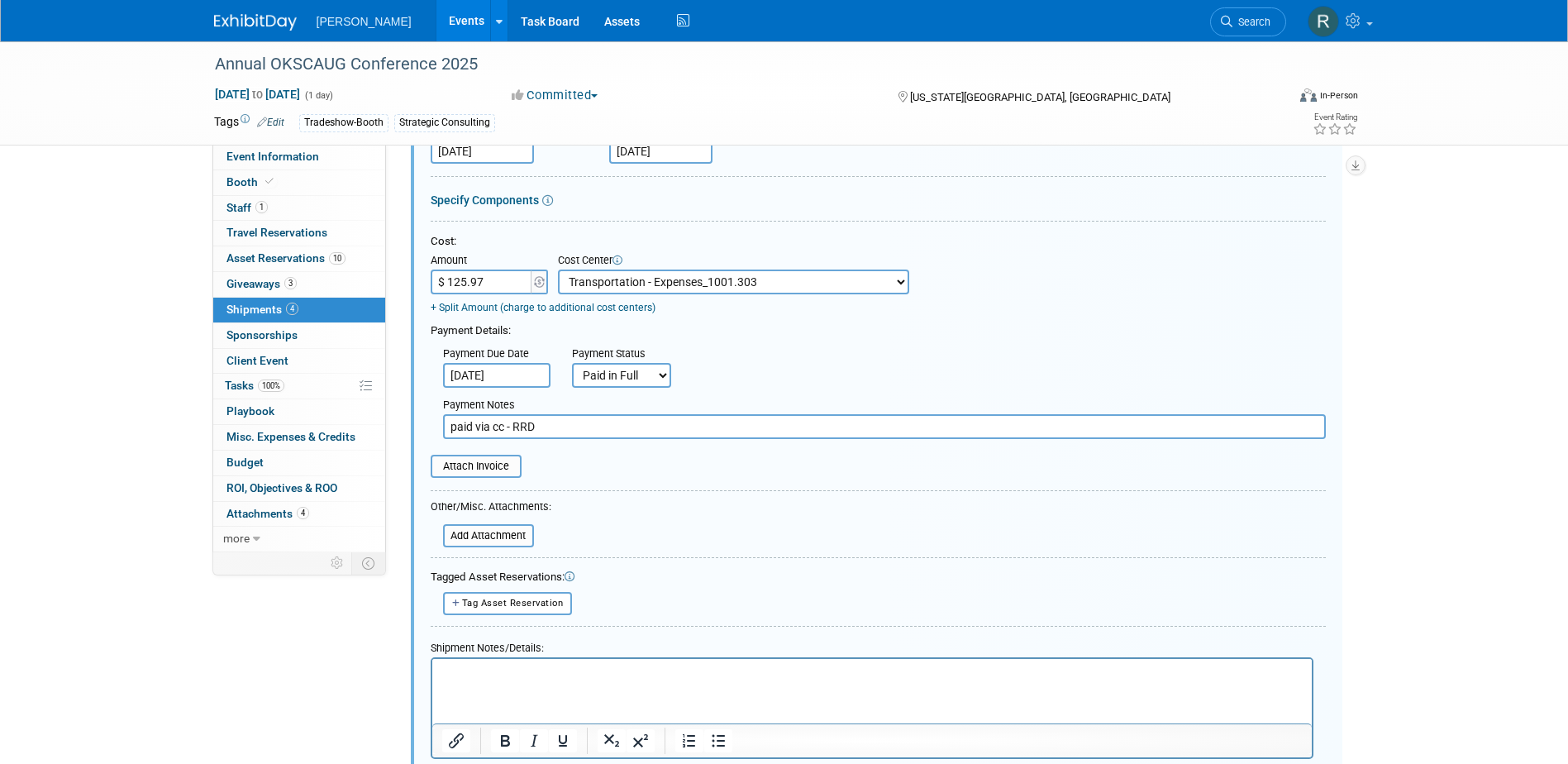
scroll to position [662, 0]
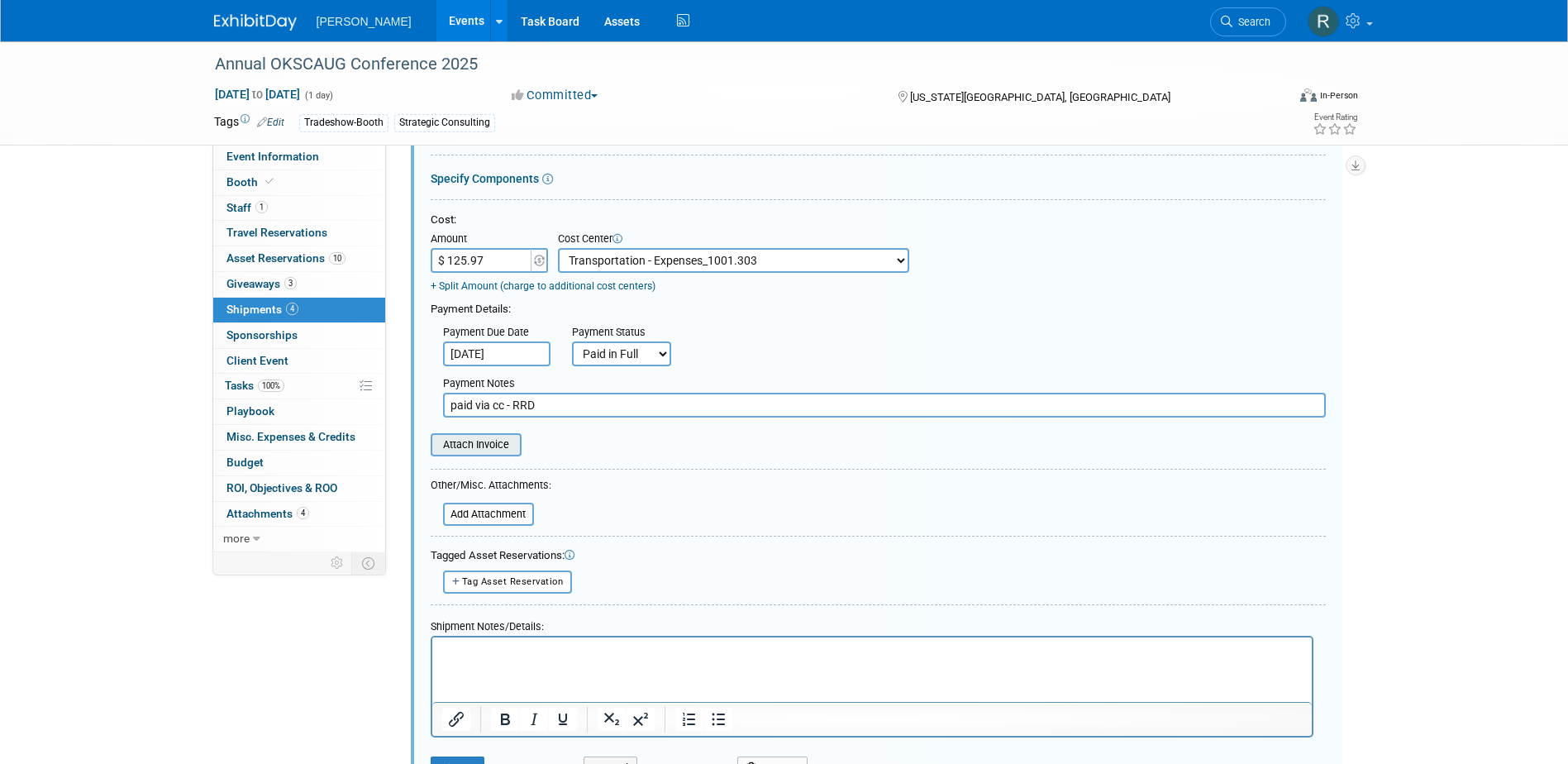
click at [485, 442] on input "file" at bounding box center [421, 445] width 197 height 19
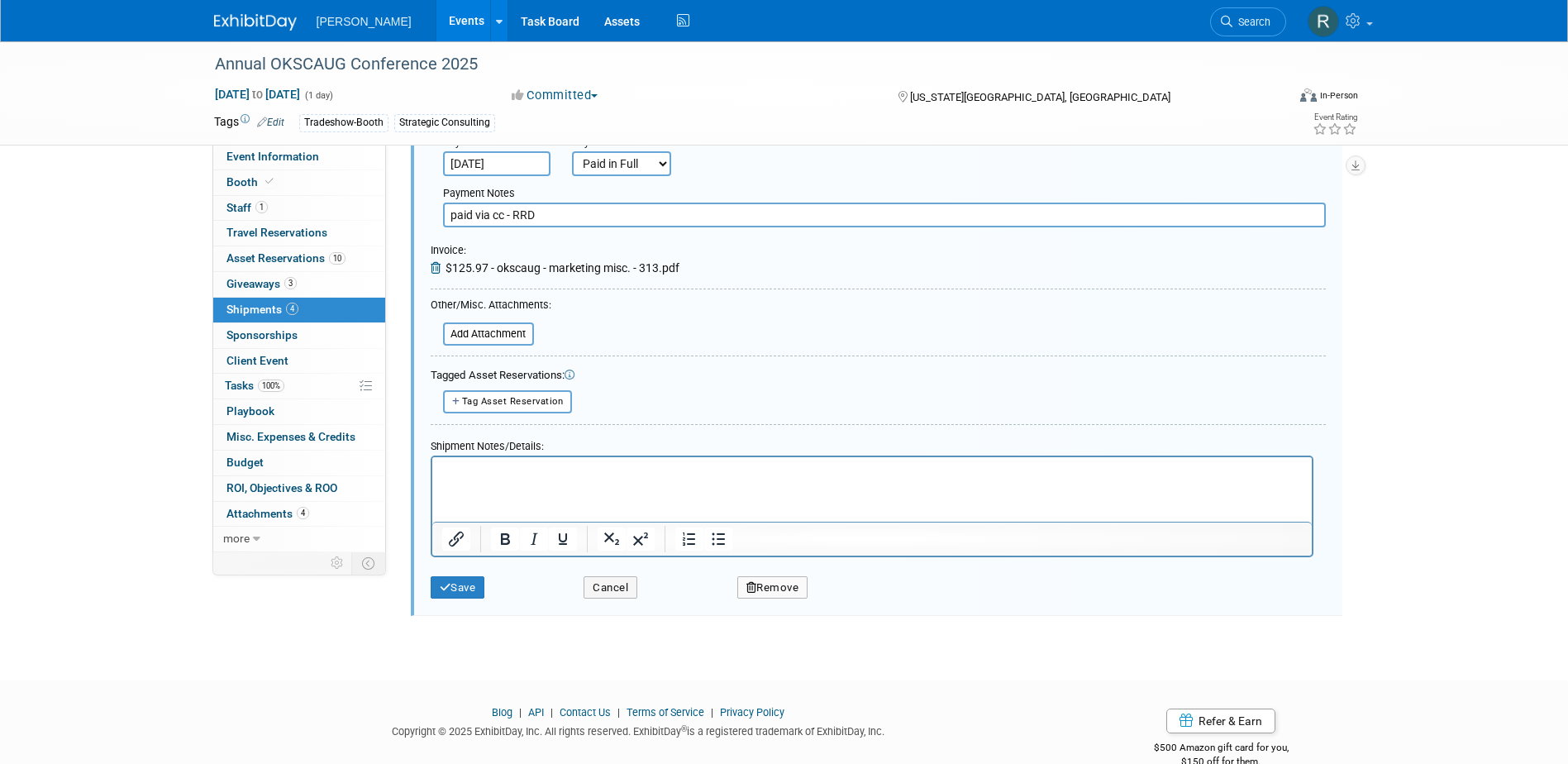
scroll to position [804, 0]
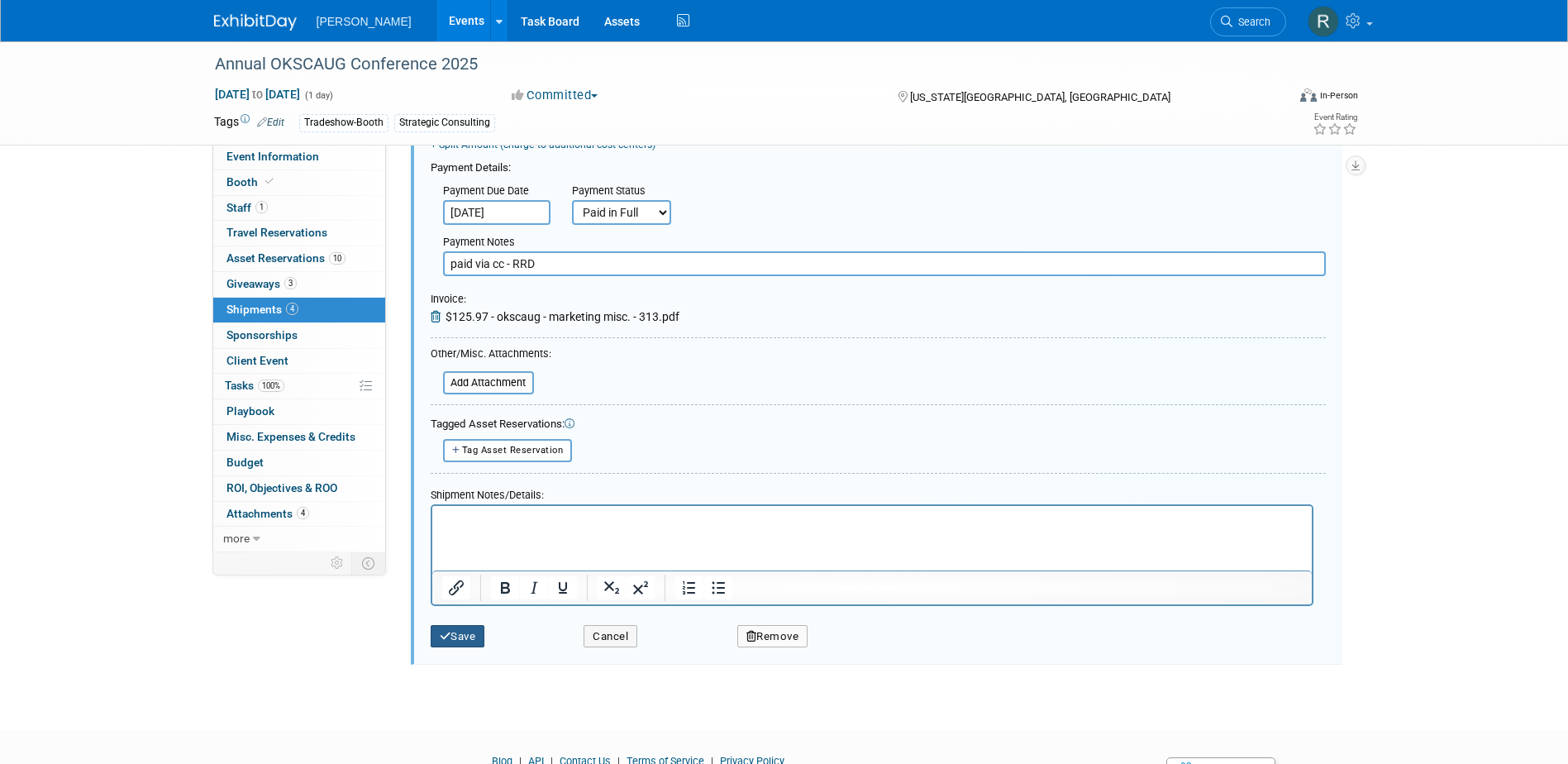
click at [467, 633] on button "Save" at bounding box center [458, 636] width 55 height 23
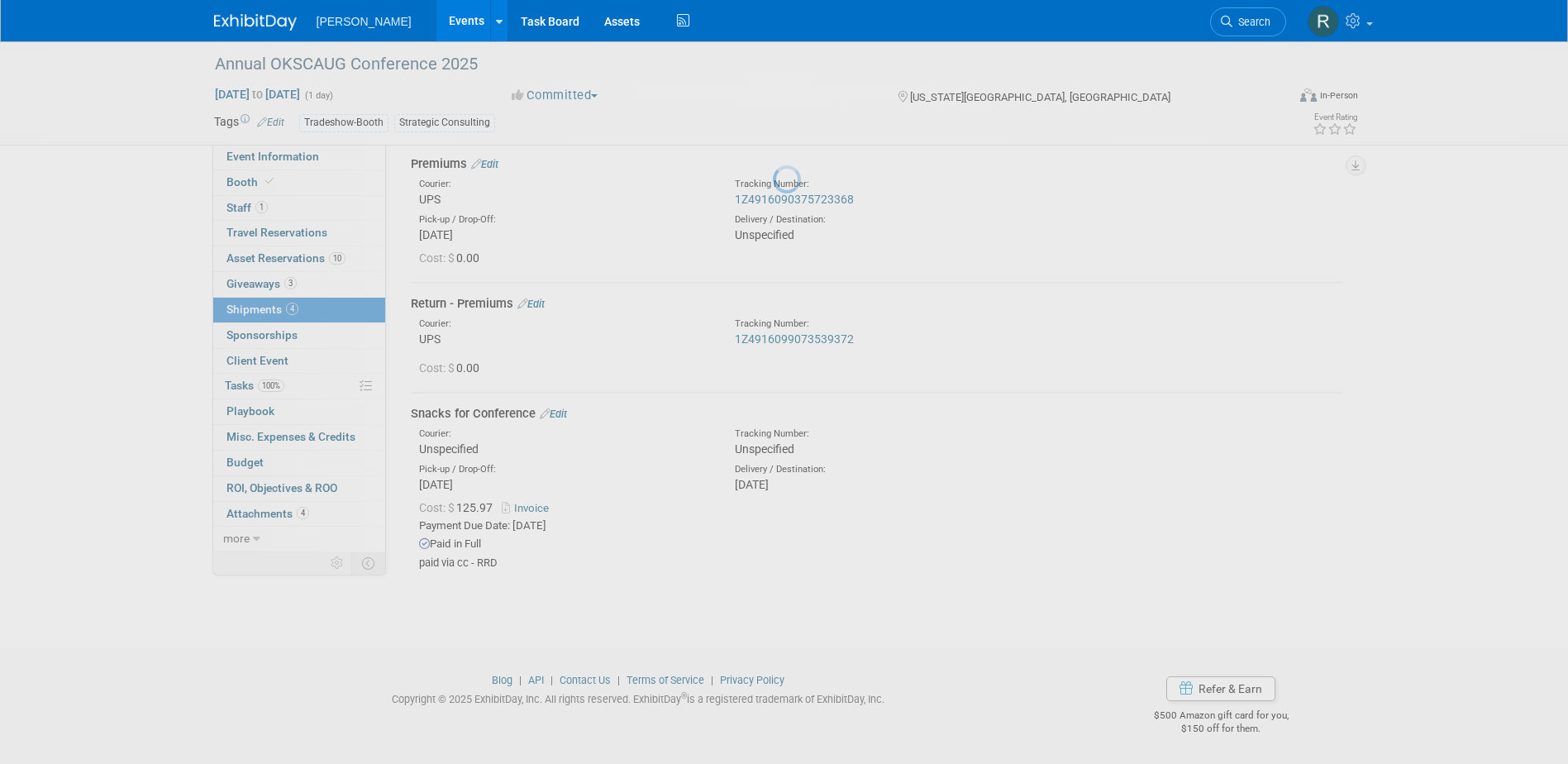
scroll to position [208, 0]
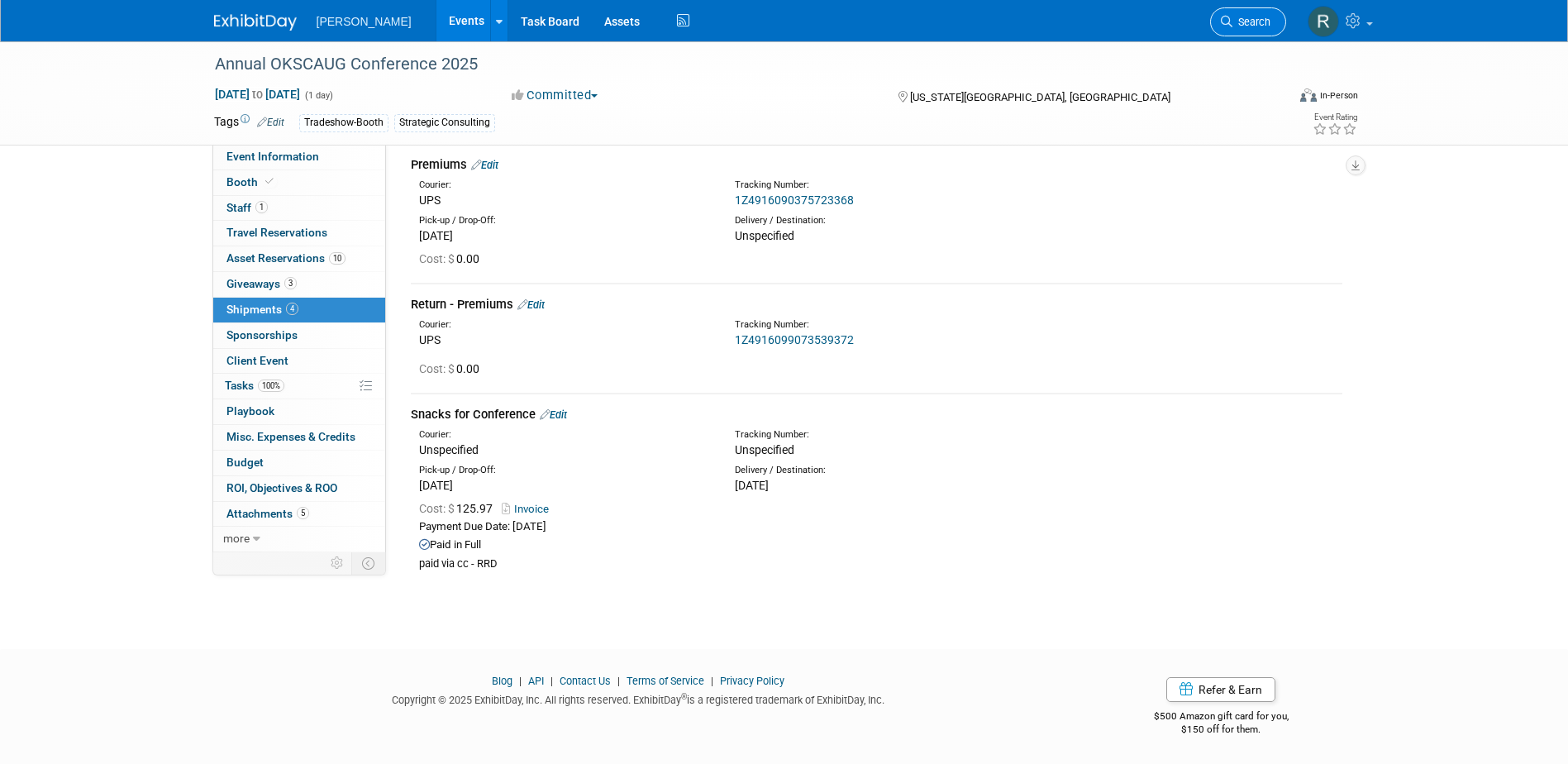
click at [1243, 11] on link "Search" at bounding box center [1249, 21] width 76 height 29
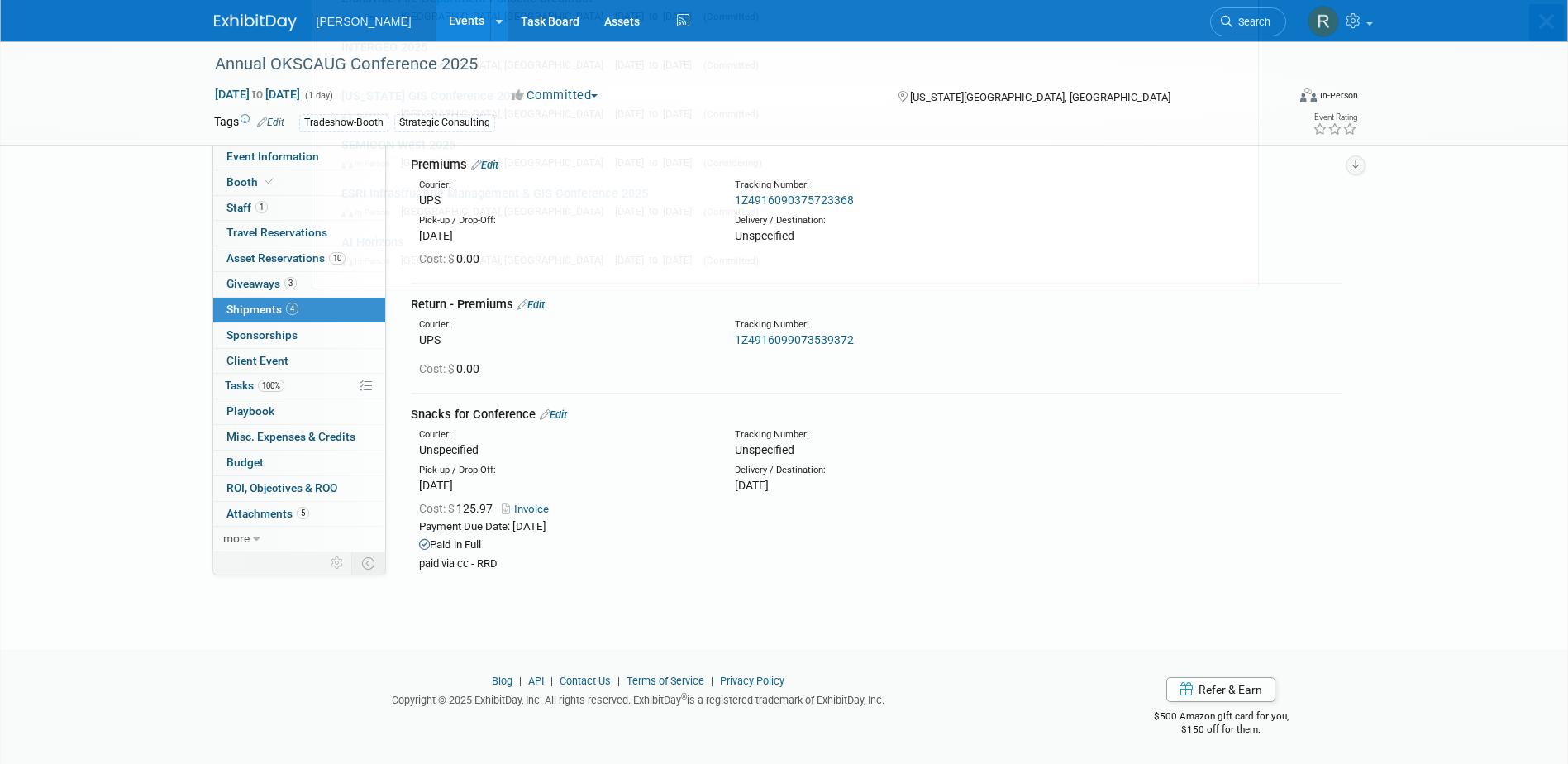
scroll to position [0, 0]
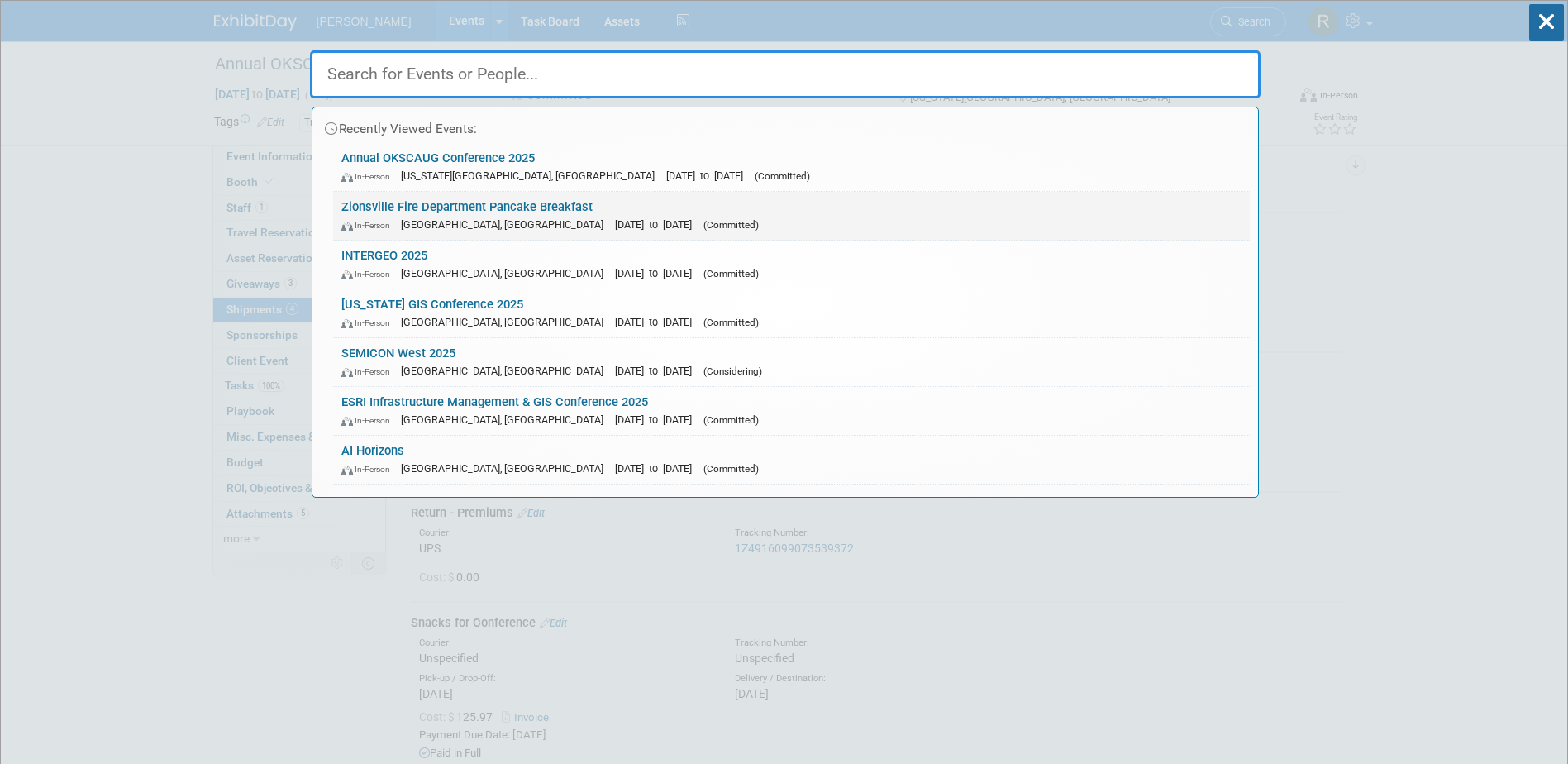
click at [395, 206] on link "Zionsville Fire Department Pancake Breakfast In-Person Zionsville, IN Oct 4, 20…" at bounding box center [792, 215] width 917 height 48
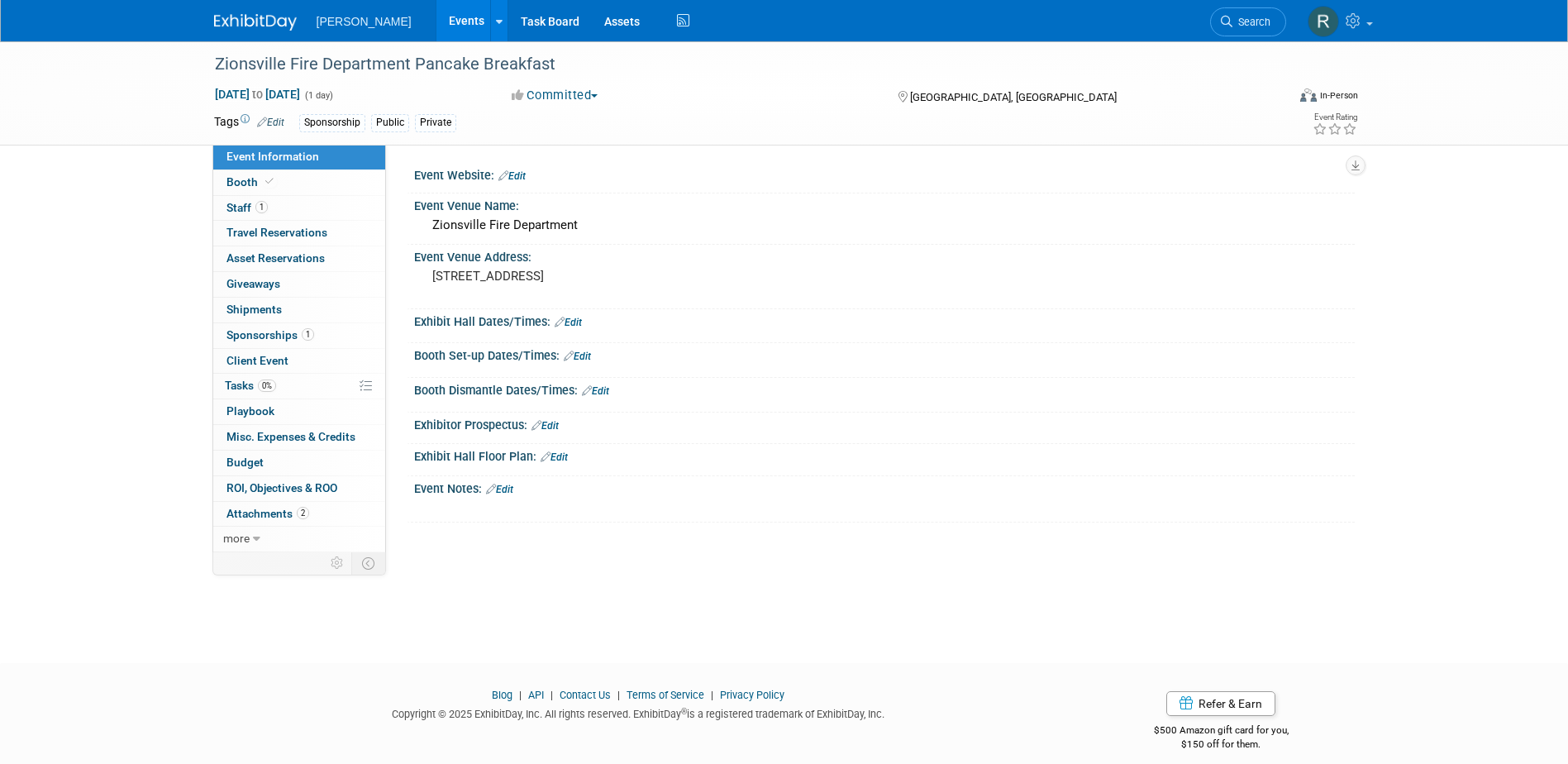
click at [309, 329] on link "1 Sponsorships 1" at bounding box center [299, 335] width 172 height 25
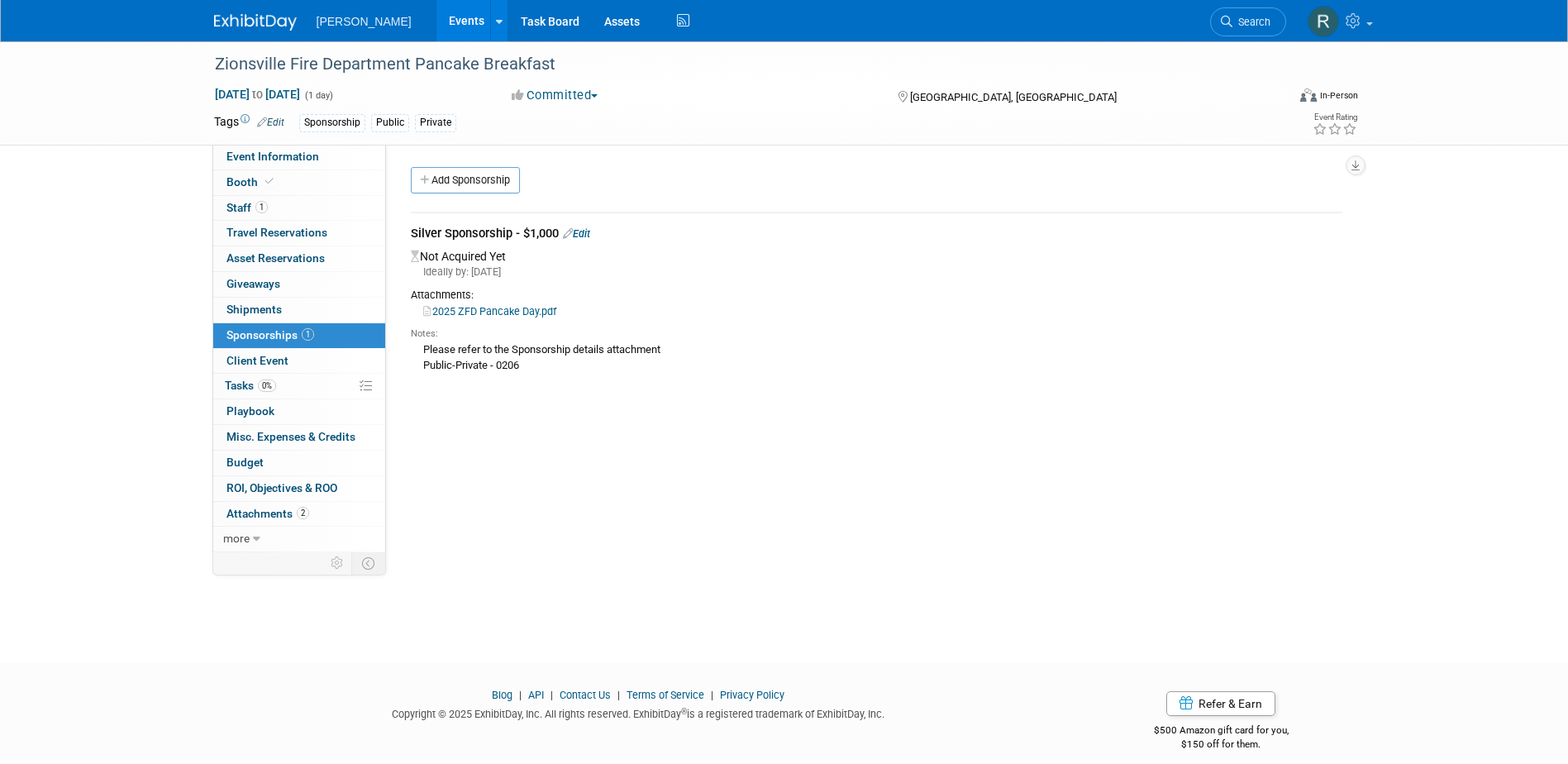
drag, startPoint x: 589, startPoint y: 233, endPoint x: 563, endPoint y: 274, distance: 48.5
click at [589, 233] on link "Edit" at bounding box center [576, 234] width 27 height 12
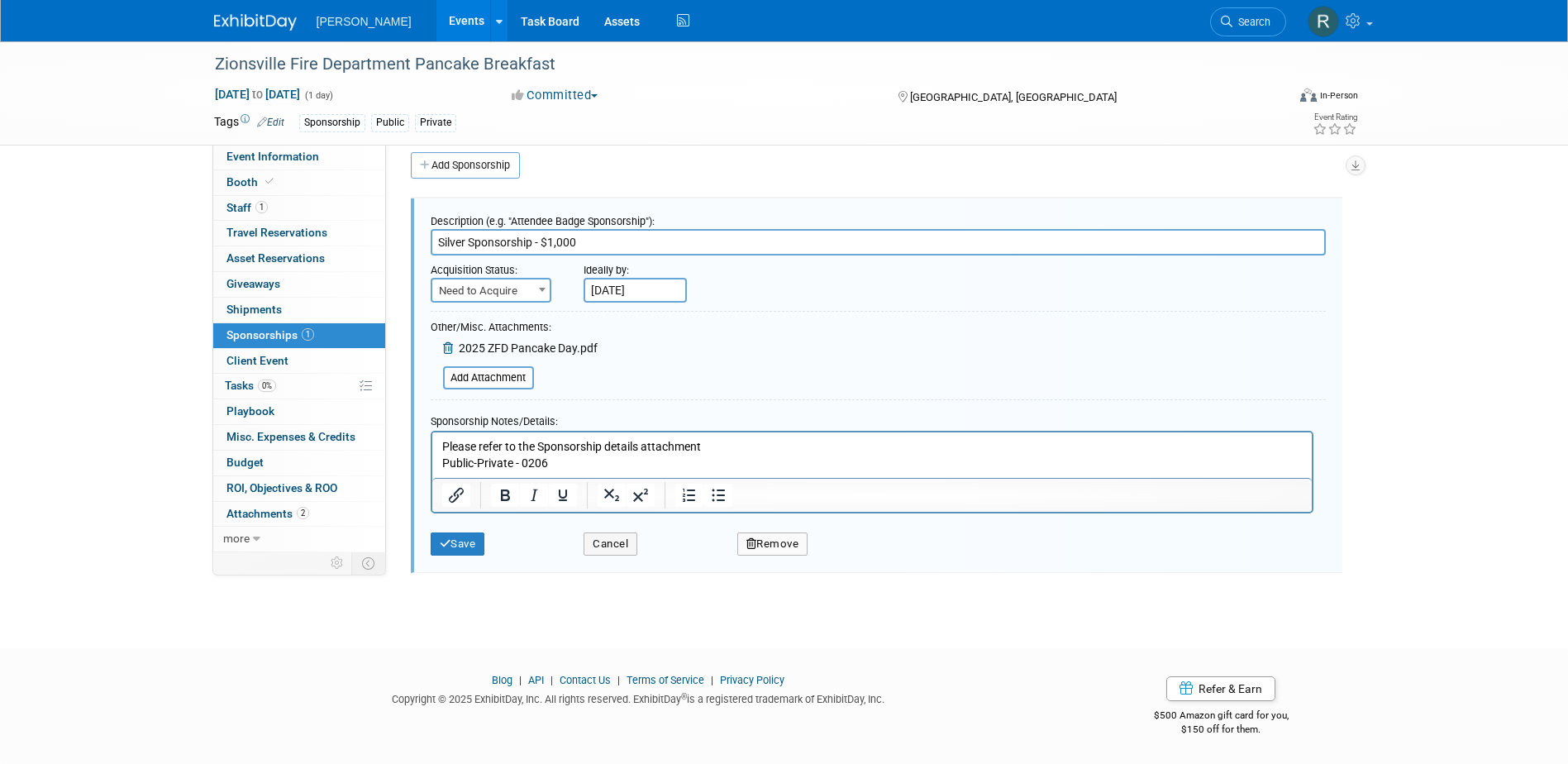
drag, startPoint x: 536, startPoint y: 243, endPoint x: 641, endPoint y: 243, distance: 105.0
click at [641, 243] on input "Silver Sponsorship - $1,000" at bounding box center [878, 242] width 896 height 26
type input "Silver Sponsorship"
click at [530, 290] on span "Need to Acquire" at bounding box center [491, 291] width 117 height 23
drag, startPoint x: 506, startPoint y: 337, endPoint x: 523, endPoint y: 339, distance: 17.1
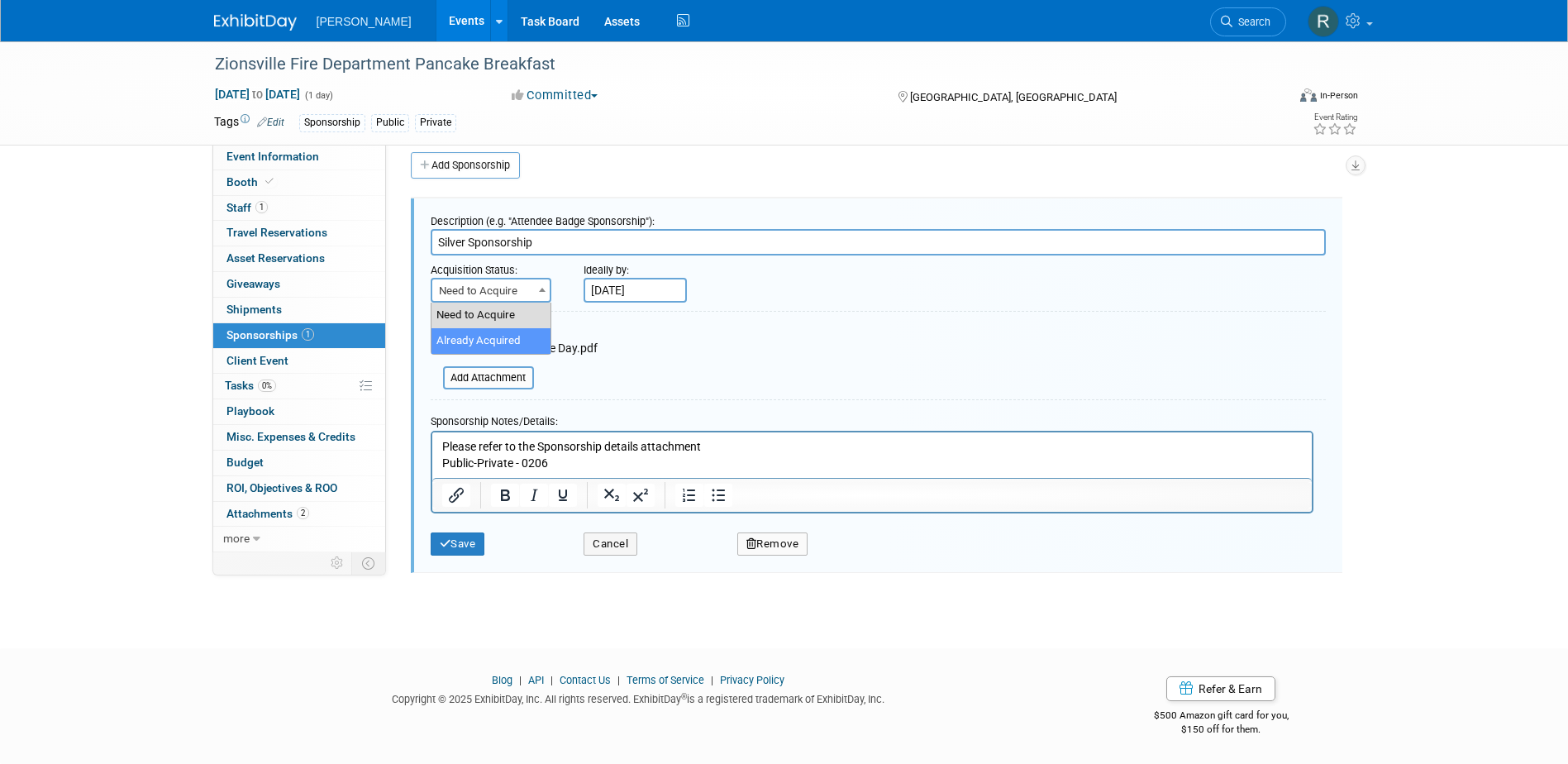
select select "2"
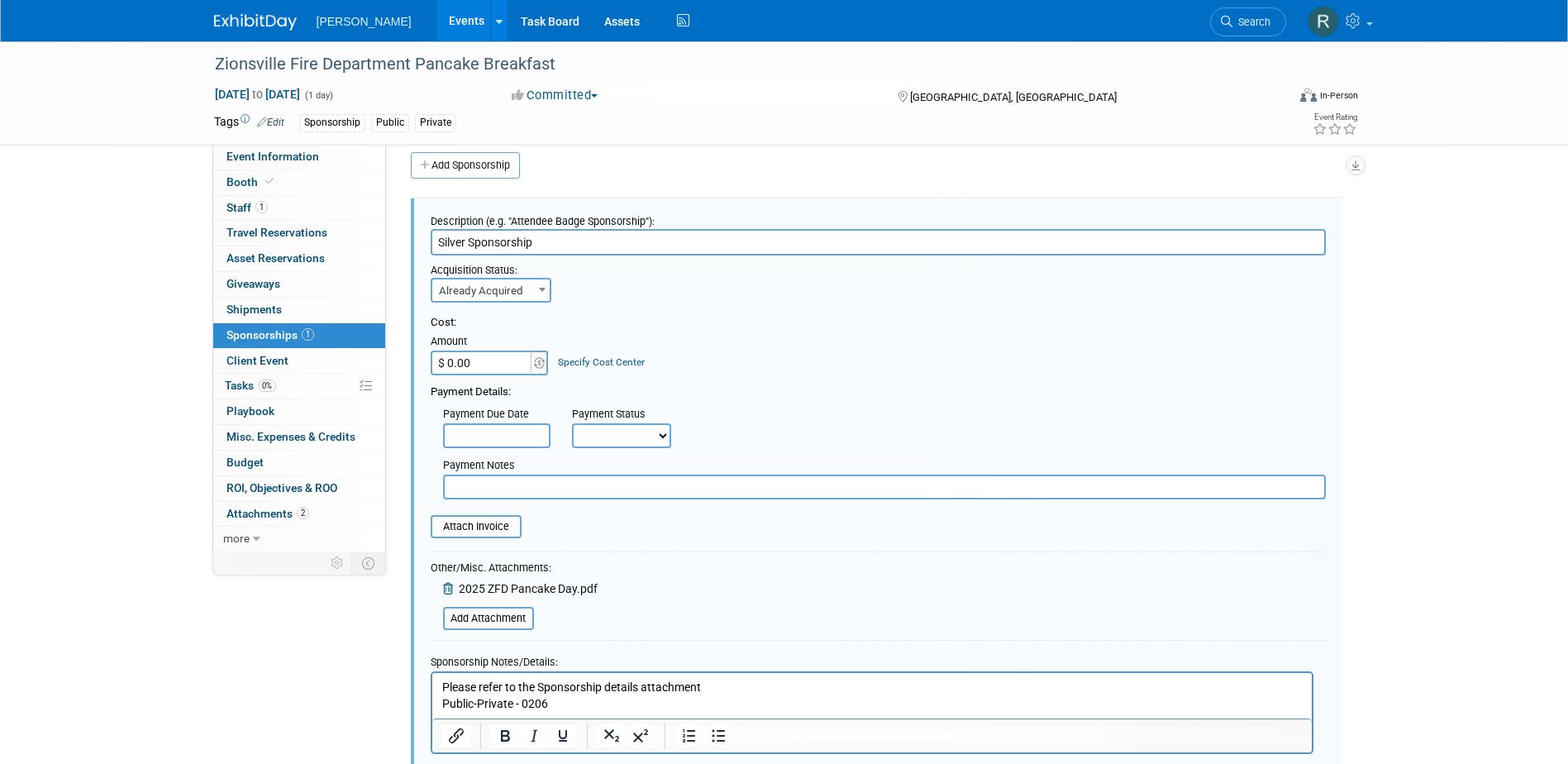
click at [506, 370] on input "$ 0.00" at bounding box center [482, 363] width 103 height 25
type input "$ 1,000.00"
click at [571, 363] on link "Specify Cost Center" at bounding box center [601, 362] width 86 height 11
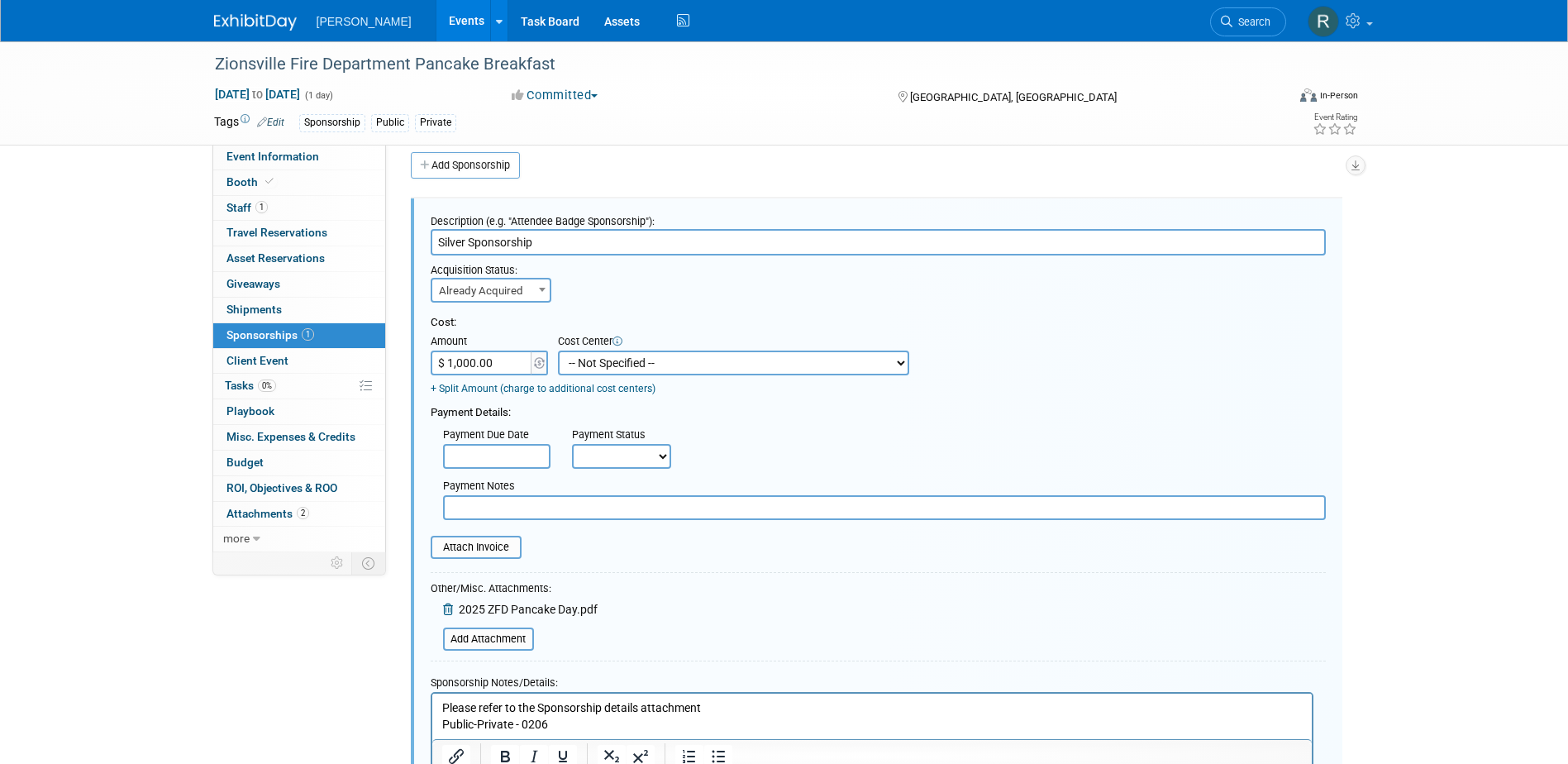
click at [576, 354] on select "-- Not Specified -- Advisory Services - Expenses_1001.502 Aerial Acquisition - …" at bounding box center [733, 363] width 351 height 25
select select "18966234"
click at [558, 350] on select "-- Not Specified -- Advisory Services - Expenses_1001.502 Aerial Acquisition - …" at bounding box center [733, 363] width 351 height 25
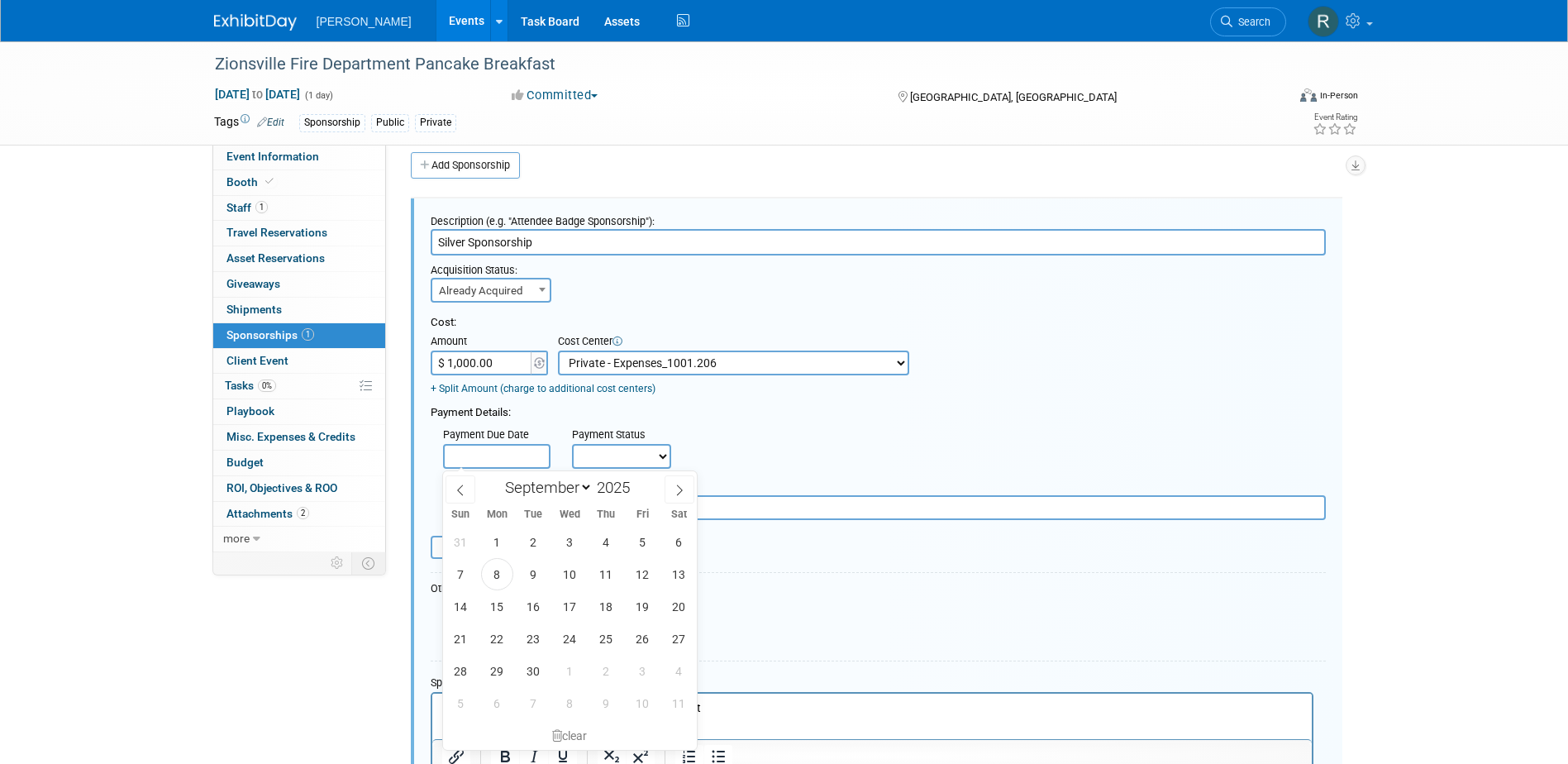
click at [511, 456] on input "text" at bounding box center [497, 456] width 108 height 25
click at [494, 576] on span "8" at bounding box center [497, 573] width 33 height 33
type input "Sep 8, 2025"
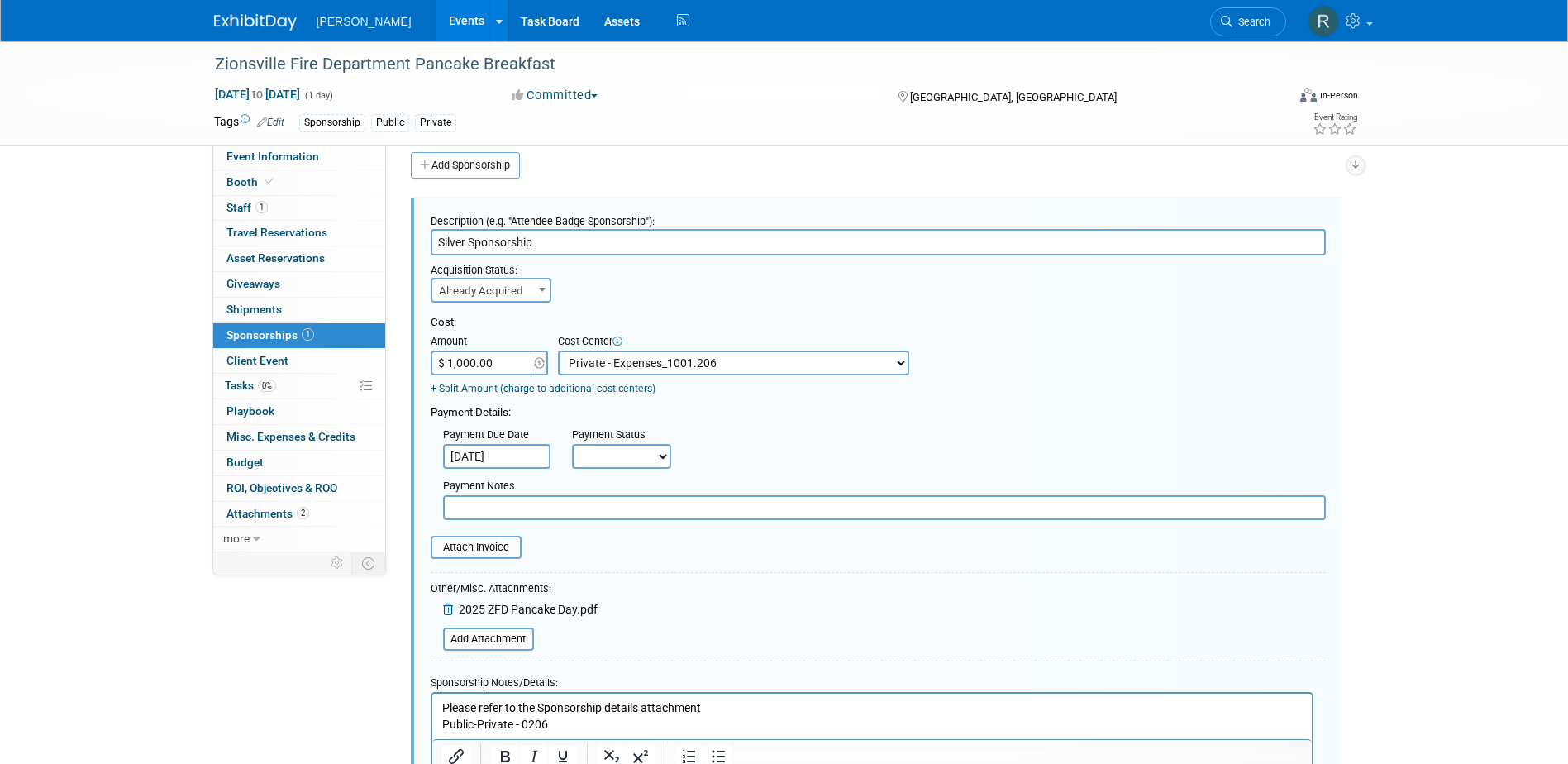
drag, startPoint x: 602, startPoint y: 458, endPoint x: 605, endPoint y: 471, distance: 13.3
click at [603, 458] on select "Not Paid Yet Partially Paid Paid in Full" at bounding box center [621, 456] width 99 height 25
select select "1"
click at [572, 445] on select "Not Paid Yet Partially Paid Paid in Full" at bounding box center [621, 456] width 99 height 25
click at [615, 513] on input "text" at bounding box center [884, 507] width 883 height 25
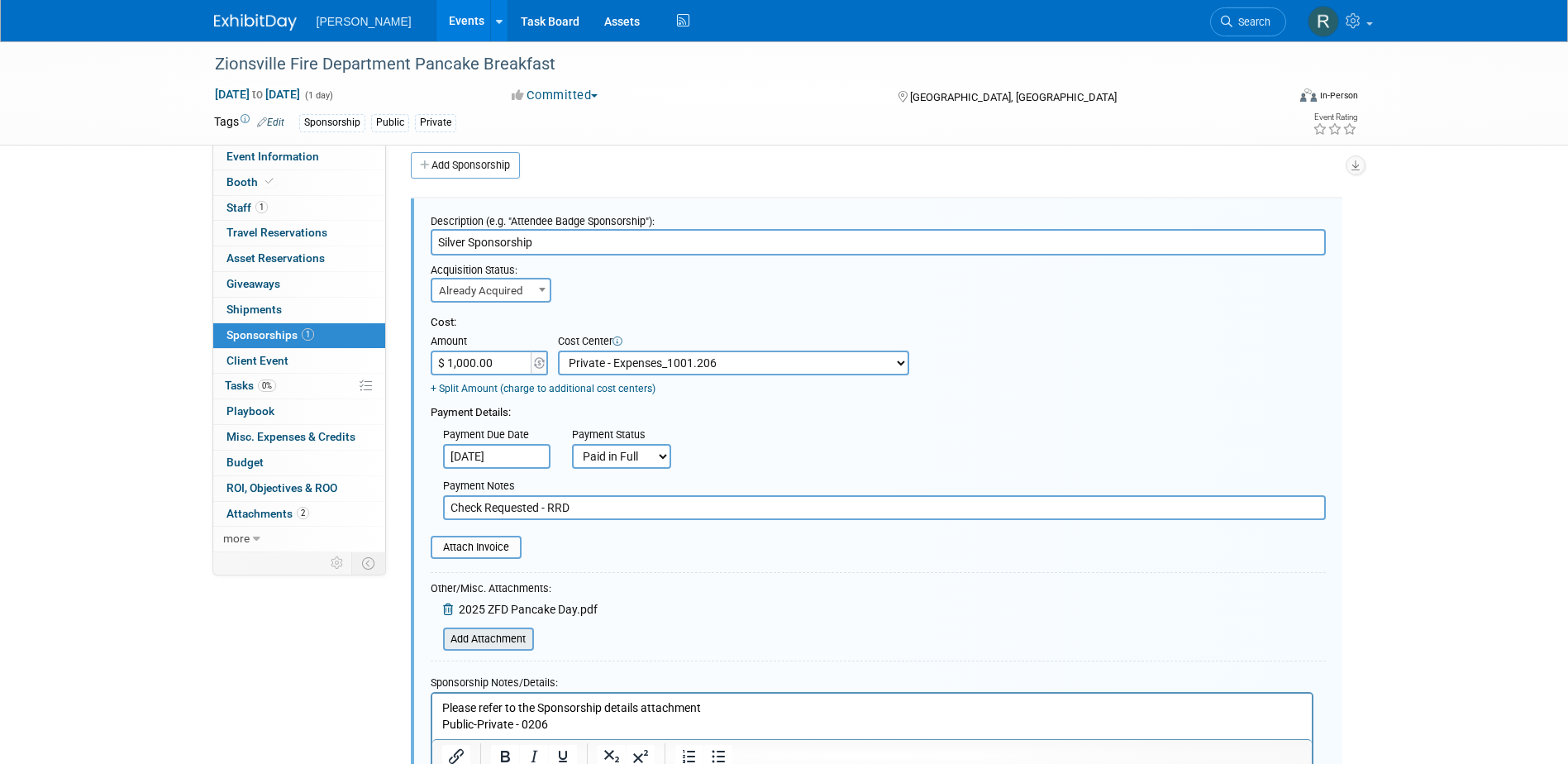
type input "Check Requested - RRD"
click at [494, 640] on input "file" at bounding box center [433, 639] width 197 height 19
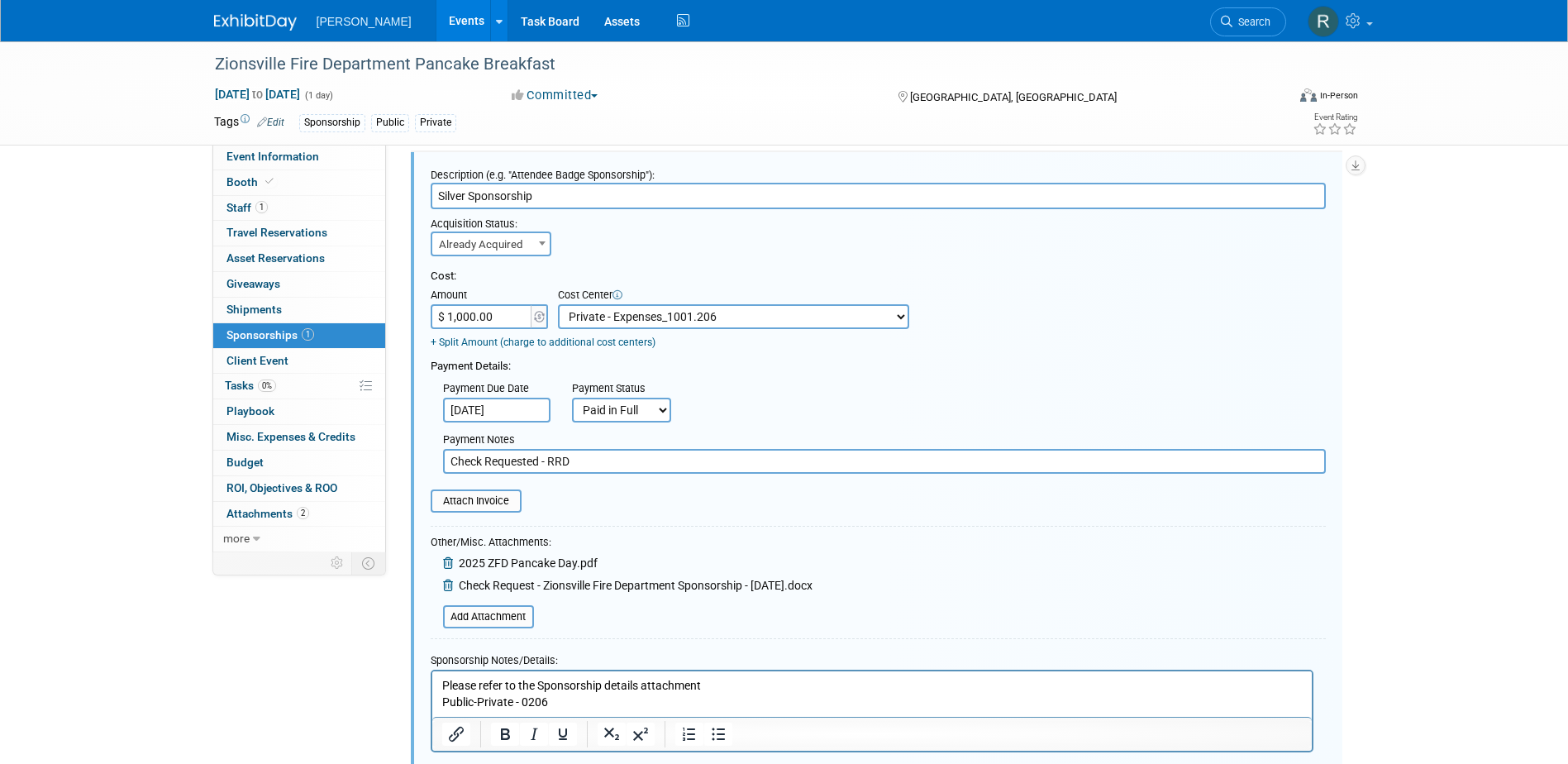
scroll to position [180, 0]
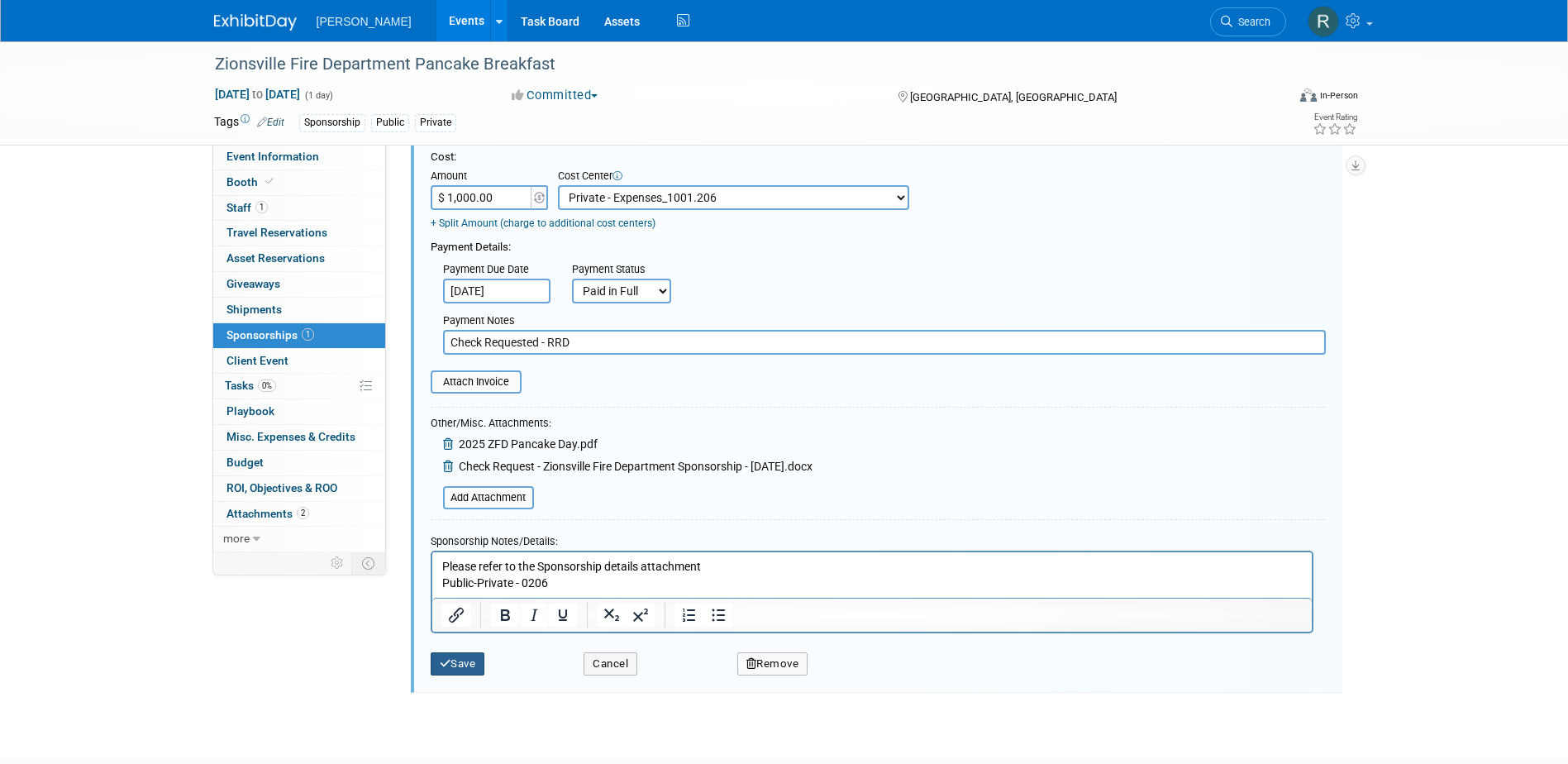
click at [466, 667] on button "Save" at bounding box center [458, 663] width 55 height 23
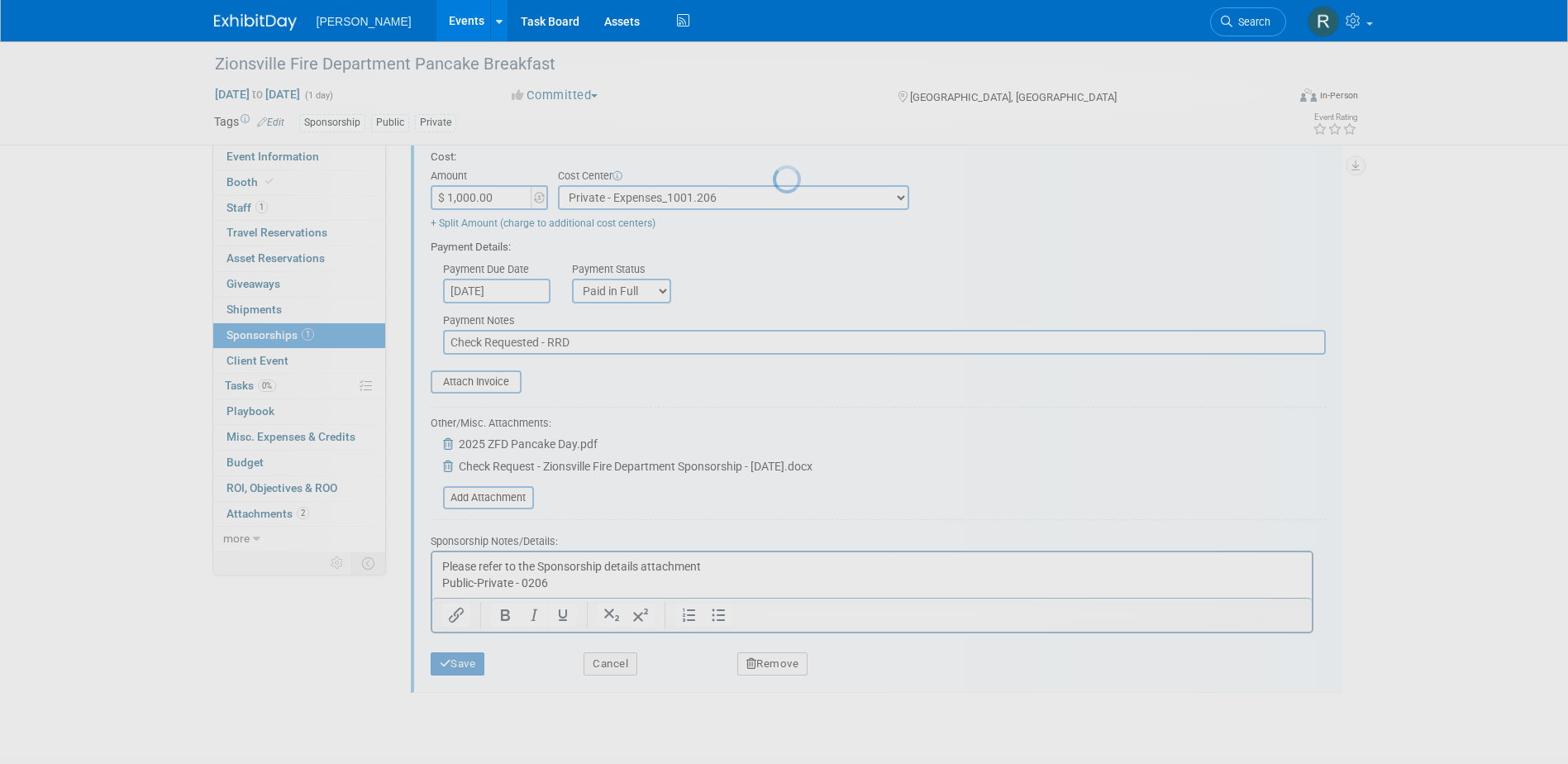
scroll to position [15, 0]
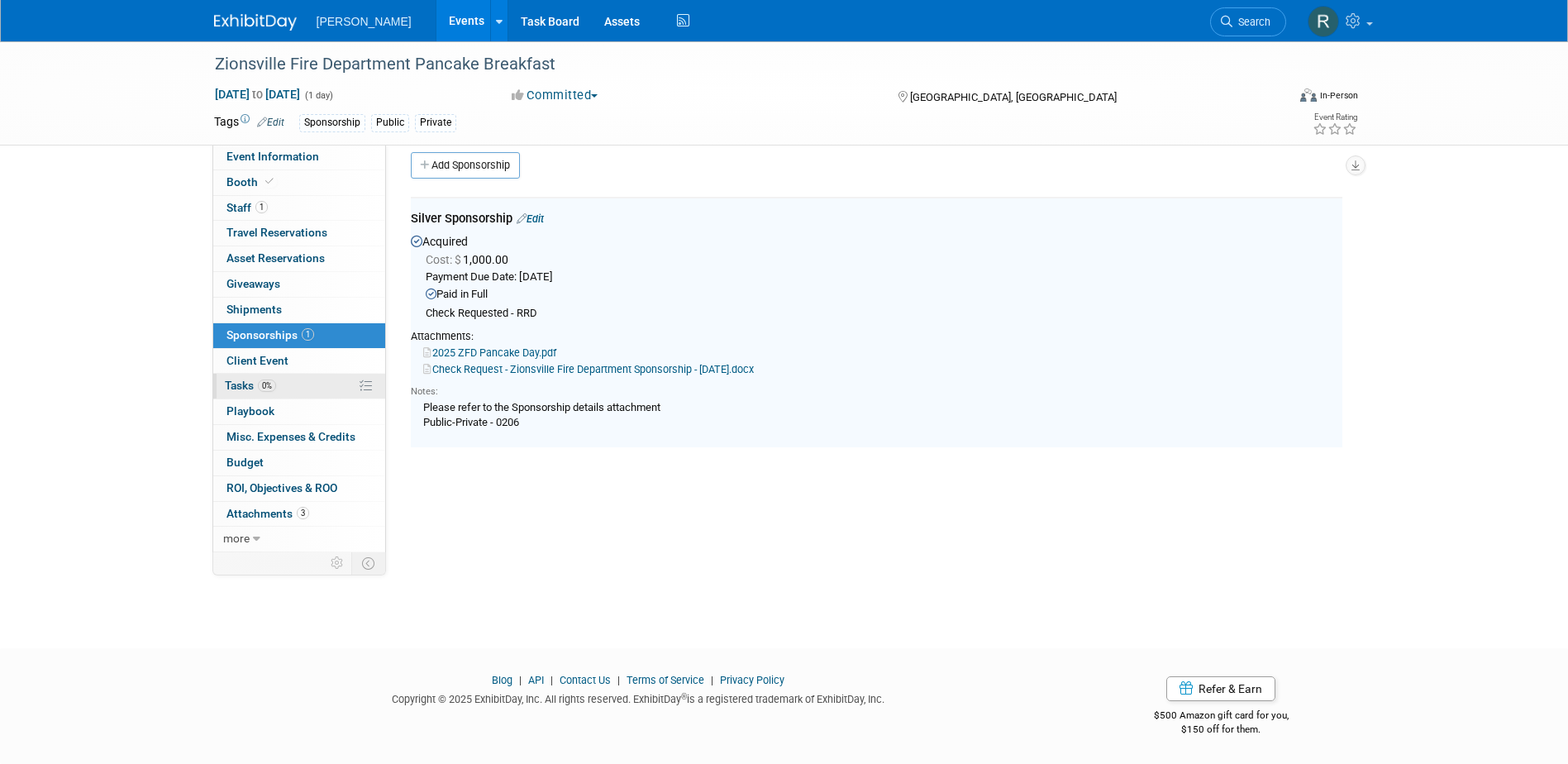
click at [259, 386] on span "0%" at bounding box center [266, 386] width 19 height 12
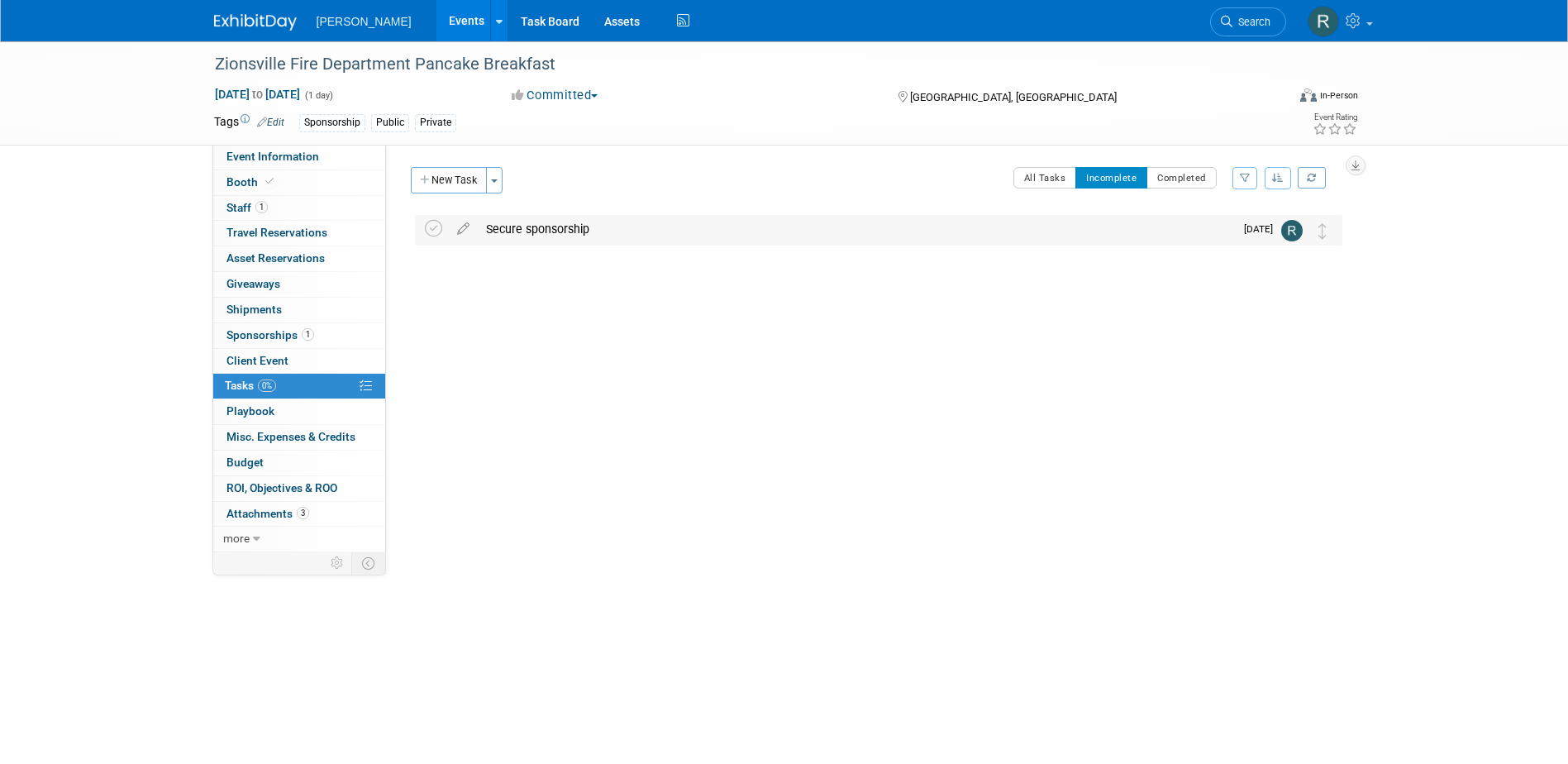
click at [514, 228] on div "Secure sponsorship" at bounding box center [855, 229] width 756 height 28
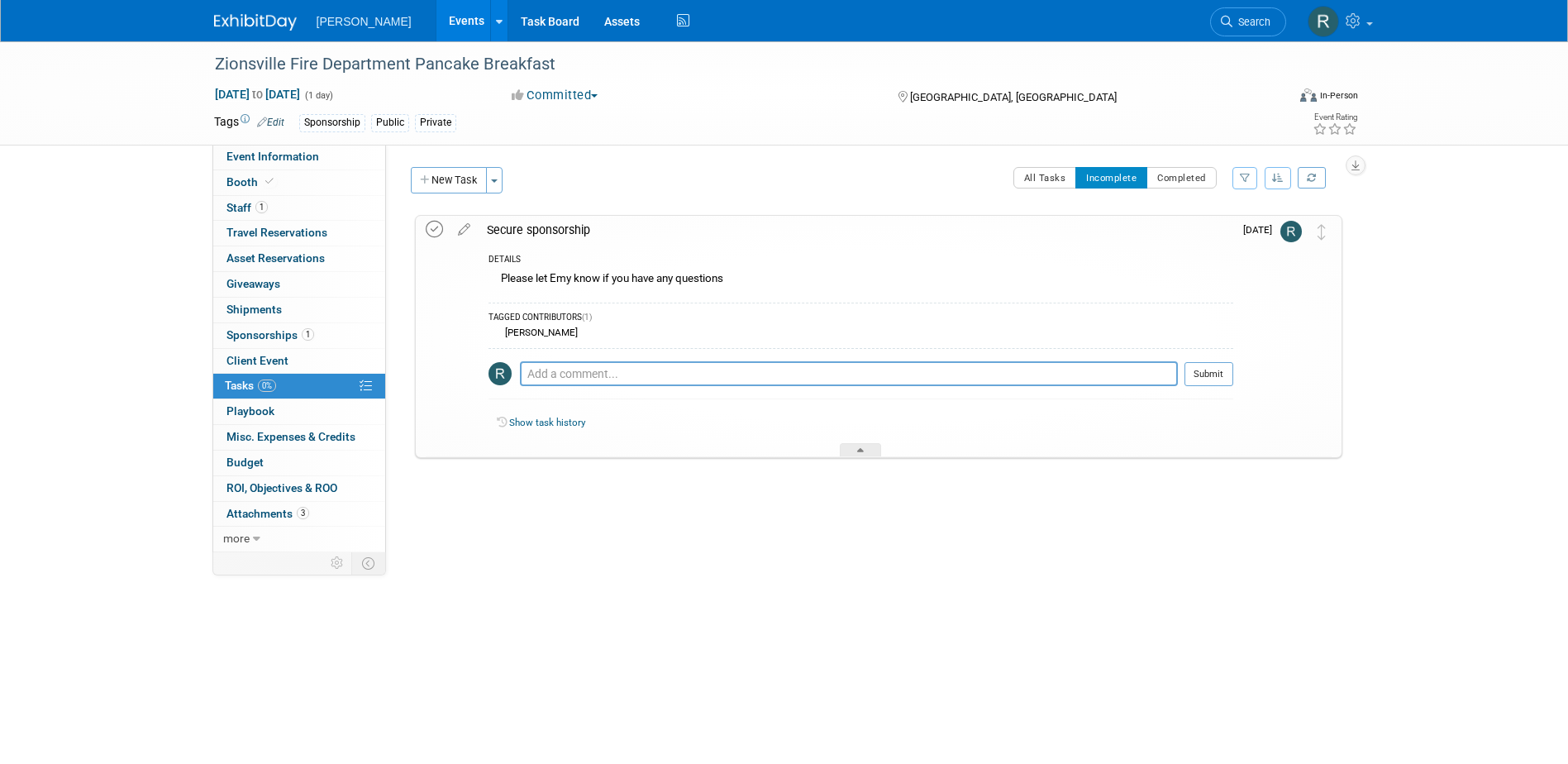
click at [437, 230] on icon at bounding box center [434, 229] width 18 height 18
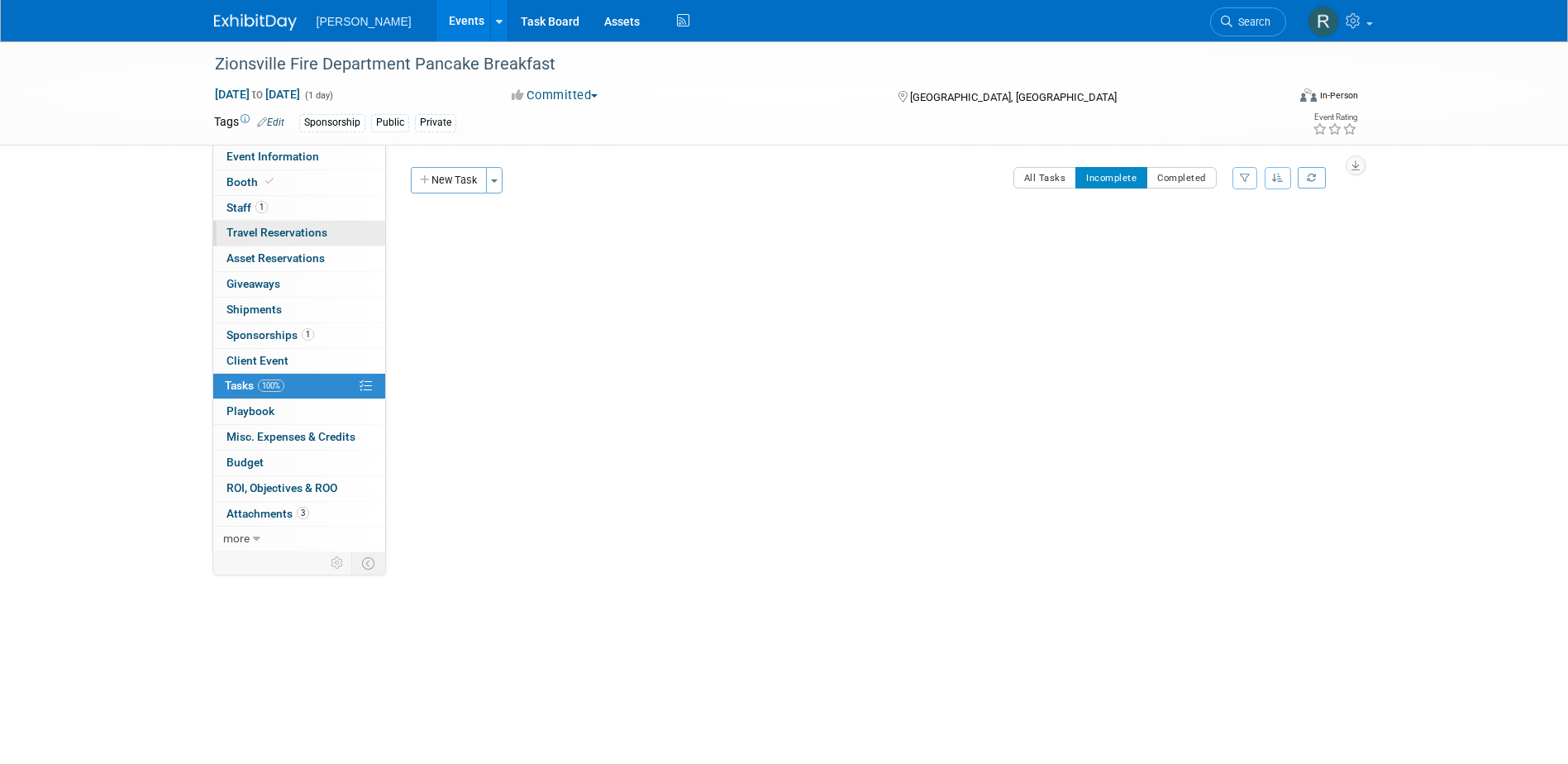
drag, startPoint x: 304, startPoint y: 210, endPoint x: 319, endPoint y: 227, distance: 22.7
click at [304, 209] on link "1 Staff 1" at bounding box center [299, 208] width 172 height 25
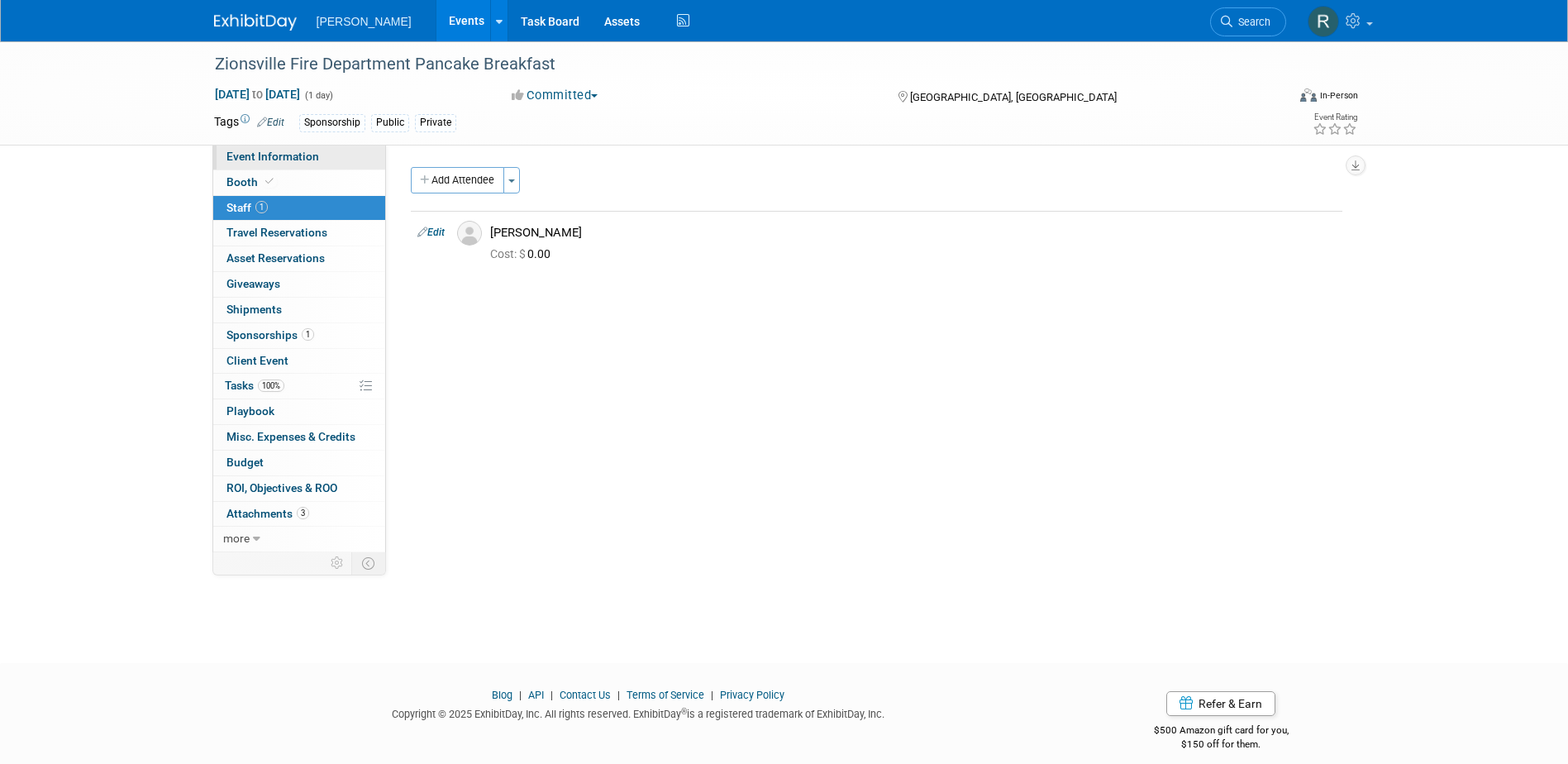
click at [297, 163] on link "Event Information" at bounding box center [299, 157] width 172 height 25
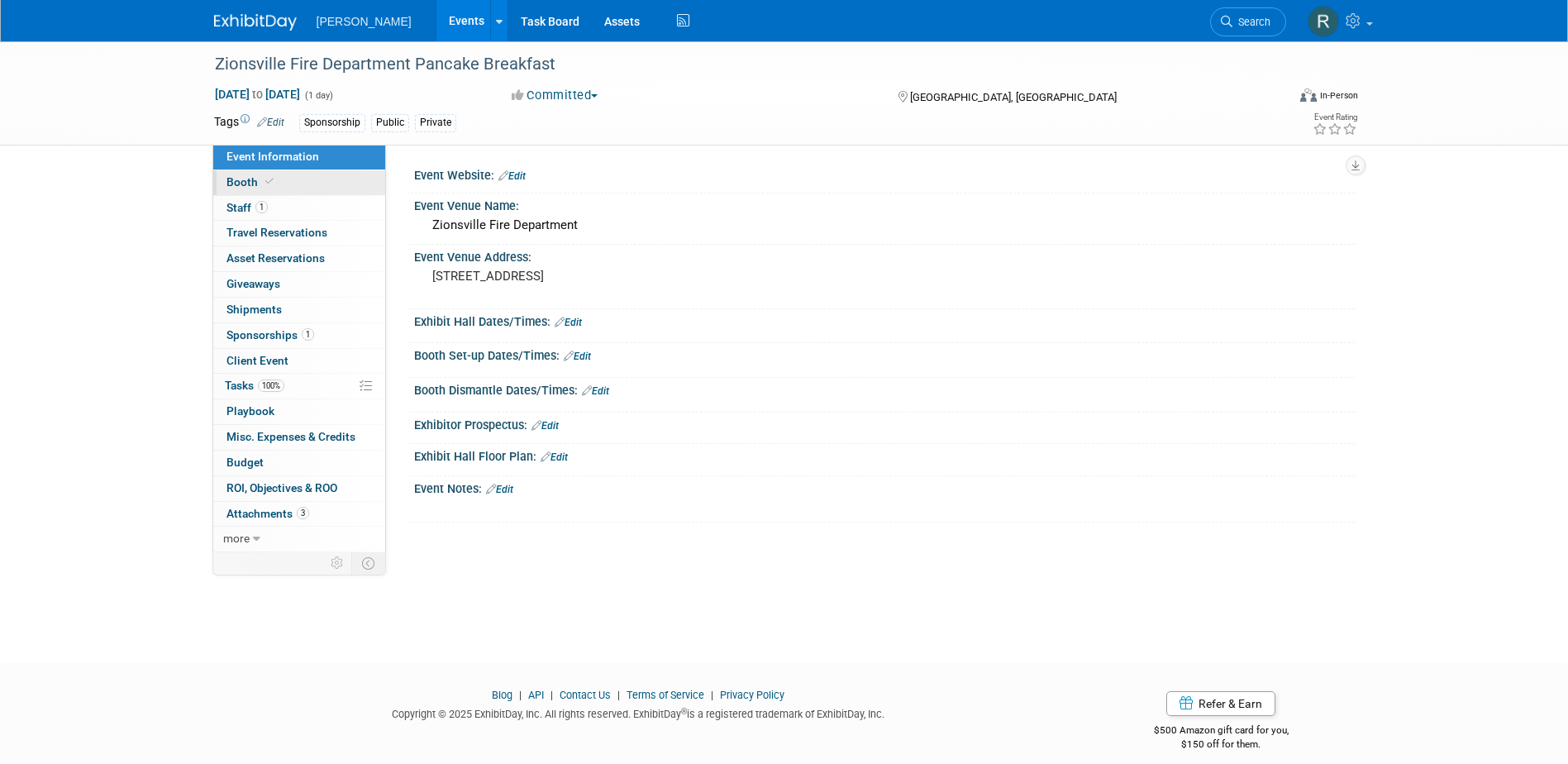
click at [315, 186] on link "Booth" at bounding box center [299, 183] width 172 height 25
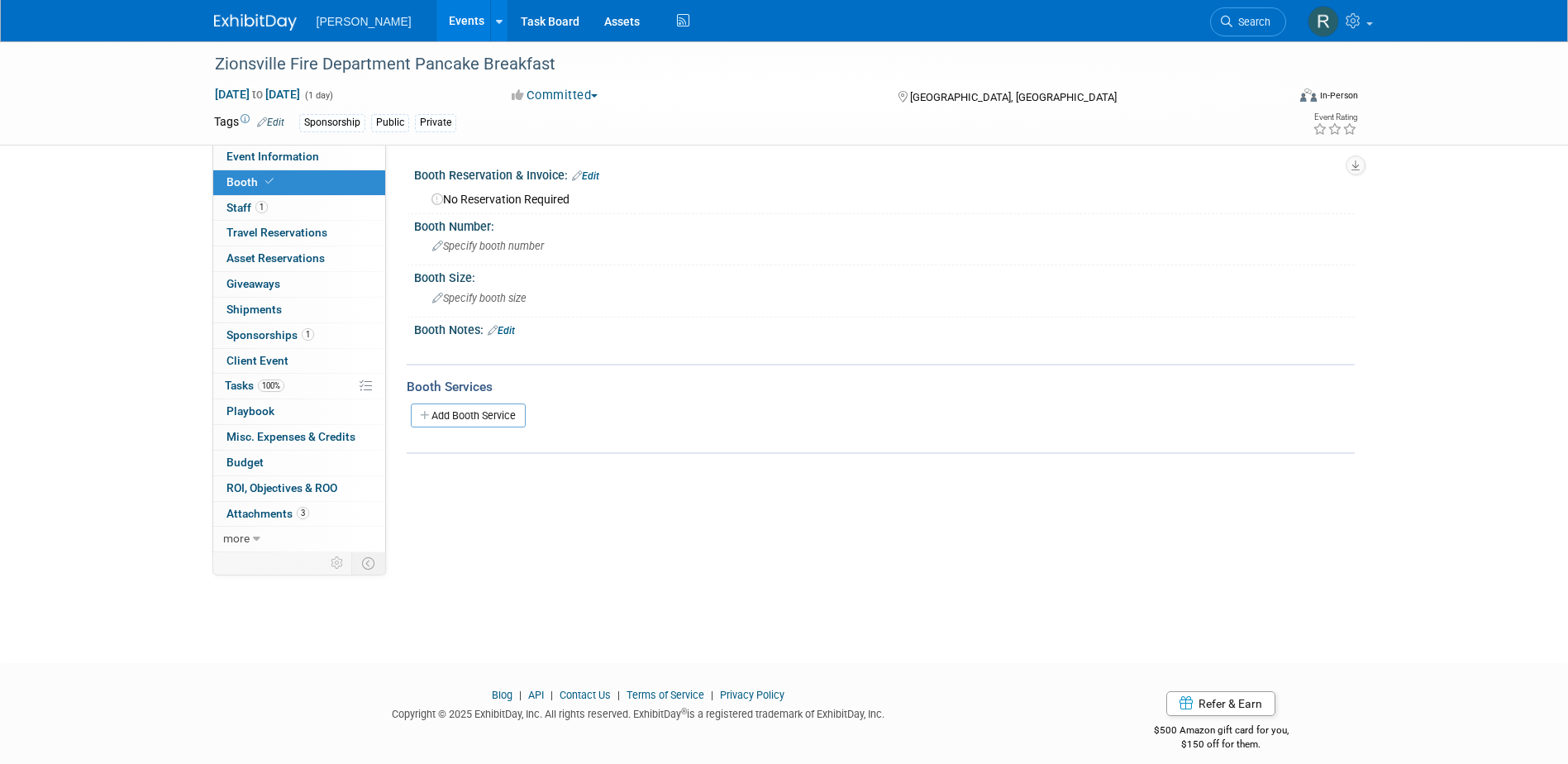
drag, startPoint x: 1264, startPoint y: 11, endPoint x: 1256, endPoint y: 10, distance: 8.1
click at [1264, 11] on link "Search" at bounding box center [1249, 21] width 76 height 29
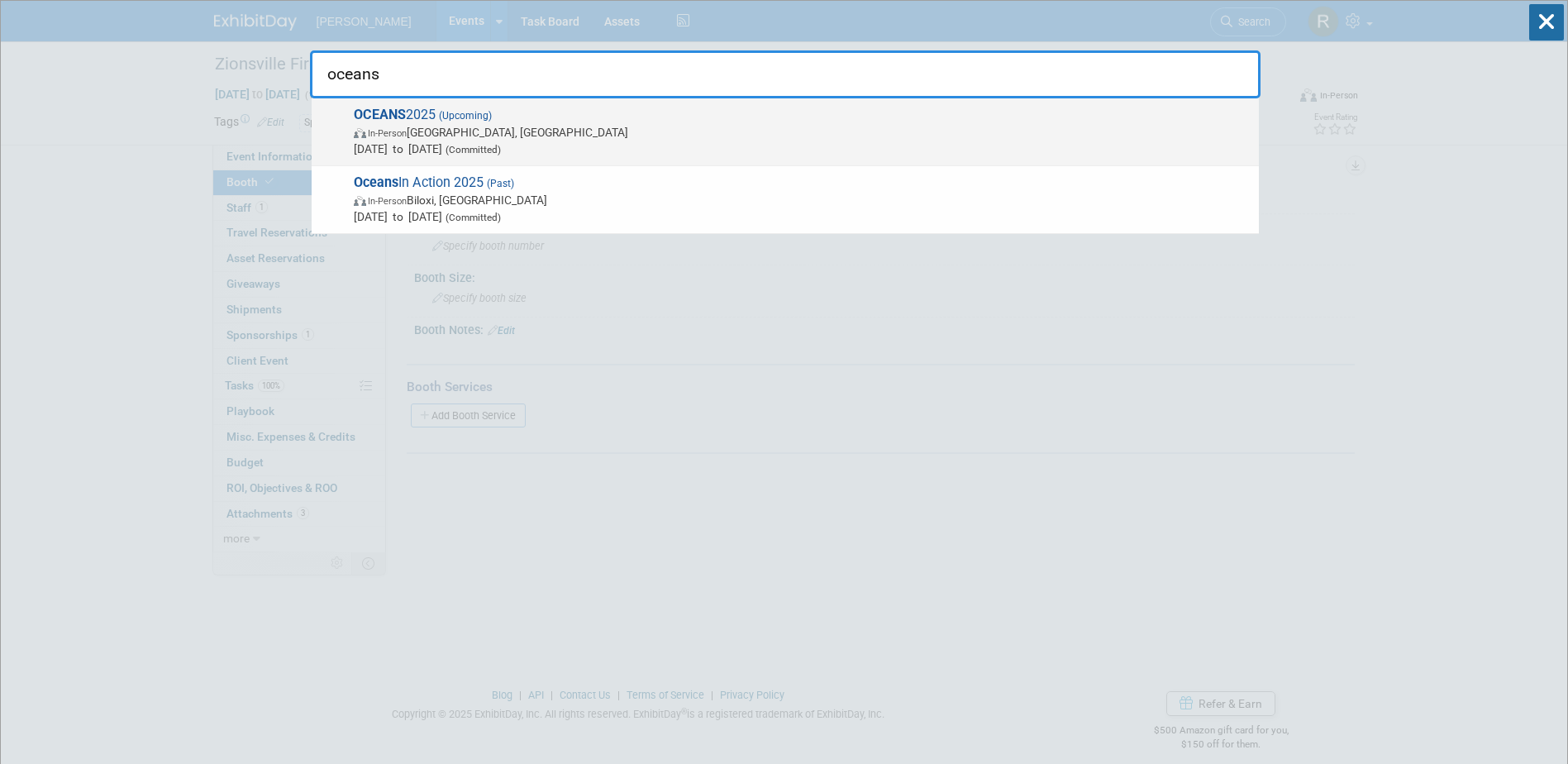
type input "oceans"
click at [609, 126] on span "In-Person Chicago, IL" at bounding box center [802, 132] width 897 height 17
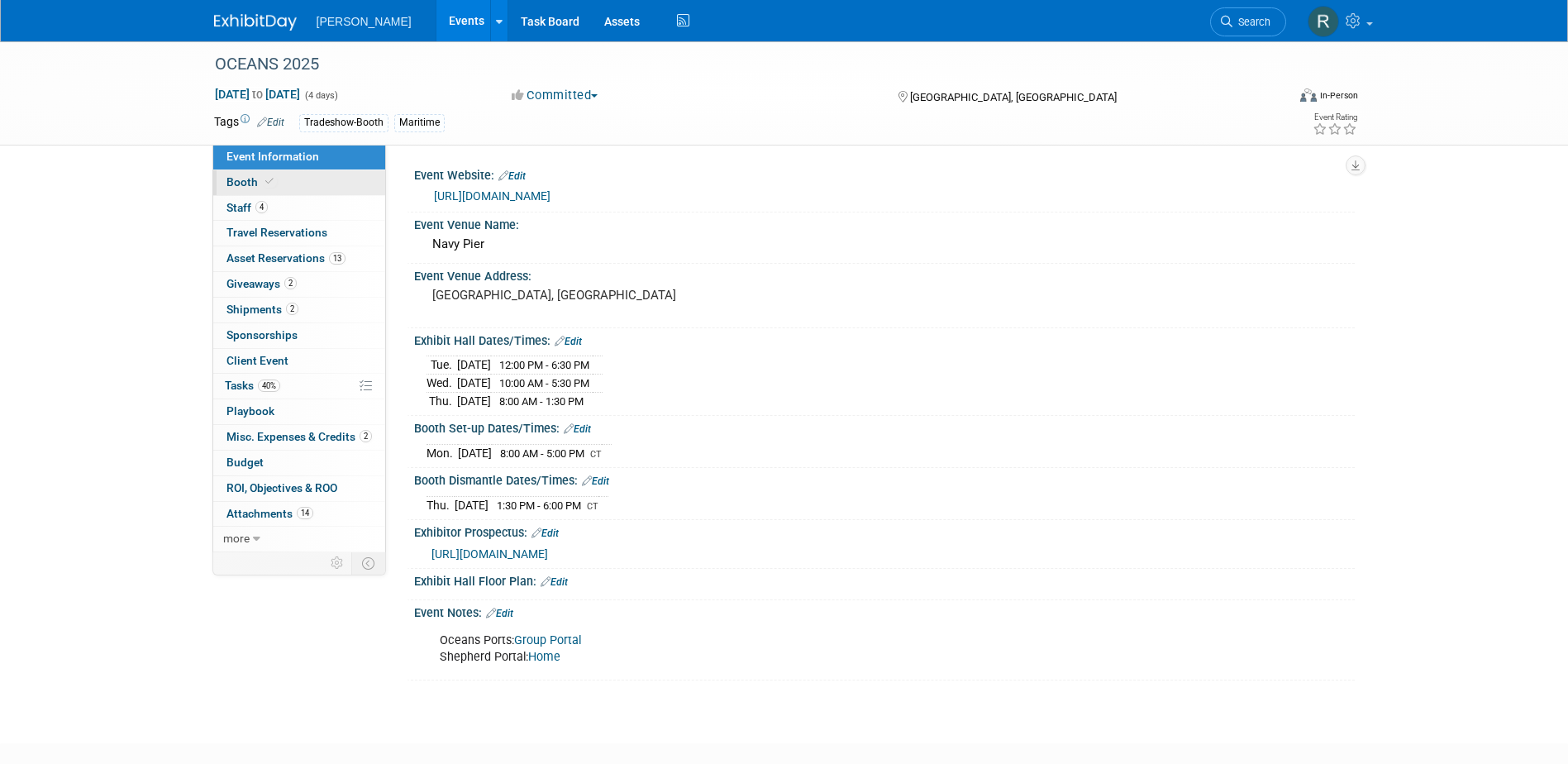
click at [279, 182] on link "Booth" at bounding box center [299, 183] width 172 height 25
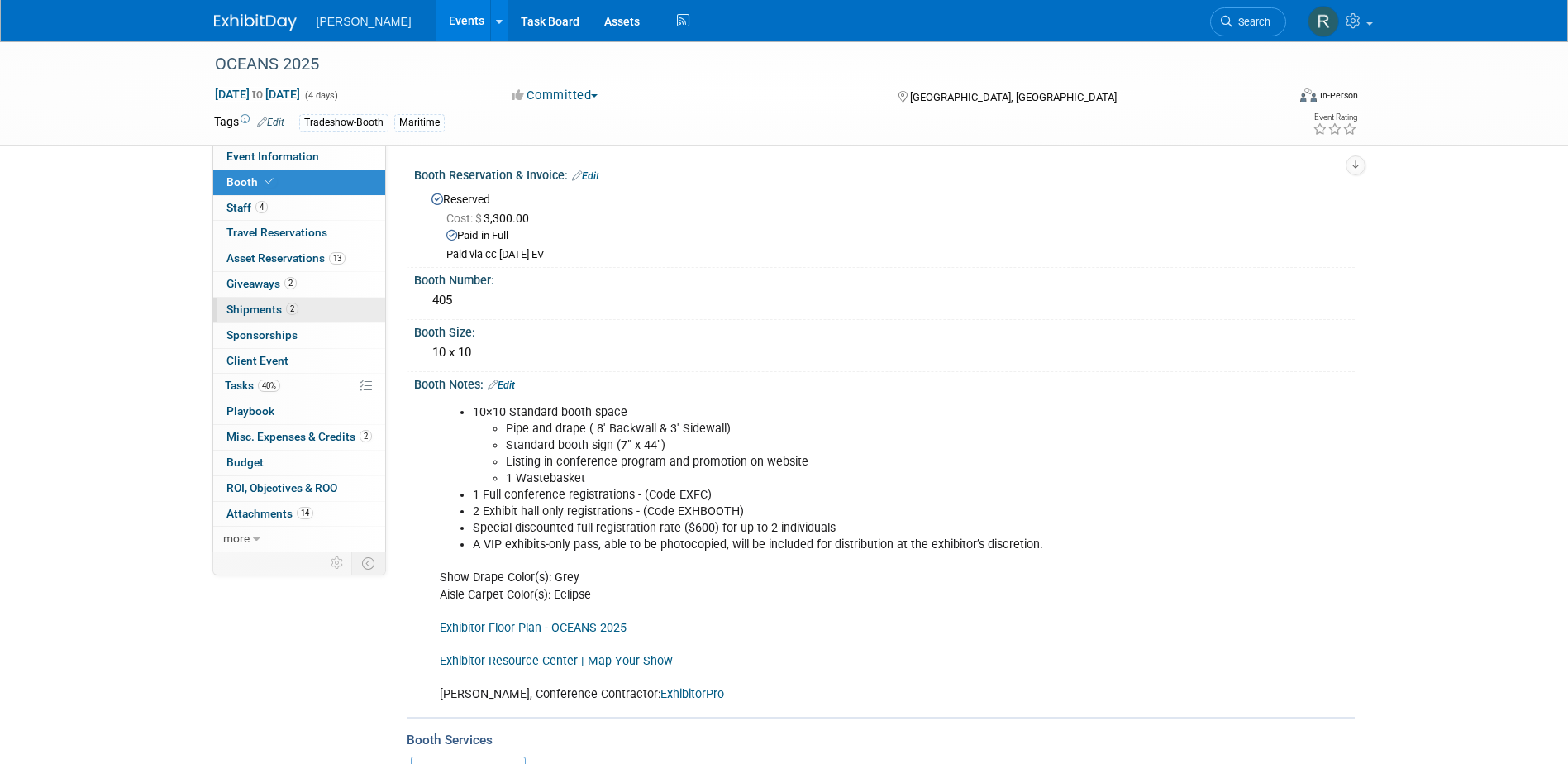
click at [280, 300] on link "2 Shipments 2" at bounding box center [299, 310] width 172 height 25
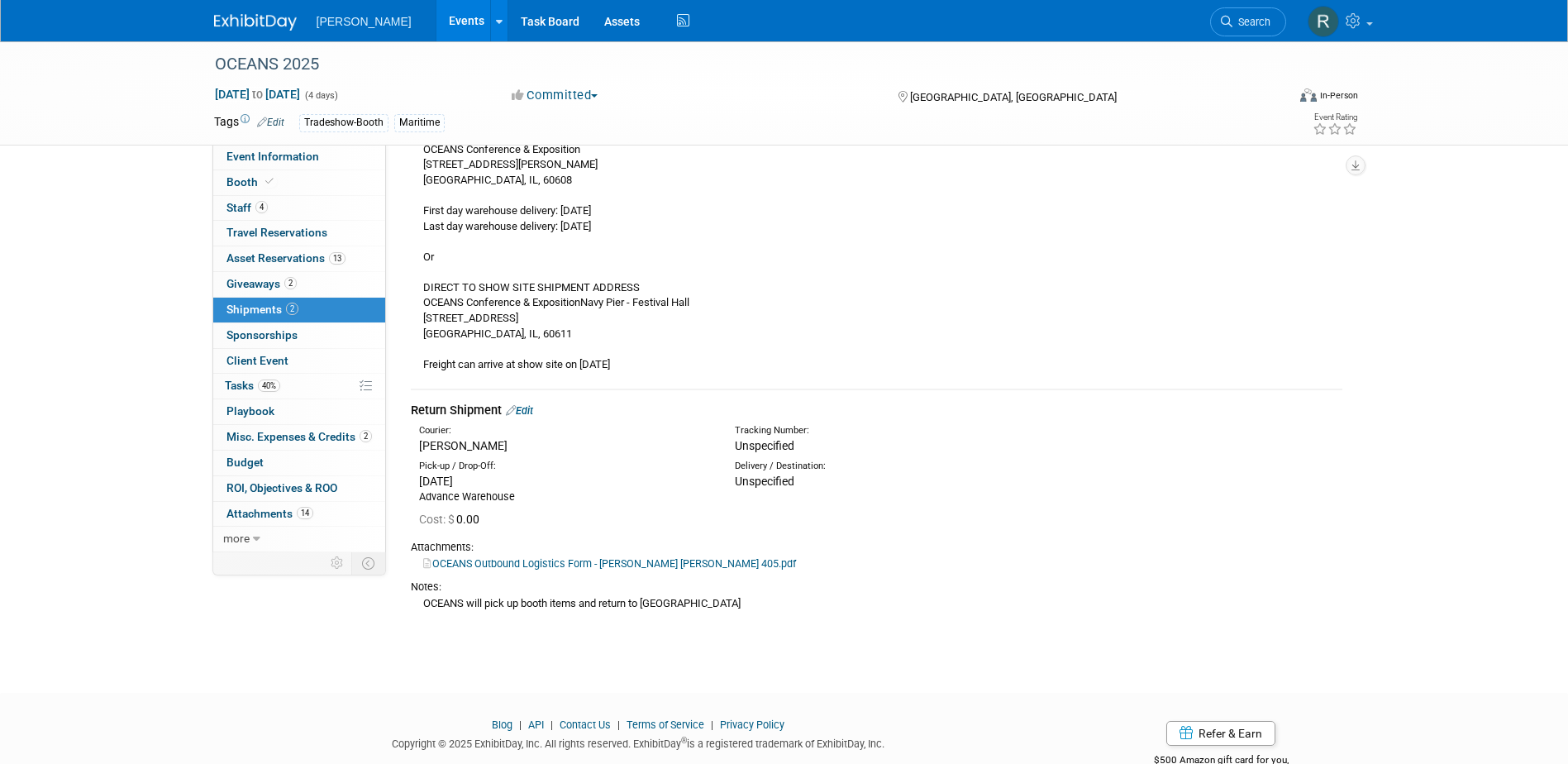
scroll to position [293, 0]
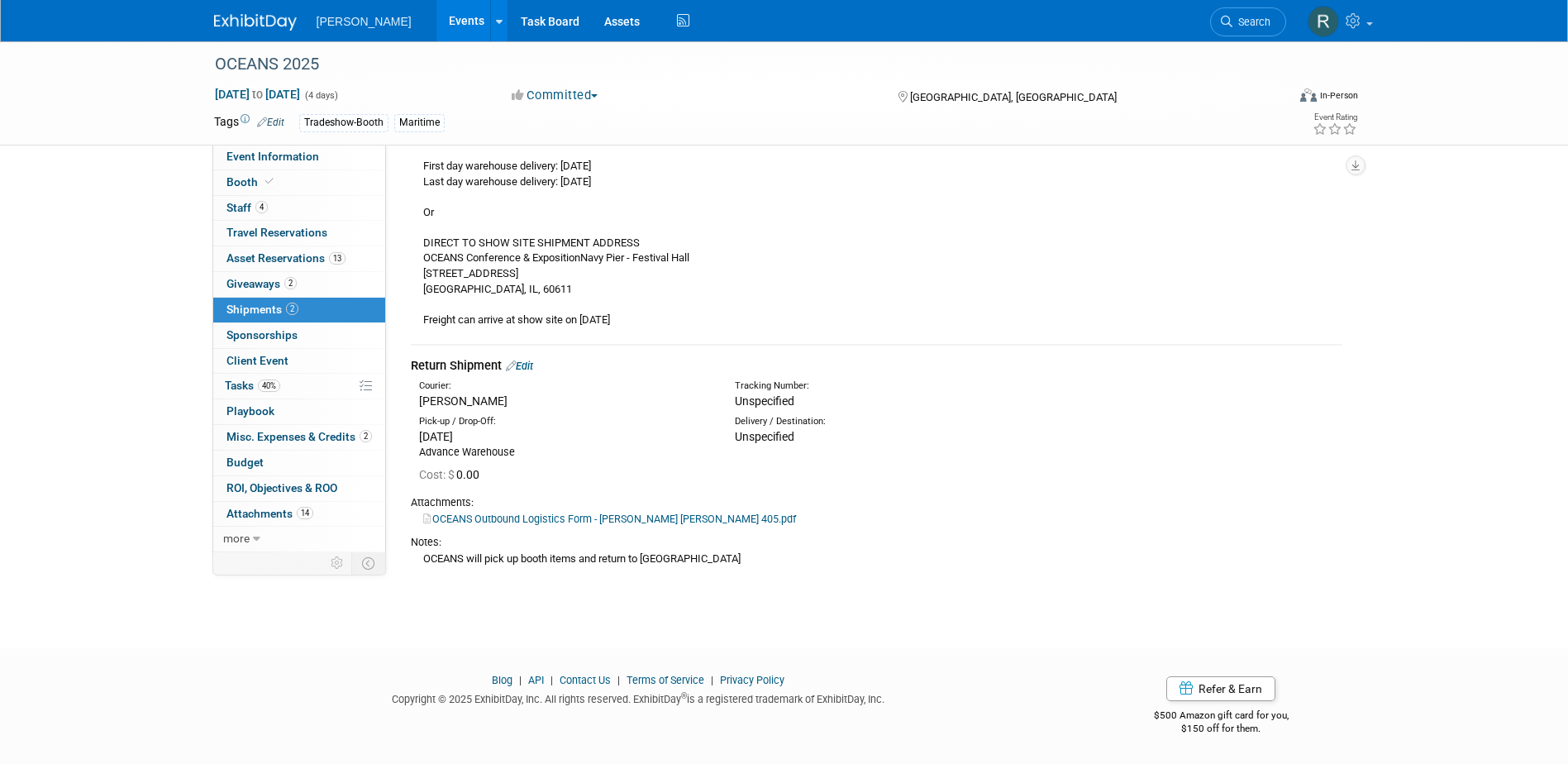
click at [532, 364] on link "Edit" at bounding box center [519, 366] width 27 height 12
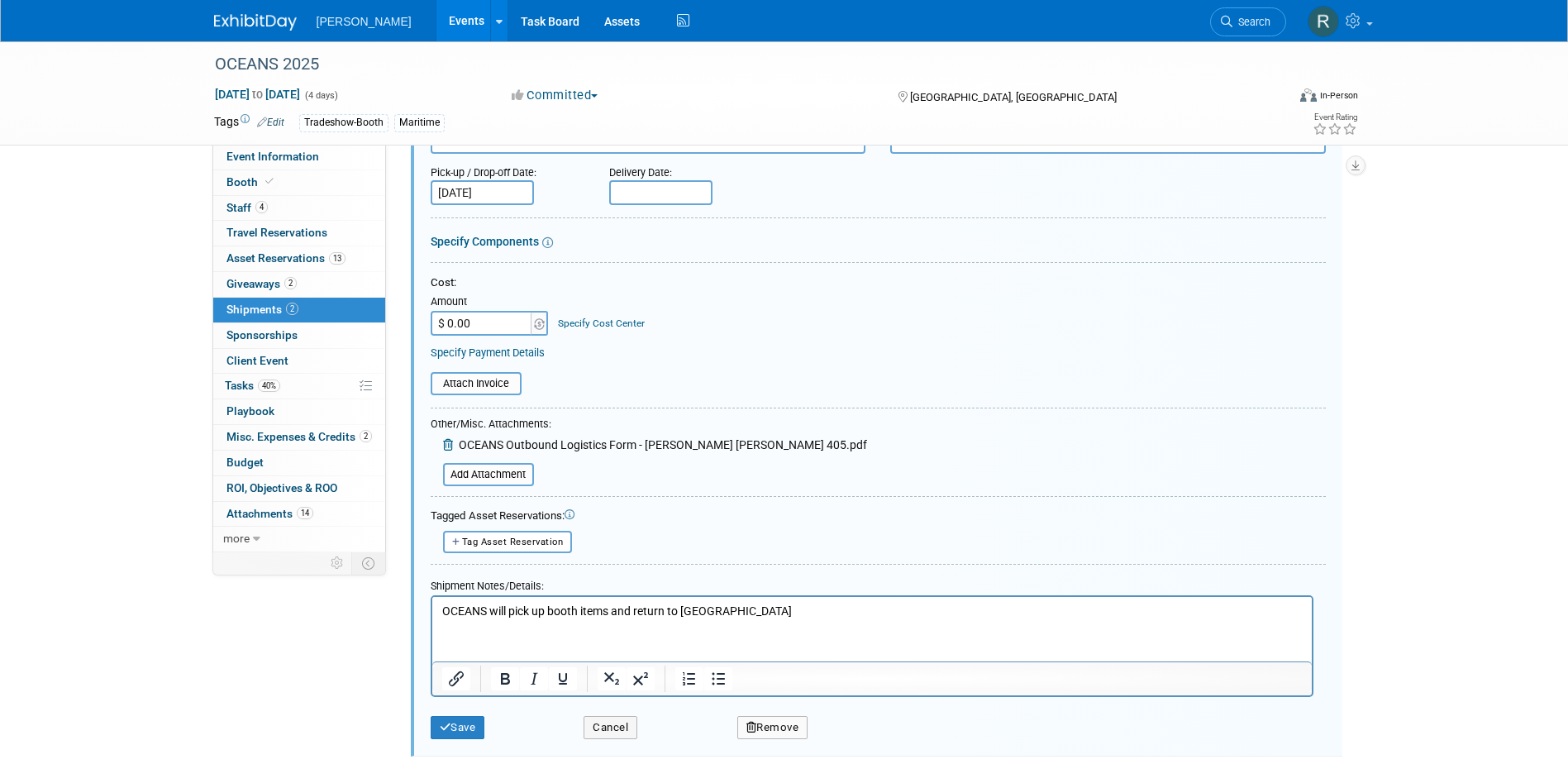
scroll to position [698, 0]
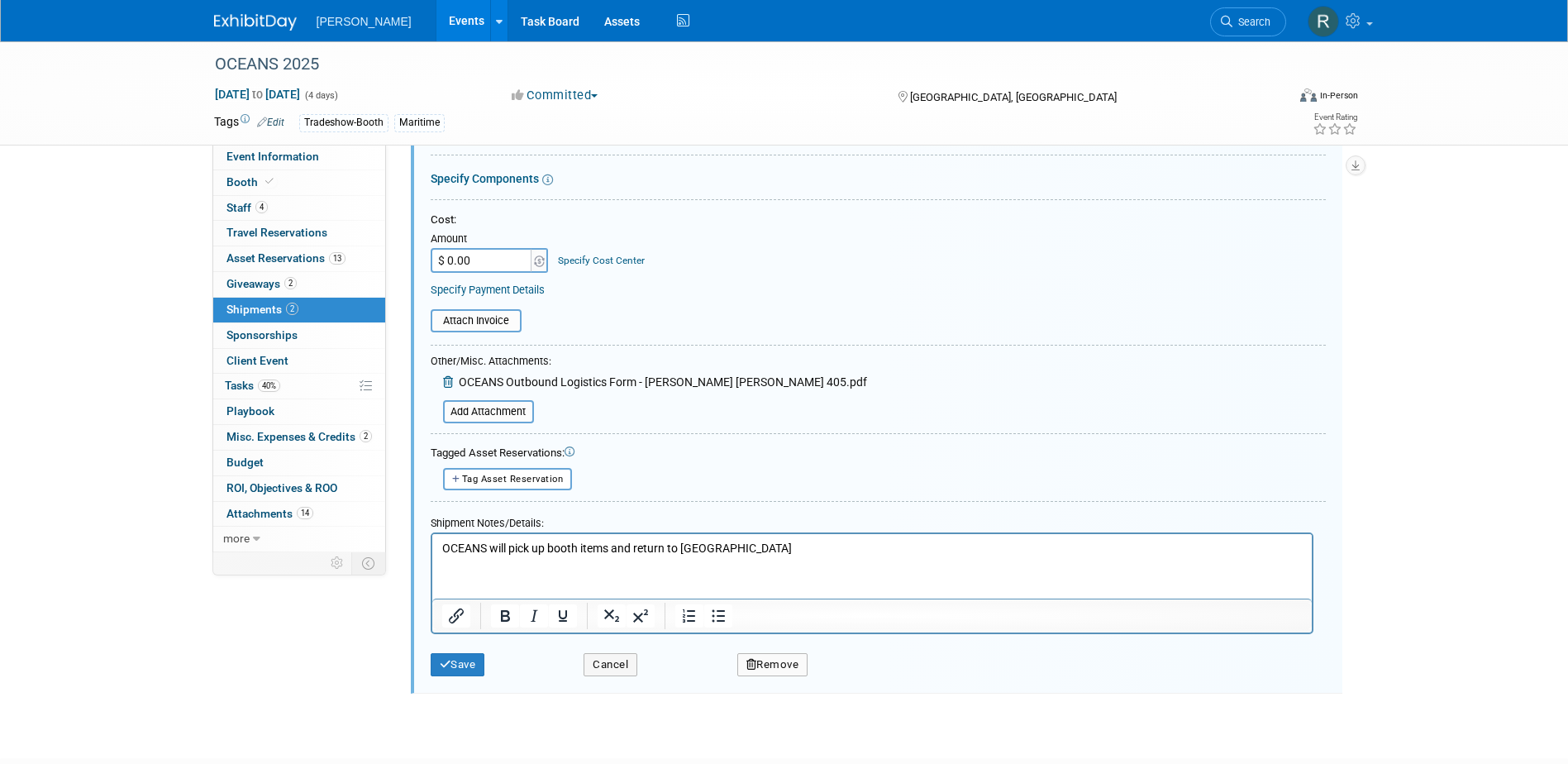
click at [441, 548] on p "OCEANS will pick up booth items and return to [GEOGRAPHIC_DATA]" at bounding box center [871, 549] width 860 height 17
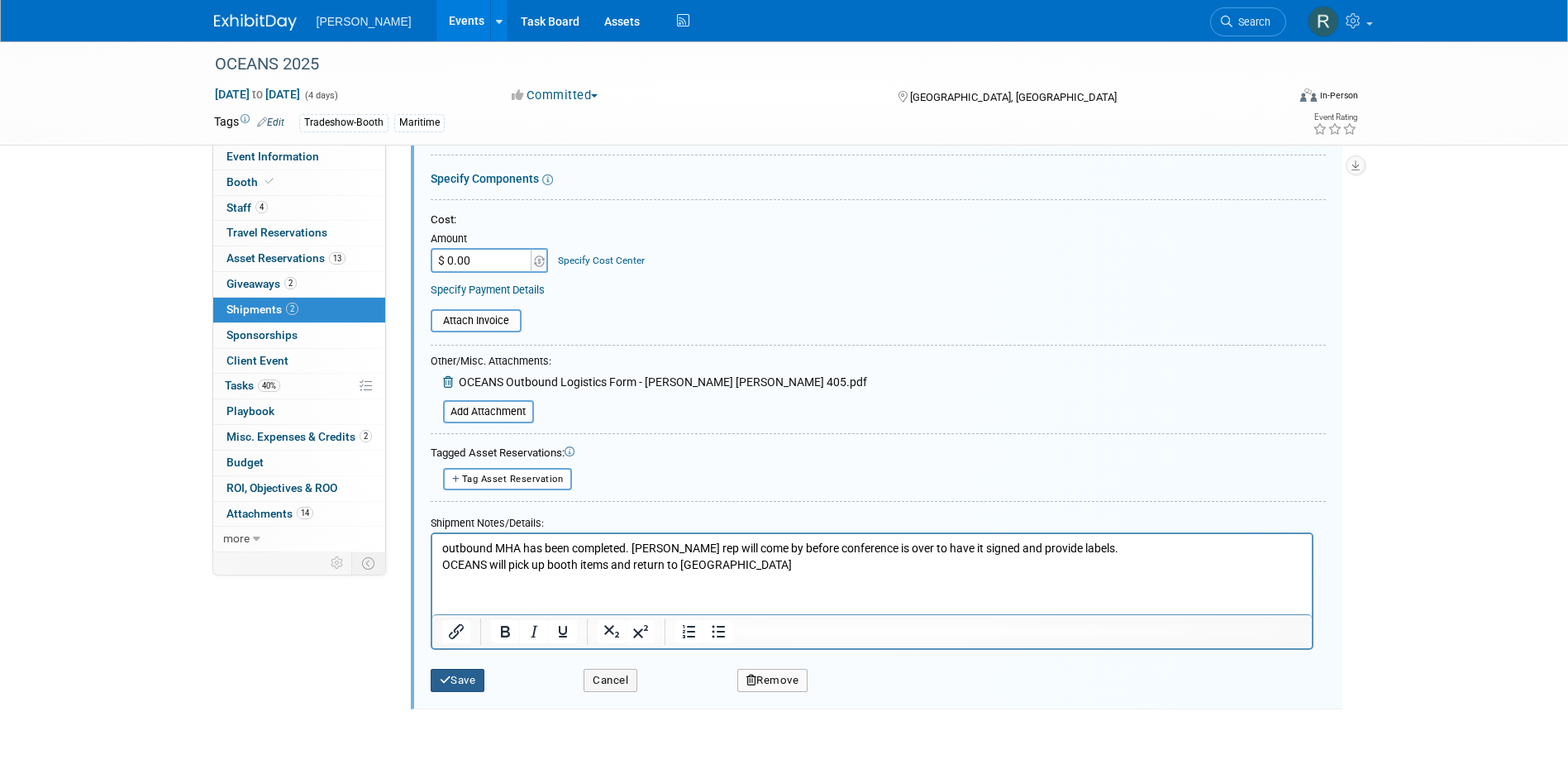
click at [471, 681] on button "Save" at bounding box center [458, 680] width 55 height 23
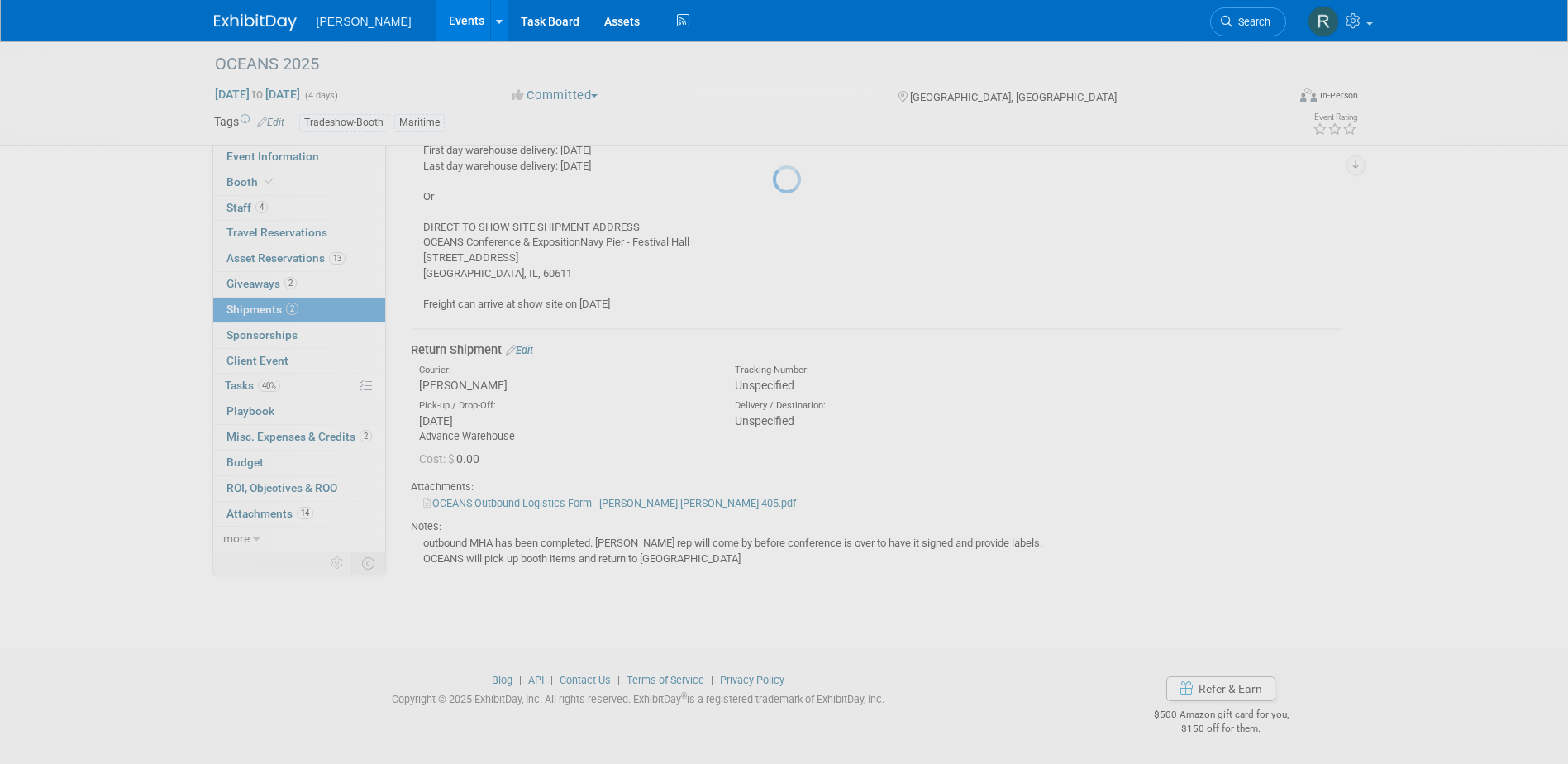
scroll to position [308, 0]
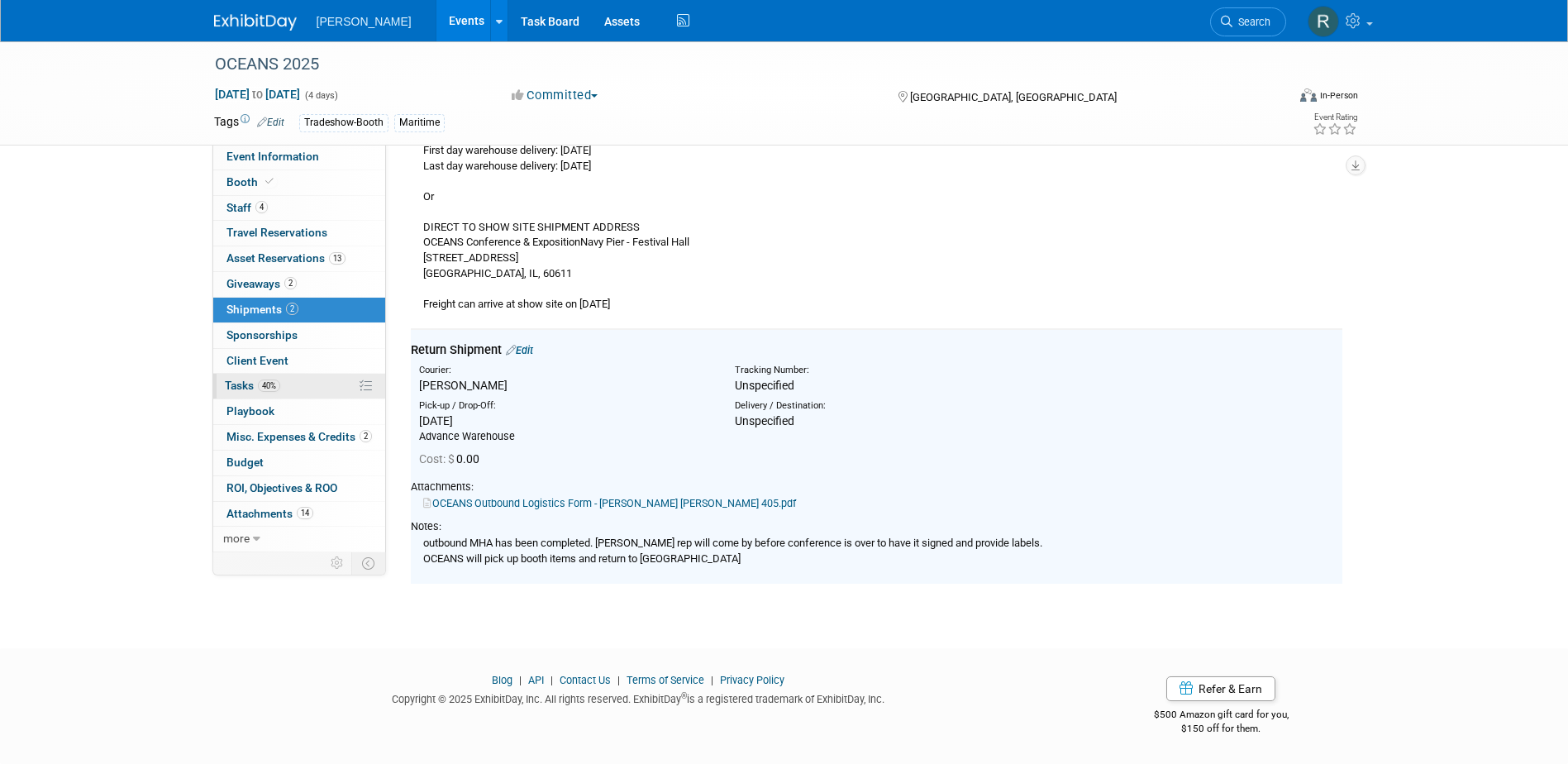
click at [268, 382] on span "40%" at bounding box center [268, 386] width 22 height 12
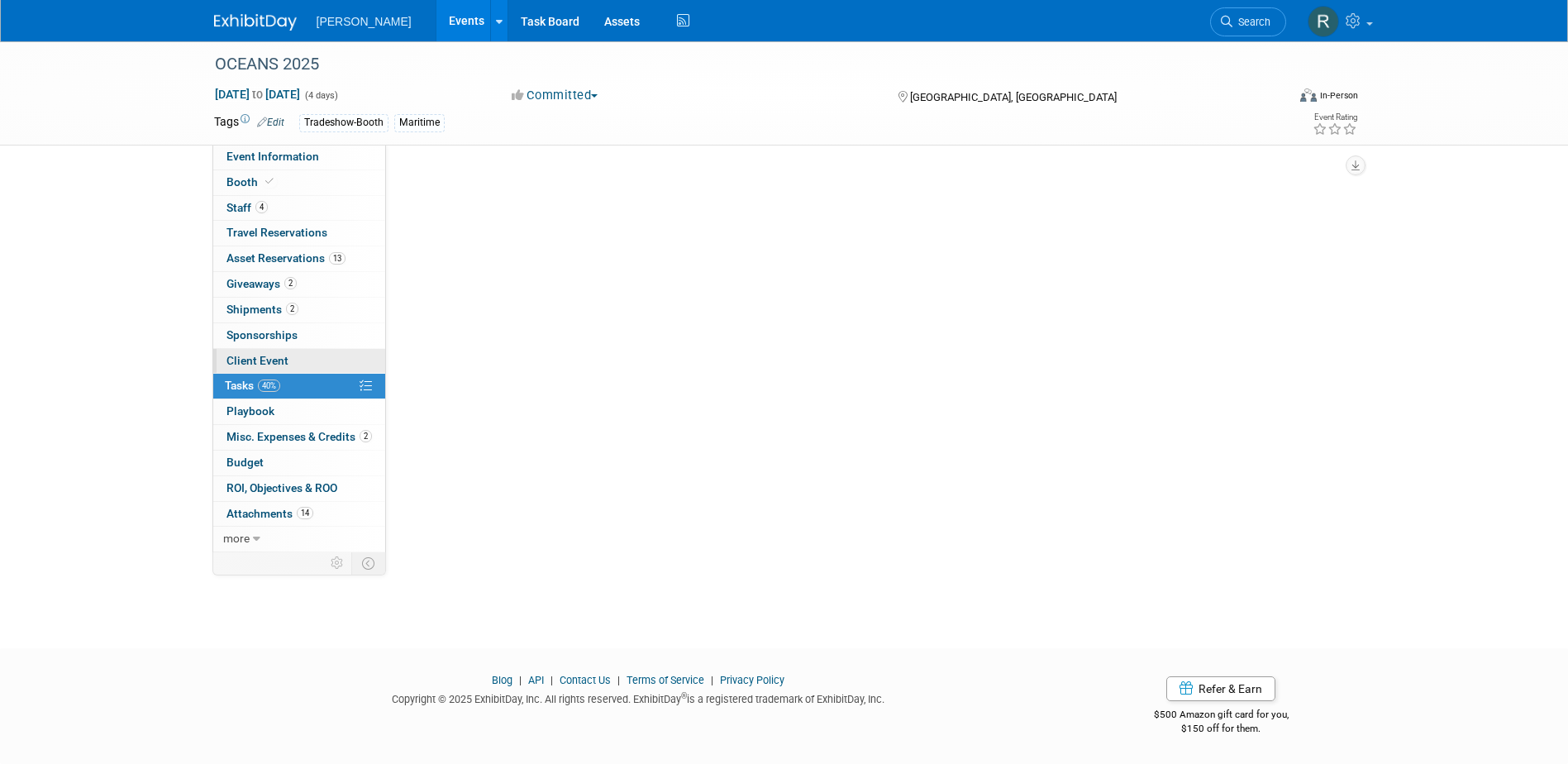
scroll to position [0, 0]
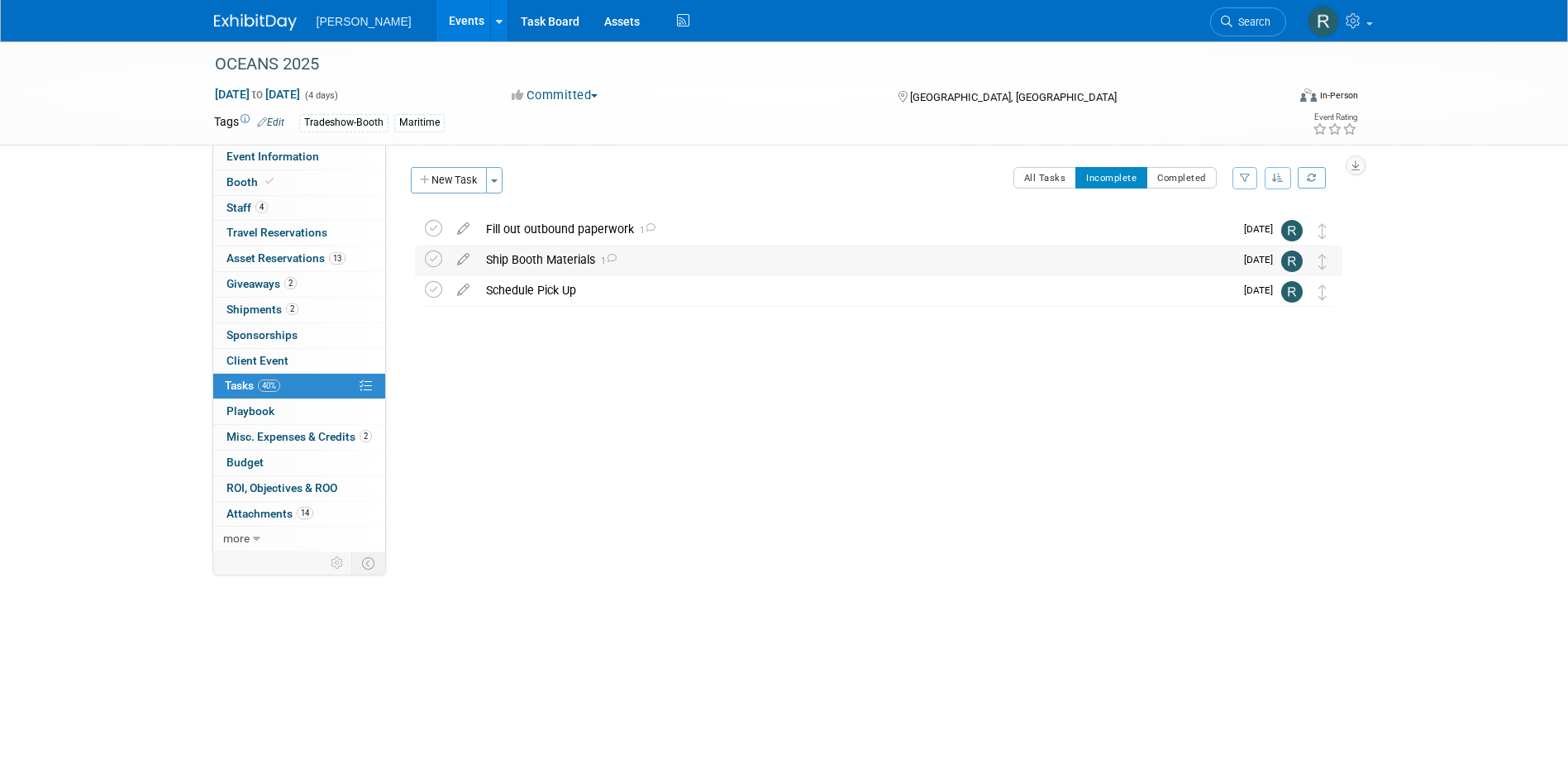
click at [549, 259] on div "Ship Booth Materials 1" at bounding box center [855, 259] width 756 height 28
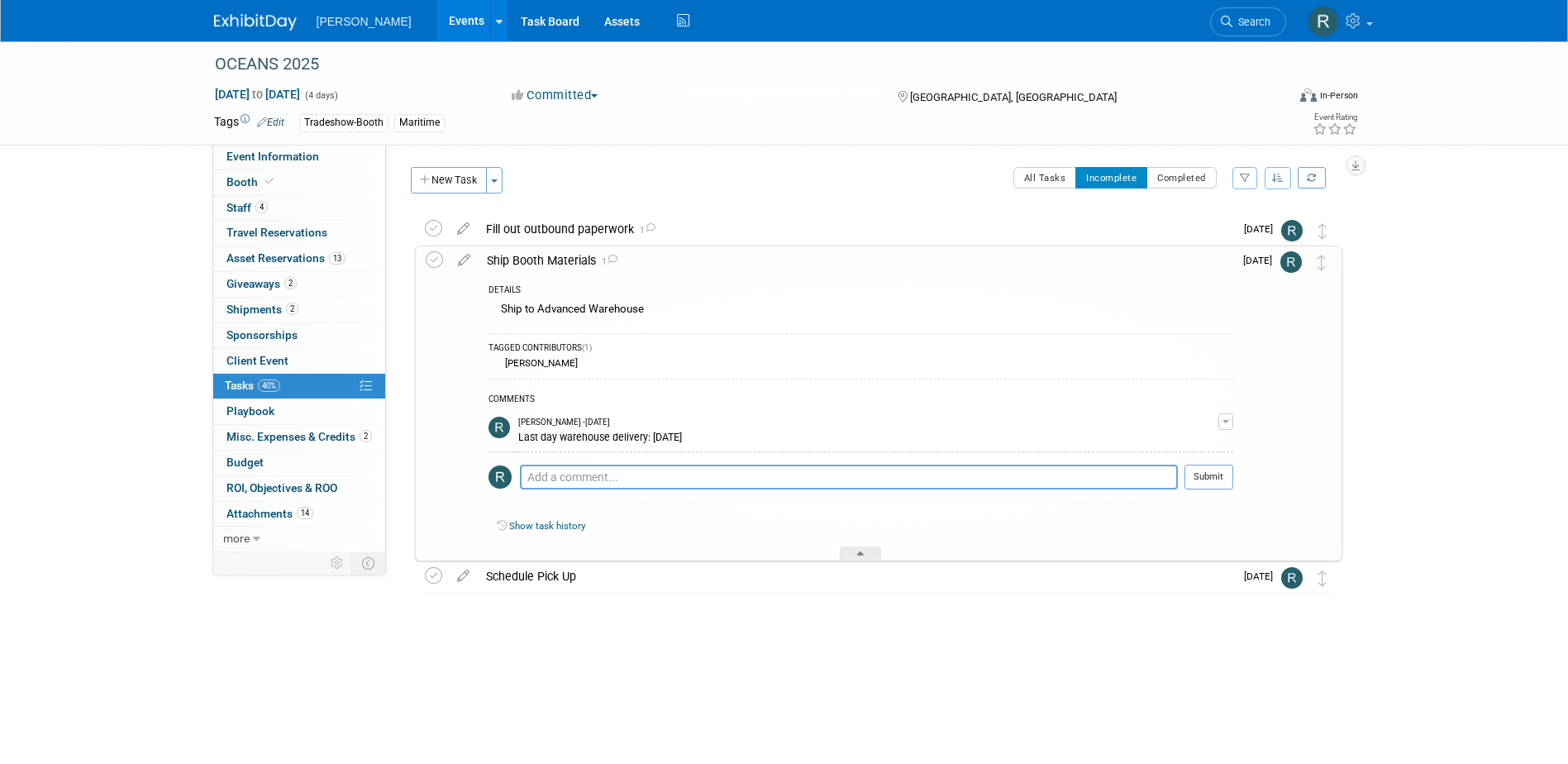
click at [529, 255] on div "Ship Booth Materials 1" at bounding box center [855, 260] width 754 height 28
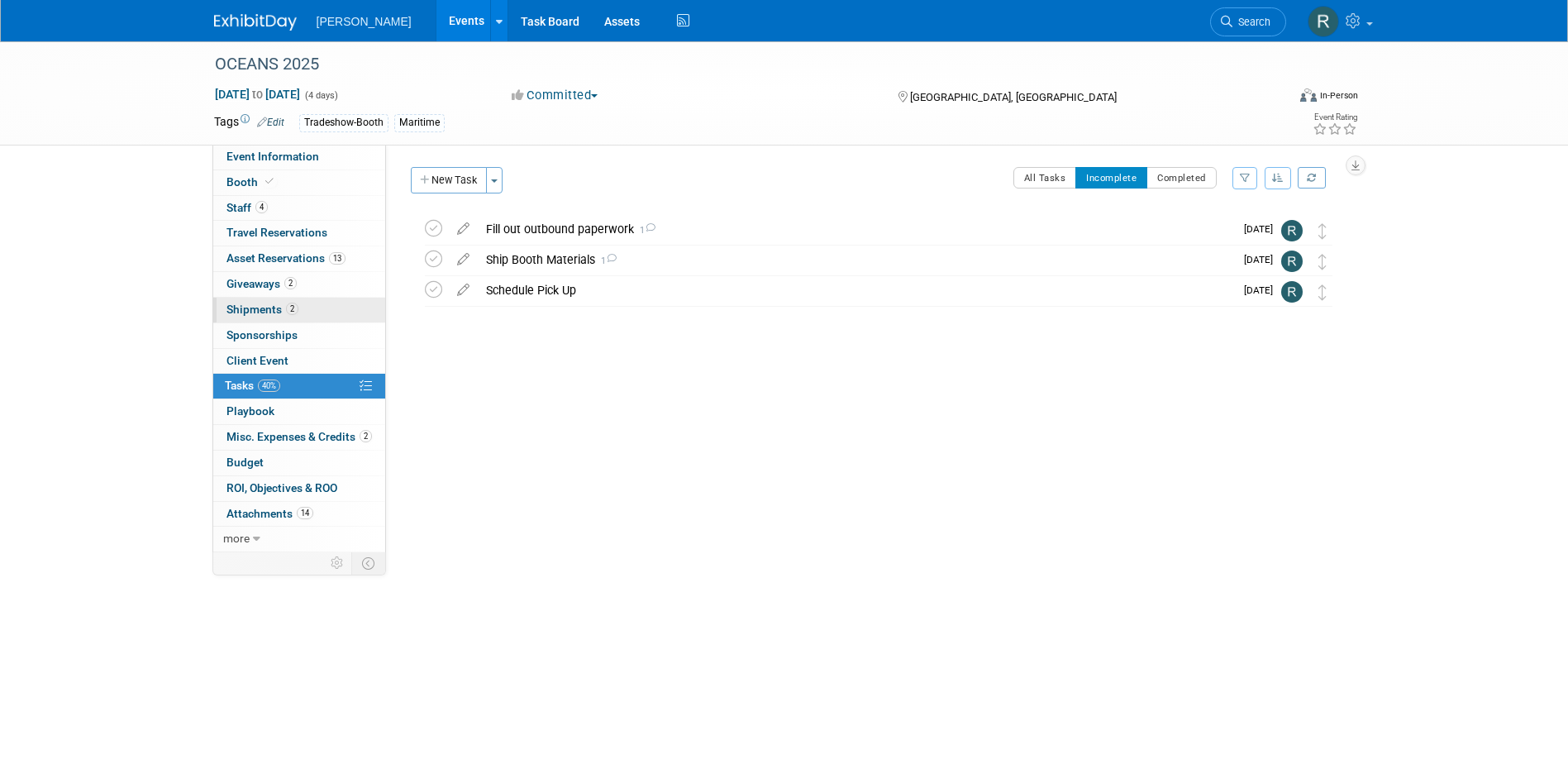
click at [270, 305] on span "Shipments 2" at bounding box center [263, 309] width 72 height 13
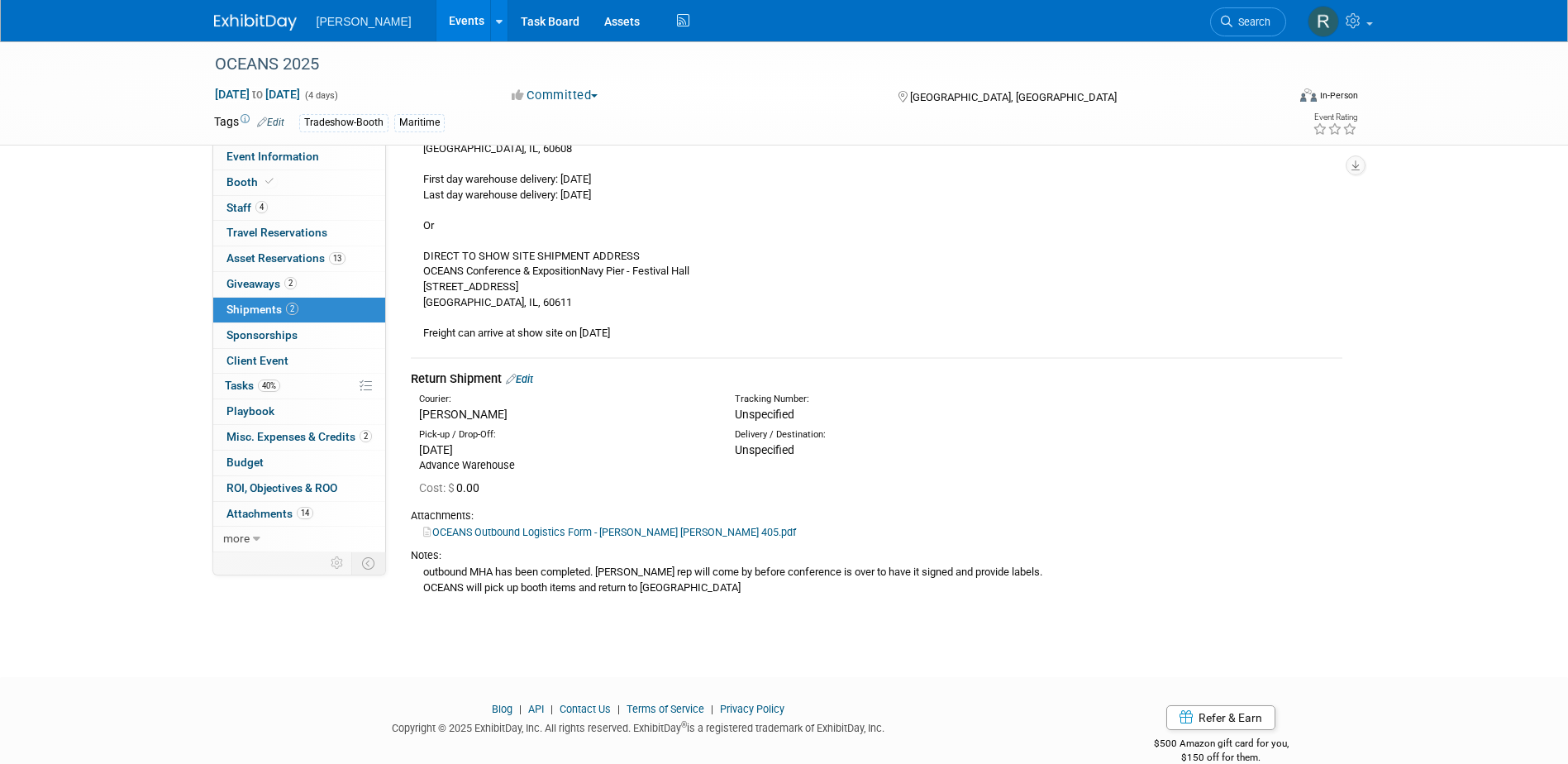
scroll to position [308, 0]
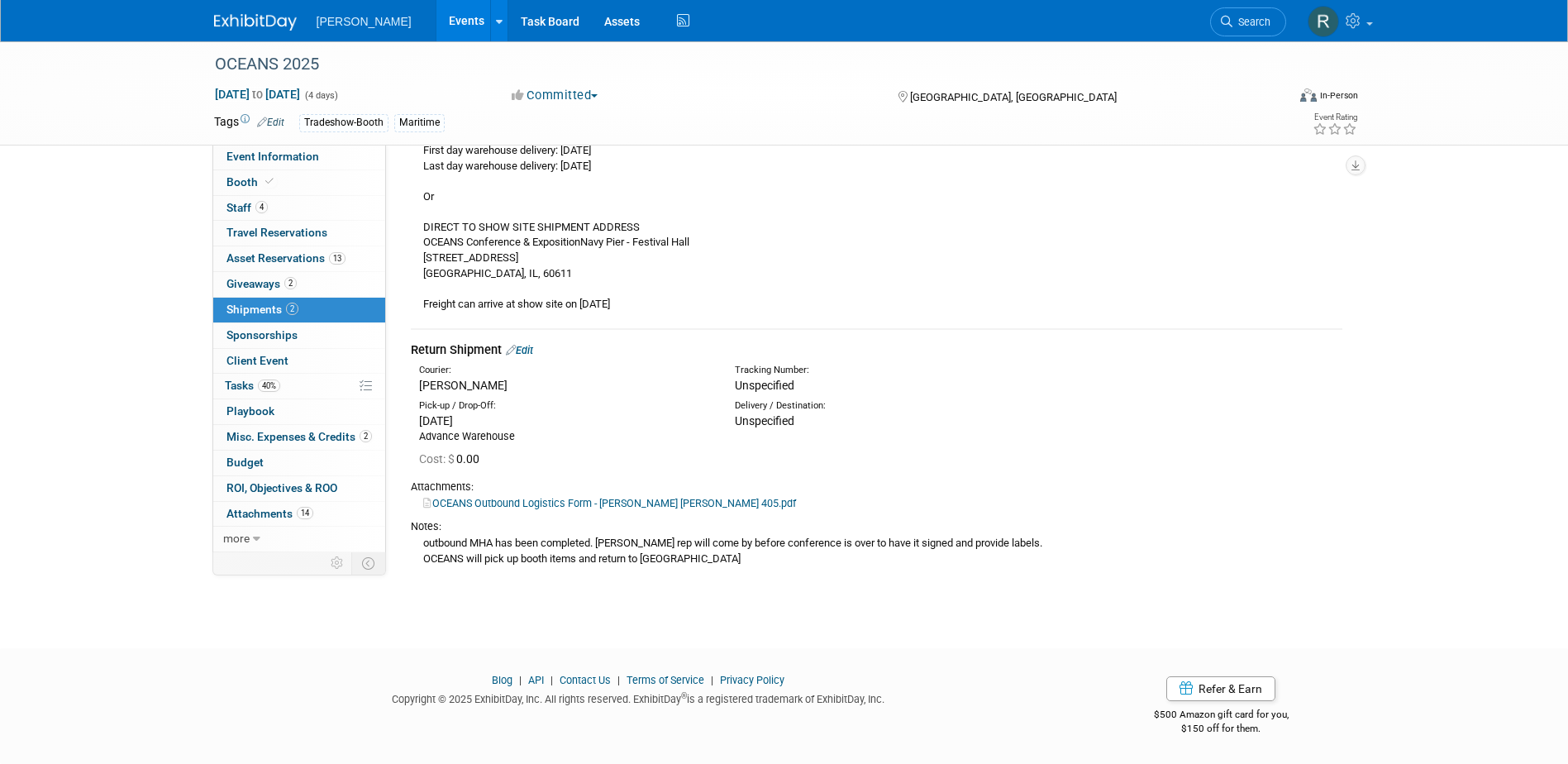
click at [529, 348] on link "Edit" at bounding box center [519, 350] width 27 height 12
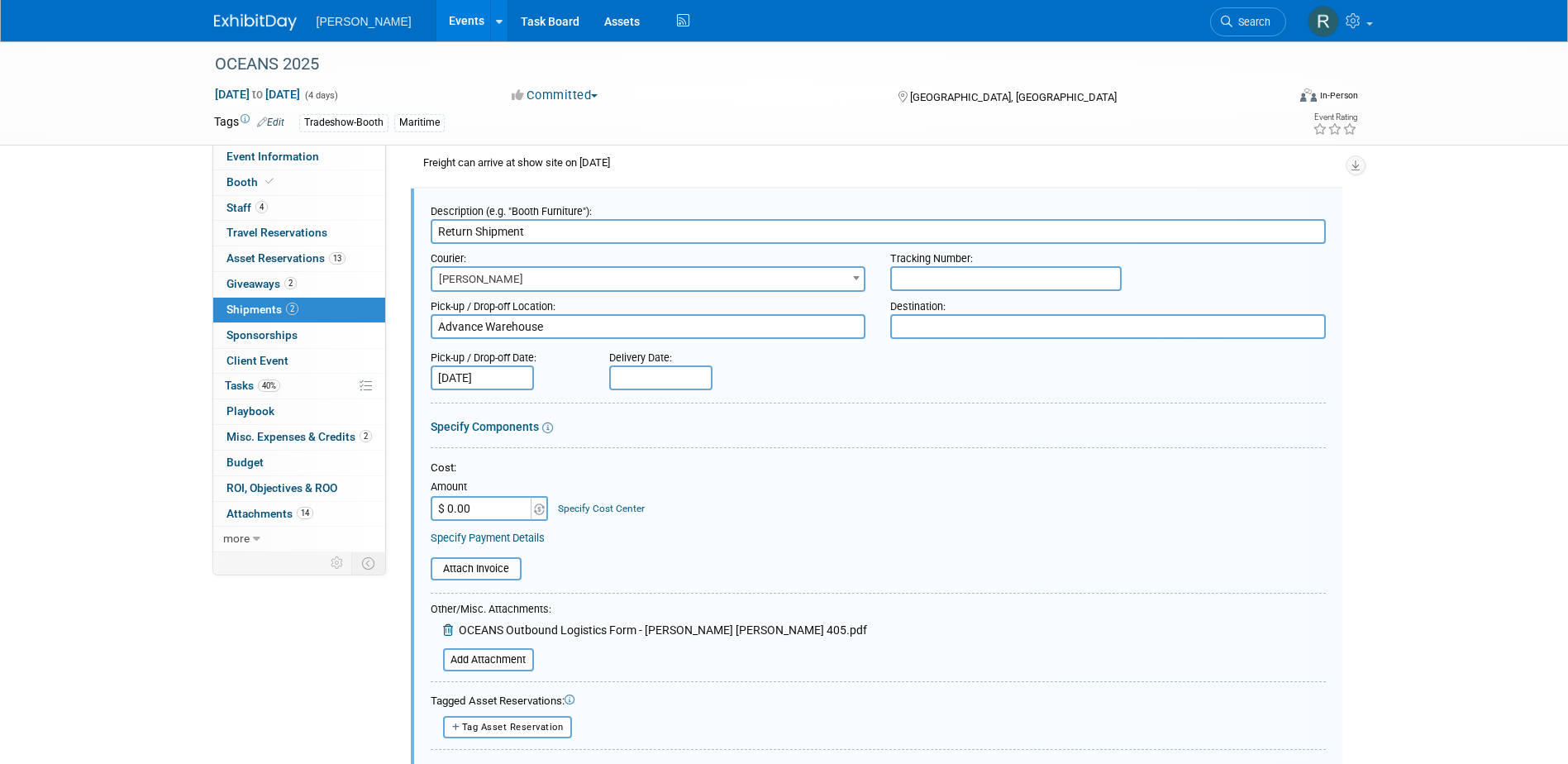
scroll to position [615, 0]
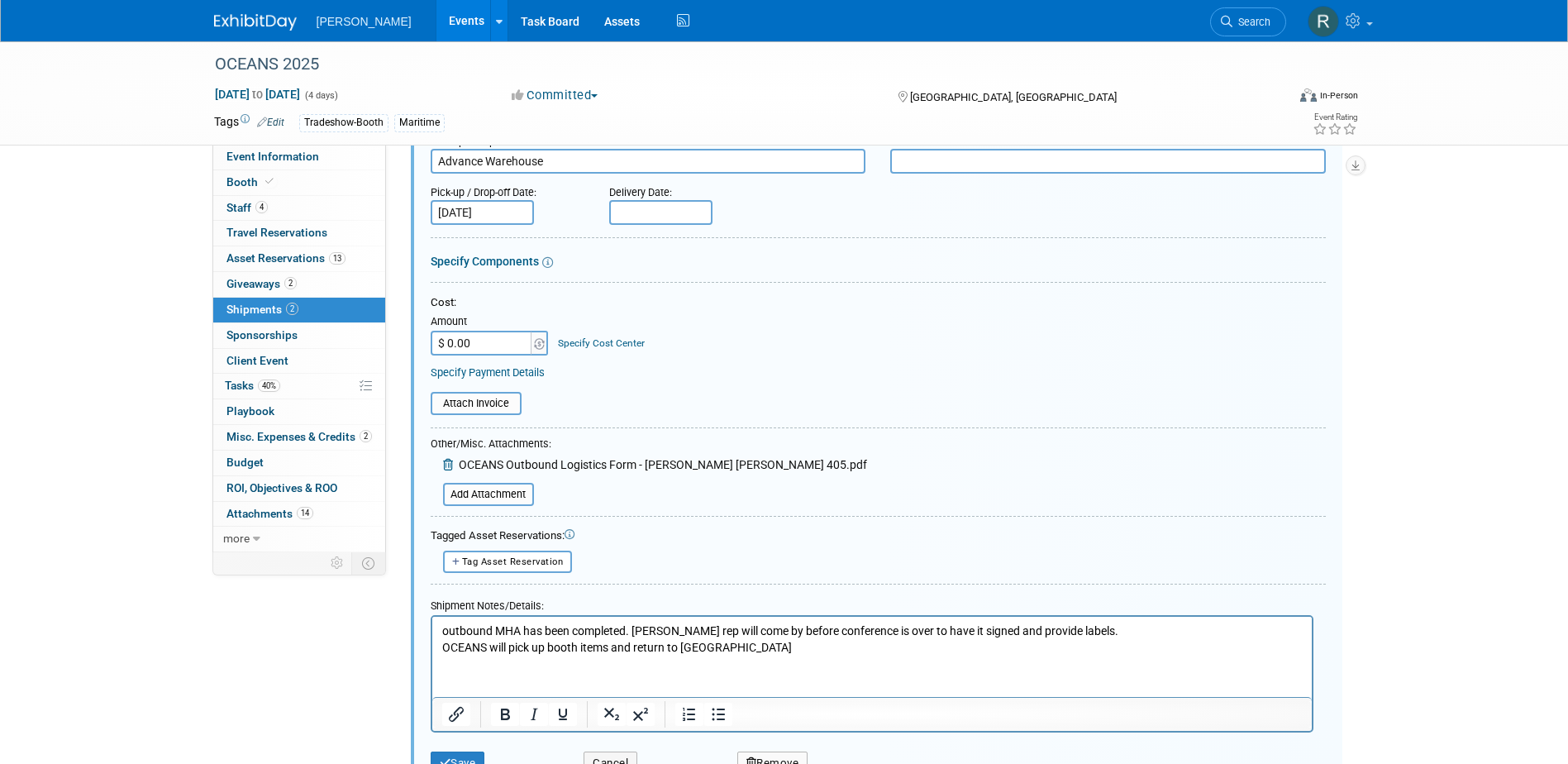
click at [446, 464] on icon at bounding box center [449, 464] width 13 height 11
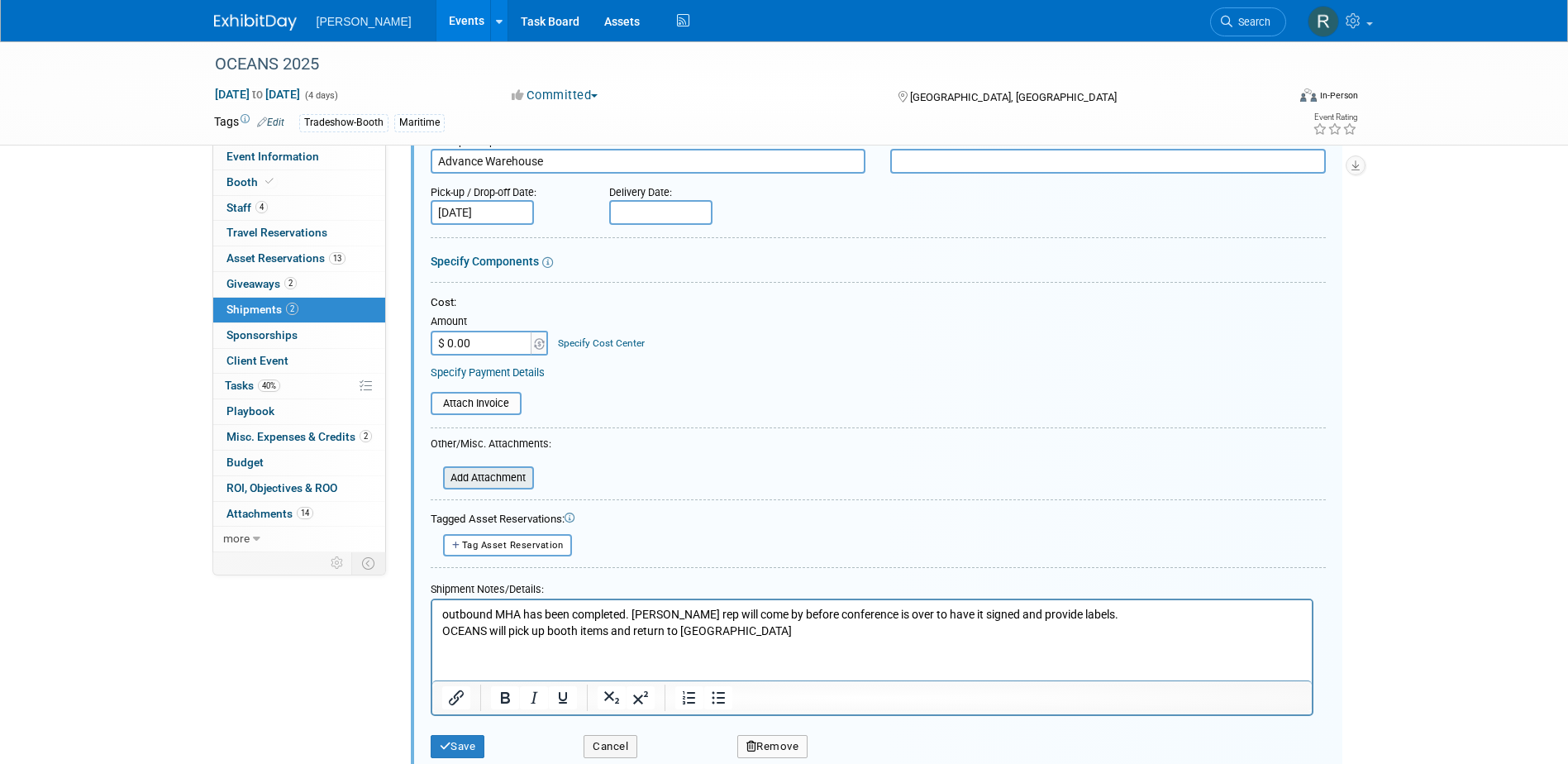
click at [474, 476] on input "file" at bounding box center [433, 477] width 197 height 19
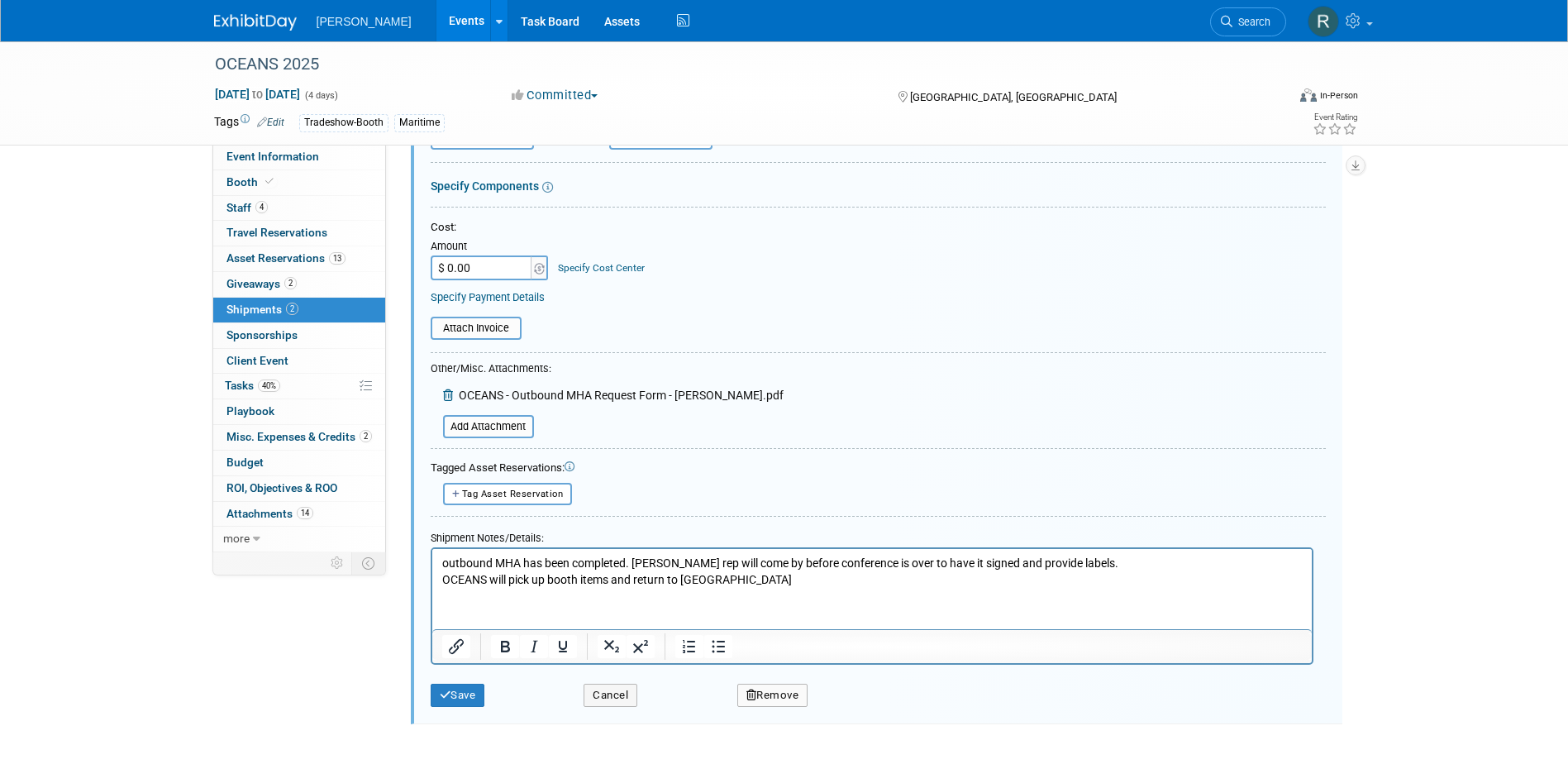
scroll to position [698, 0]
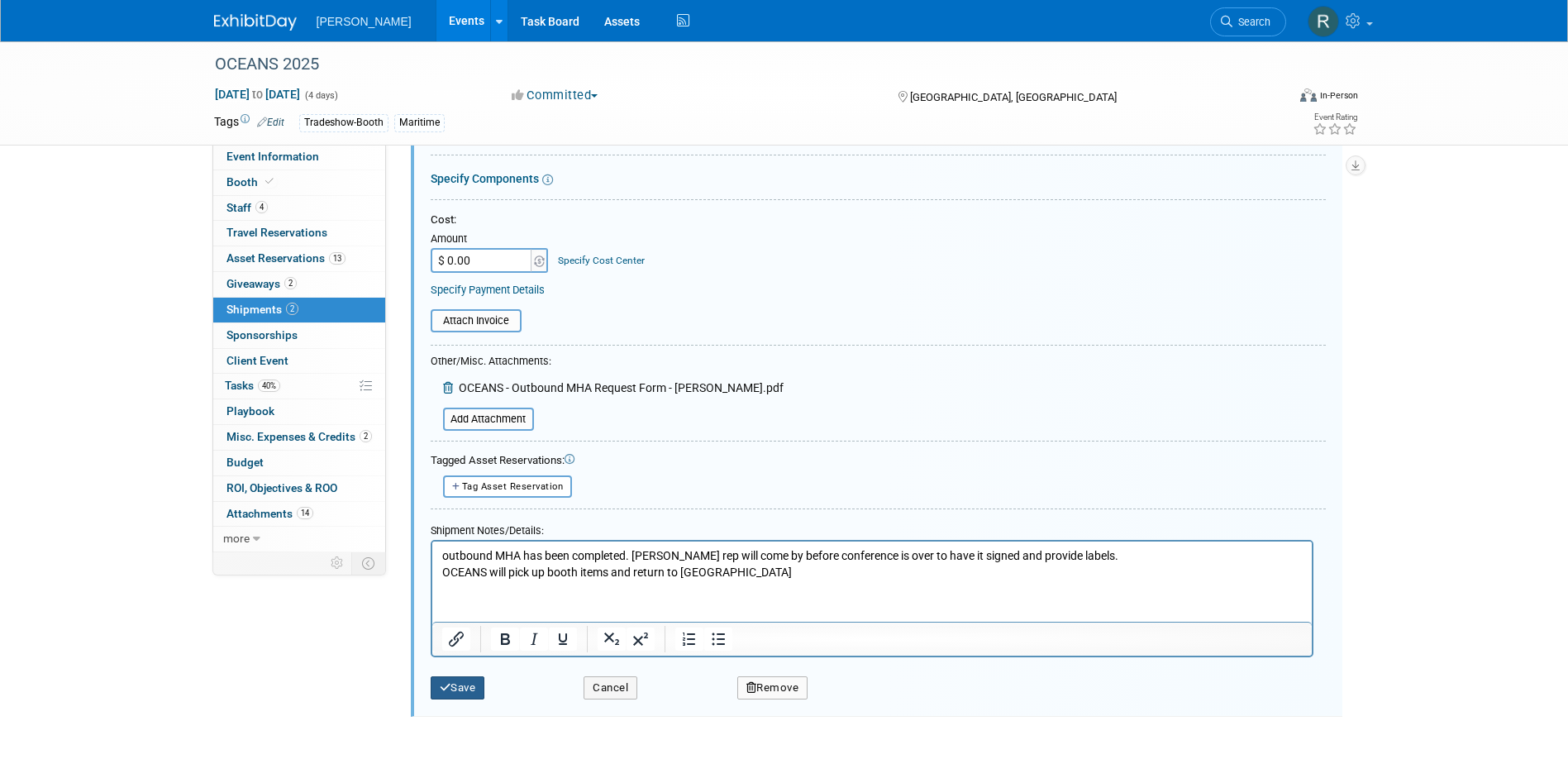
click at [456, 686] on button "Save" at bounding box center [458, 687] width 55 height 23
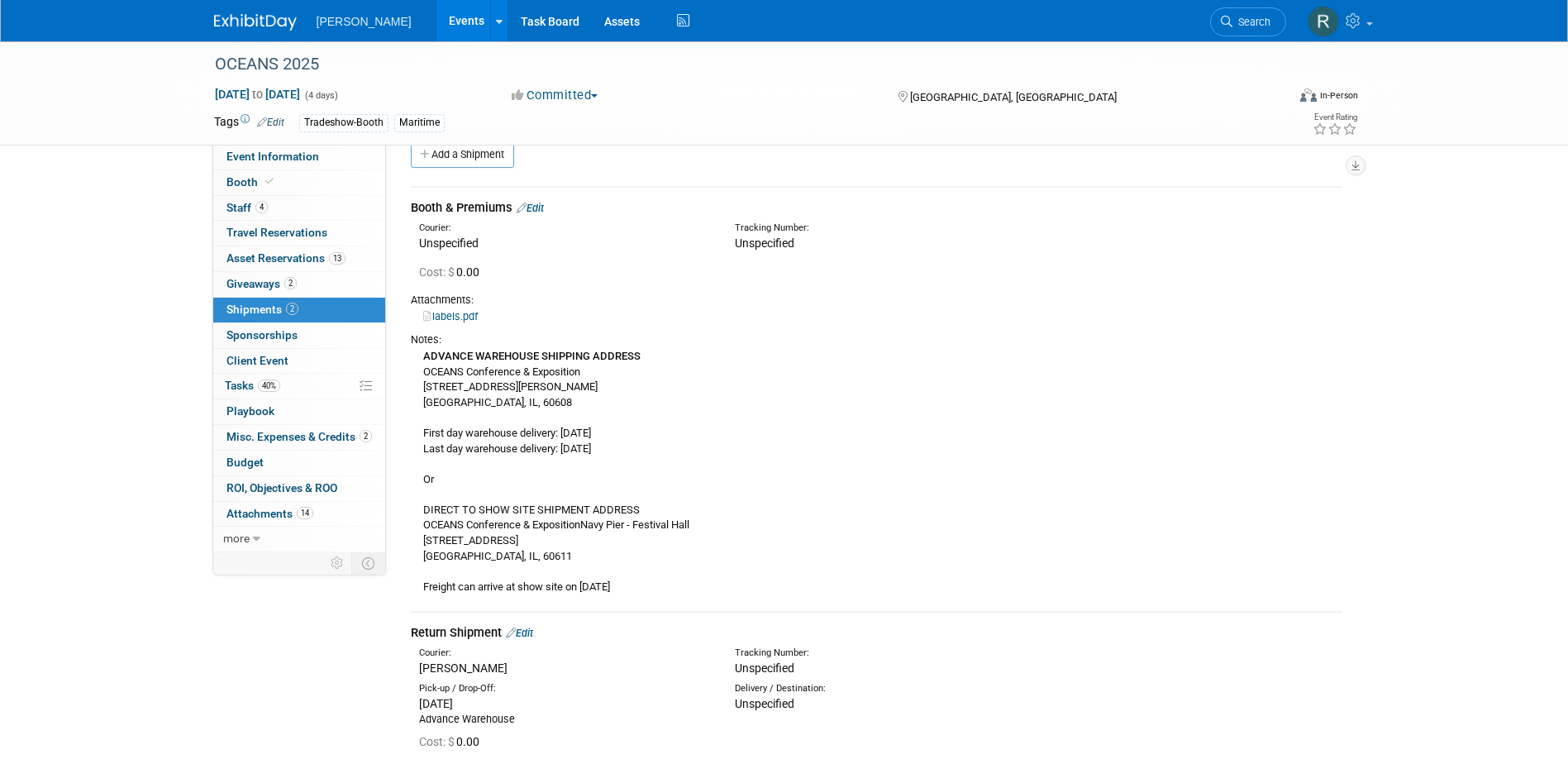
scroll to position [0, 0]
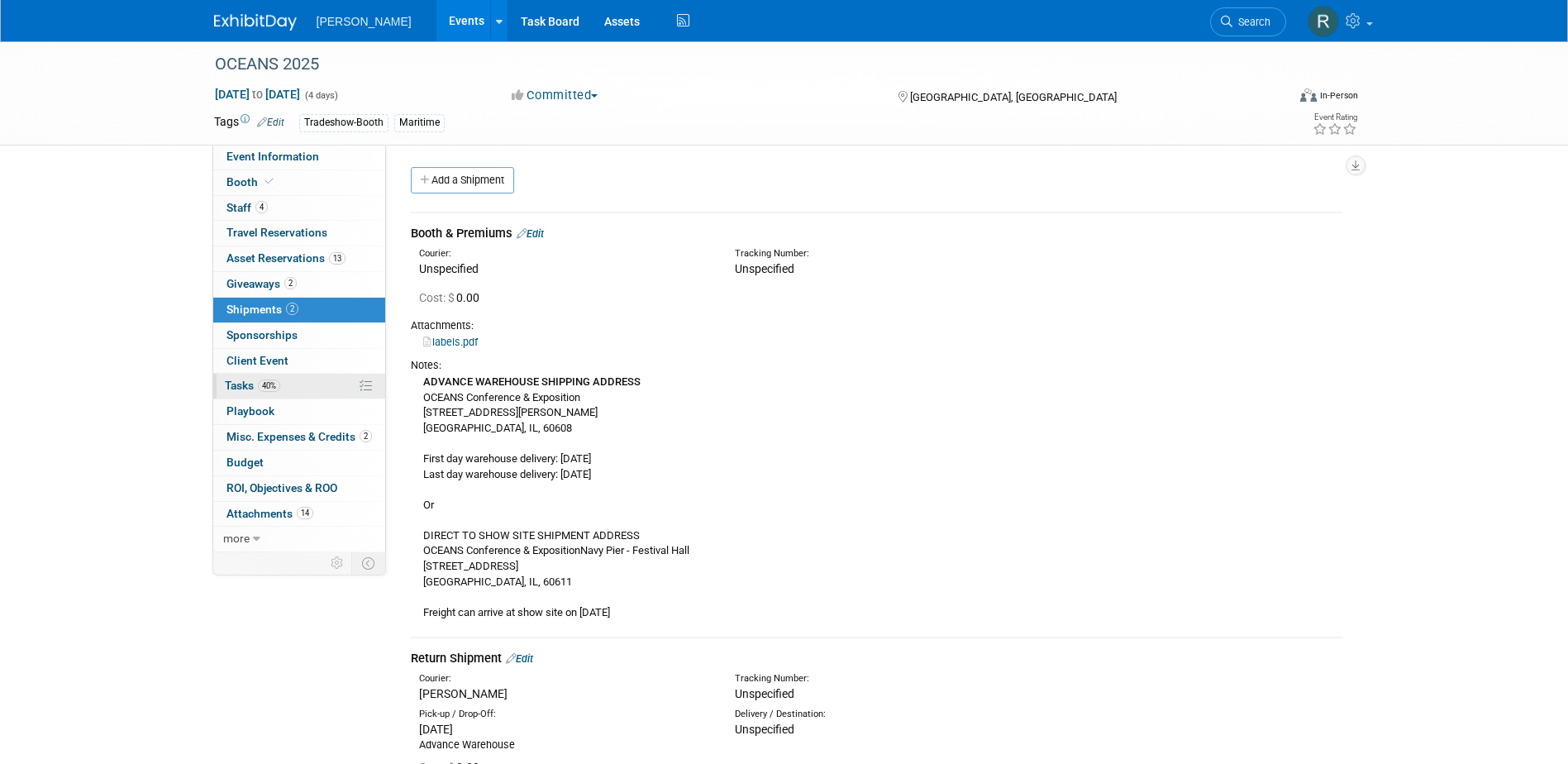
click at [250, 389] on span "Tasks 40%" at bounding box center [252, 385] width 56 height 13
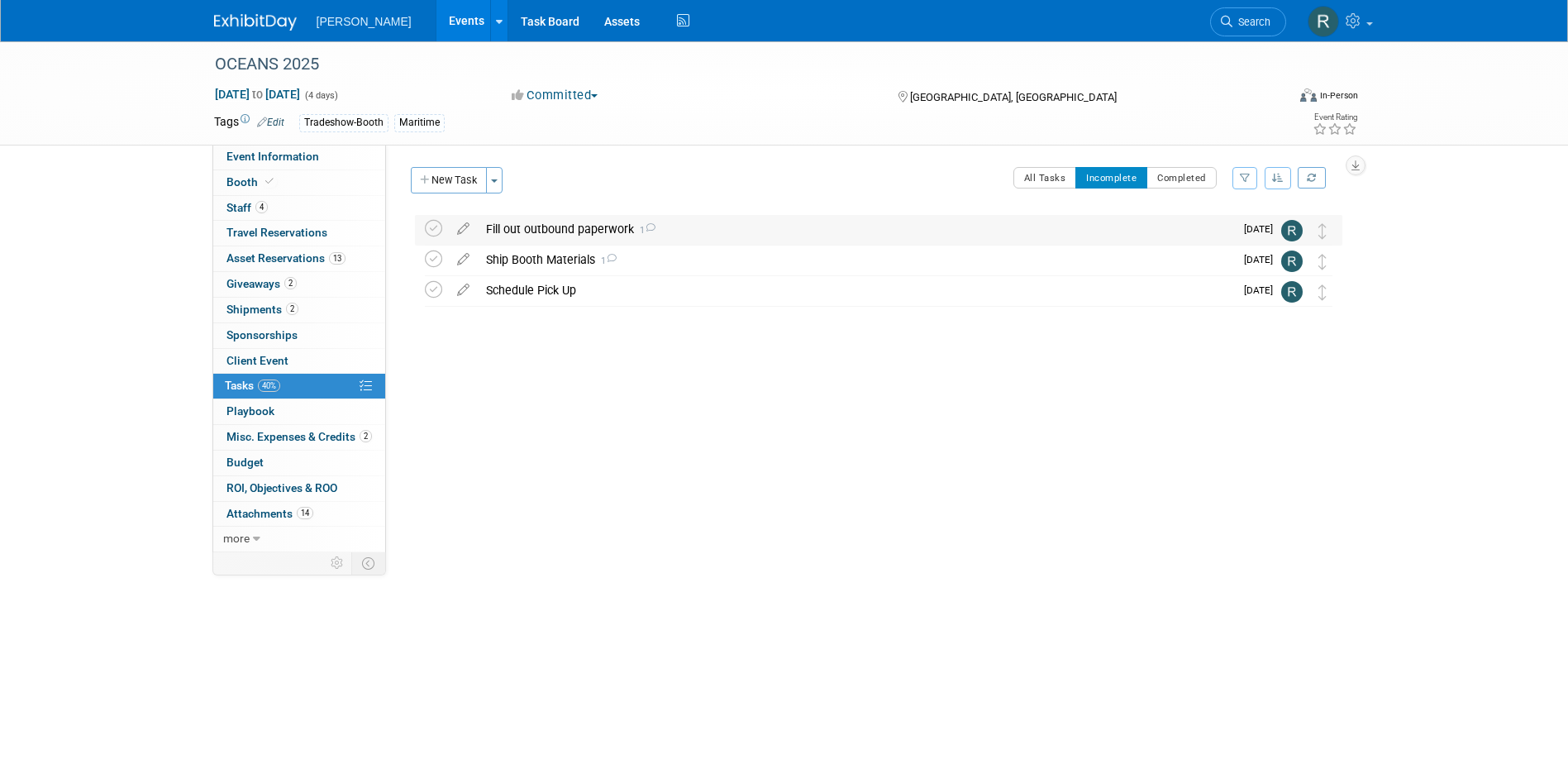
drag, startPoint x: 534, startPoint y: 227, endPoint x: 543, endPoint y: 249, distance: 23.8
click at [534, 227] on div "Fill out outbound paperwork 1" at bounding box center [855, 229] width 756 height 28
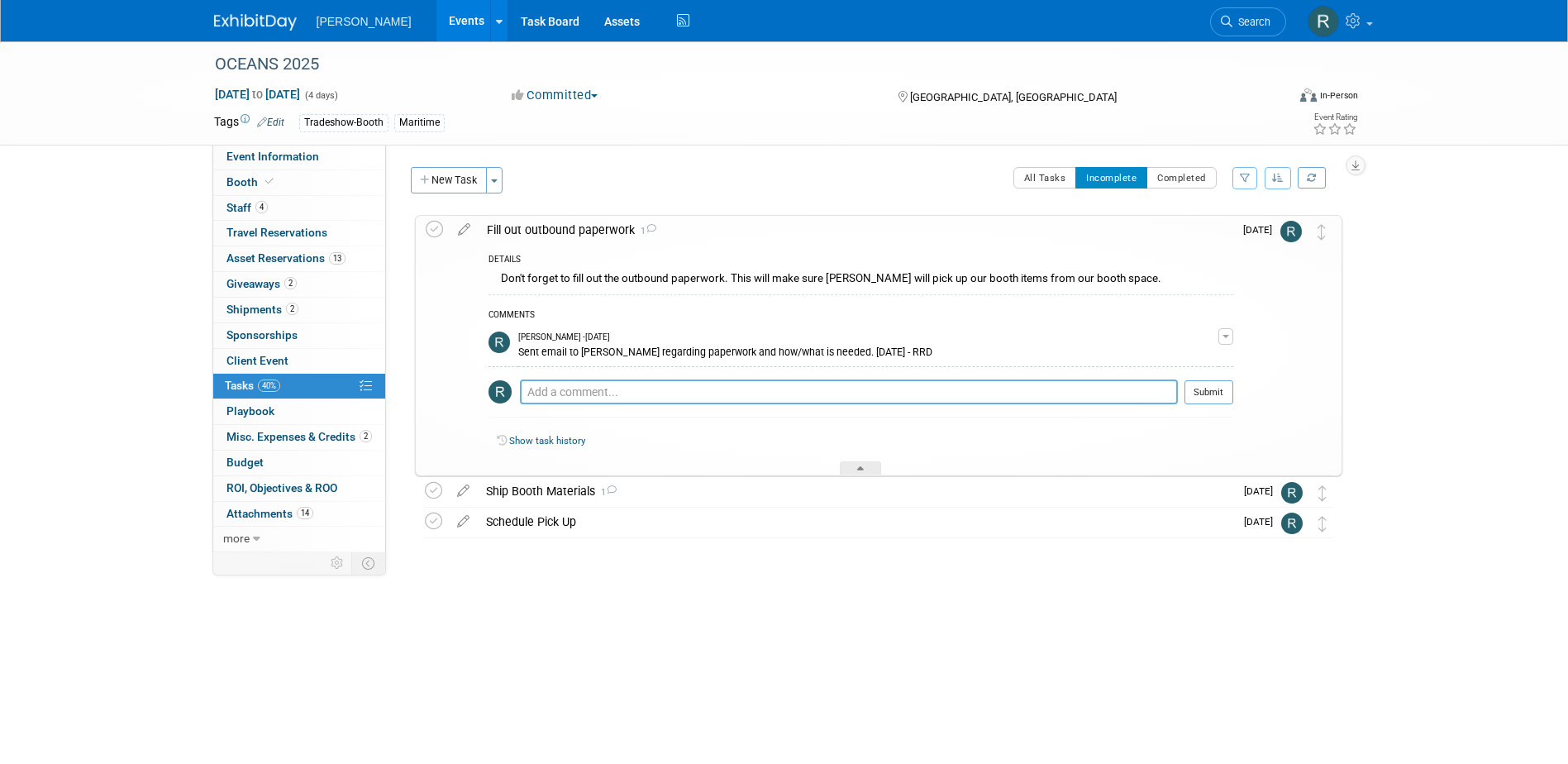
click at [589, 392] on textarea at bounding box center [849, 392] width 658 height 25
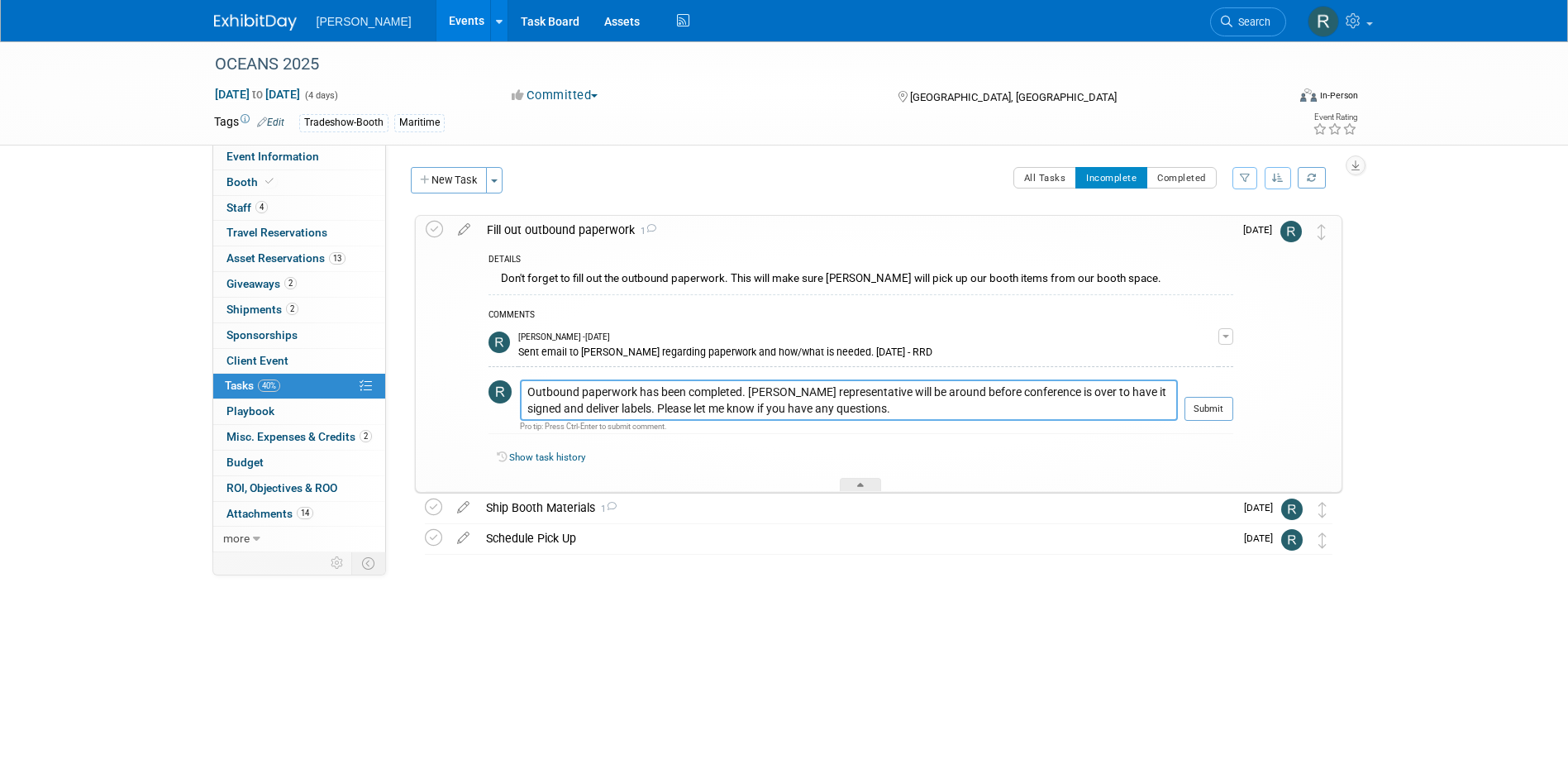
drag, startPoint x: 860, startPoint y: 404, endPoint x: 514, endPoint y: 381, distance: 346.8
click at [514, 381] on tr "Outbound paperwork has been completed. [PERSON_NAME] representative will be aro…" at bounding box center [861, 407] width 745 height 55
type textarea "Outbound paperwork has been completed. [PERSON_NAME] representative will be aro…"
click at [1207, 406] on button "Submit" at bounding box center [1208, 409] width 49 height 25
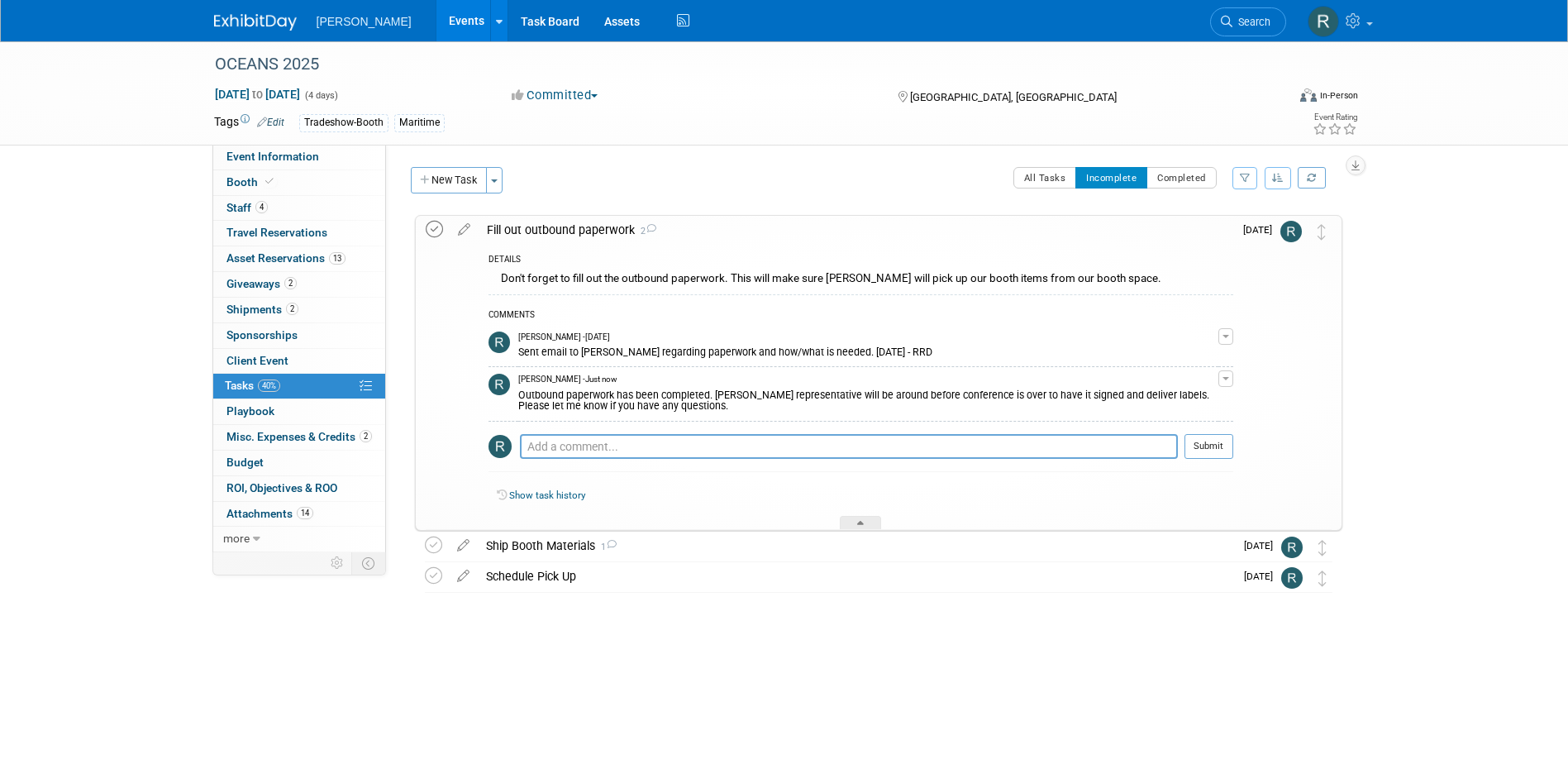
drag, startPoint x: 437, startPoint y: 226, endPoint x: 437, endPoint y: 237, distance: 11.0
click at [437, 226] on icon at bounding box center [434, 229] width 18 height 18
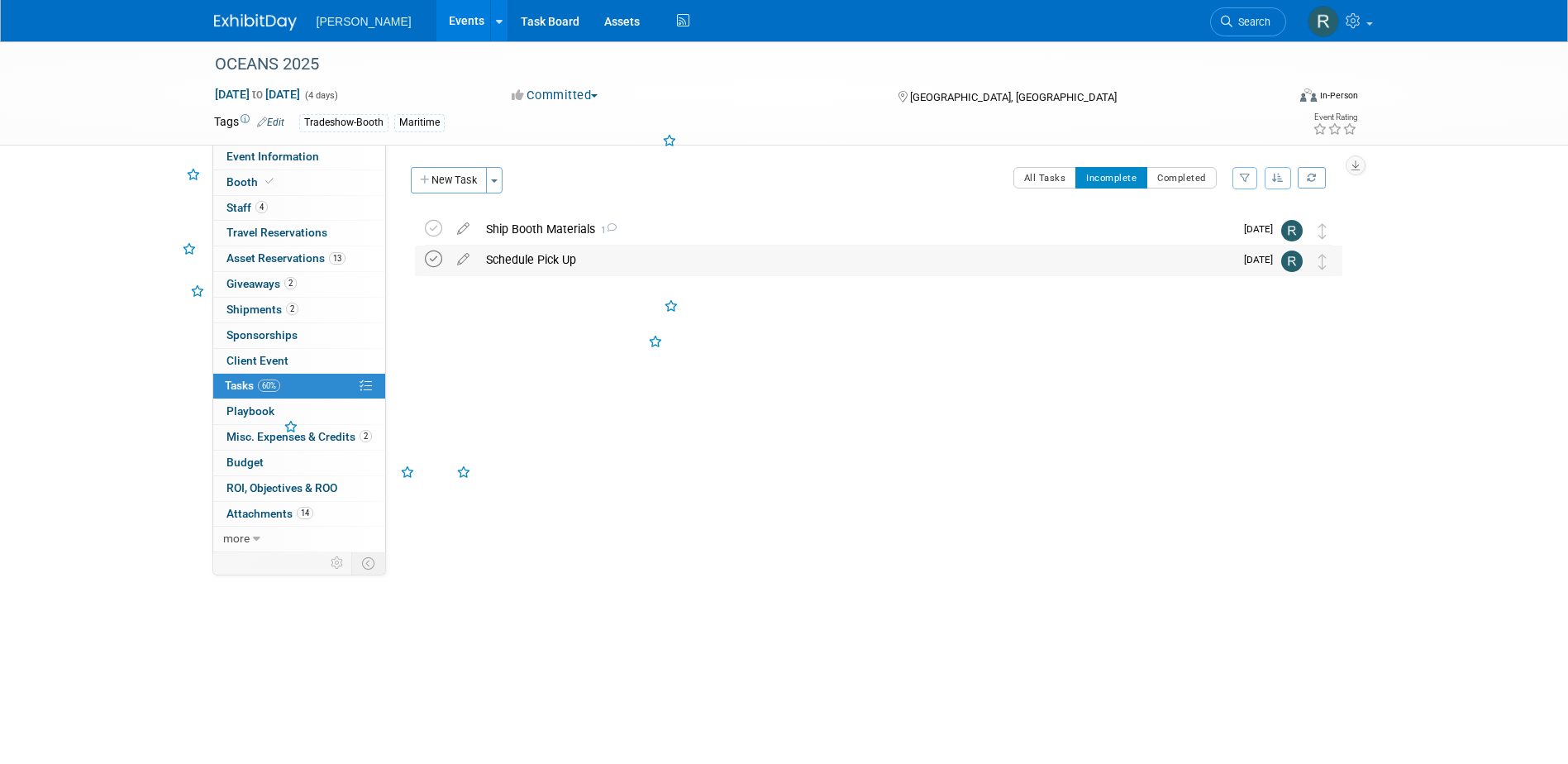
click at [435, 263] on icon at bounding box center [434, 259] width 18 height 18
drag, startPoint x: 1197, startPoint y: 176, endPoint x: 1116, endPoint y: 192, distance: 82.6
click at [1197, 177] on button "Completed" at bounding box center [1182, 177] width 71 height 21
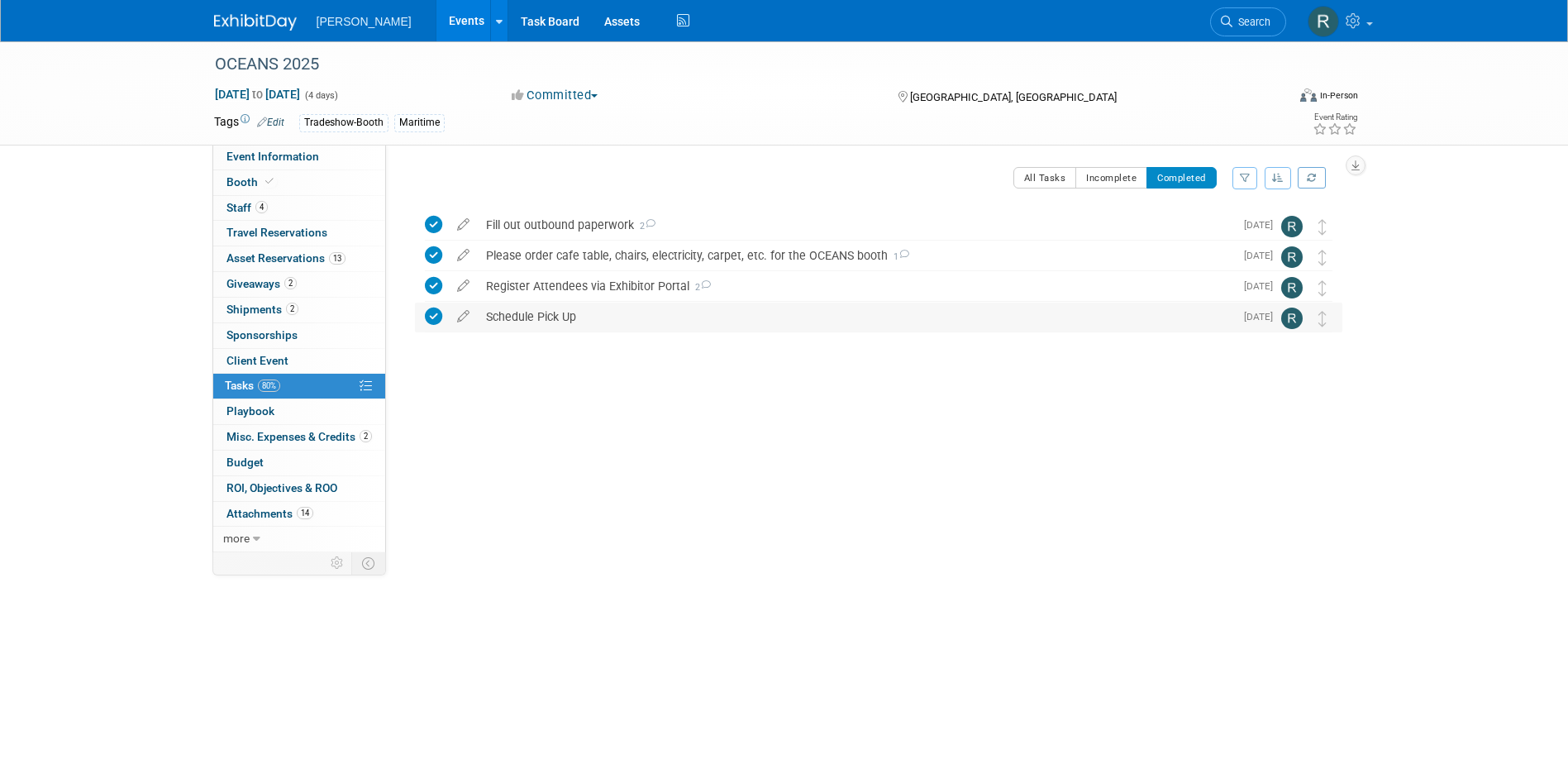
click at [513, 316] on div "Schedule Pick Up" at bounding box center [855, 317] width 756 height 28
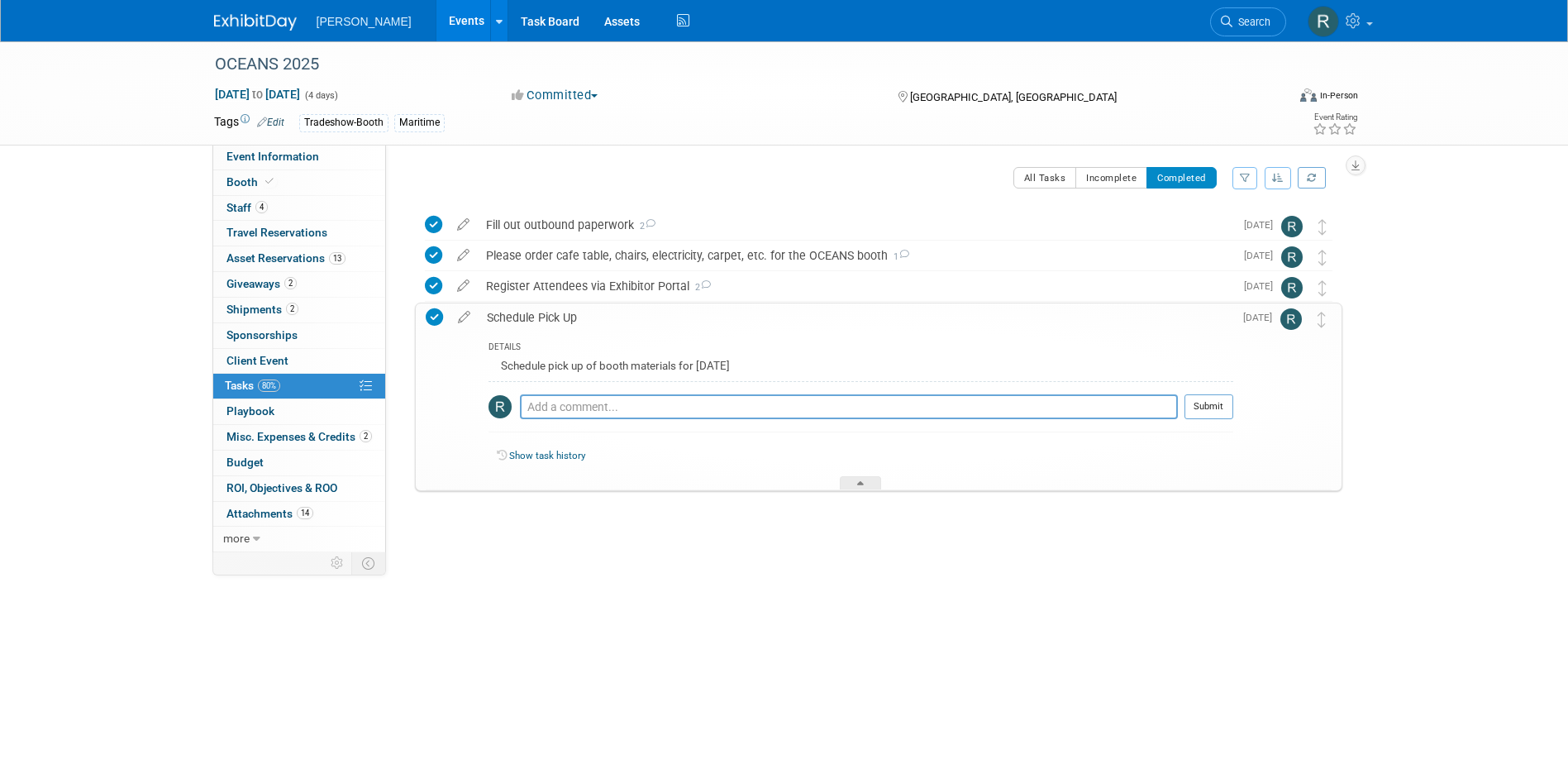
click at [435, 314] on icon at bounding box center [434, 317] width 18 height 18
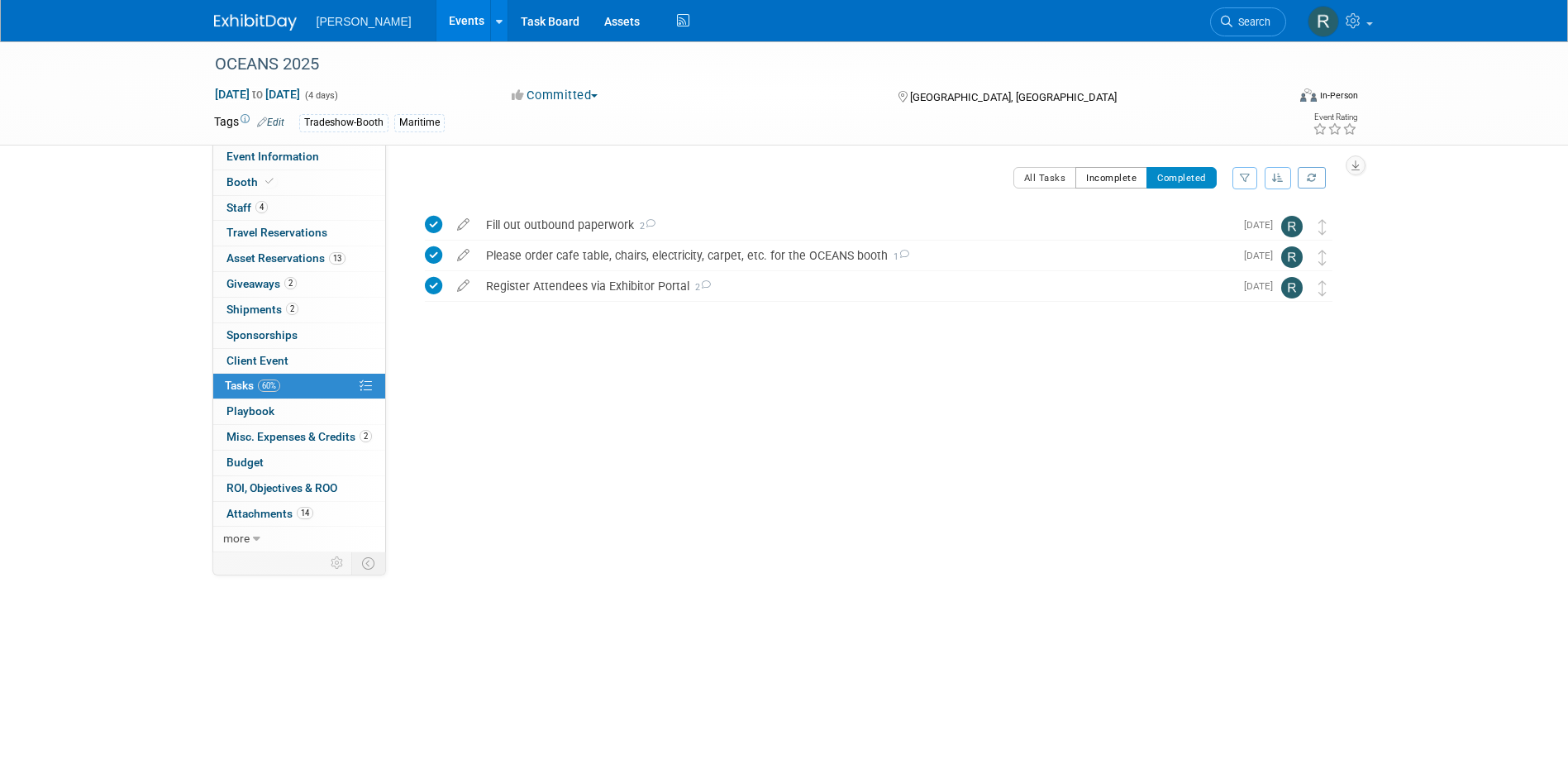
click at [1101, 168] on button "Incomplete" at bounding box center [1112, 177] width 72 height 21
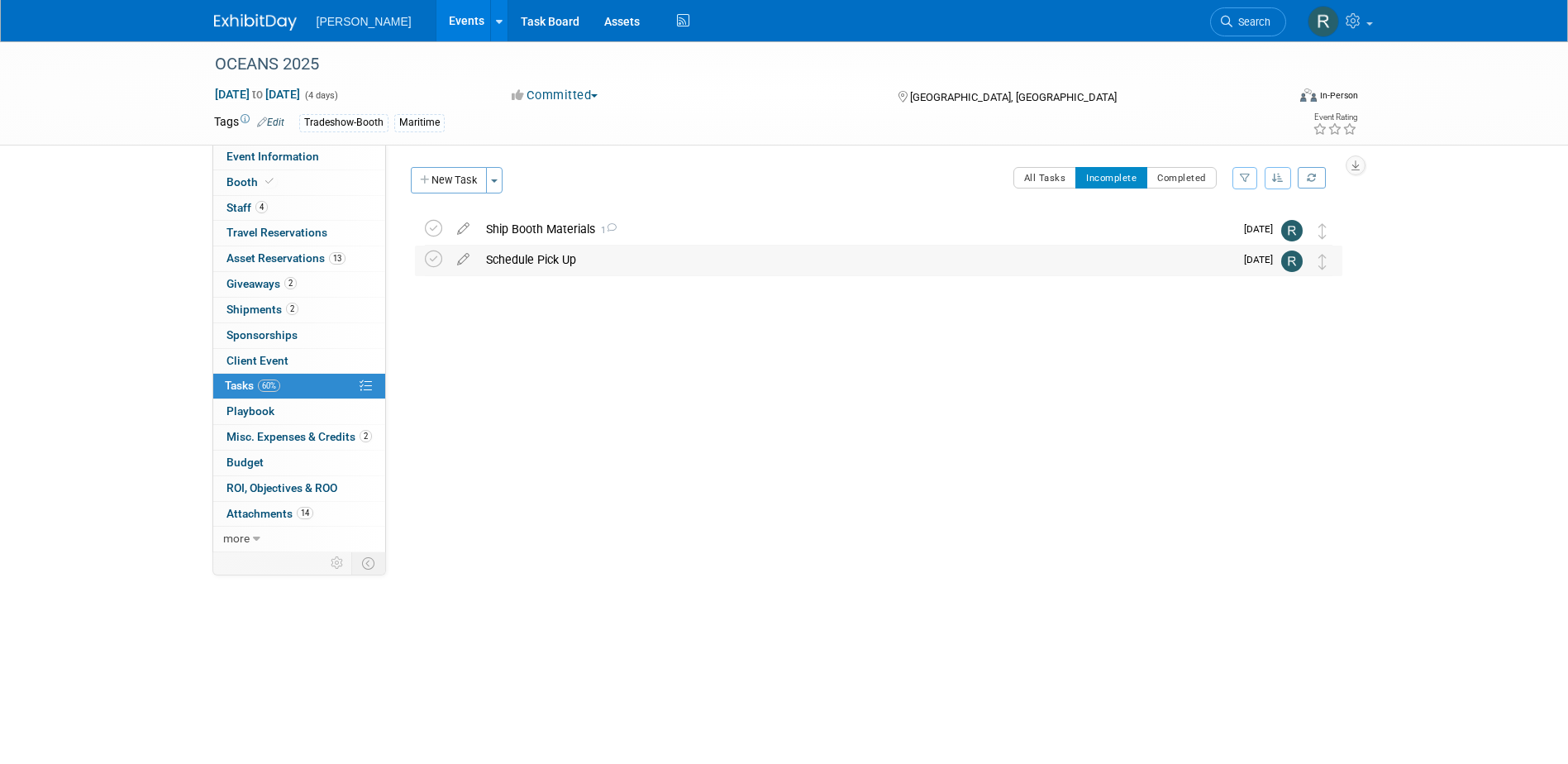
click at [523, 256] on div "Schedule Pick Up" at bounding box center [855, 259] width 756 height 28
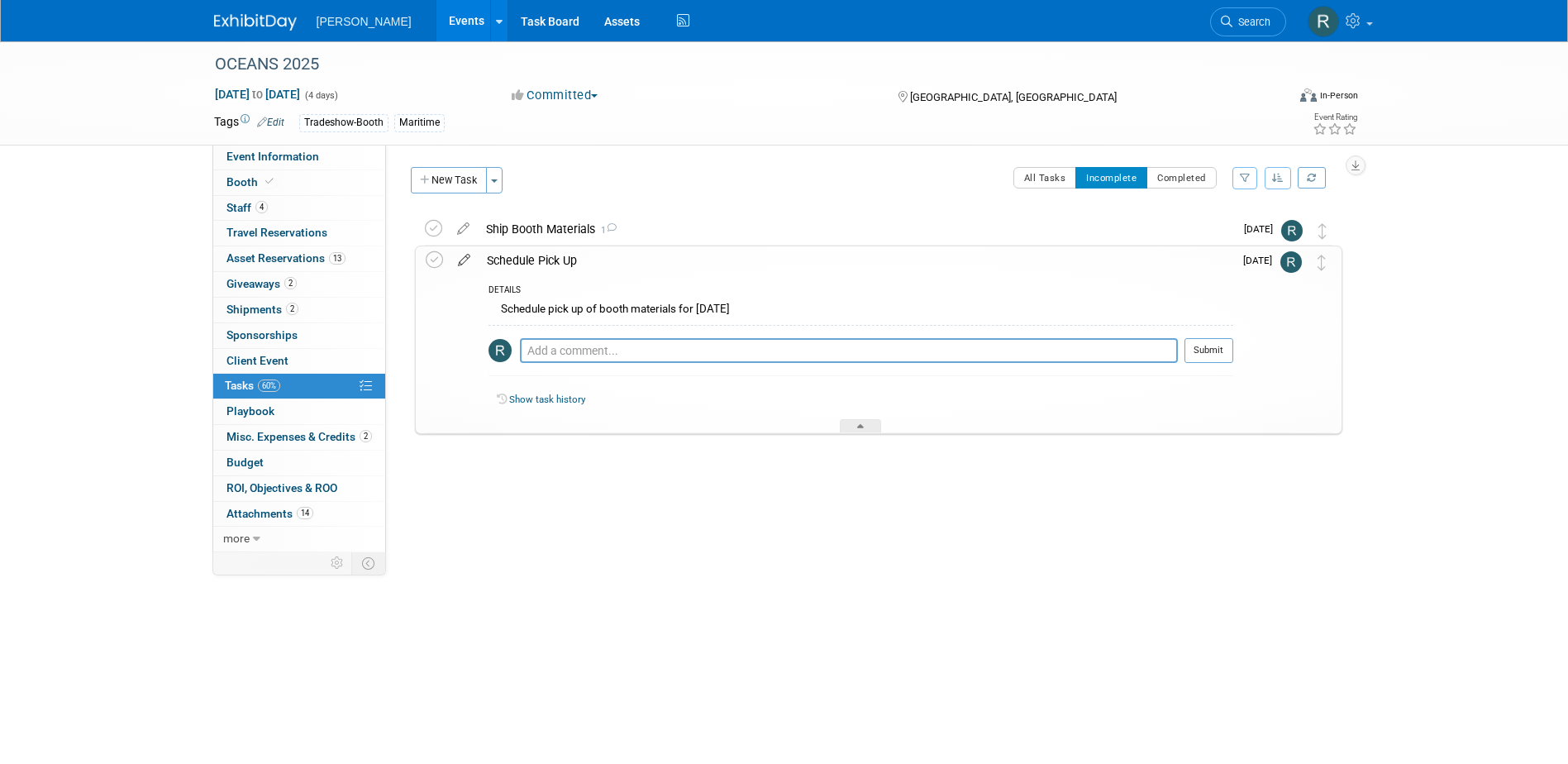
click at [466, 259] on icon at bounding box center [464, 256] width 29 height 20
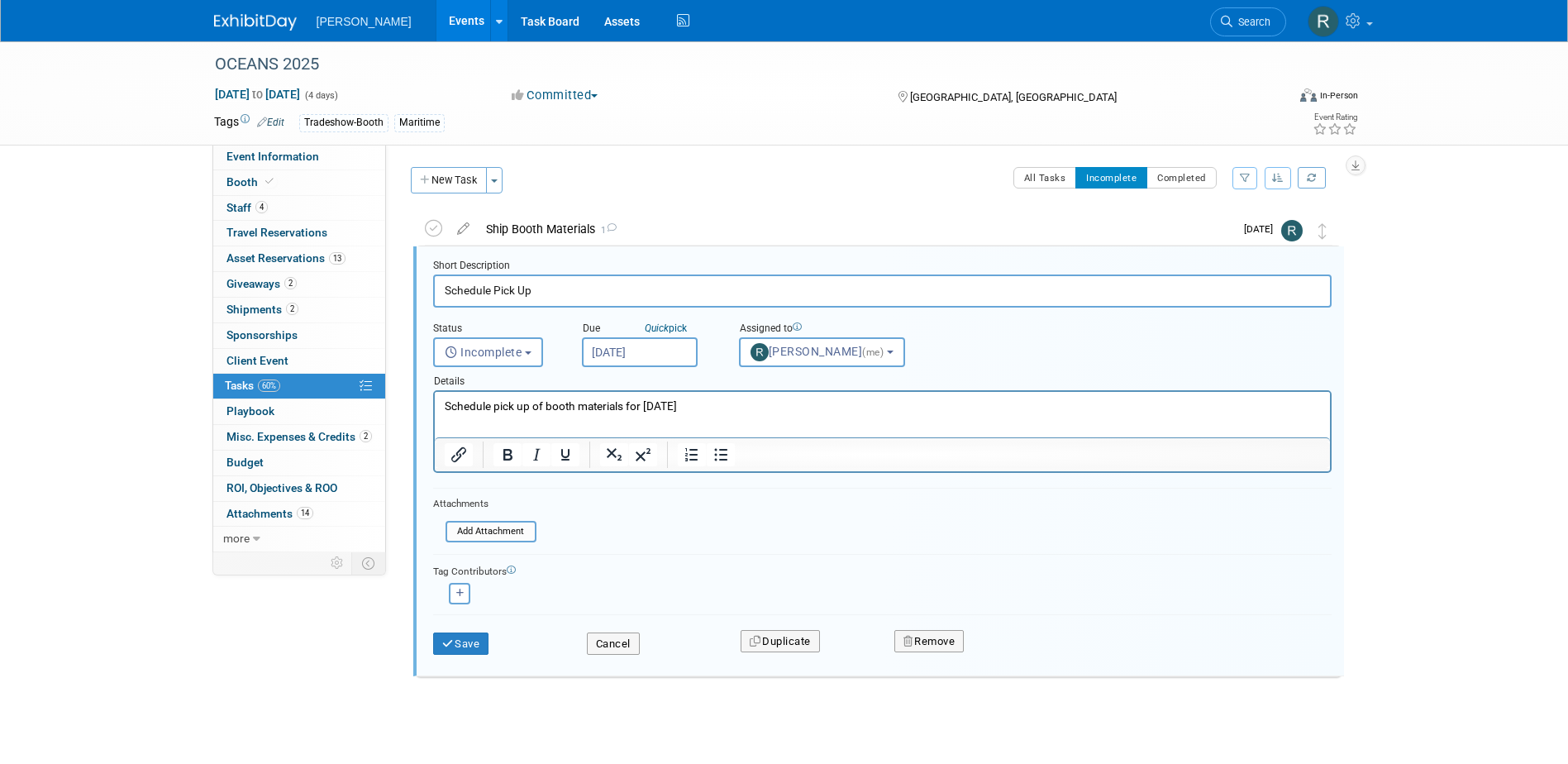
scroll to position [4, 0]
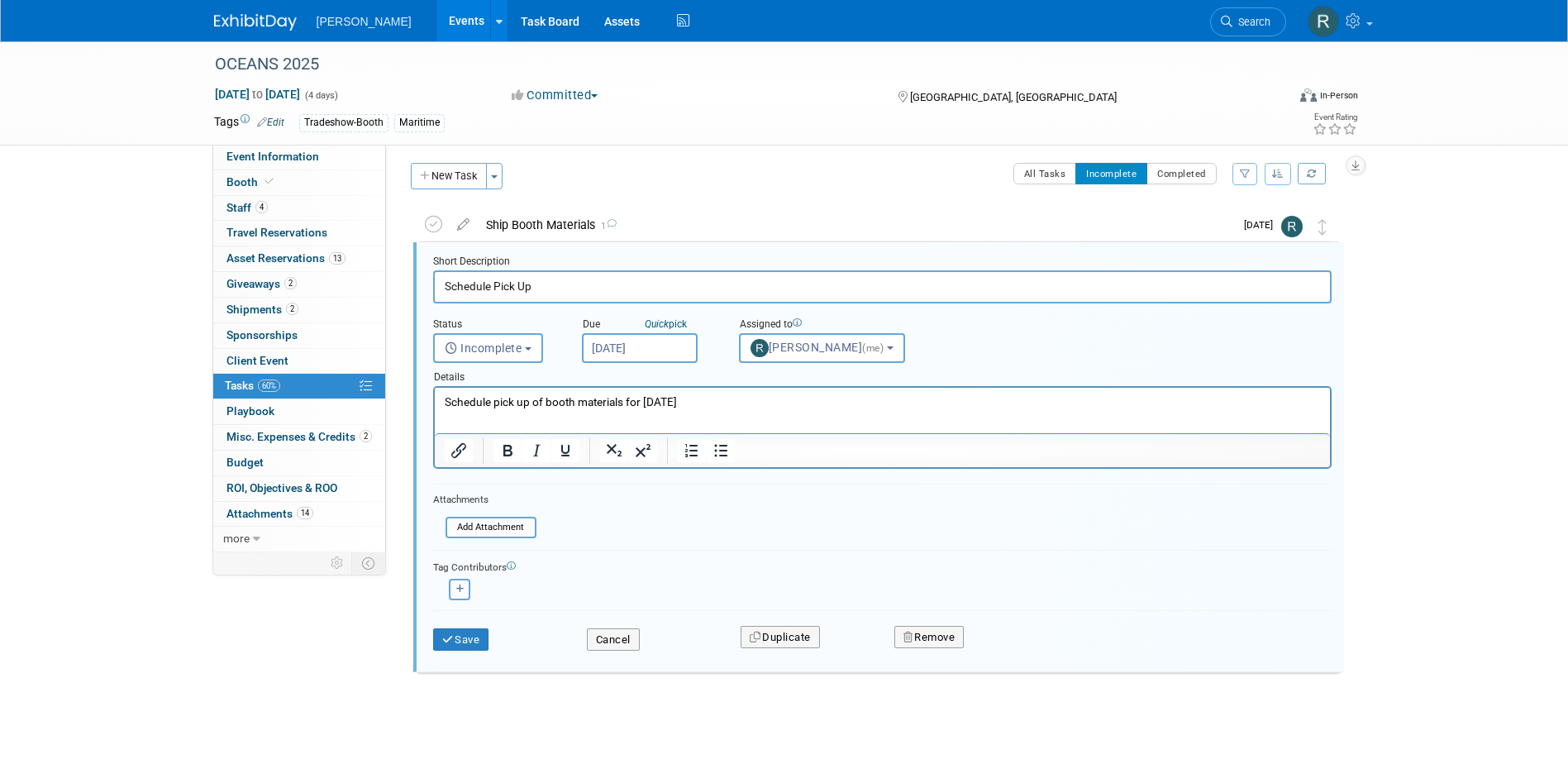
click at [459, 589] on icon "button" at bounding box center [460, 588] width 8 height 9
select select
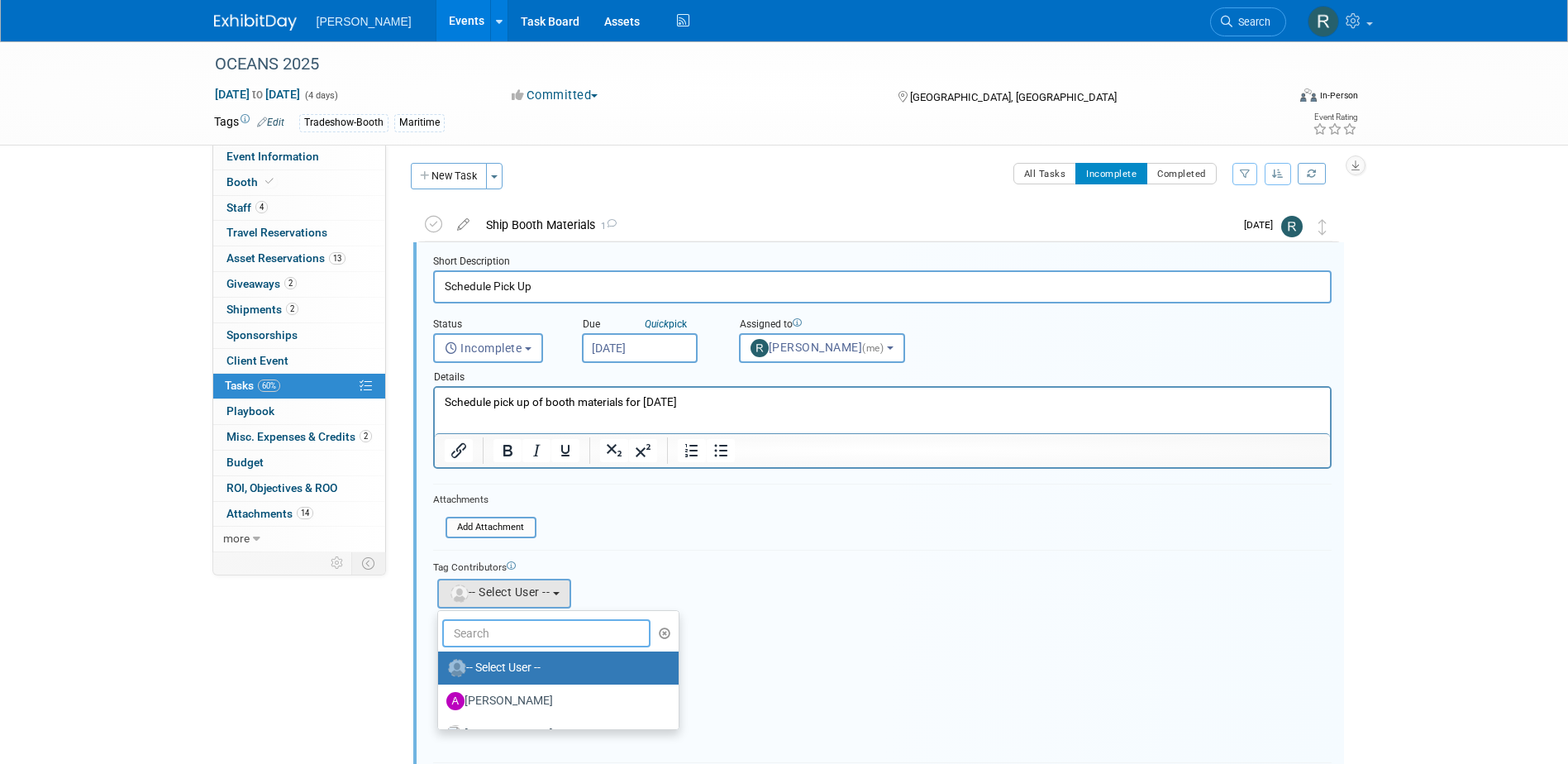
click at [504, 629] on input "text" at bounding box center [546, 633] width 209 height 28
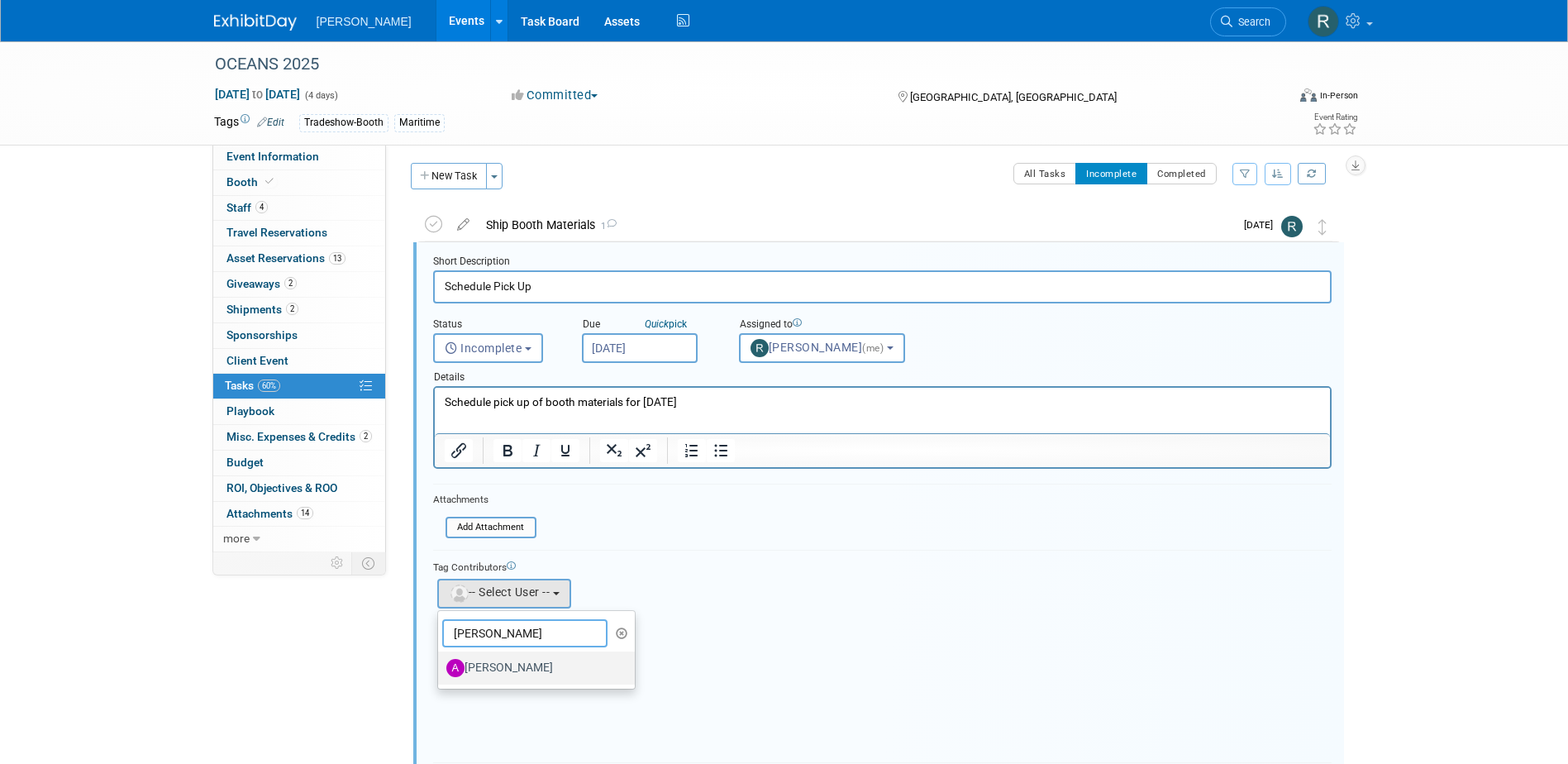
type input "[PERSON_NAME]"
click at [497, 663] on label "[PERSON_NAME]" at bounding box center [533, 668] width 173 height 26
click at [440, 663] on input "Amy Reese" at bounding box center [435, 666] width 11 height 11
select select "8a7ecb29-3526-432f-977d-833cb18a83cb"
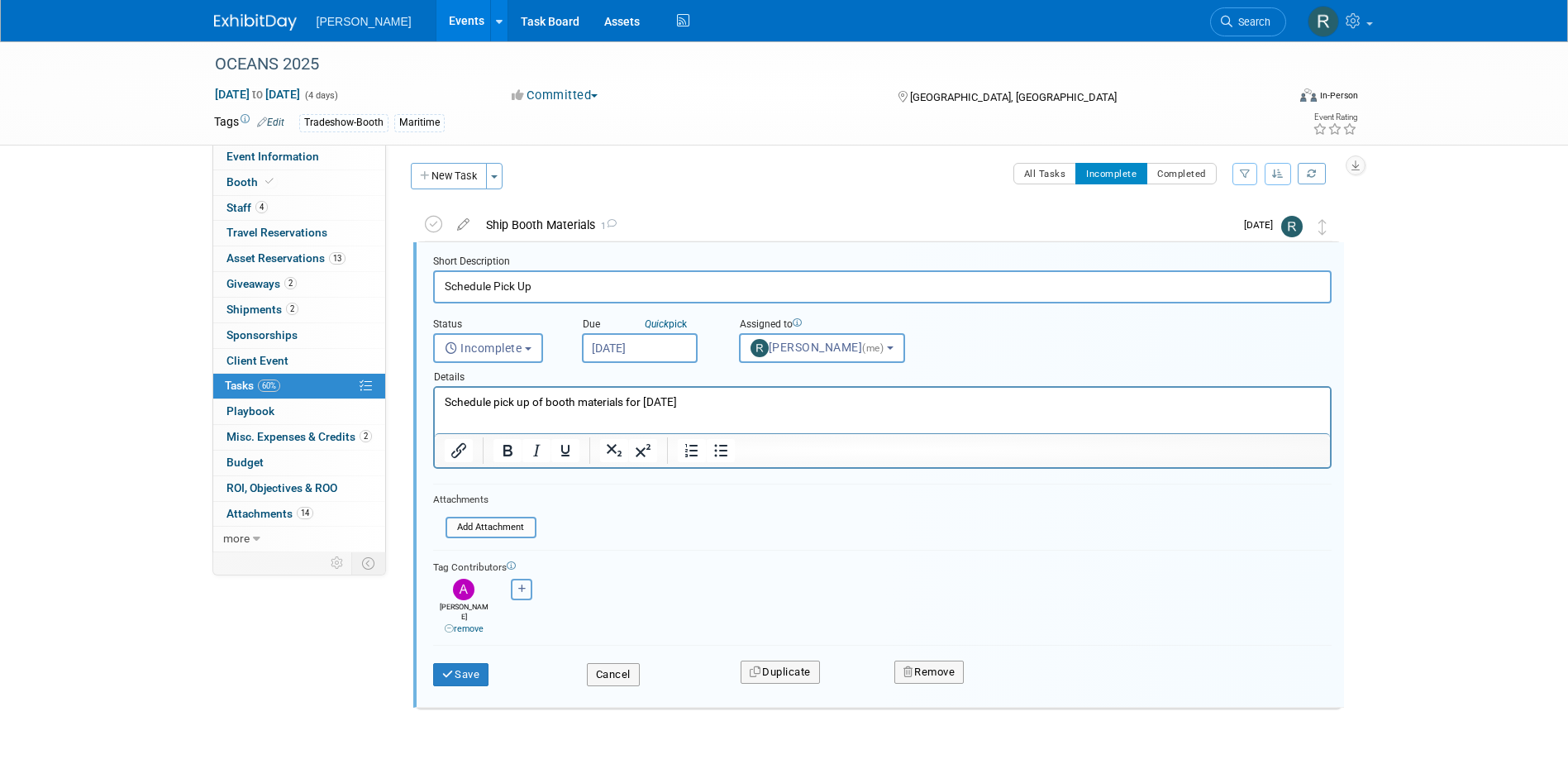
click at [521, 590] on icon "button" at bounding box center [521, 588] width 8 height 9
select select
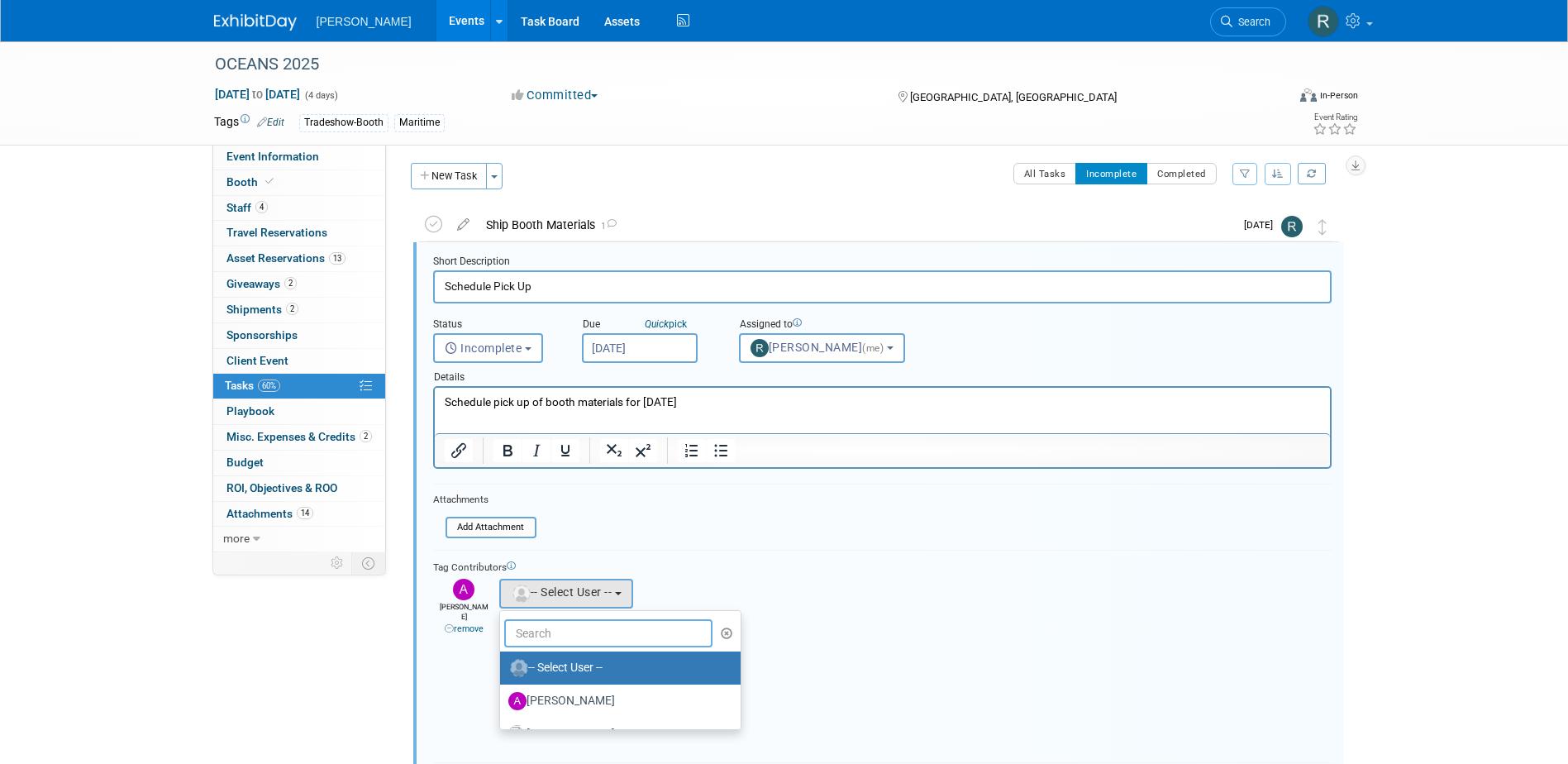
click at [556, 636] on input "text" at bounding box center [608, 633] width 209 height 28
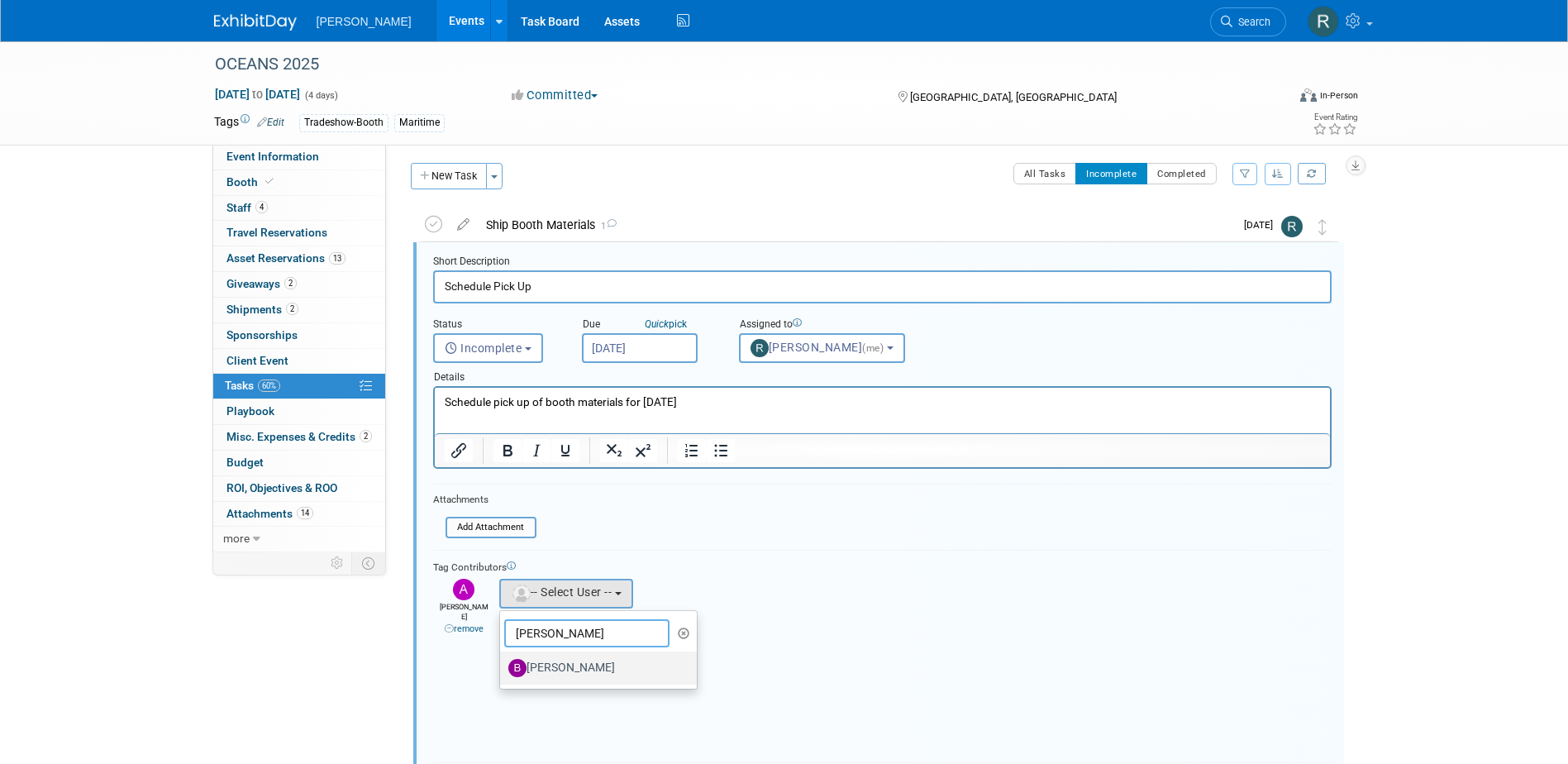
type input "Buse"
click at [594, 670] on label "Buse Onen" at bounding box center [595, 668] width 173 height 26
click at [503, 670] on input "Buse Onen" at bounding box center [497, 666] width 11 height 11
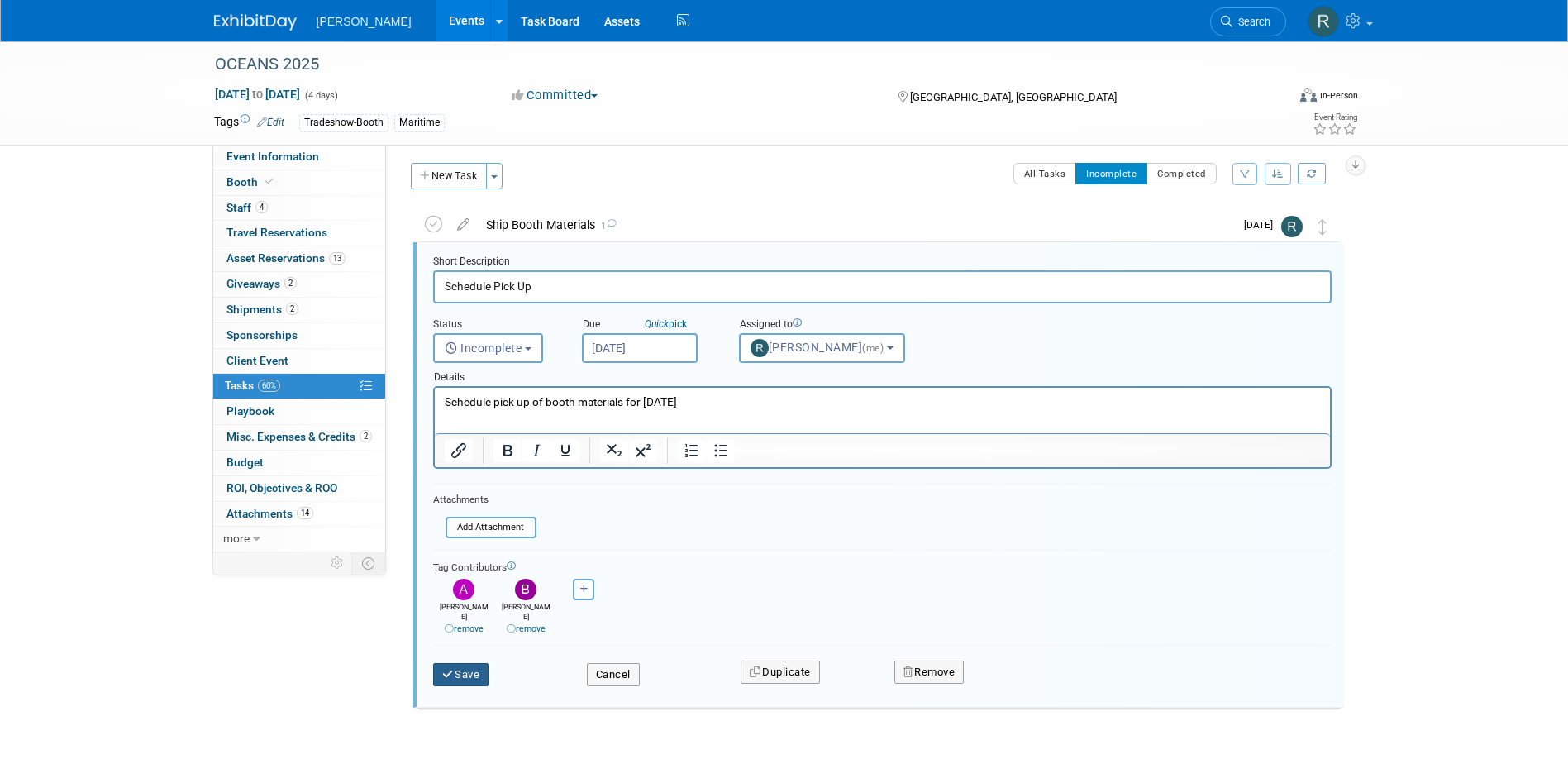
click at [454, 669] on icon "submit" at bounding box center [448, 674] width 13 height 11
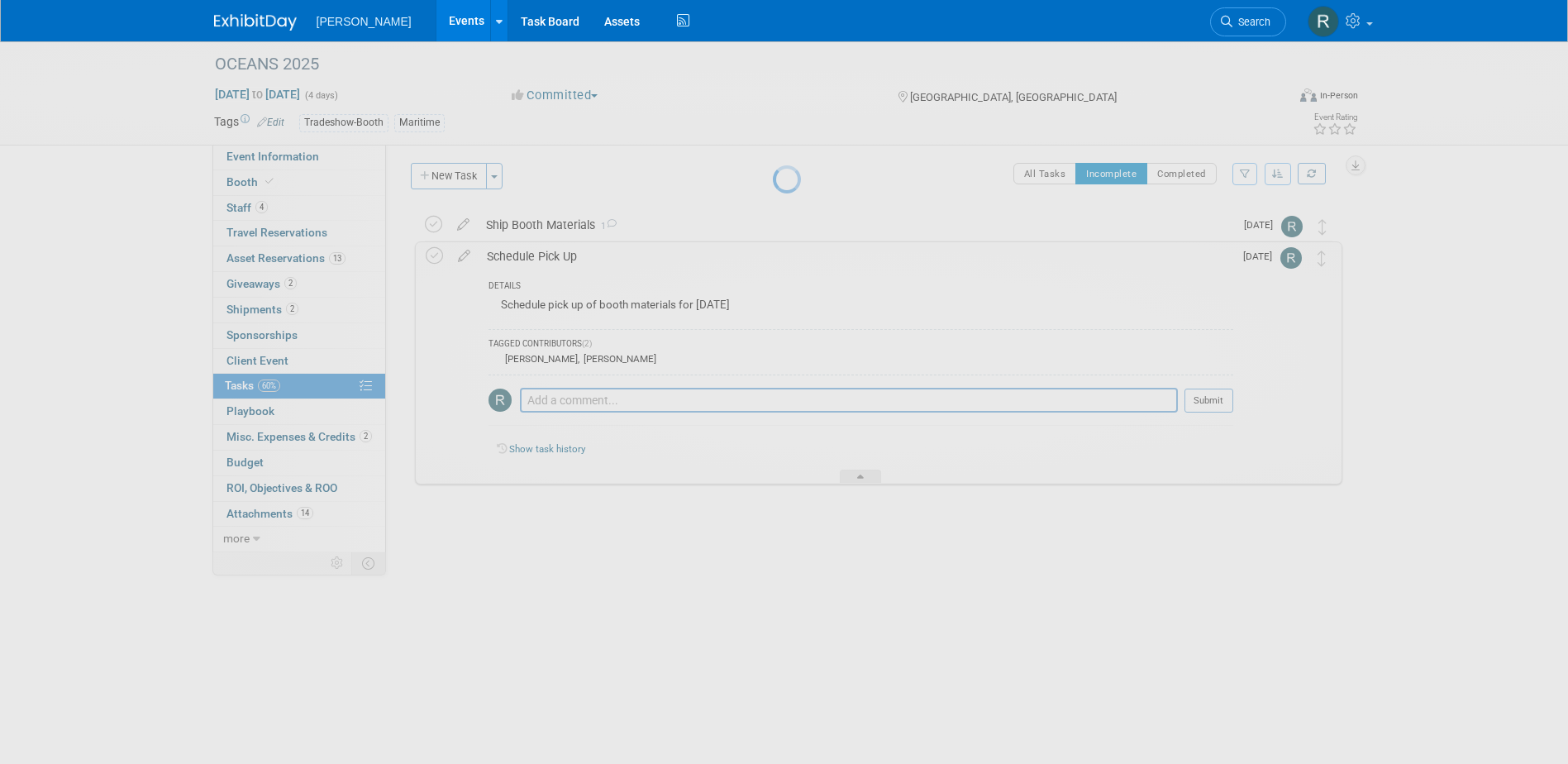
scroll to position [0, 0]
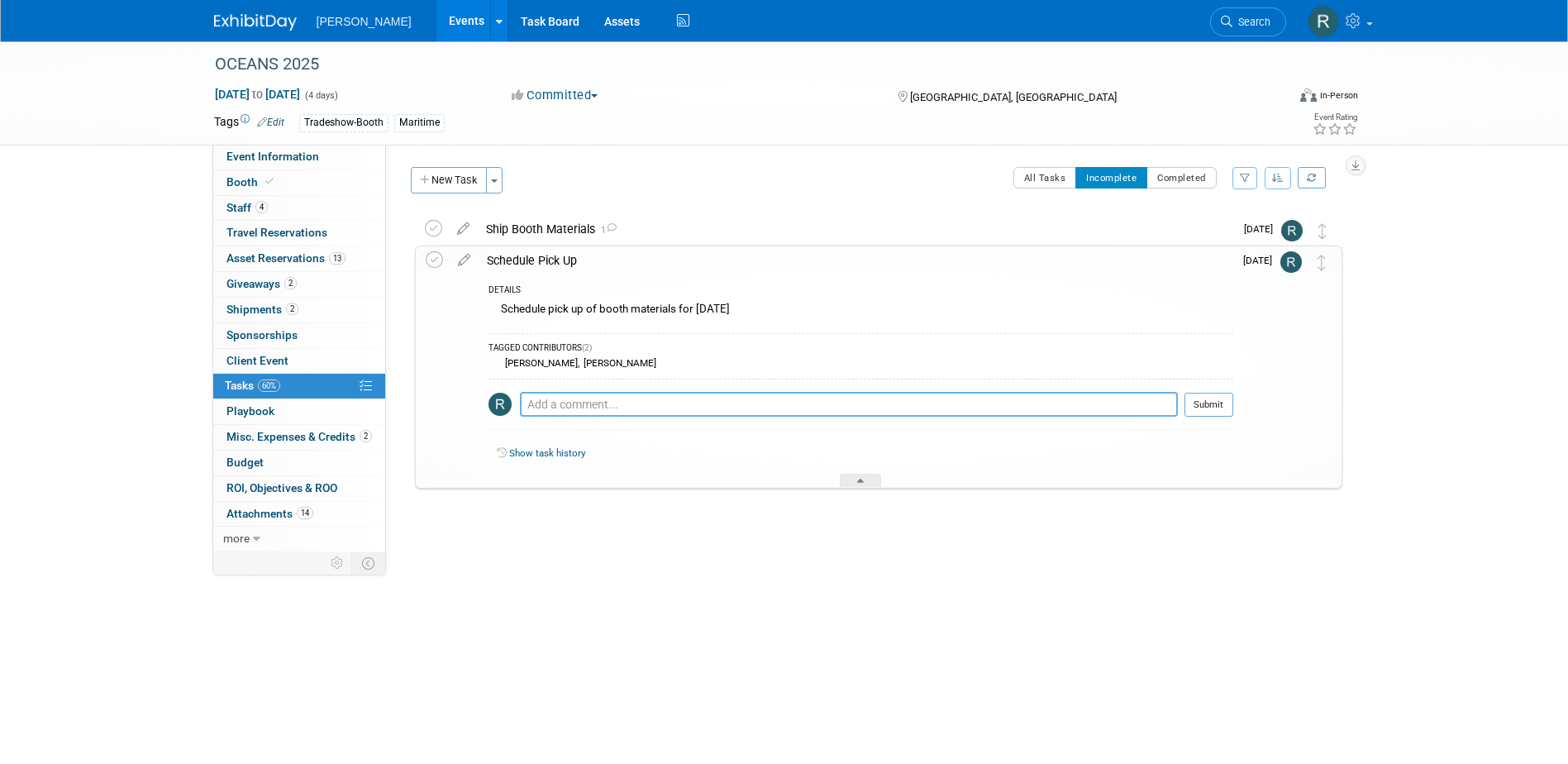
click at [535, 410] on textarea at bounding box center [849, 404] width 658 height 25
paste textarea "Outbound paperwork has been completed. Shepard representative will be around be…"
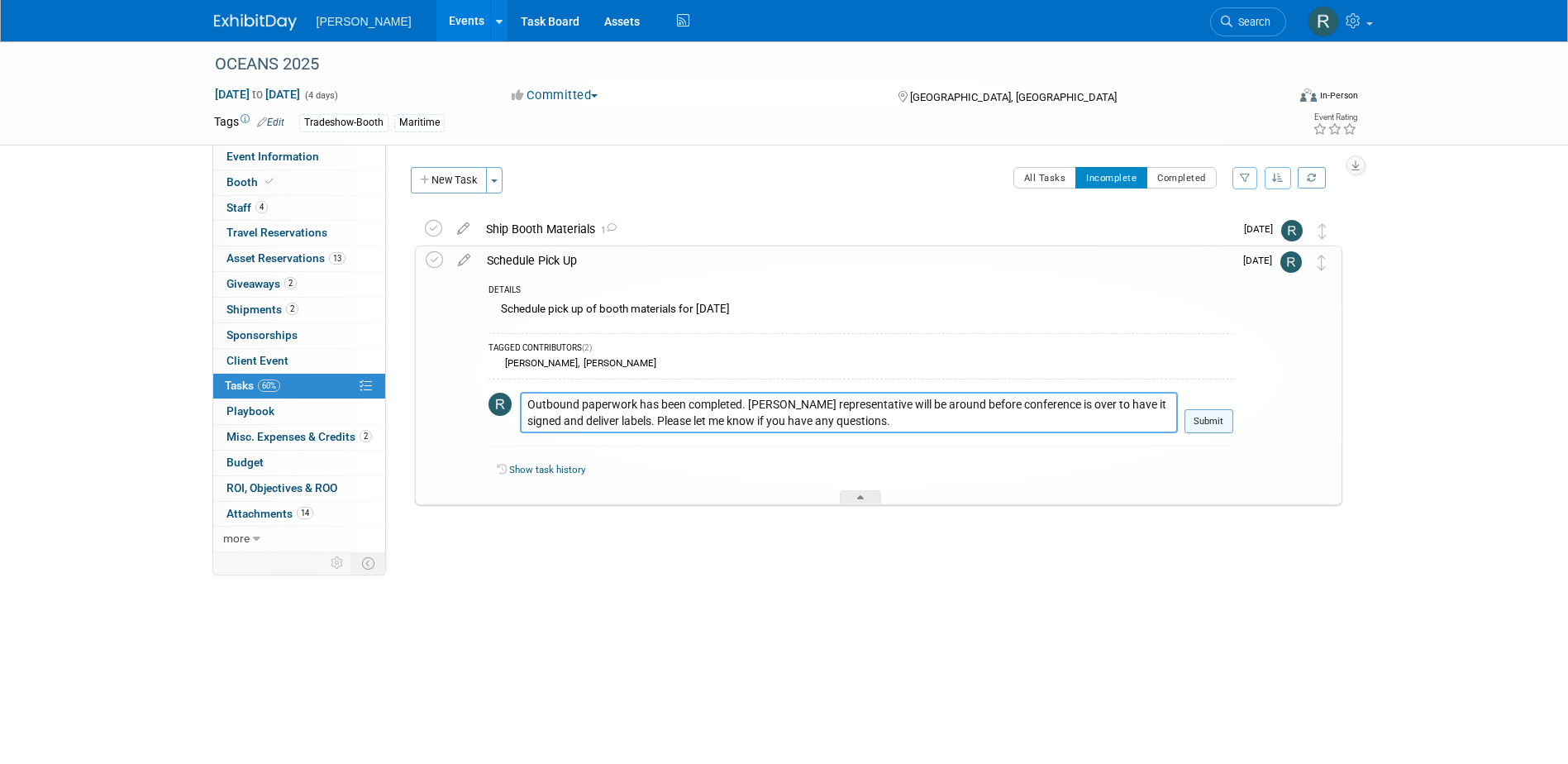
type textarea "Outbound paperwork has been completed. Shepard representative will be around be…"
click at [1199, 423] on button "Submit" at bounding box center [1208, 422] width 49 height 25
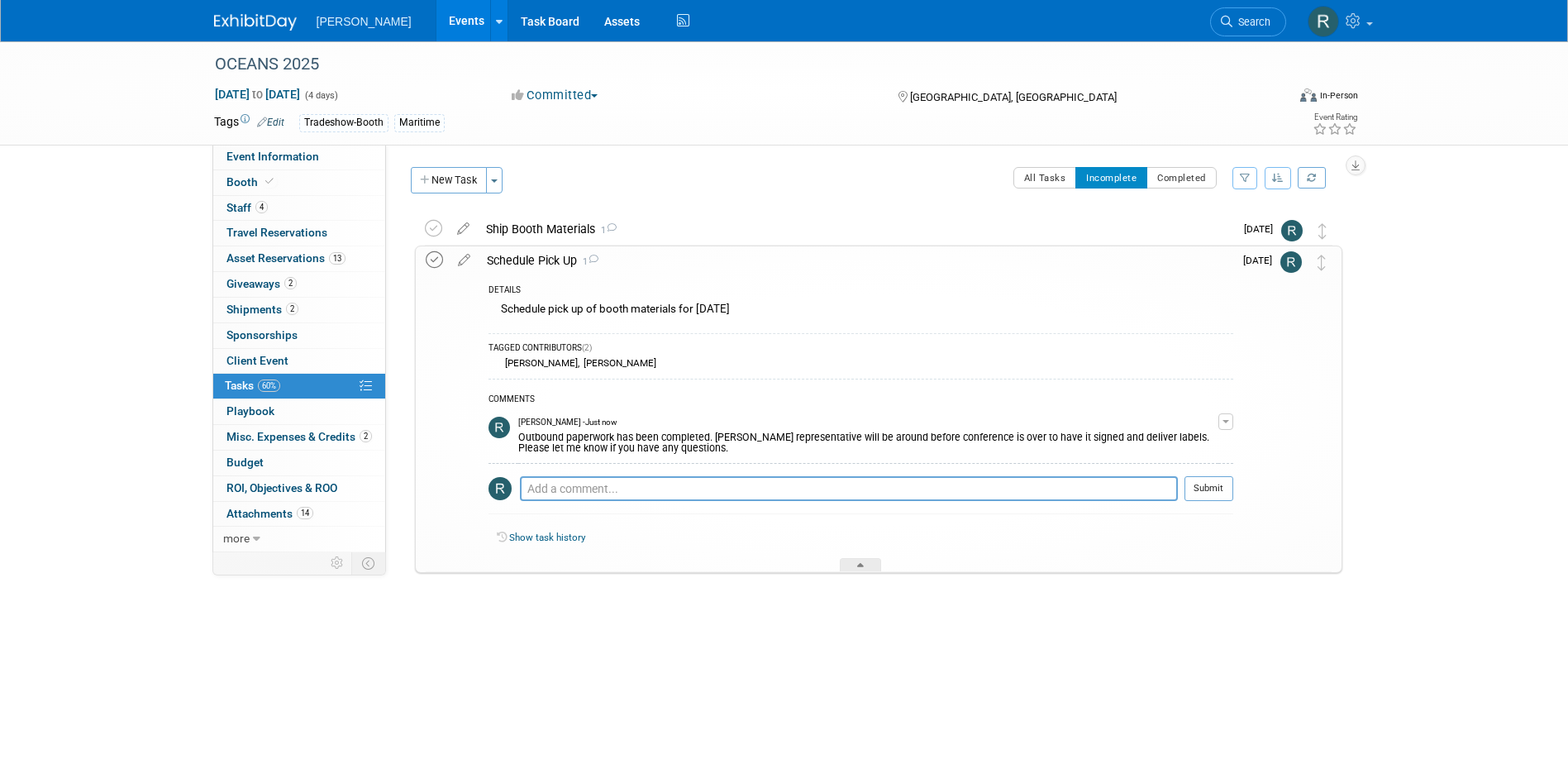
click at [434, 258] on icon at bounding box center [434, 260] width 18 height 18
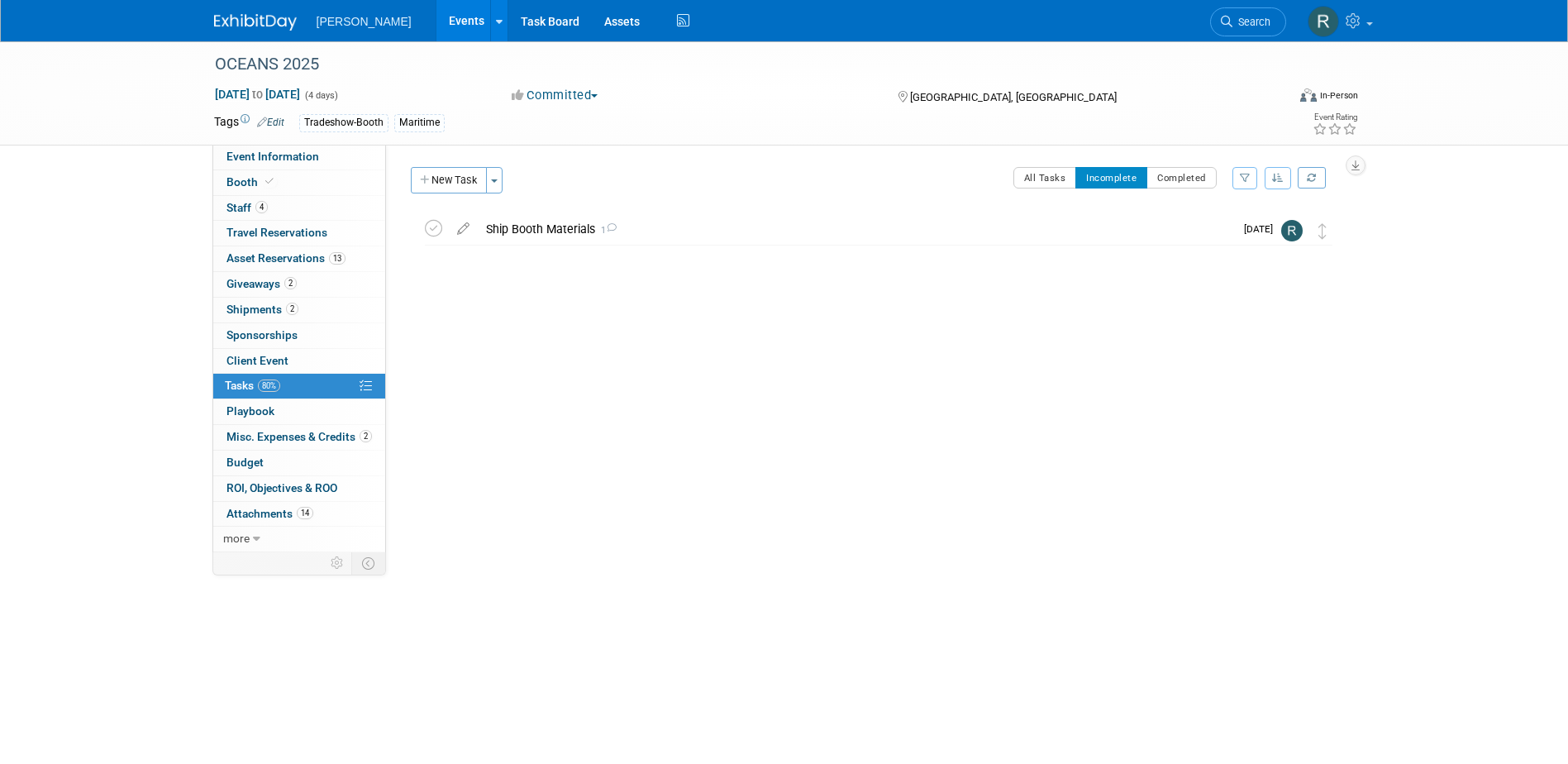
click at [549, 363] on div "Event Website: Edit https://greatlakes25.oceansconference.org/ Event Venue Name…" at bounding box center [870, 348] width 969 height 408
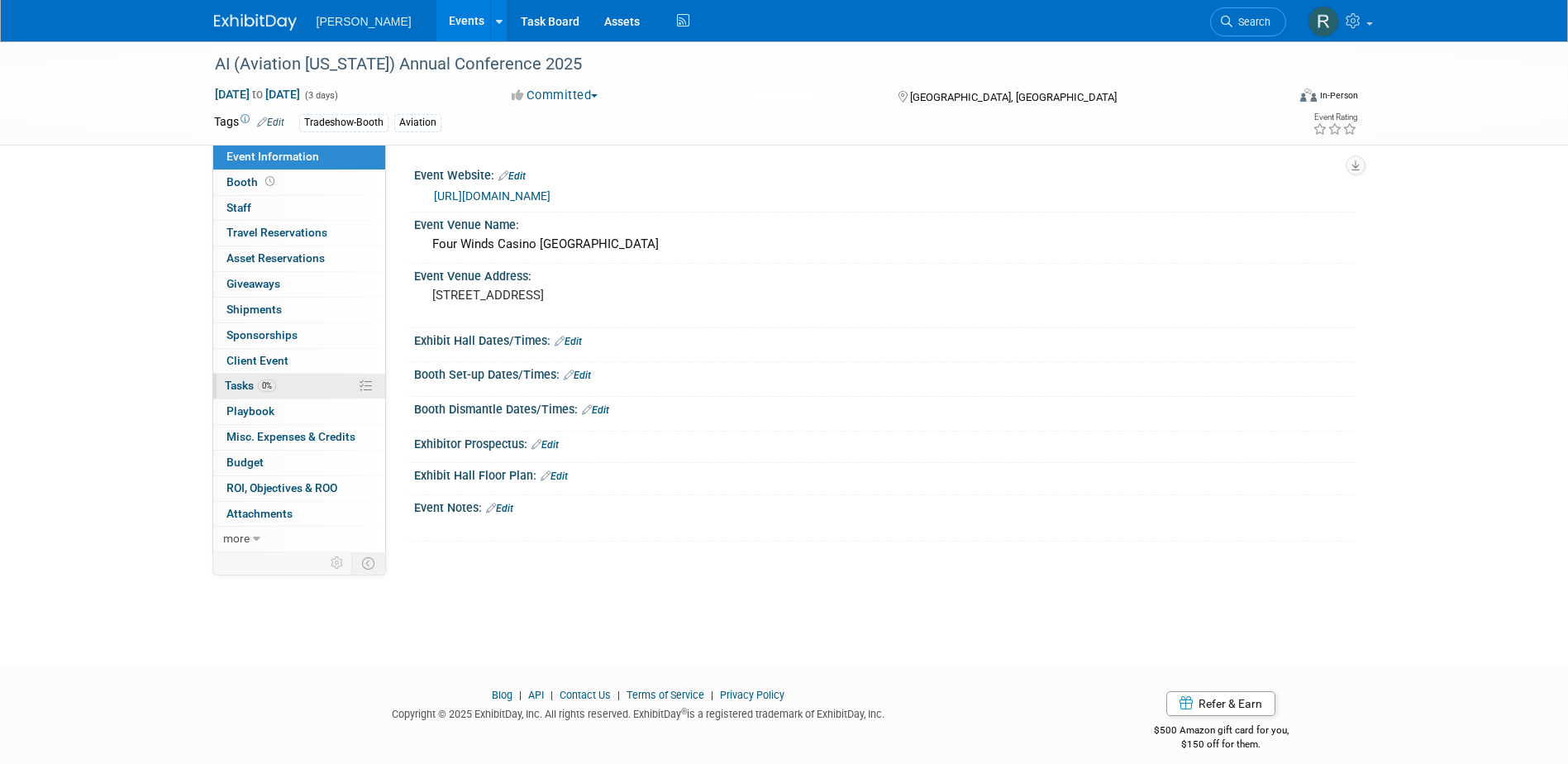
click at [251, 381] on span "Tasks 0%" at bounding box center [251, 385] width 51 height 13
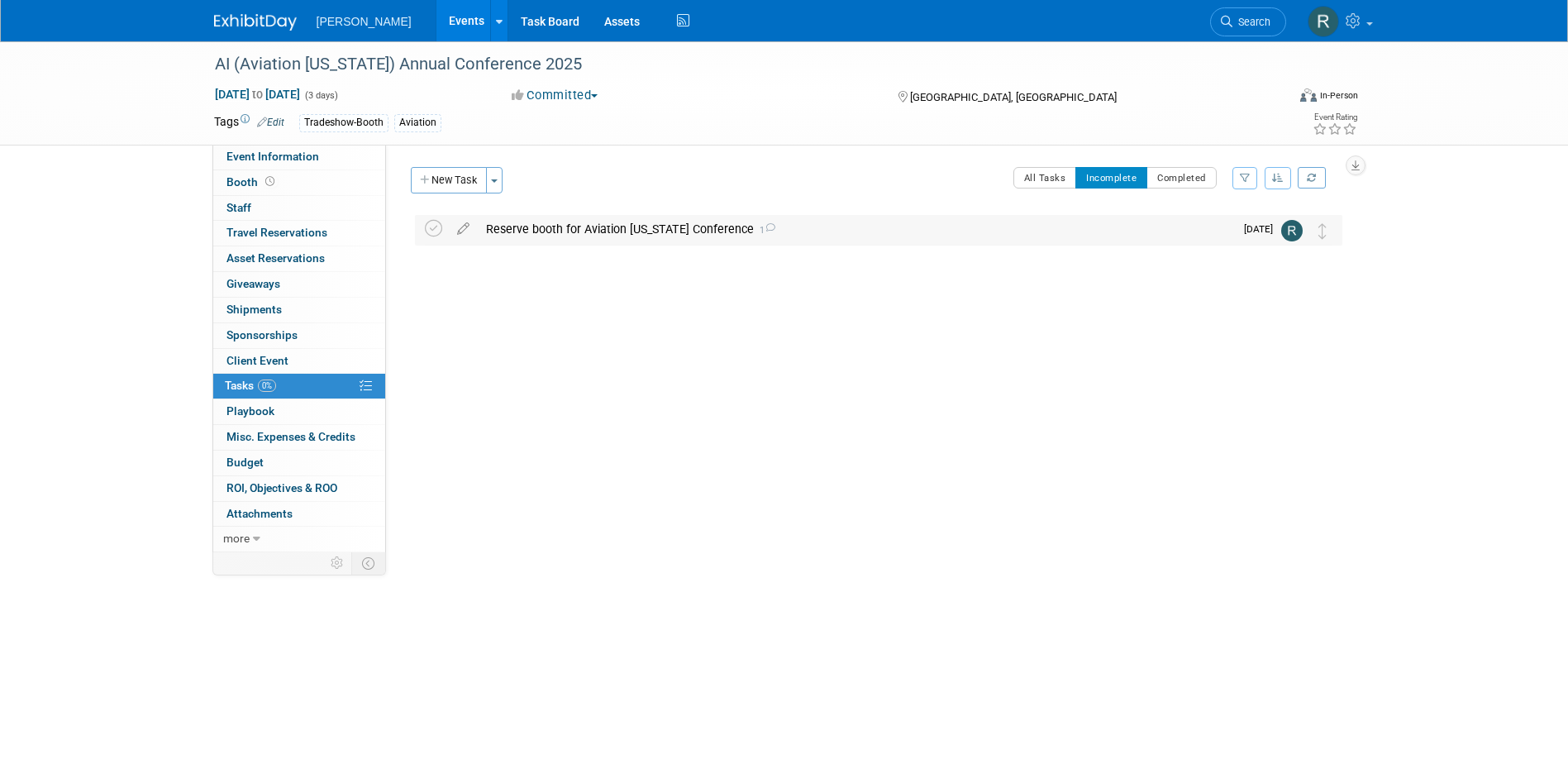
click at [613, 229] on div "Reserve booth for Aviation Indiana Conference 1" at bounding box center [855, 229] width 756 height 28
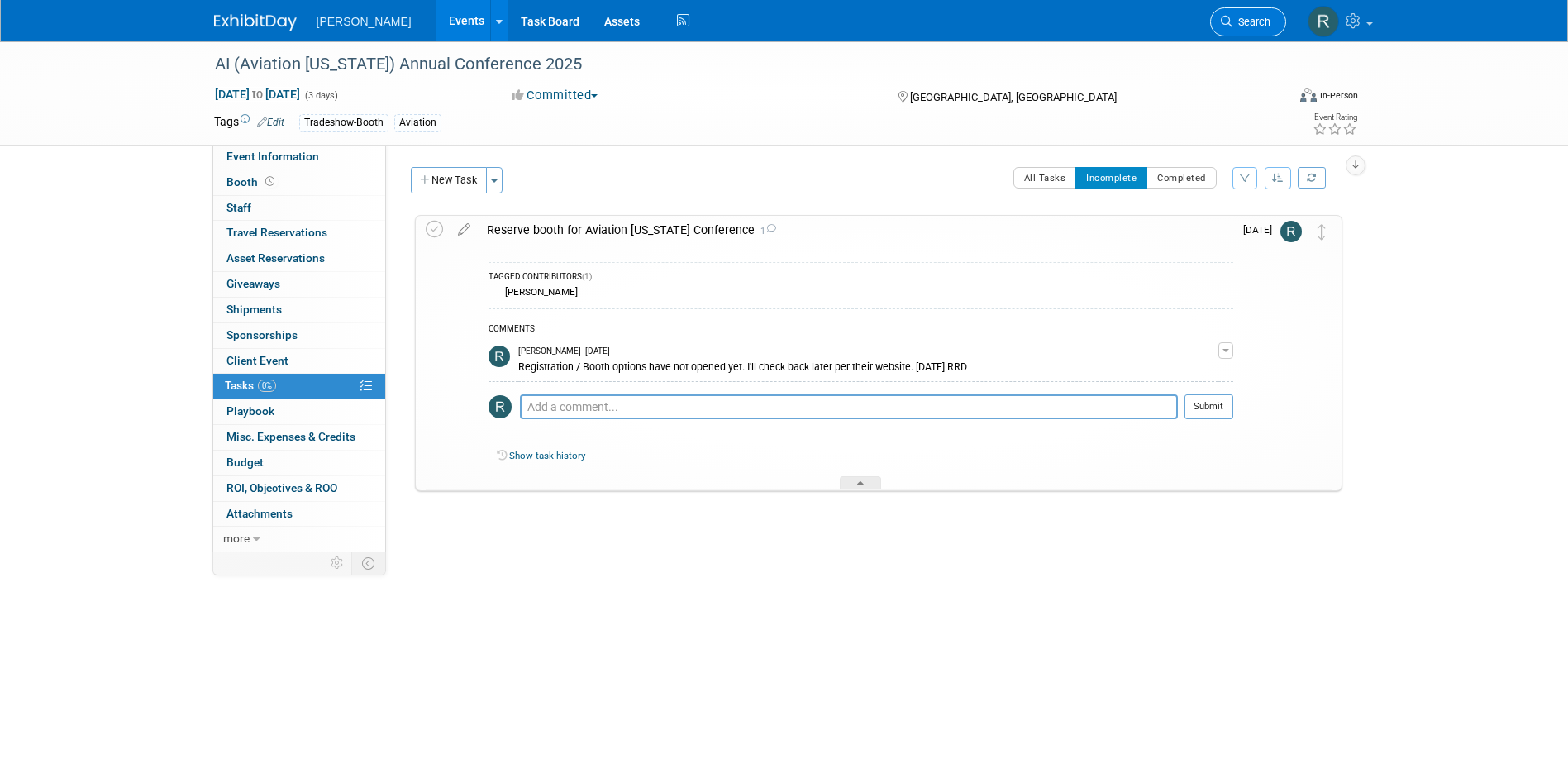
click at [1232, 15] on link "Search" at bounding box center [1249, 21] width 76 height 29
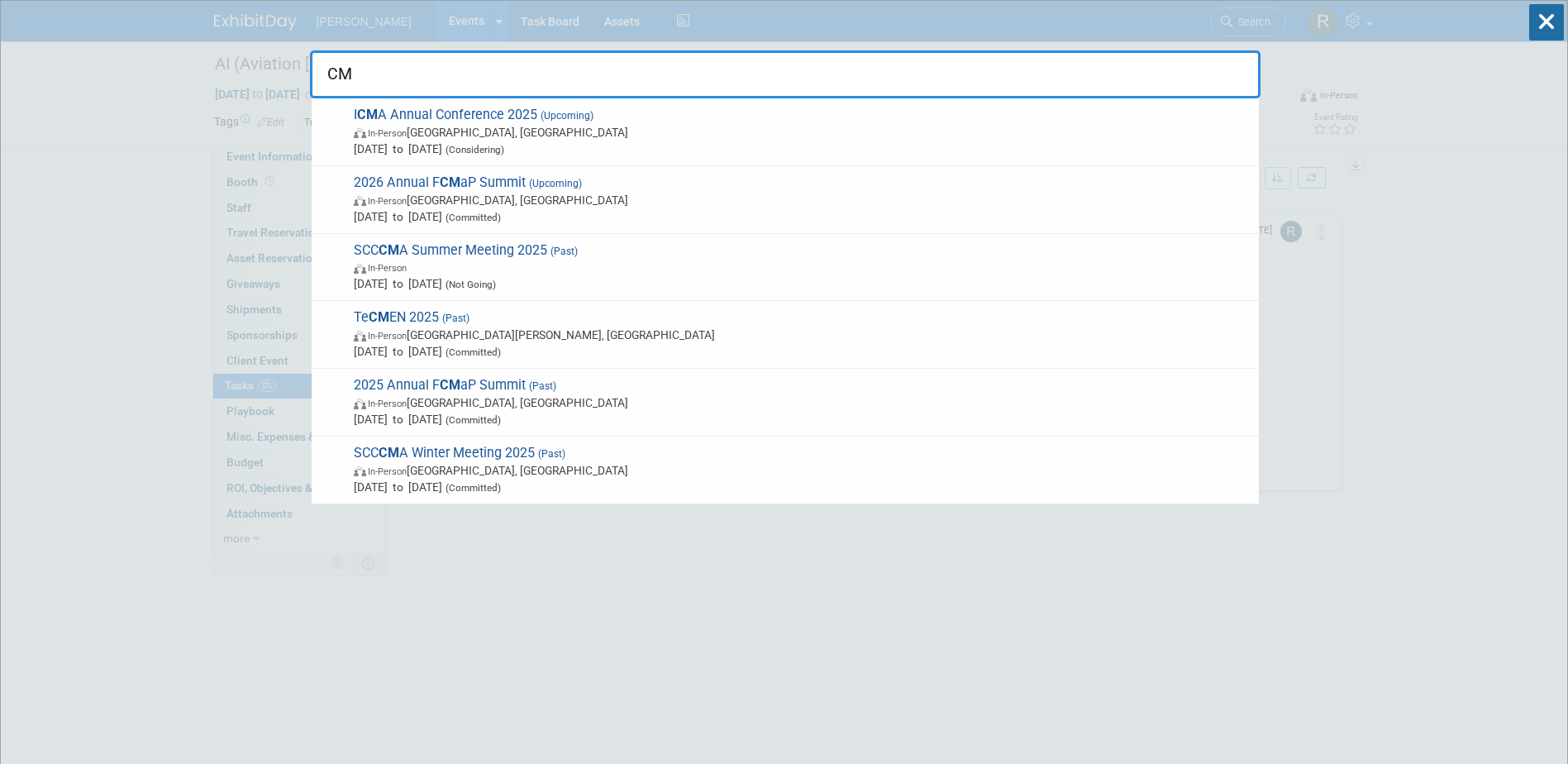
type input "C"
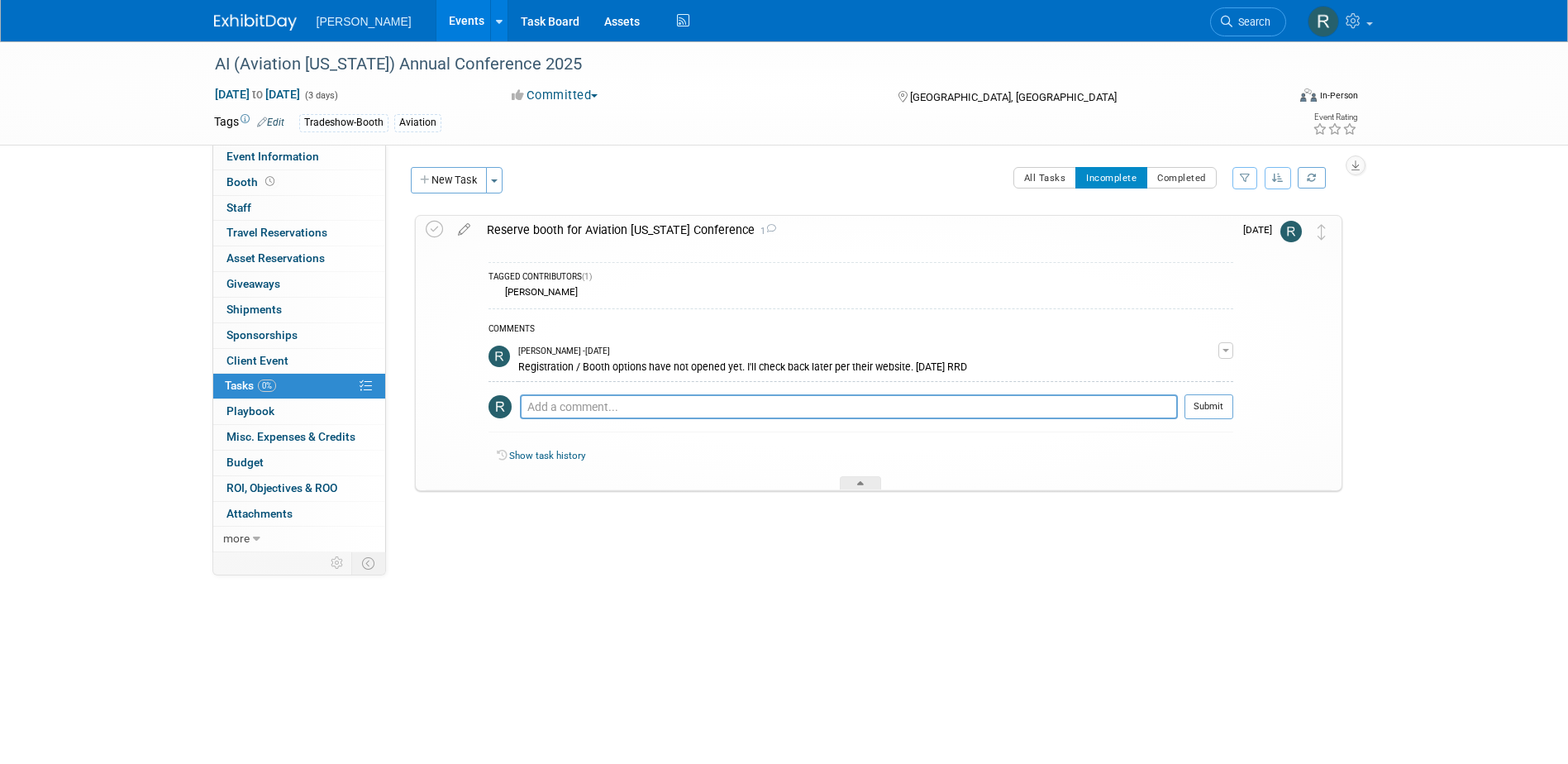
click at [437, 21] on link "Events" at bounding box center [467, 20] width 60 height 41
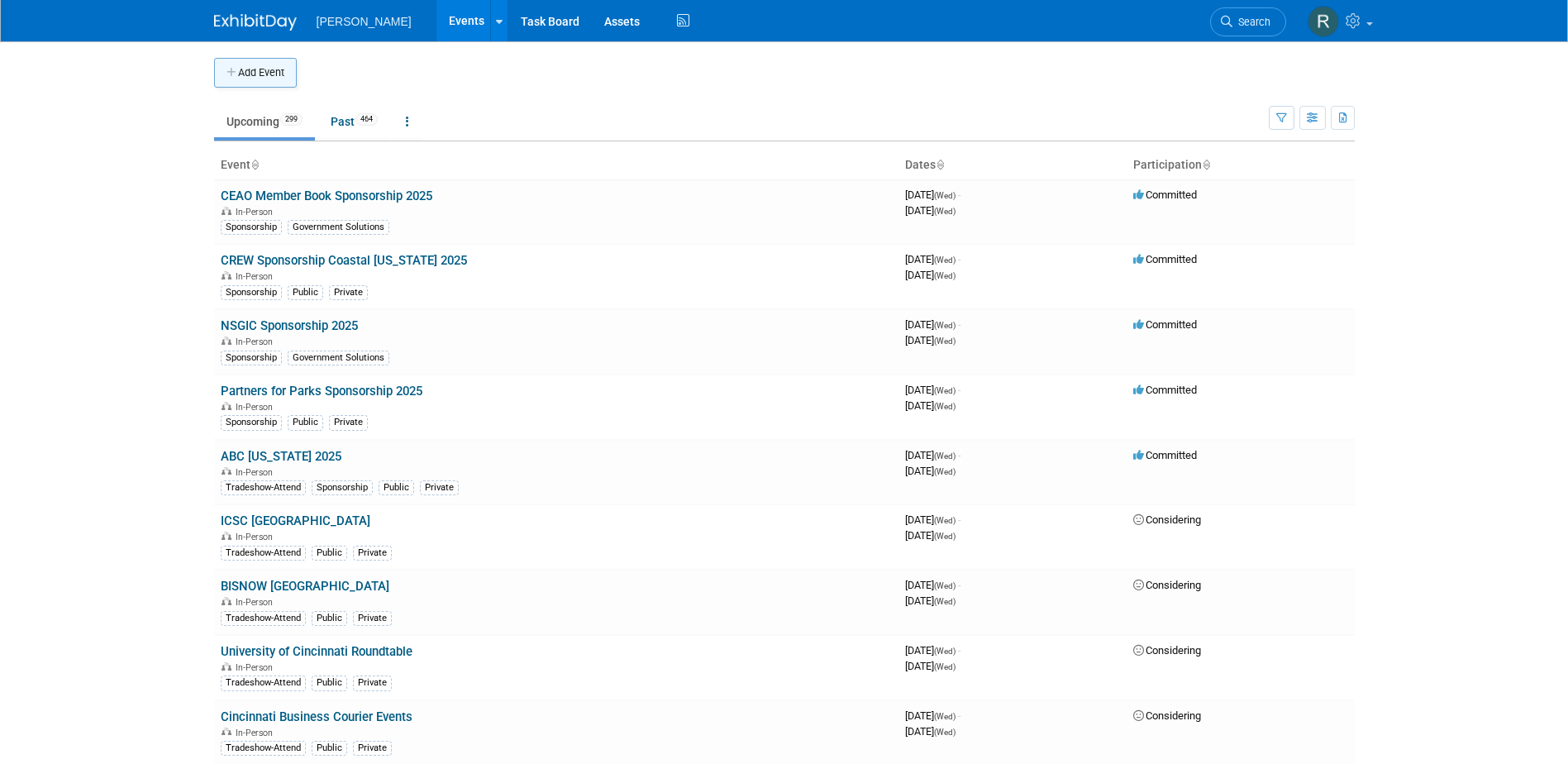
click at [266, 71] on button "Add Event" at bounding box center [256, 73] width 83 height 30
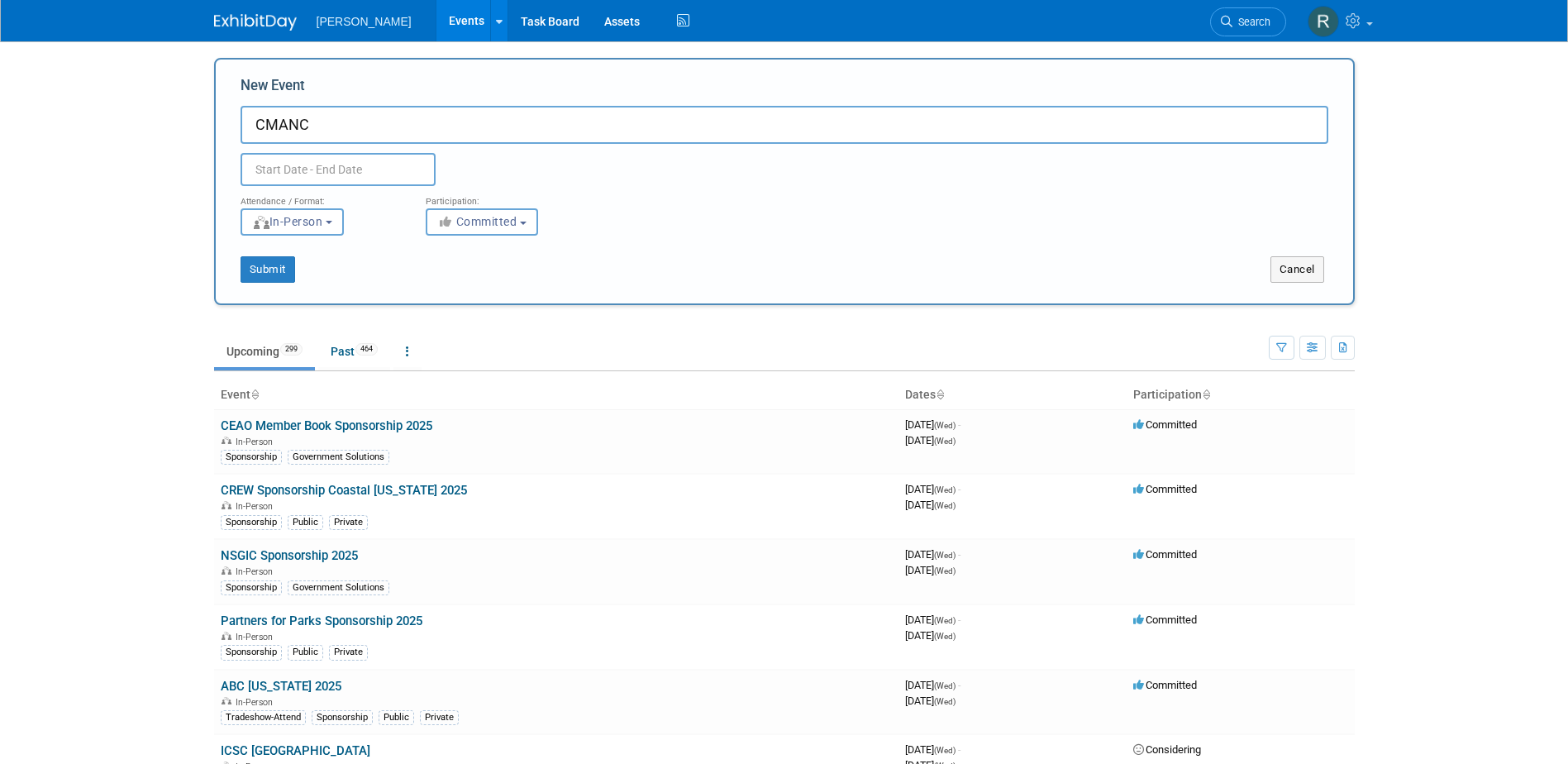
type input "CMANC"
click at [347, 136] on input "CMANC" at bounding box center [784, 124] width 1088 height 38
click at [889, 202] on div "Attendance / Format: <img src="[URL][DOMAIN_NAME]" style="width: 19px; margin-t…" at bounding box center [784, 211] width 1113 height 49
click at [326, 176] on input "text" at bounding box center [338, 169] width 195 height 33
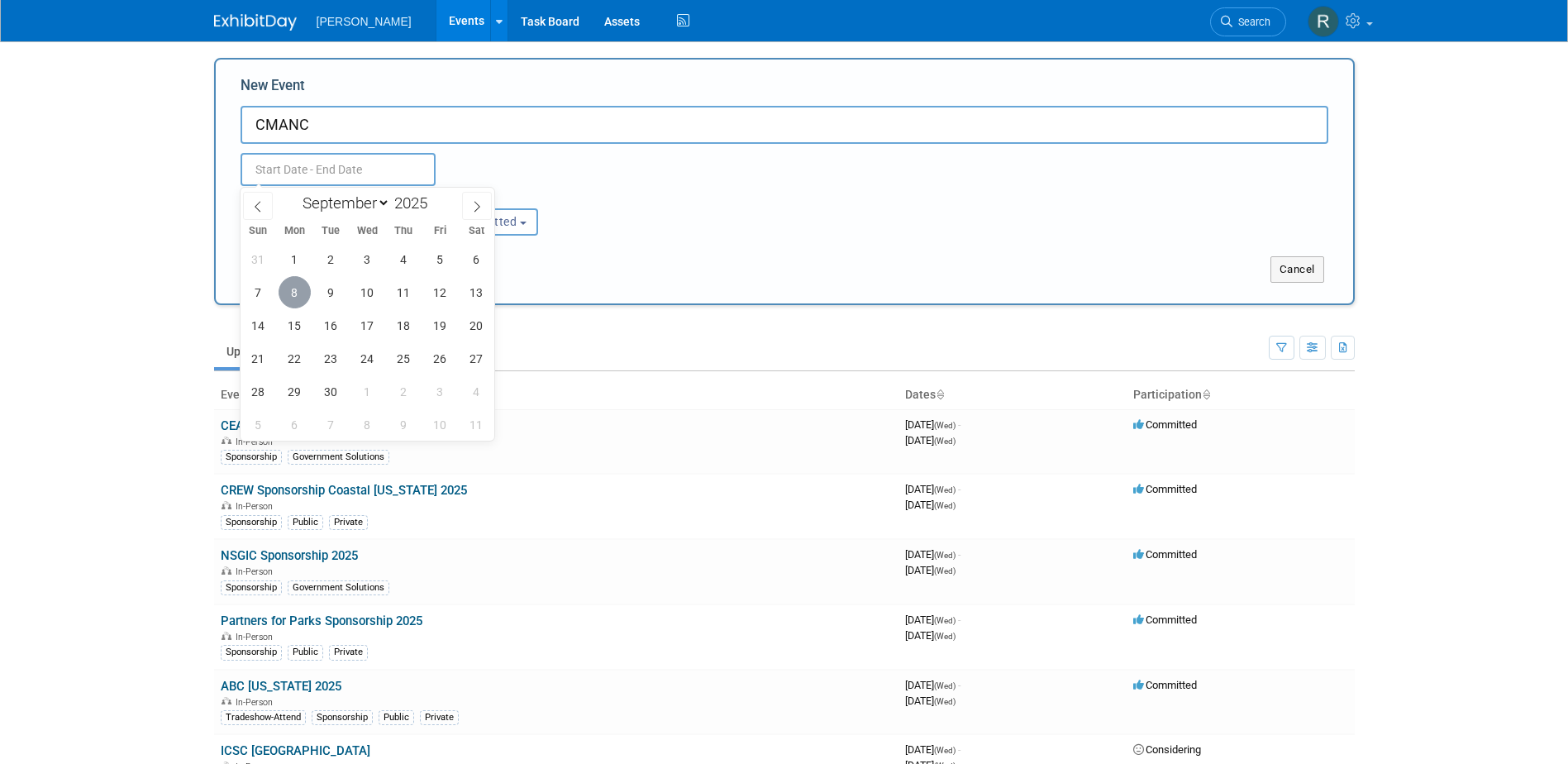
click at [296, 296] on span "8" at bounding box center [295, 292] width 33 height 33
click at [368, 293] on span "10" at bounding box center [367, 292] width 33 height 33
type input "[DATE] to [DATE]"
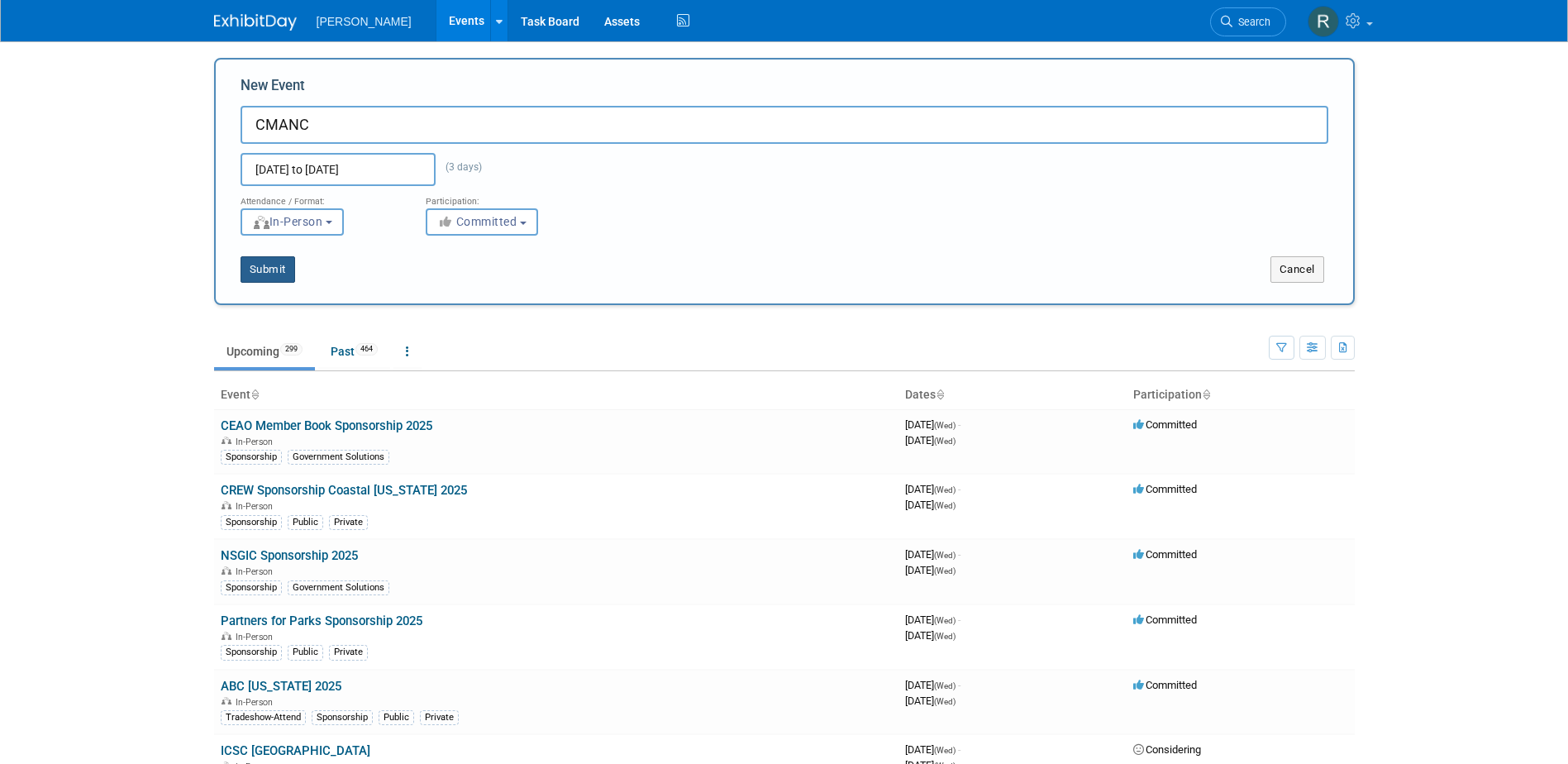
click at [259, 274] on button "Submit" at bounding box center [268, 269] width 55 height 26
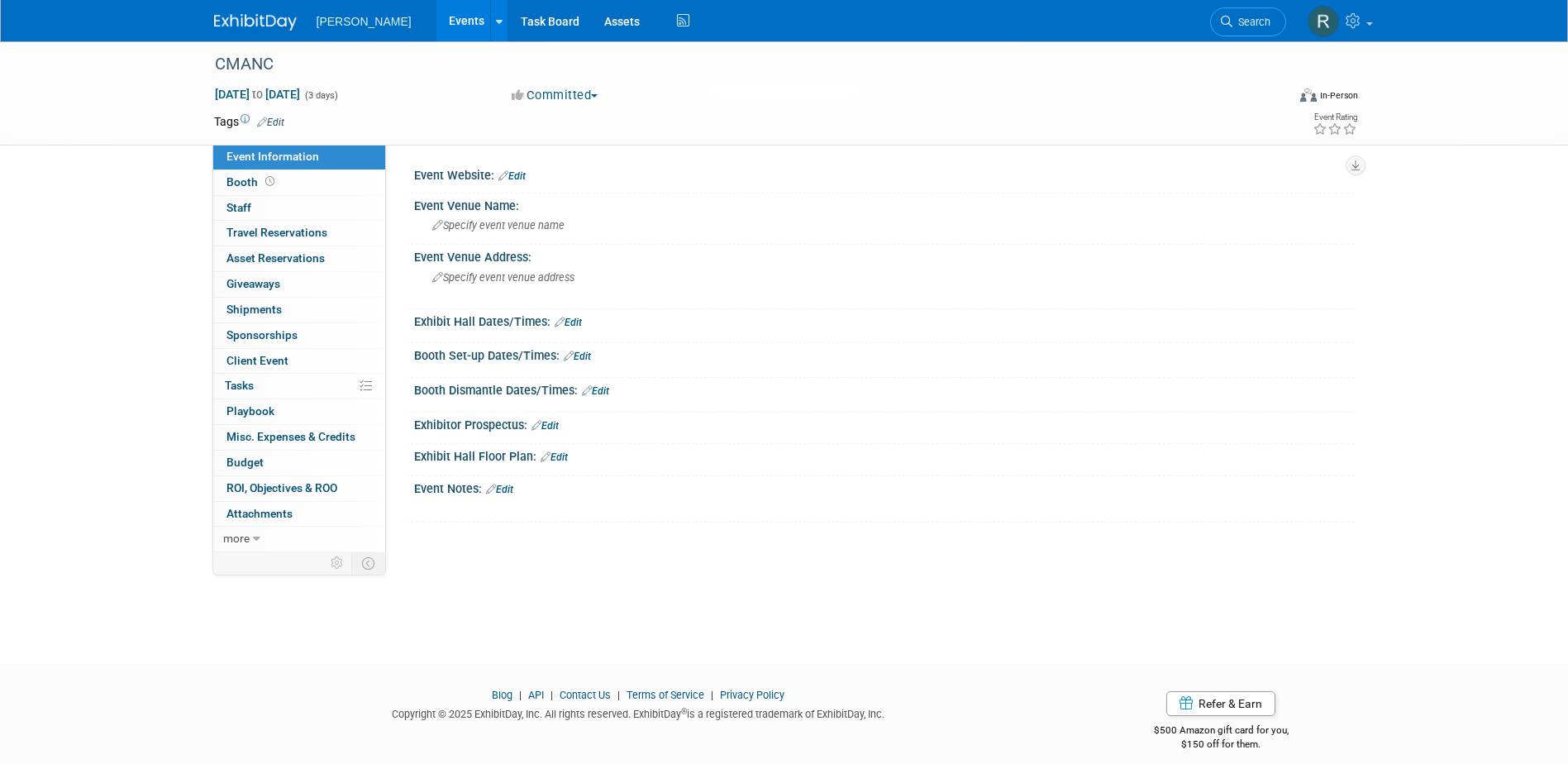
click at [280, 120] on link "Edit" at bounding box center [270, 122] width 27 height 11
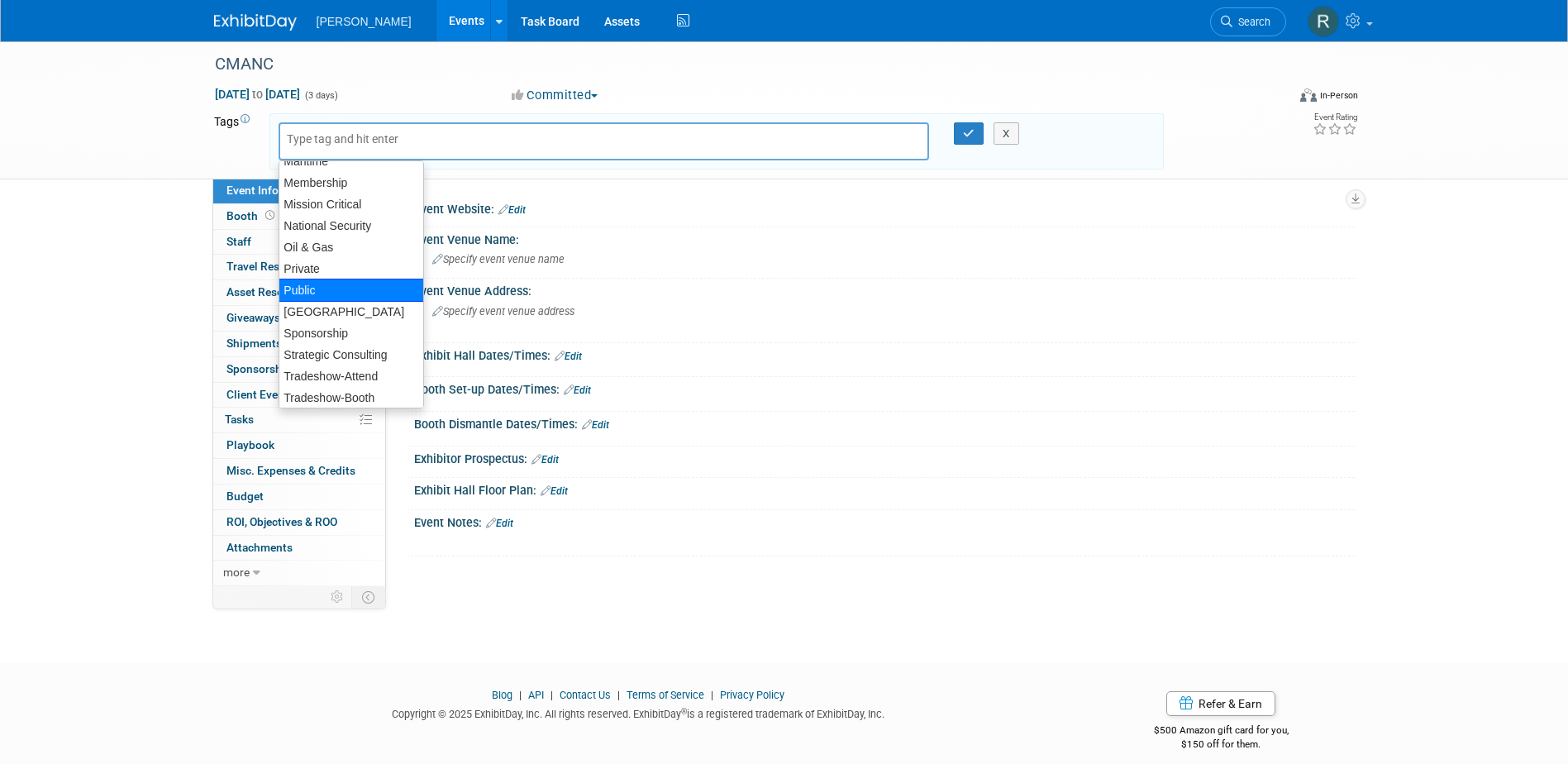
scroll to position [342, 0]
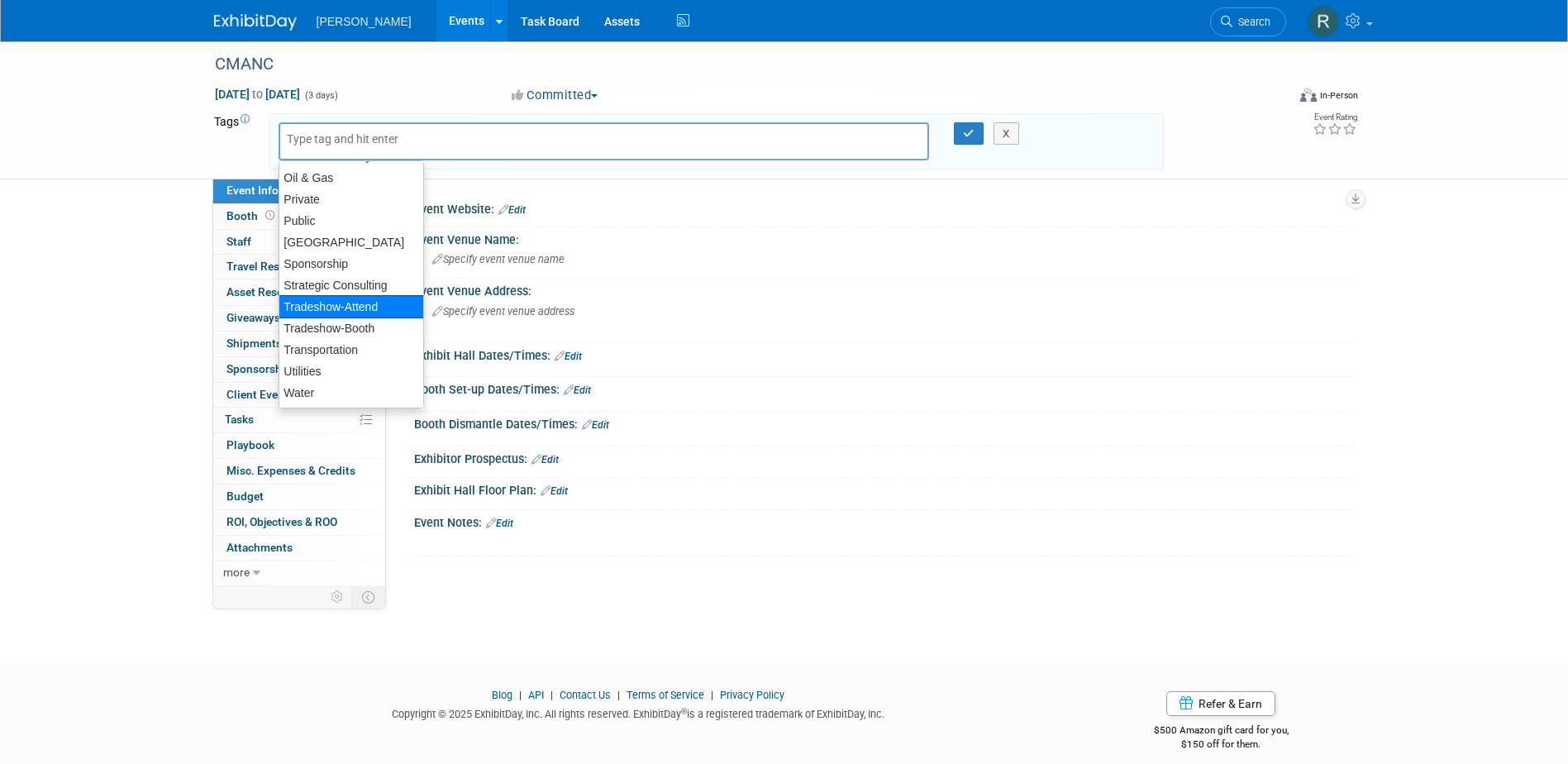
click at [310, 305] on div "Tradeshow-Attend" at bounding box center [351, 306] width 146 height 23
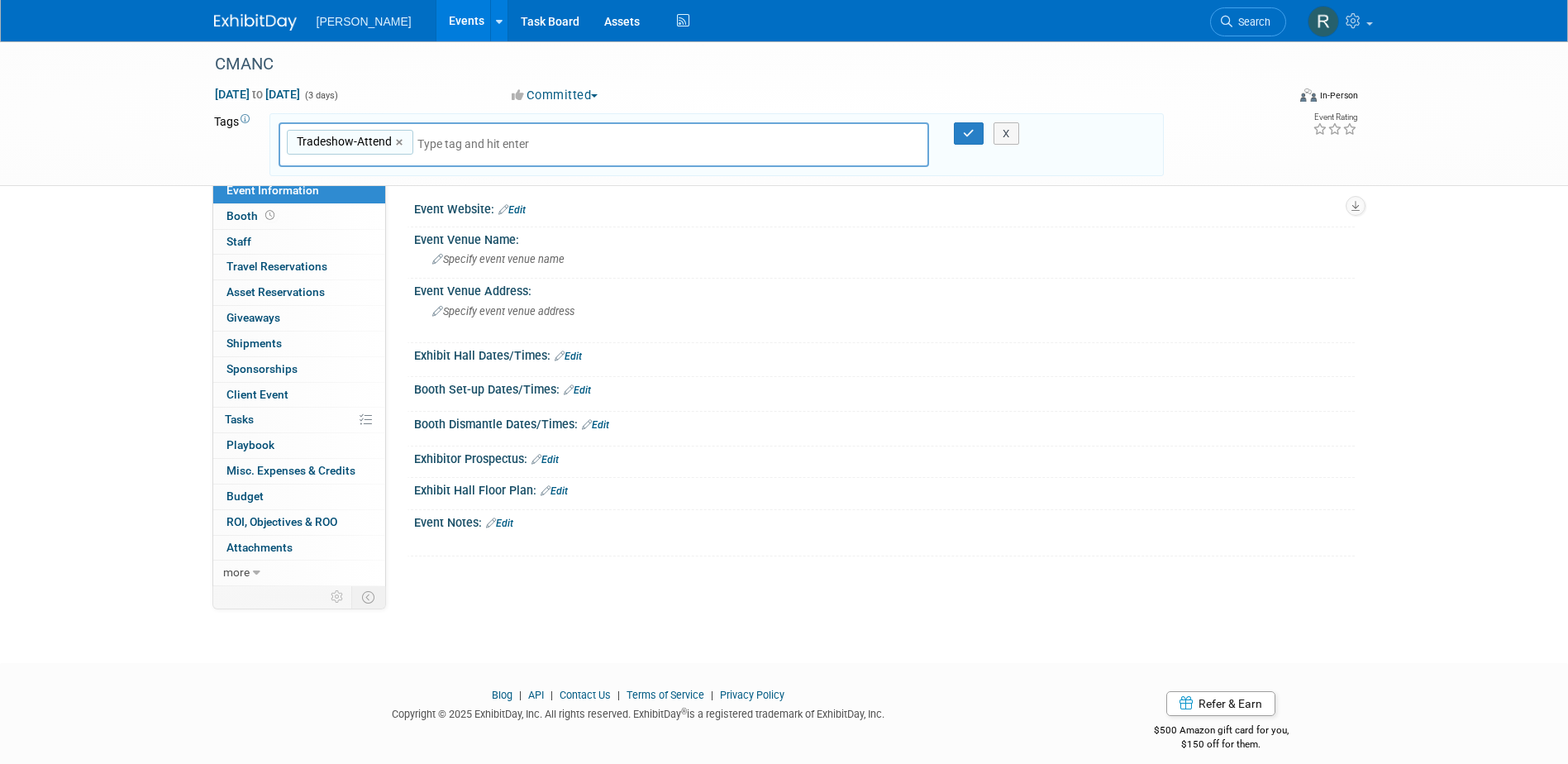
click at [416, 151] on div "Tradeshow-Attend Tradeshow-Attend ×" at bounding box center [604, 146] width 651 height 46
click at [412, 151] on div "Tradeshow-Attend Tradeshow-Attend ×" at bounding box center [604, 146] width 651 height 46
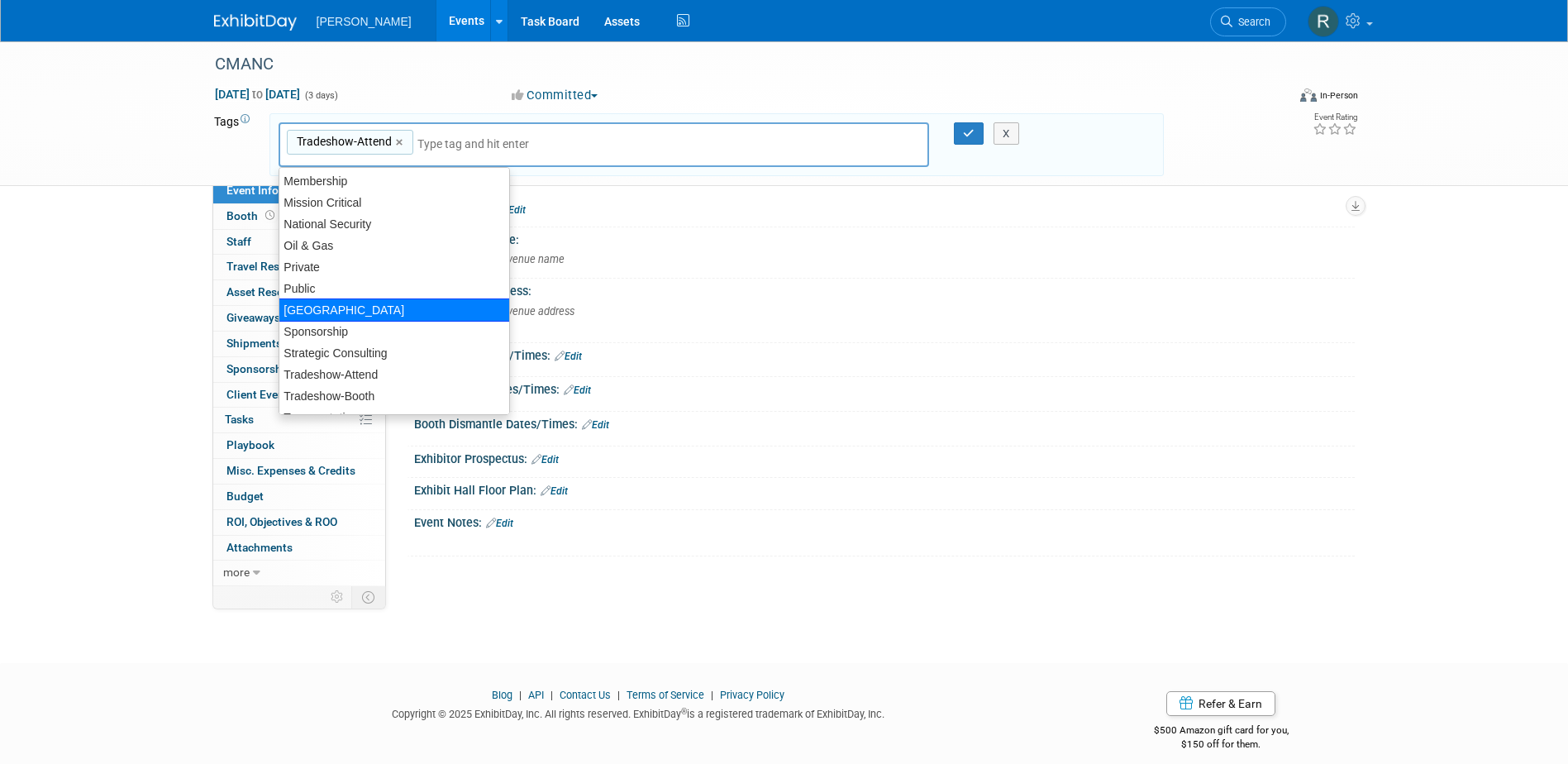
scroll to position [240, 0]
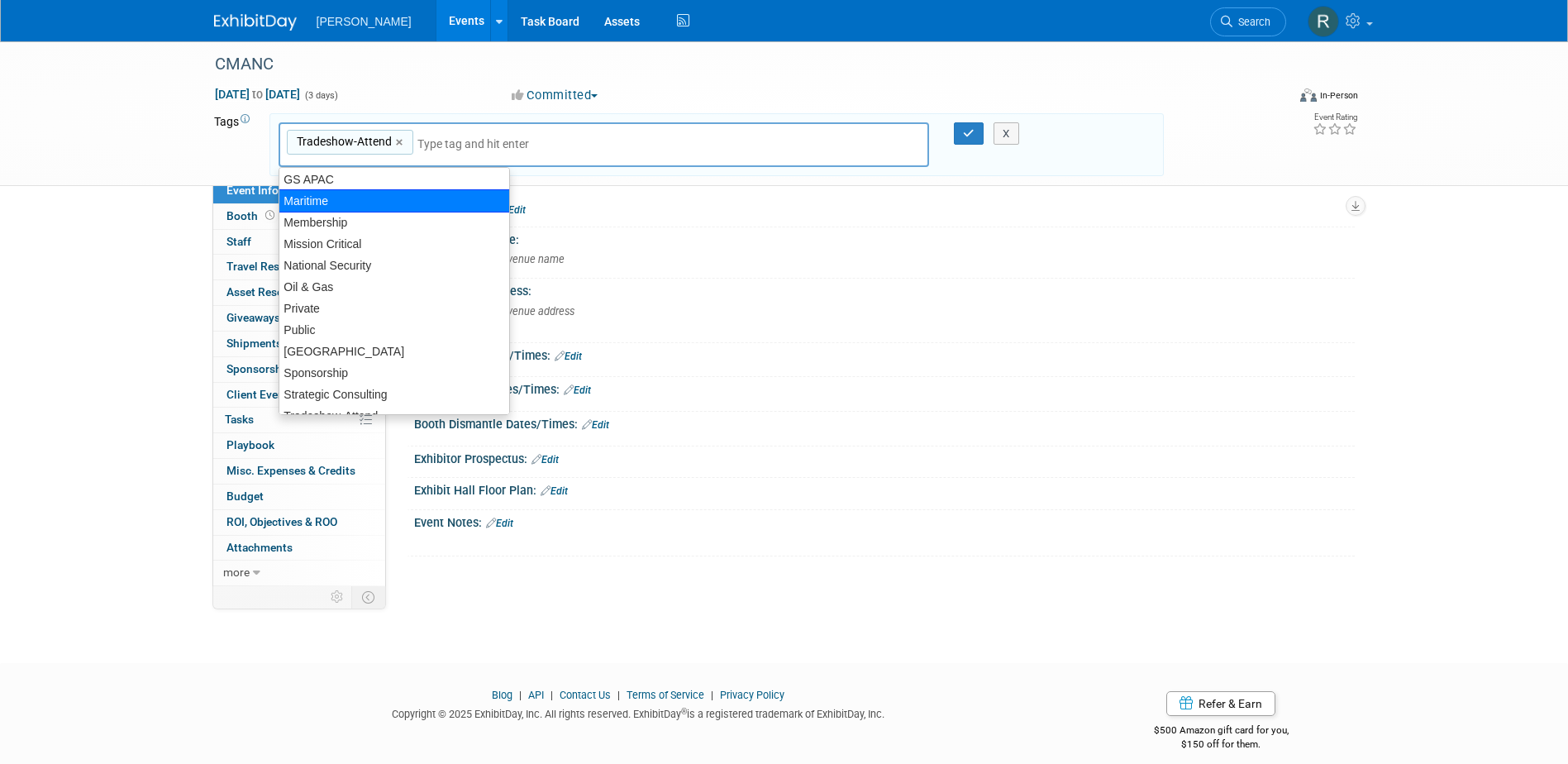
click at [323, 202] on div "Maritime" at bounding box center [394, 201] width 231 height 23
type input "Tradeshow-Attend, Maritime"
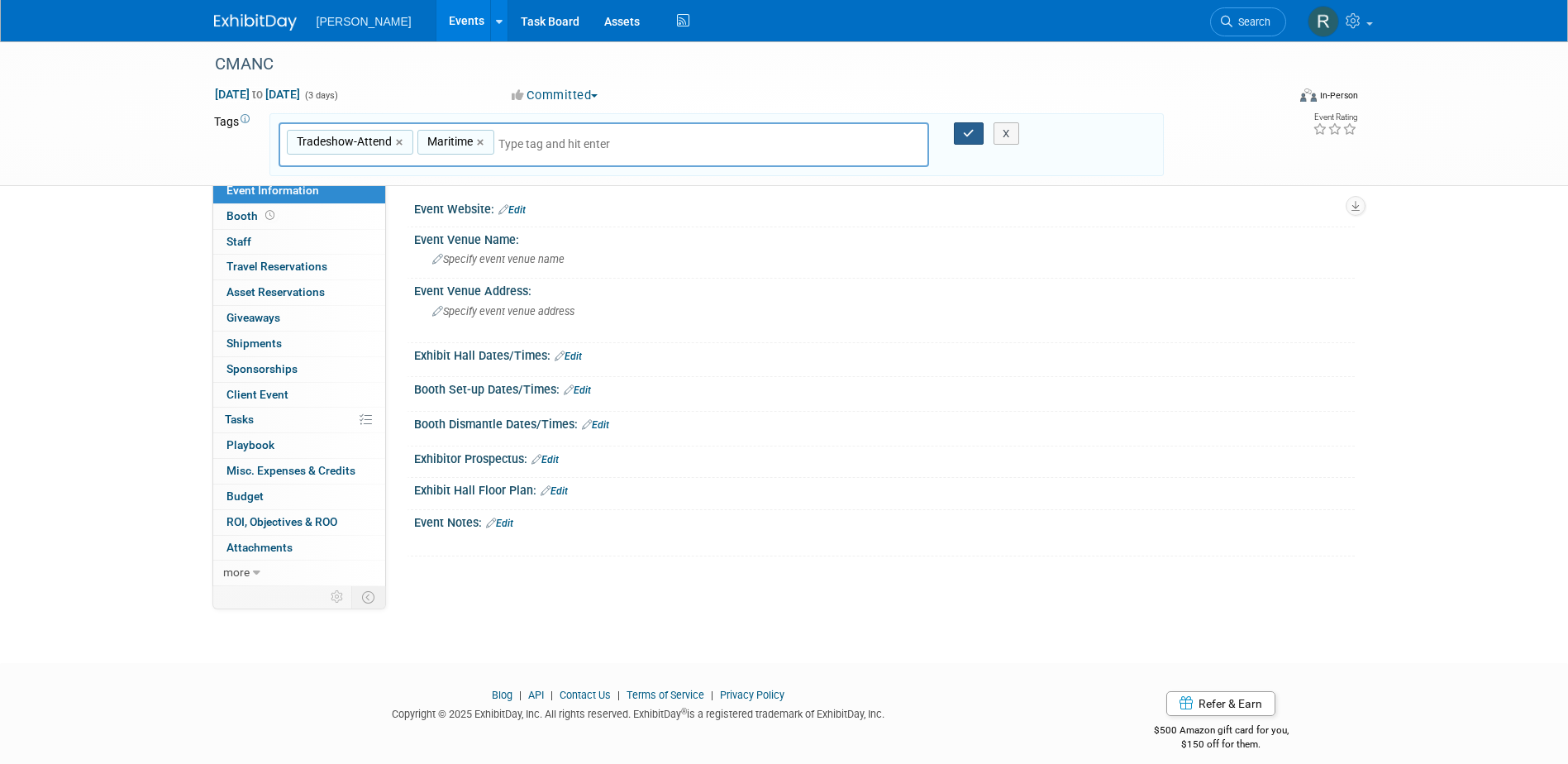
click at [962, 138] on button "button" at bounding box center [969, 134] width 30 height 23
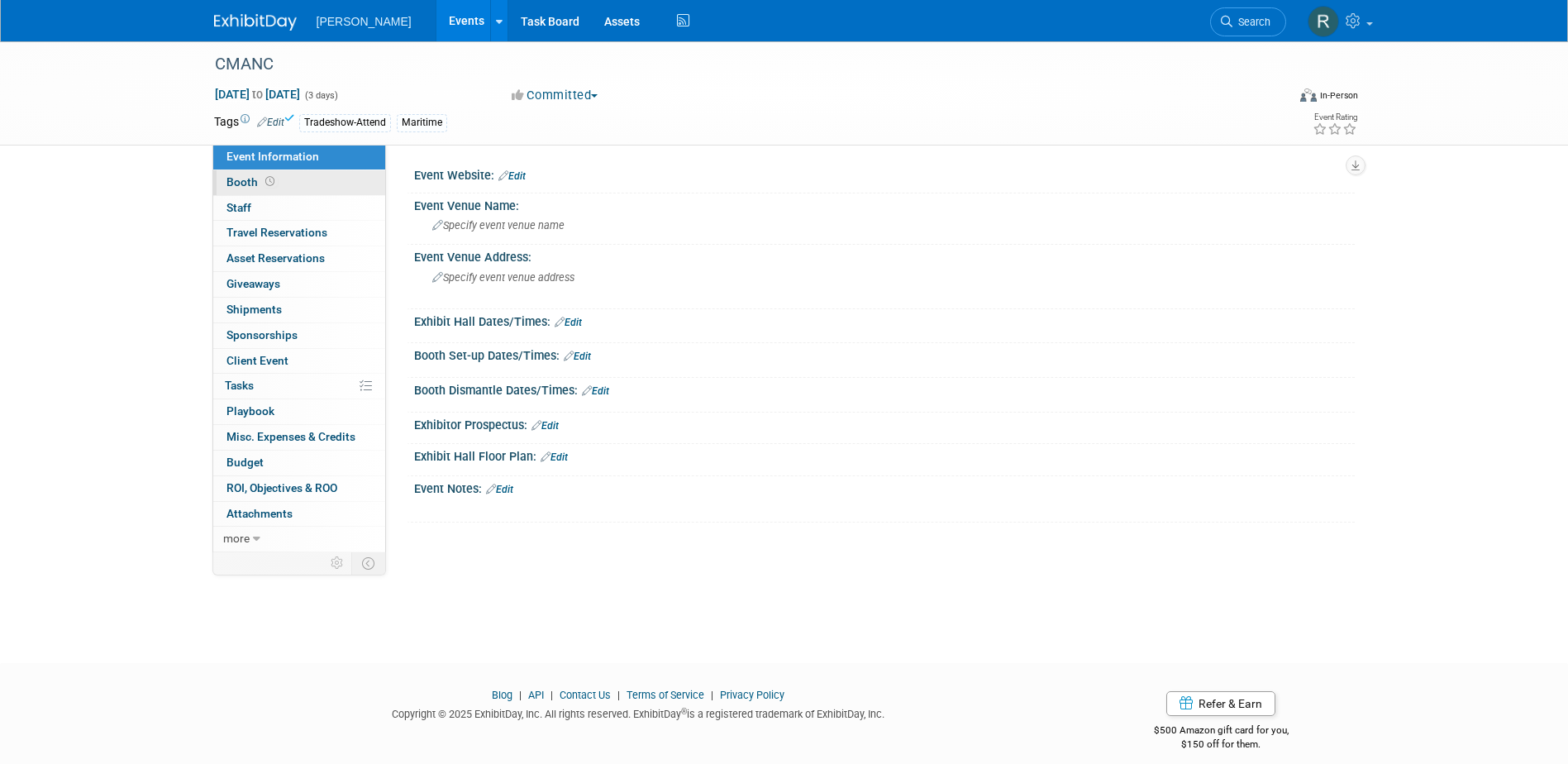
click at [307, 176] on link "Booth" at bounding box center [299, 183] width 172 height 25
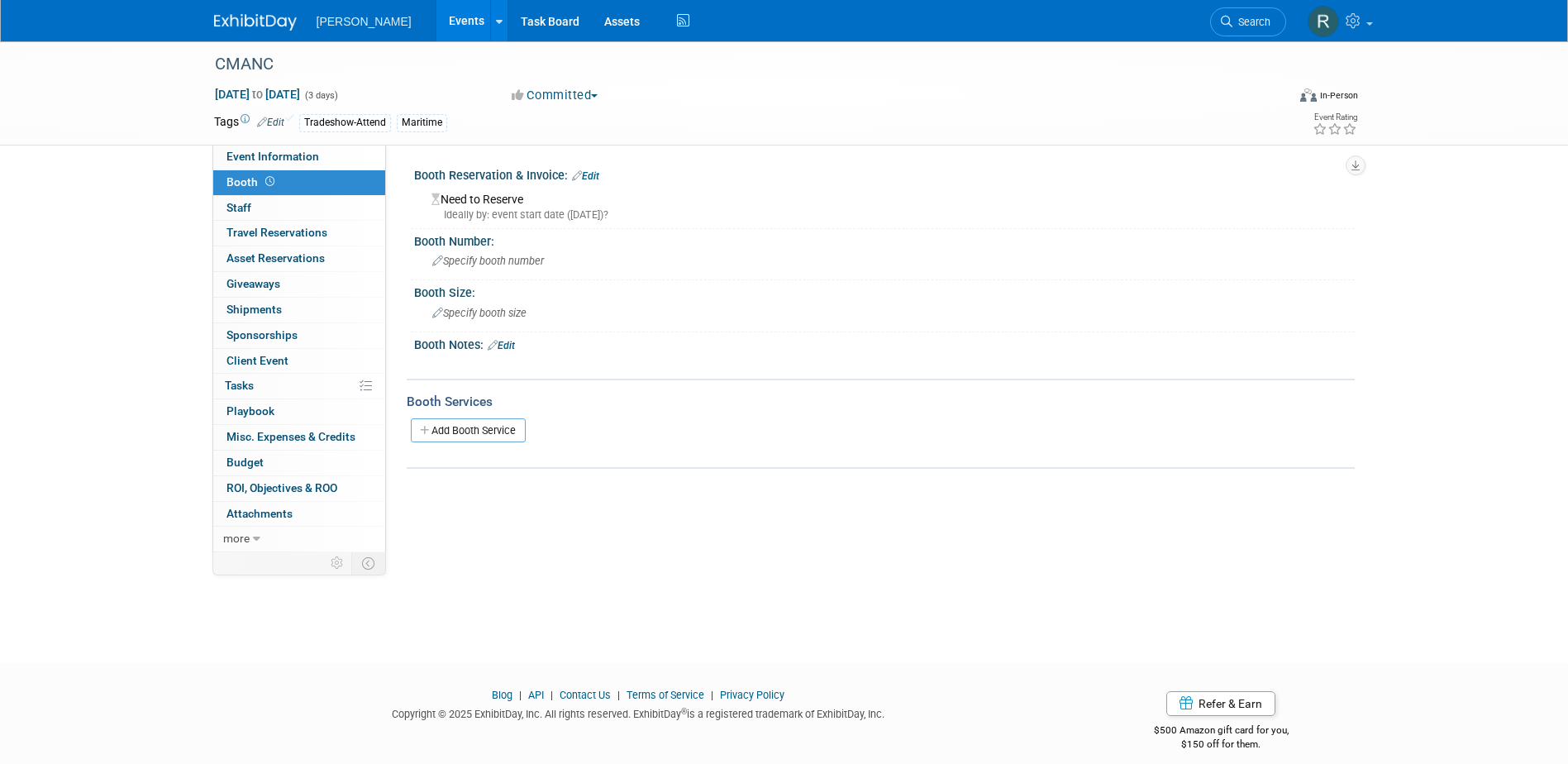
click at [595, 176] on link "Edit" at bounding box center [585, 176] width 27 height 11
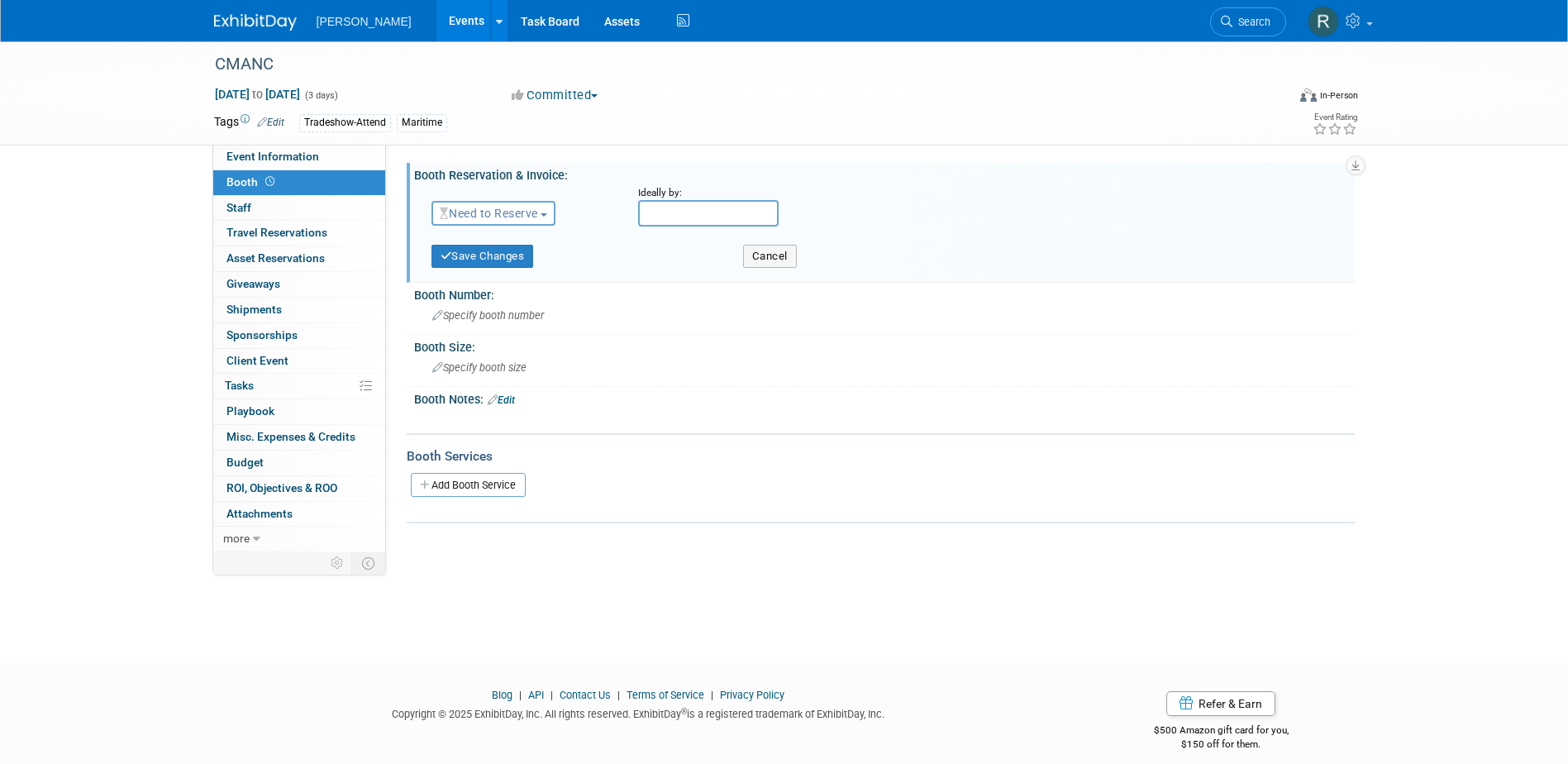
click at [489, 219] on span "Need to Reserve" at bounding box center [488, 213] width 98 height 13
click at [482, 283] on link "No Reservation Required" at bounding box center [521, 288] width 176 height 23
click at [506, 259] on button "Save Changes" at bounding box center [483, 256] width 102 height 23
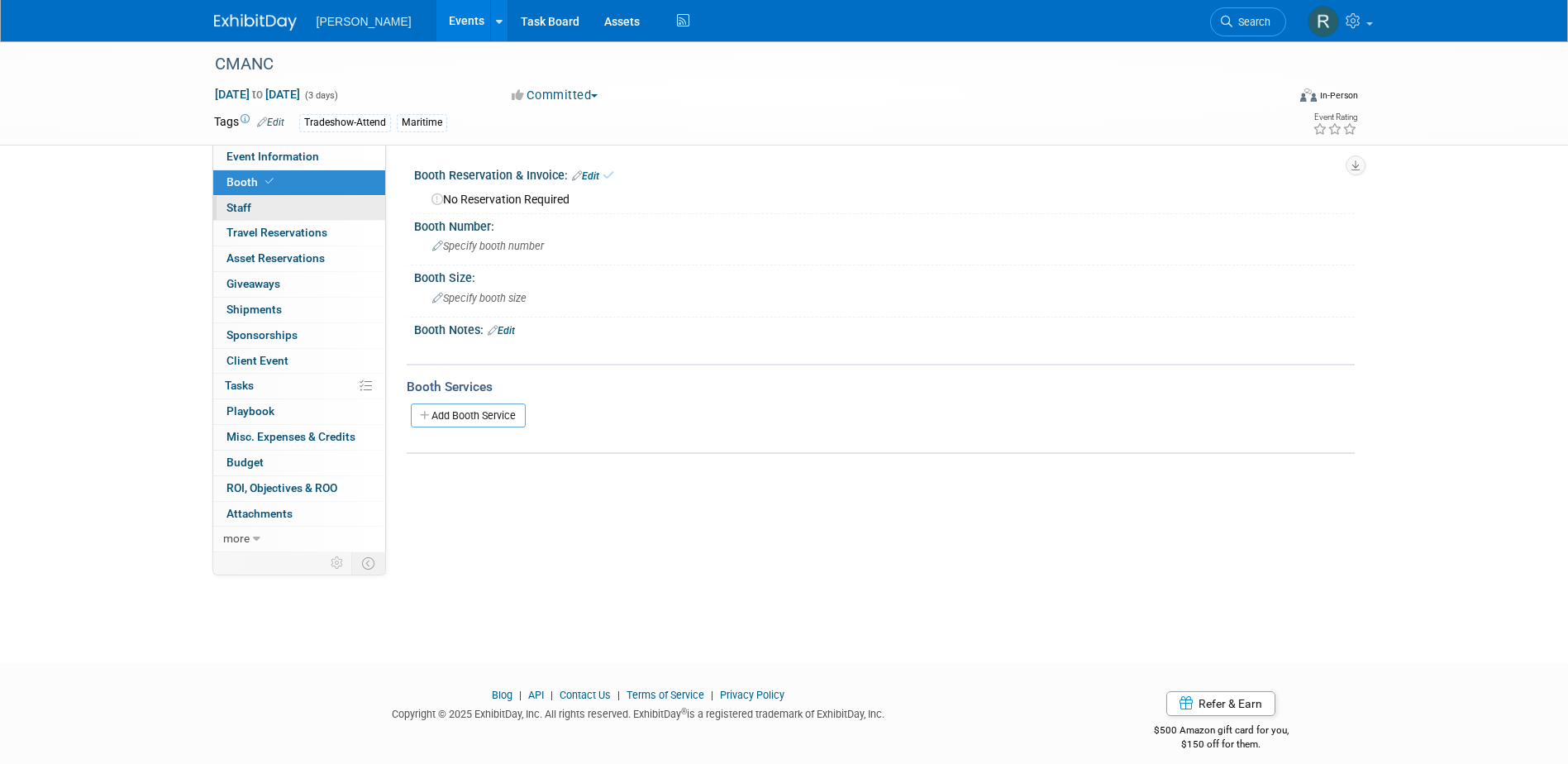
click at [311, 212] on link "0 Staff 0" at bounding box center [299, 208] width 172 height 25
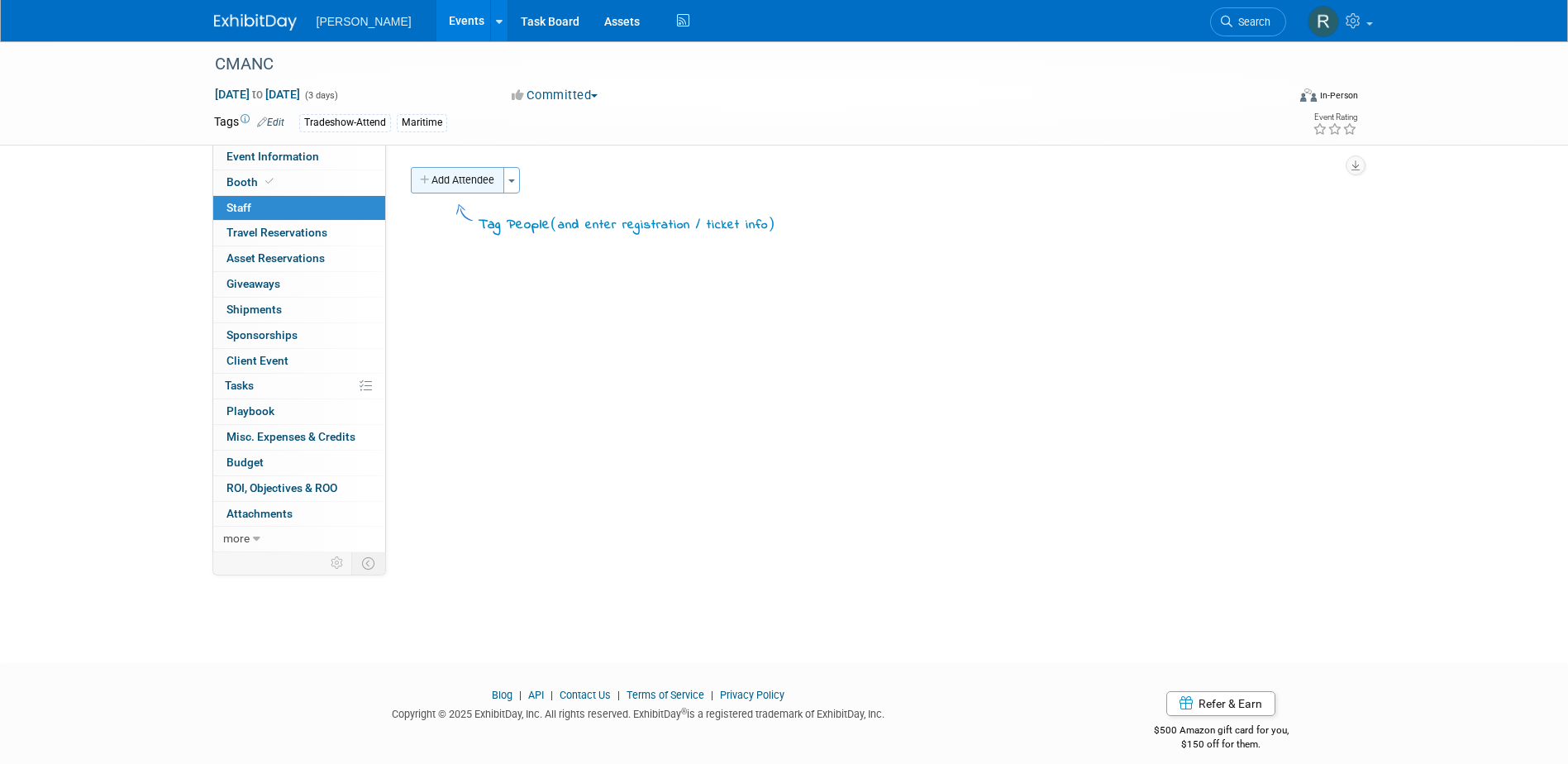
click at [457, 184] on button "Add Attendee" at bounding box center [458, 180] width 94 height 26
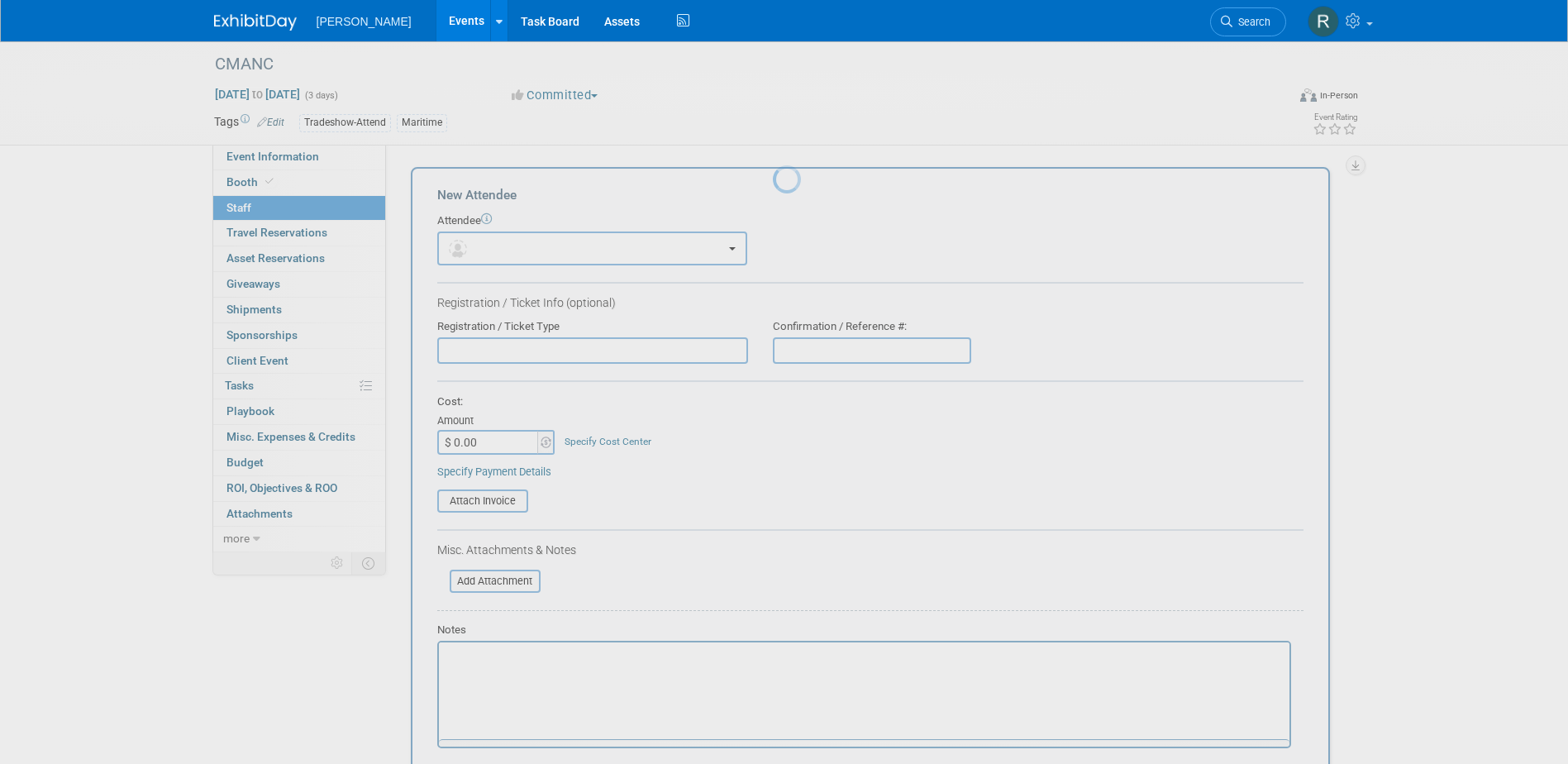
scroll to position [0, 0]
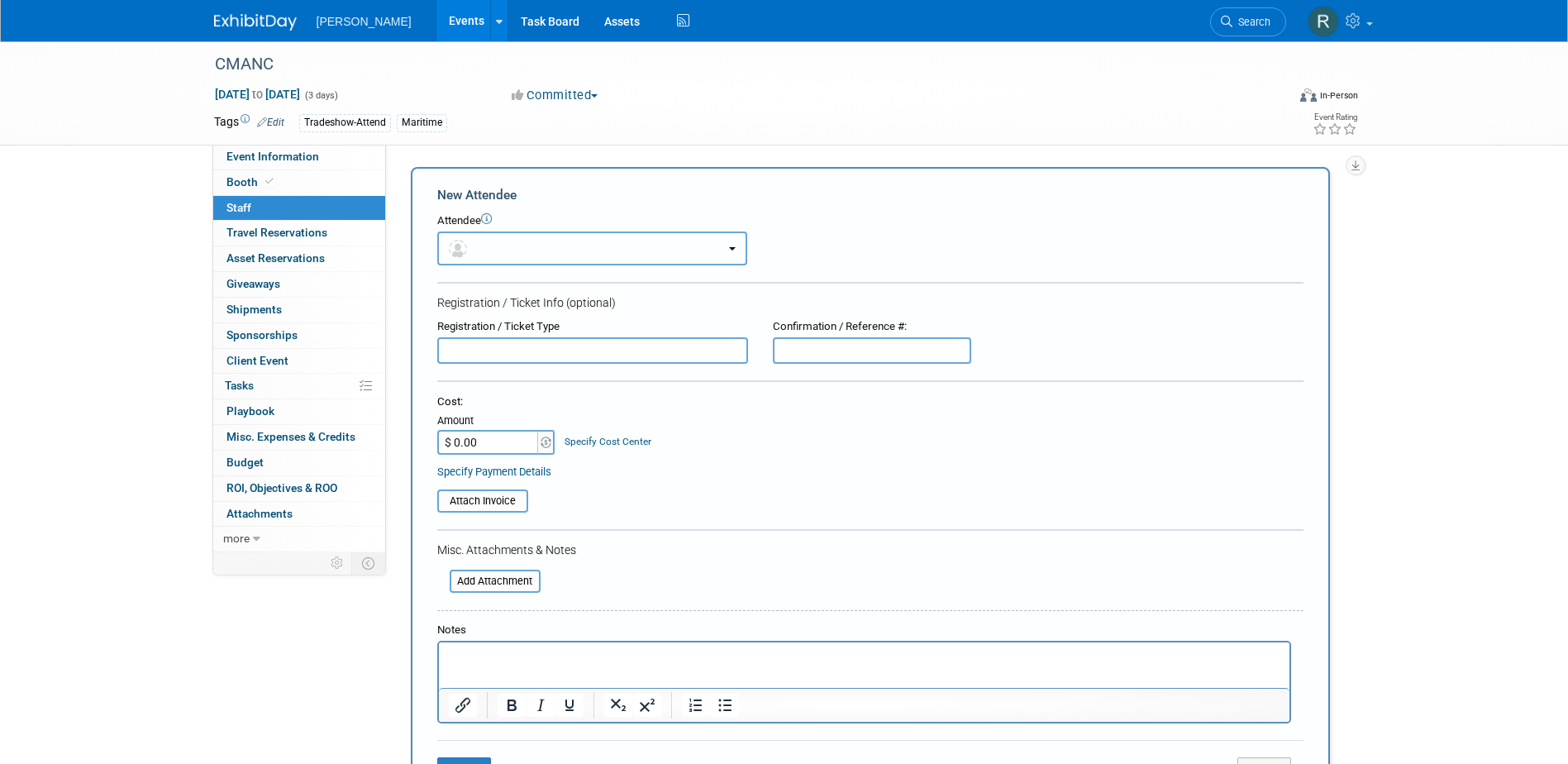
drag, startPoint x: 471, startPoint y: 250, endPoint x: 480, endPoint y: 276, distance: 27.5
click at [472, 251] on span "button" at bounding box center [461, 248] width 24 height 13
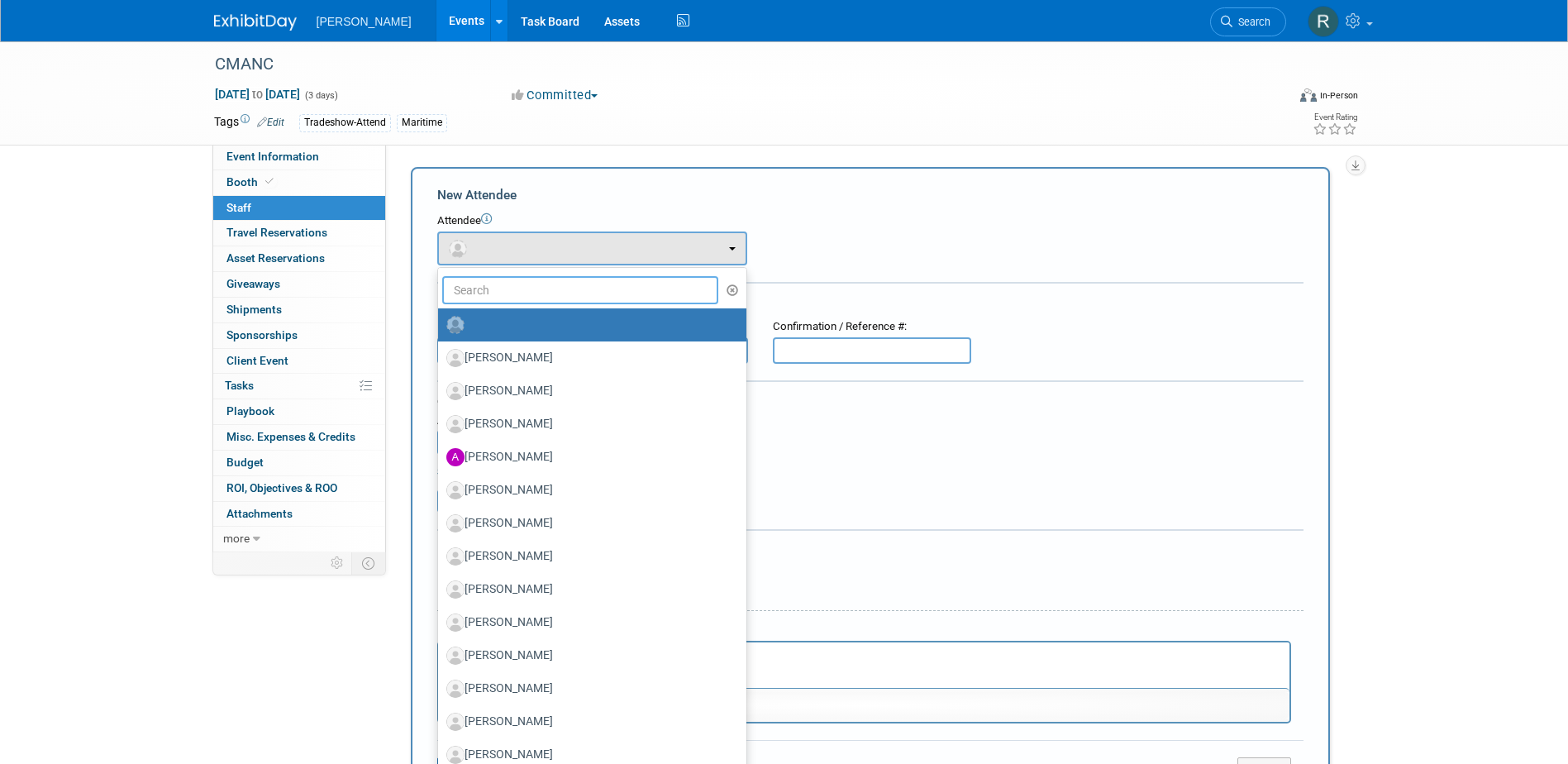
click at [480, 284] on input "text" at bounding box center [581, 290] width 277 height 28
click at [491, 295] on input "text" at bounding box center [581, 290] width 277 height 28
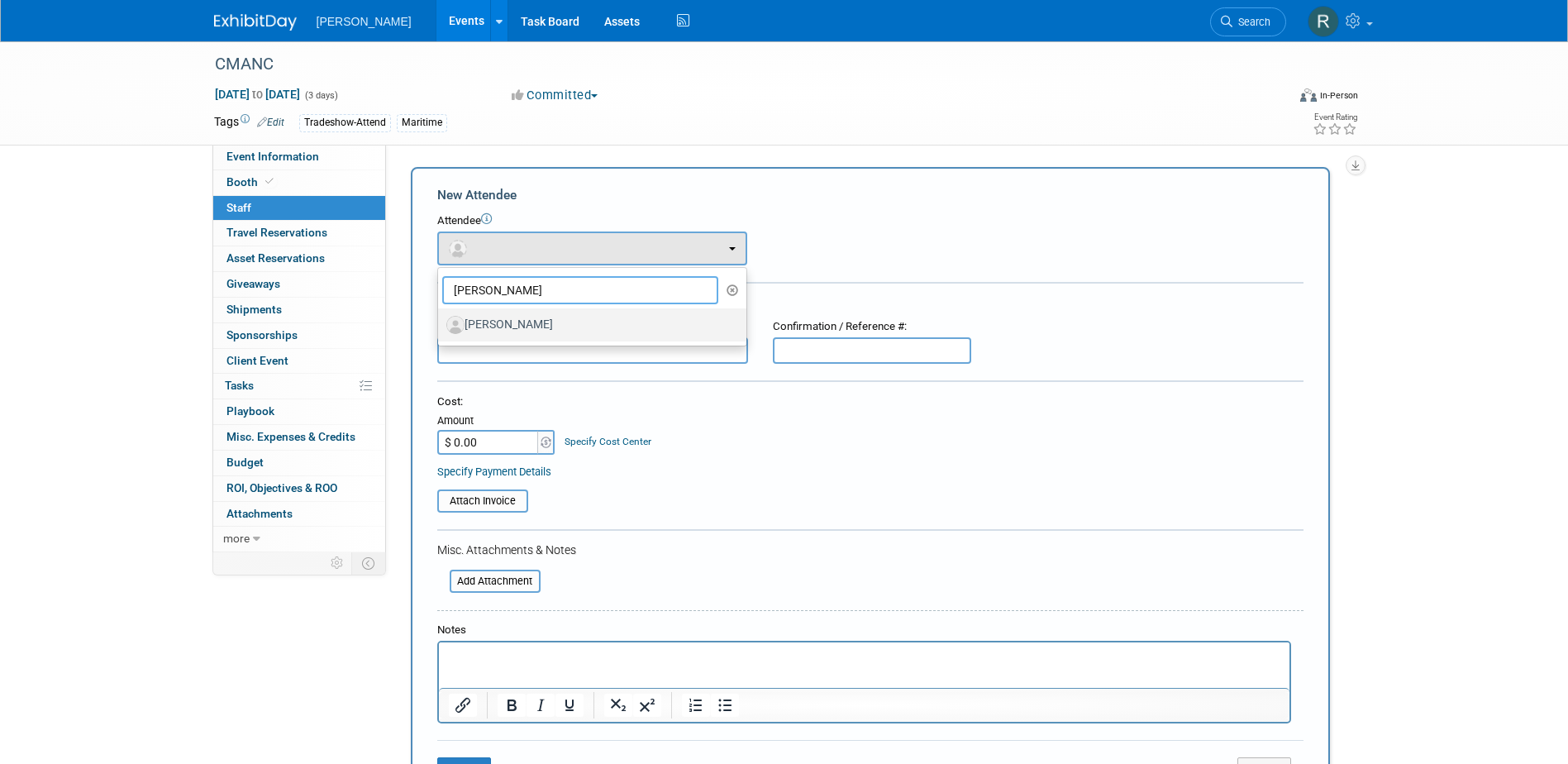
type input "[PERSON_NAME]"
click at [509, 325] on label "[PERSON_NAME]" at bounding box center [588, 325] width 283 height 26
click at [440, 325] on input "[PERSON_NAME]" at bounding box center [435, 323] width 11 height 11
select select "039bd642-3714-40d6-bed3-25f6a4925e19"
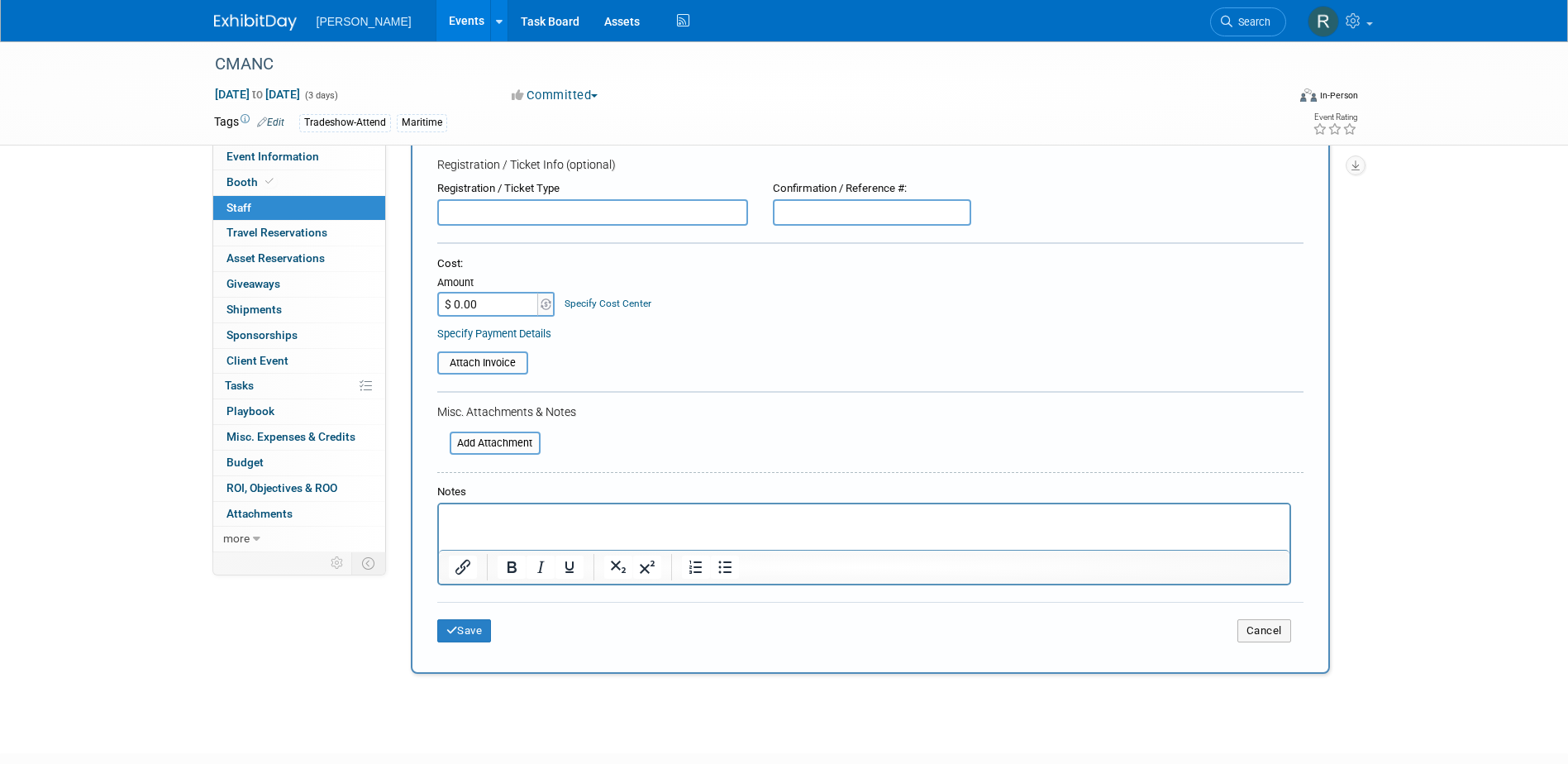
scroll to position [248, 0]
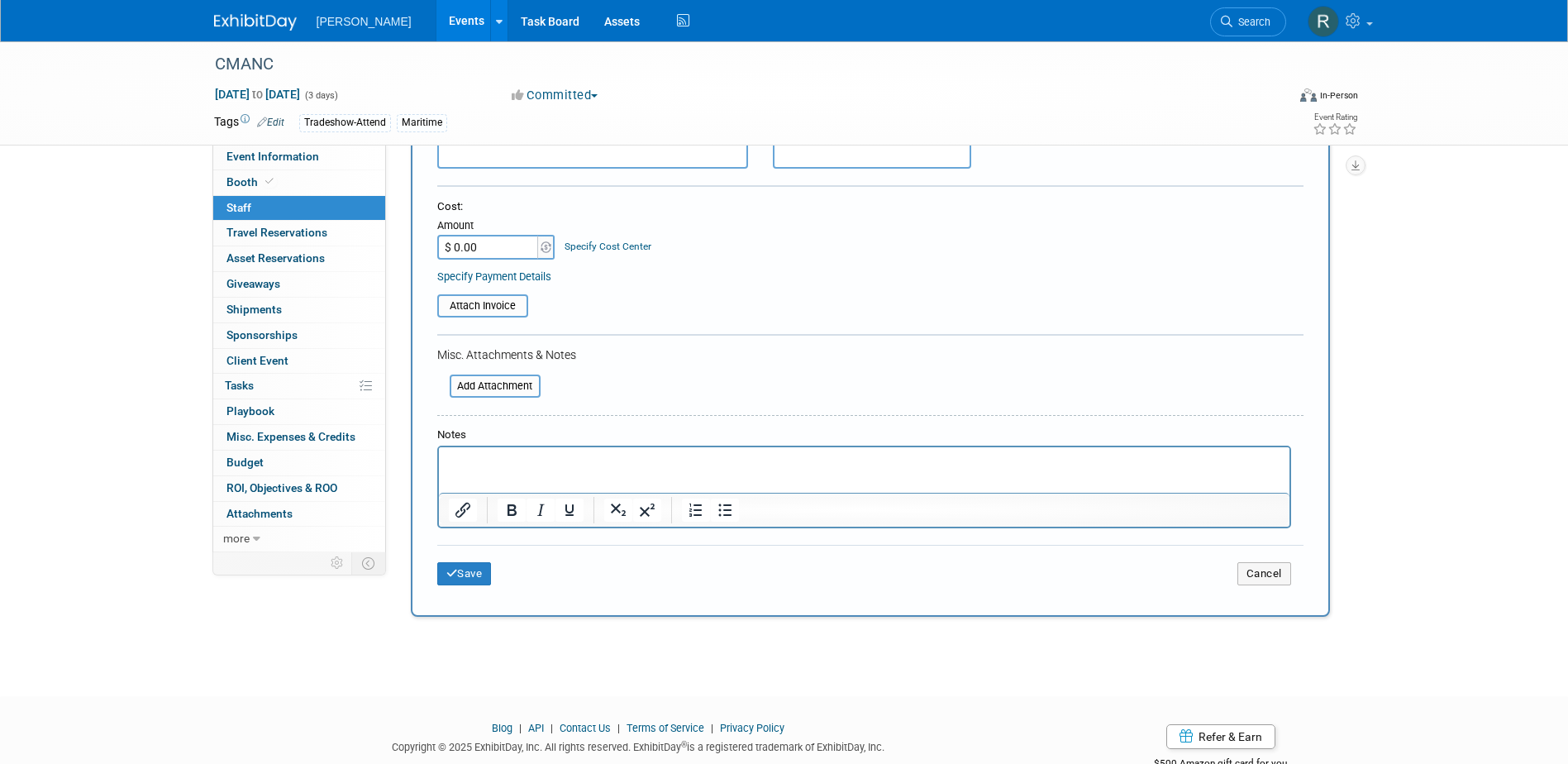
drag, startPoint x: 477, startPoint y: 464, endPoint x: 479, endPoint y: 455, distance: 9.2
click at [479, 462] on p "Rich Text Area. Press ALT-0 for help." at bounding box center [864, 461] width 831 height 17
click at [451, 573] on icon "submit" at bounding box center [452, 573] width 11 height 11
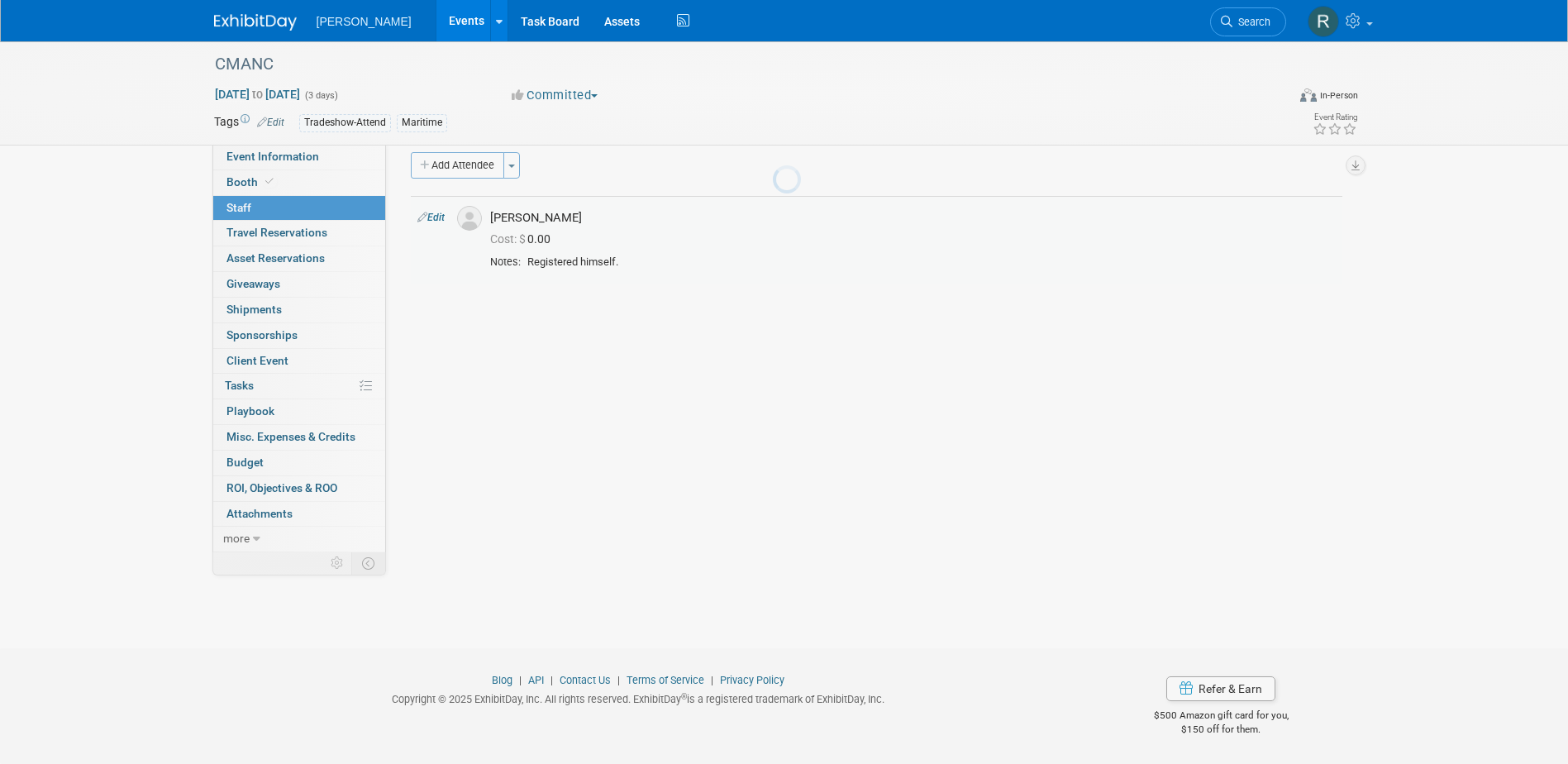
scroll to position [15, 0]
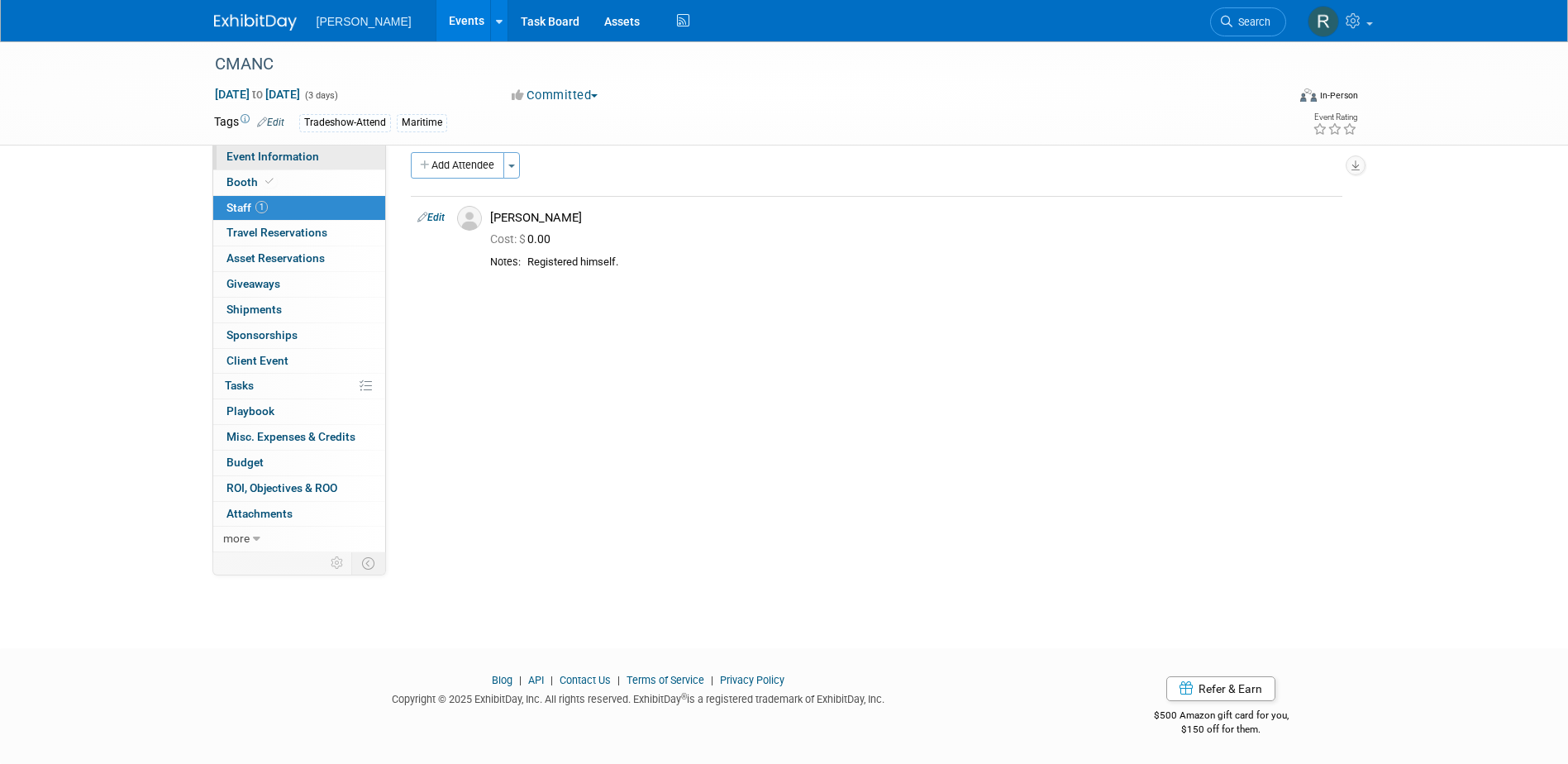
click at [267, 156] on span "Event Information" at bounding box center [273, 156] width 93 height 13
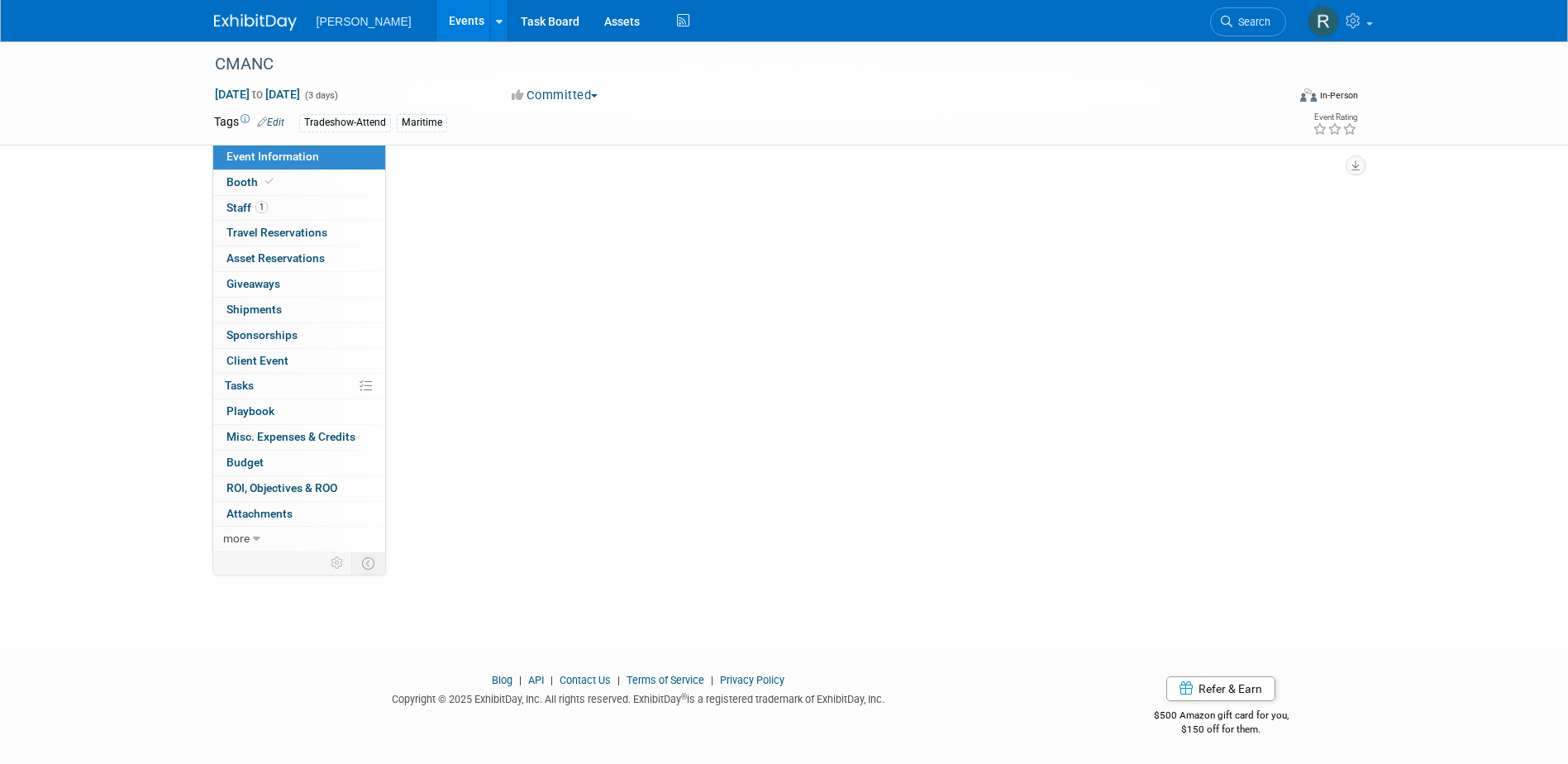
scroll to position [0, 0]
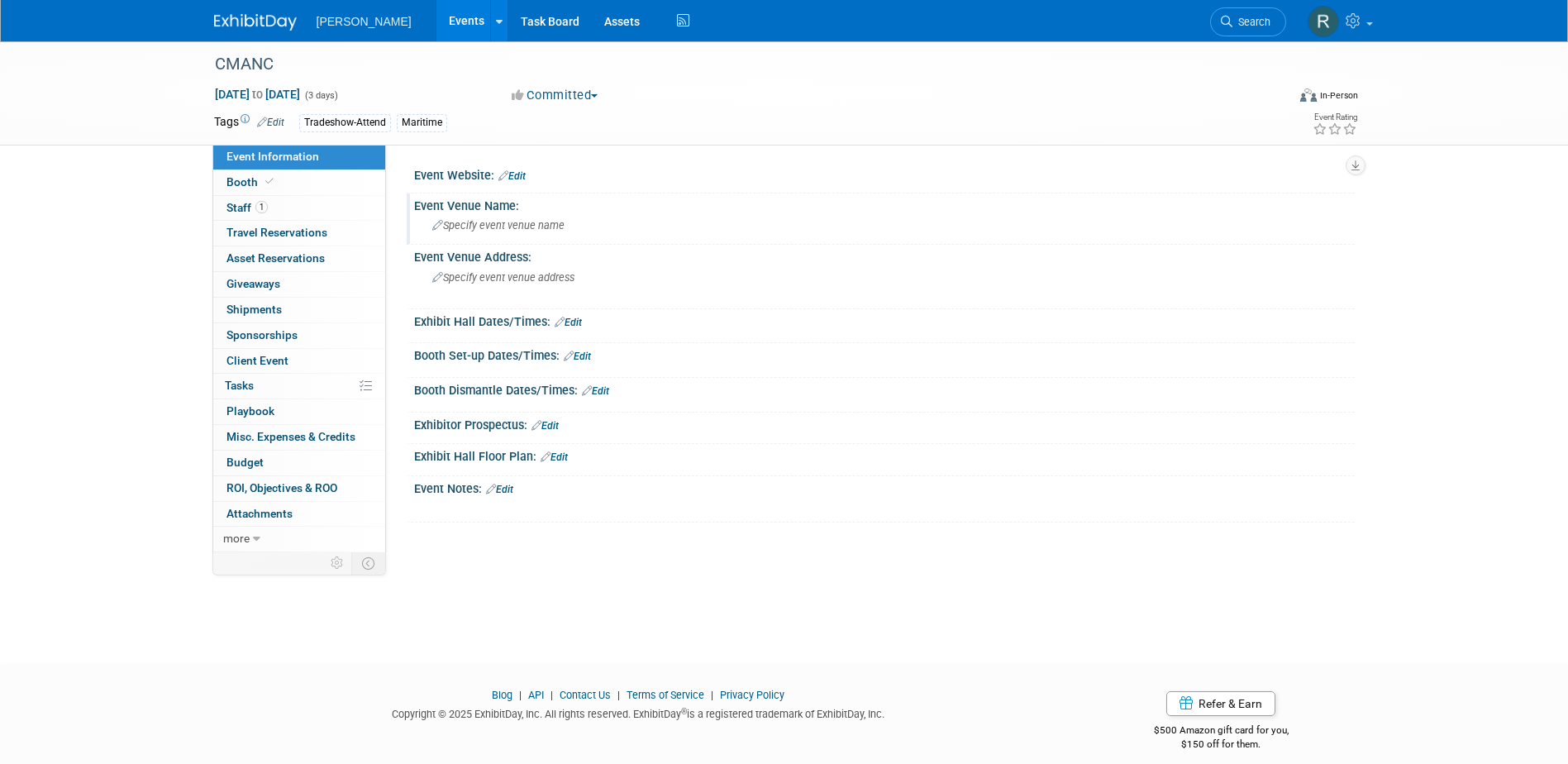
click at [499, 228] on span "Specify event venue name" at bounding box center [499, 225] width 132 height 12
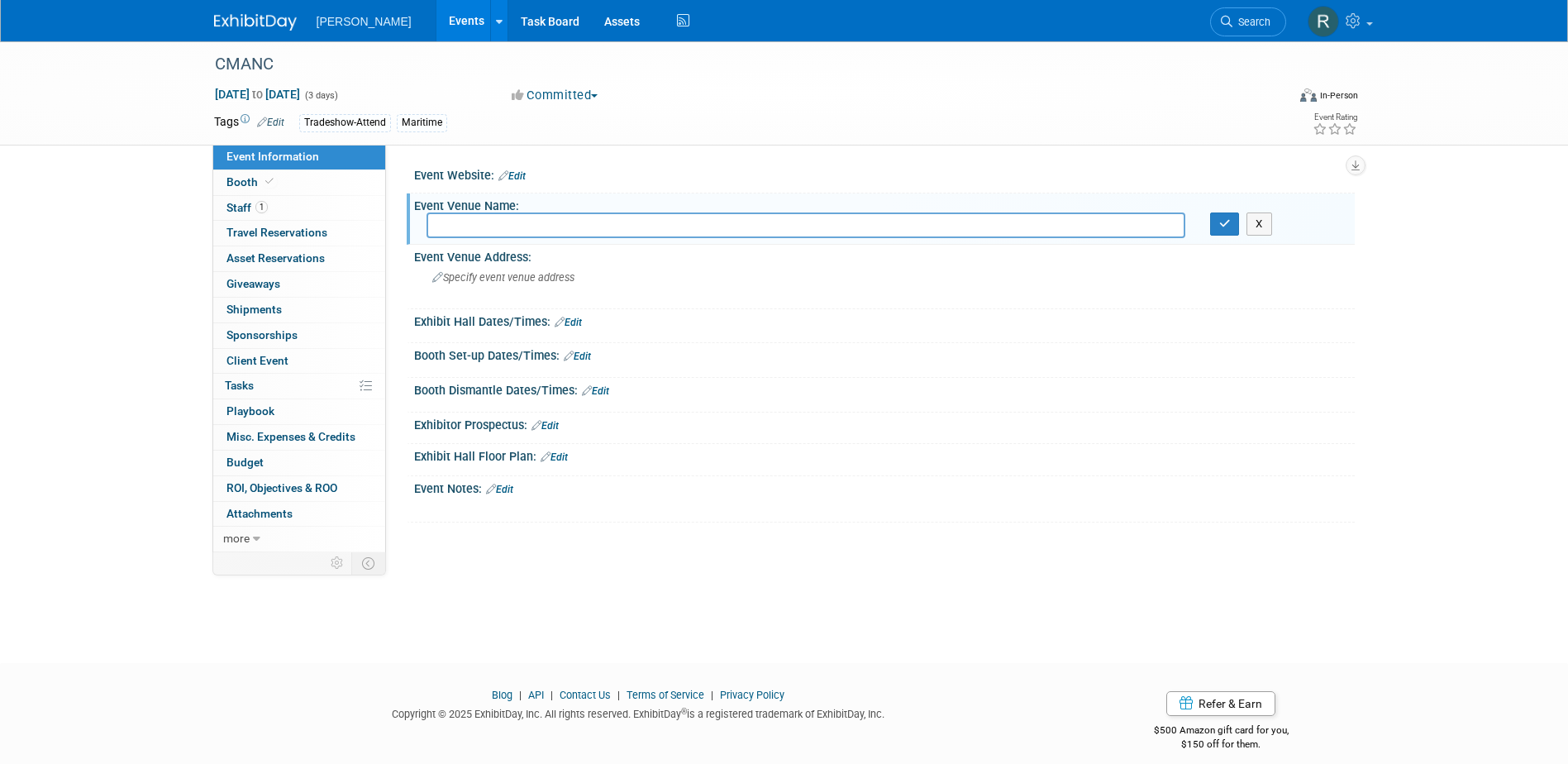
click at [495, 234] on input "text" at bounding box center [806, 225] width 759 height 26
paste input "CMANC’S Fall Meeting 2025"
type input "CMANC’S Fall Meeting 2025"
click at [452, 60] on div "CMANC" at bounding box center [735, 64] width 1053 height 30
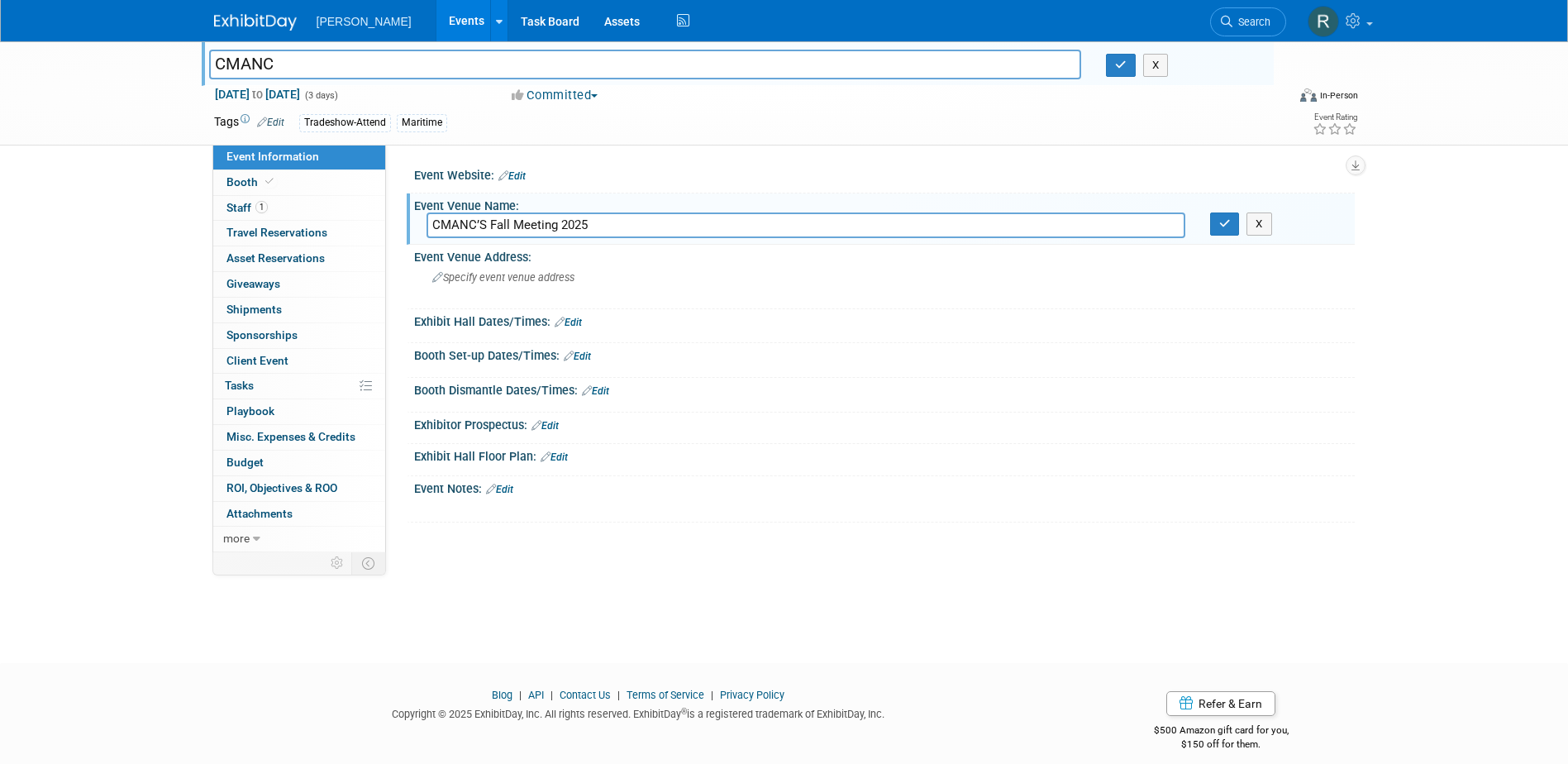
drag, startPoint x: 299, startPoint y: 72, endPoint x: 145, endPoint y: 62, distance: 154.3
click at [149, 63] on div "CMANC CMANC X [DATE] to [DATE] (3 days) [DATE] to [DATE] Committed Committed Co…" at bounding box center [784, 94] width 1568 height 104
type input "CMANC’S Fall Meeting 2025"
click at [1126, 65] on icon "button" at bounding box center [1121, 64] width 11 height 11
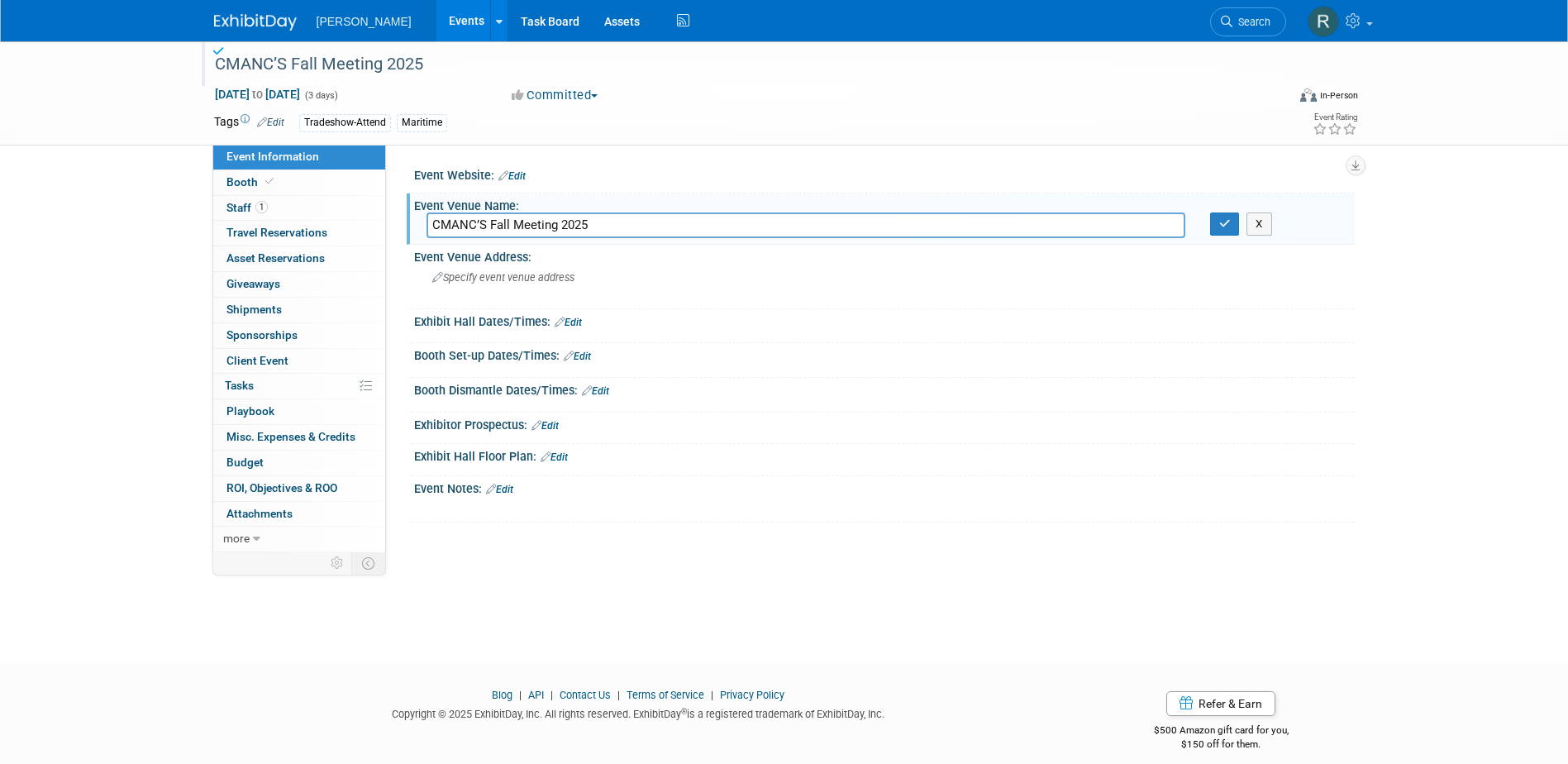
drag, startPoint x: 603, startPoint y: 228, endPoint x: 396, endPoint y: 205, distance: 208.3
click at [395, 207] on div "Event Website: Edit Event Venue Name: Specify event venue name CMANC’S Fall Mee…" at bounding box center [870, 348] width 969 height 408
type input "Half Moon Bay"
click at [496, 297] on div "Specify event venue address" at bounding box center [610, 283] width 367 height 38
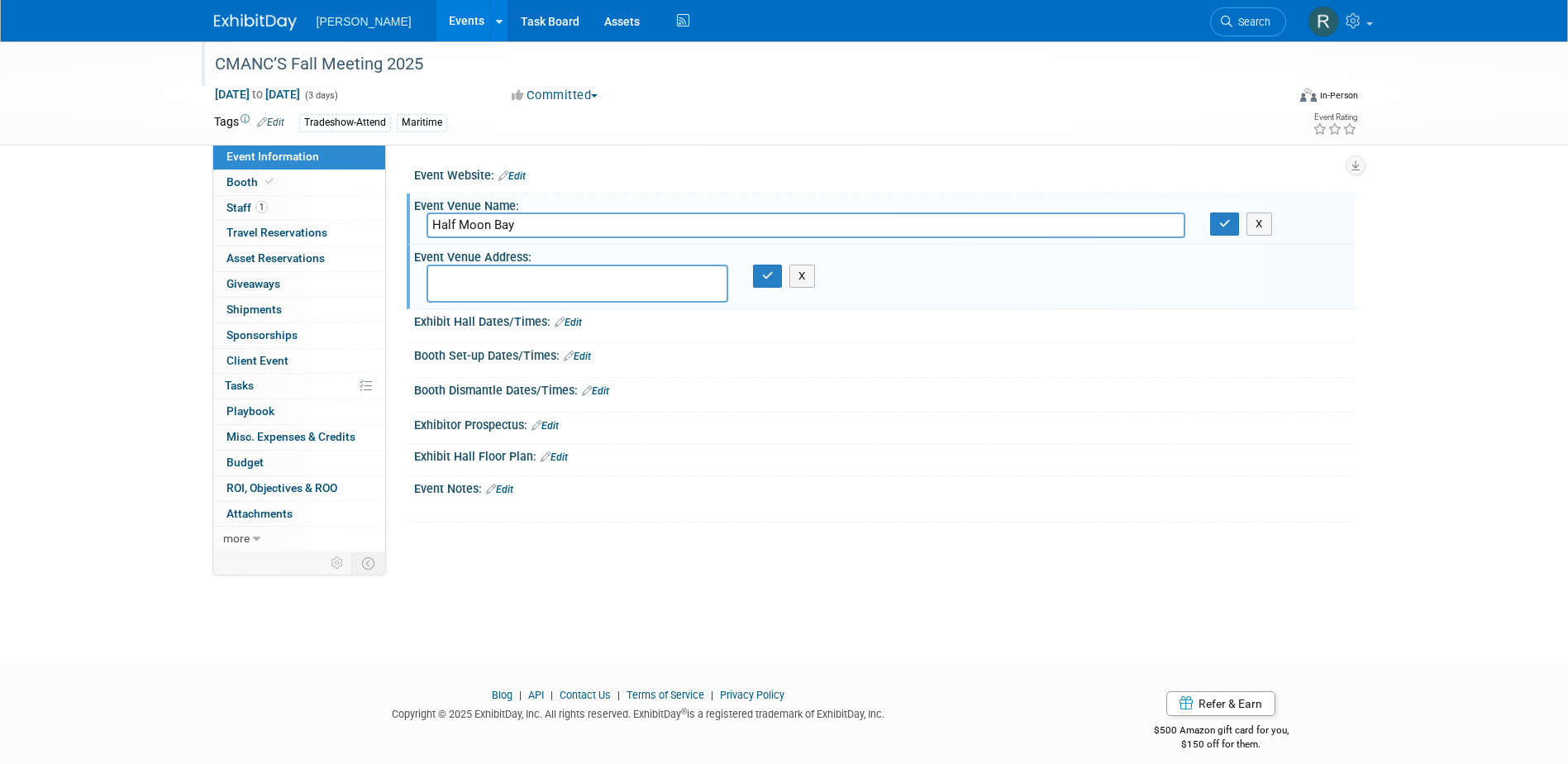
click at [482, 280] on textarea at bounding box center [577, 283] width 302 height 38
paste textarea "[GEOGRAPHIC_DATA] [GEOGRAPHIC_DATA] [STREET_ADDRESS]"
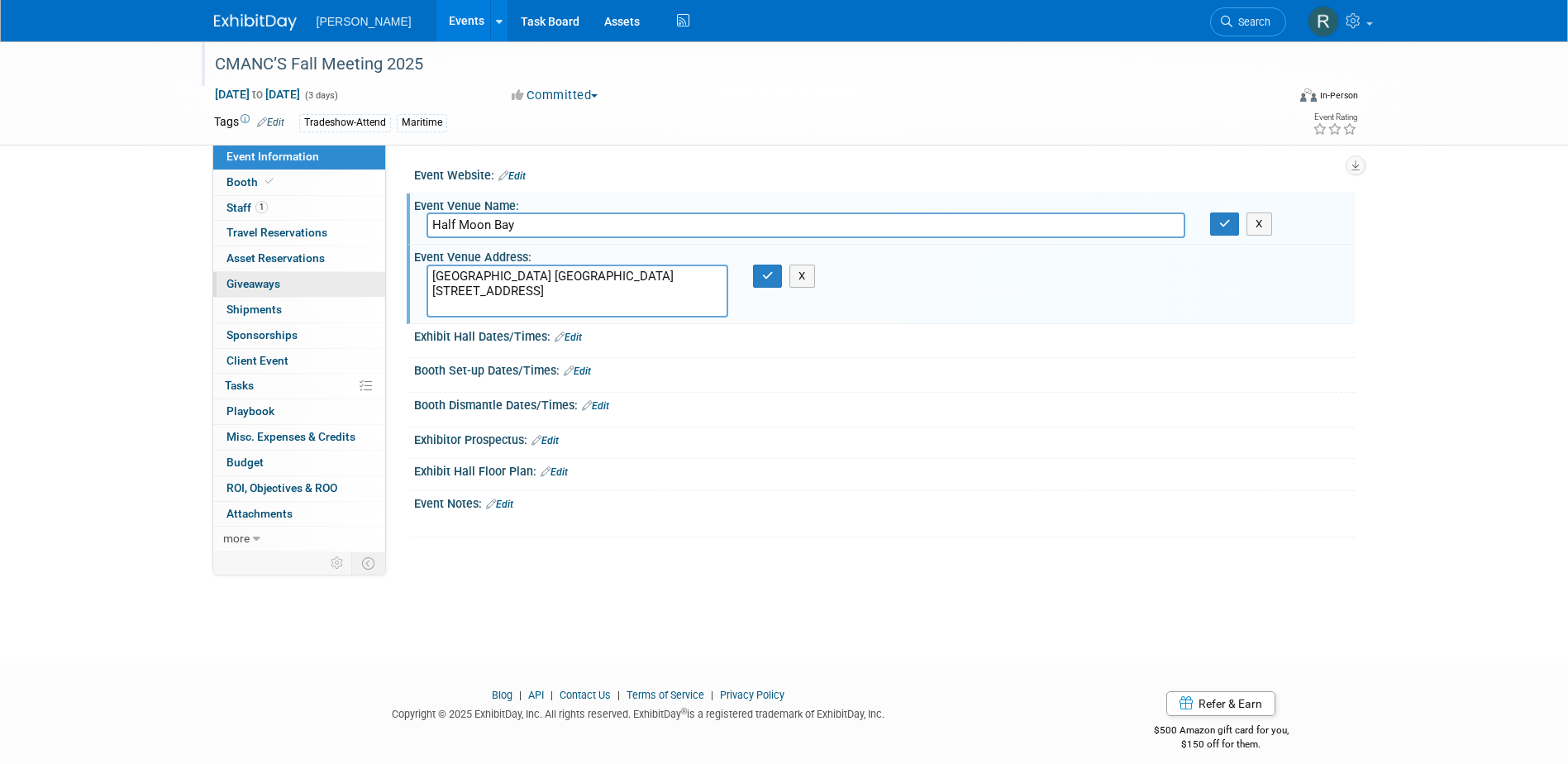
drag, startPoint x: 677, startPoint y: 276, endPoint x: 372, endPoint y: 286, distance: 305.2
click at [372, 286] on div "Event Information Event Info Booth Booth 1 Staff 1 Staff 0 Travel Reservations …" at bounding box center [784, 296] width 1166 height 511
click at [707, 268] on textarea "[GEOGRAPHIC_DATA] [GEOGRAPHIC_DATA] [STREET_ADDRESS]" at bounding box center [577, 291] width 302 height 53
drag, startPoint x: 683, startPoint y: 273, endPoint x: 400, endPoint y: 273, distance: 283.0
click at [400, 273] on div "Event Website: Edit Event Venue Name: Specify event venue name [GEOGRAPHIC_DATA…" at bounding box center [870, 348] width 969 height 408
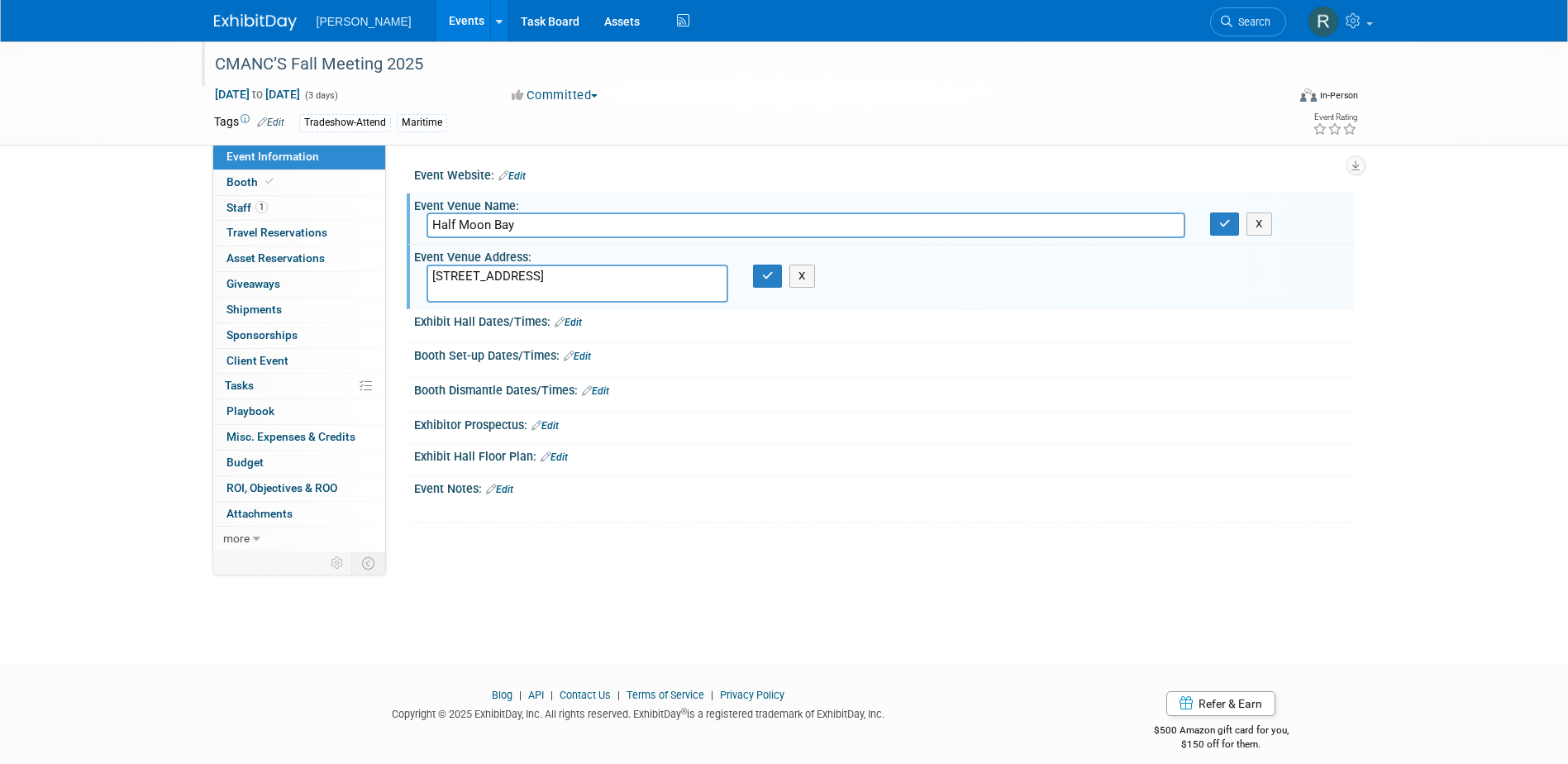
type textarea "[STREET_ADDRESS]"
drag, startPoint x: 534, startPoint y: 229, endPoint x: 399, endPoint y: 229, distance: 135.0
click at [399, 229] on div "Event Website: Edit Event Venue Name: Specify event venue name [GEOGRAPHIC_DATA…" at bounding box center [870, 348] width 969 height 408
paste input "[GEOGRAPHIC_DATA] [GEOGRAPHIC_DATA]"
type input "[GEOGRAPHIC_DATA] [GEOGRAPHIC_DATA]"
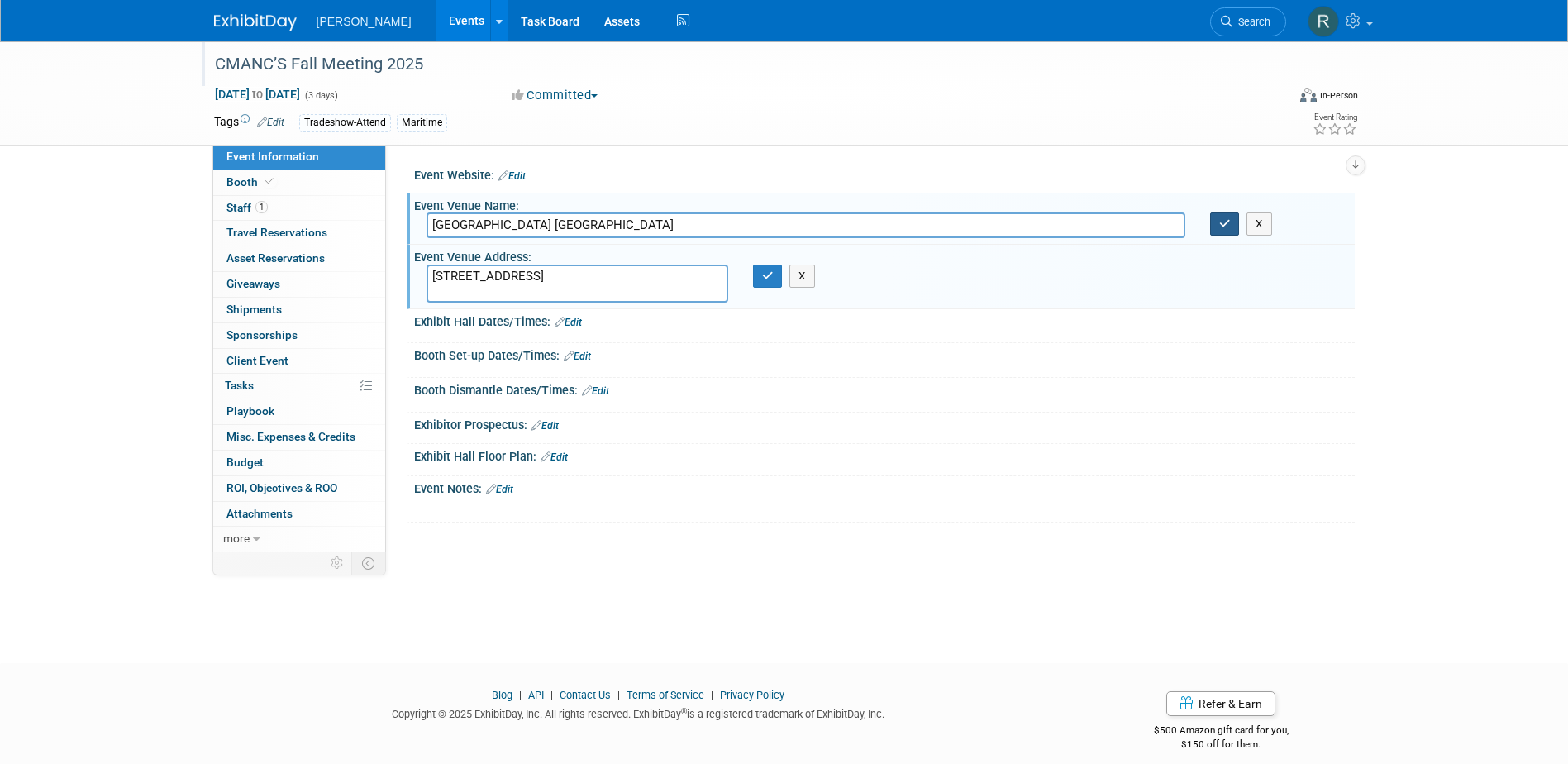
drag, startPoint x: 1215, startPoint y: 228, endPoint x: 784, endPoint y: 226, distance: 431.0
click at [1215, 227] on button "button" at bounding box center [1226, 224] width 30 height 23
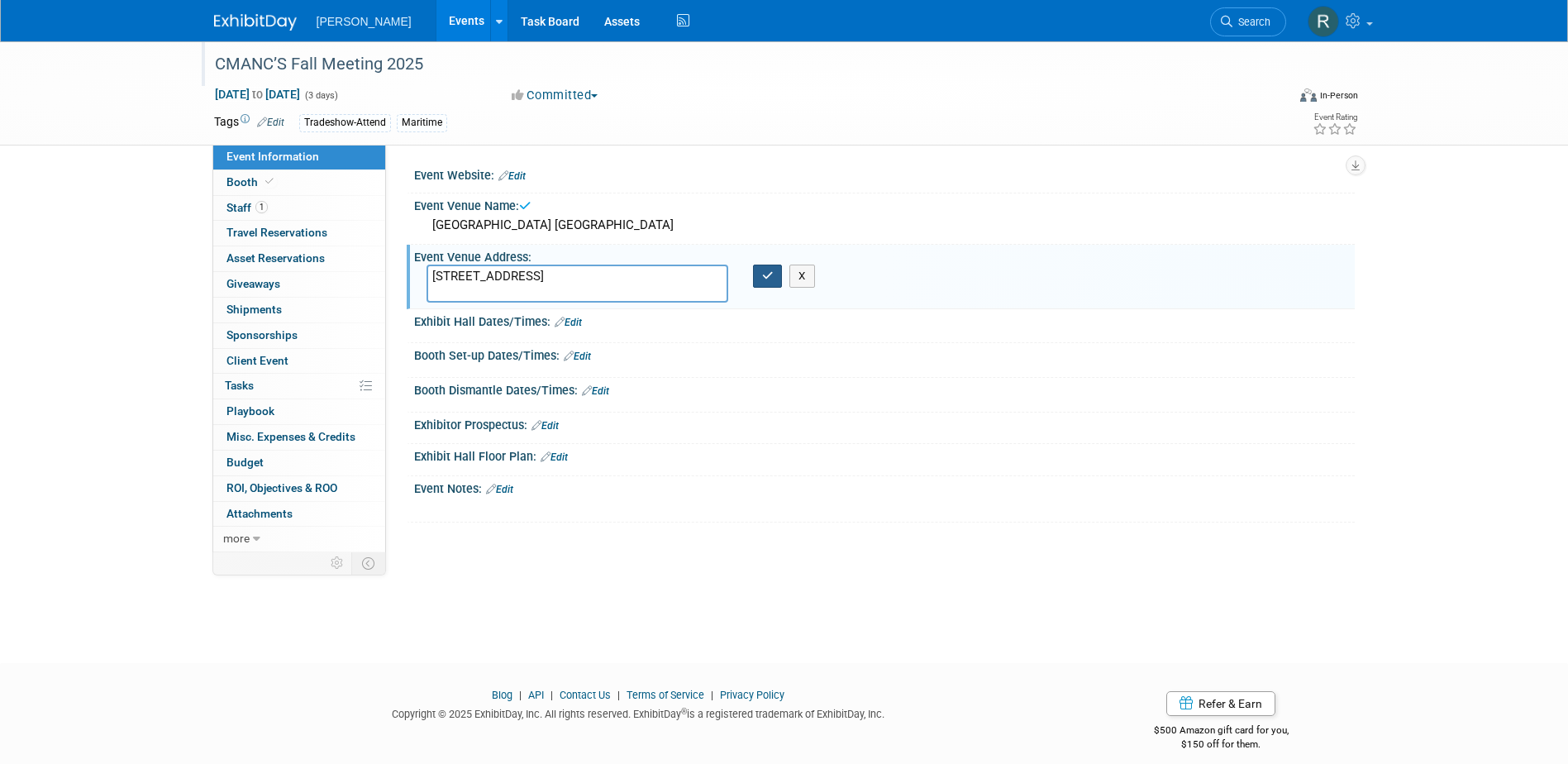
click at [763, 283] on button "button" at bounding box center [768, 276] width 30 height 23
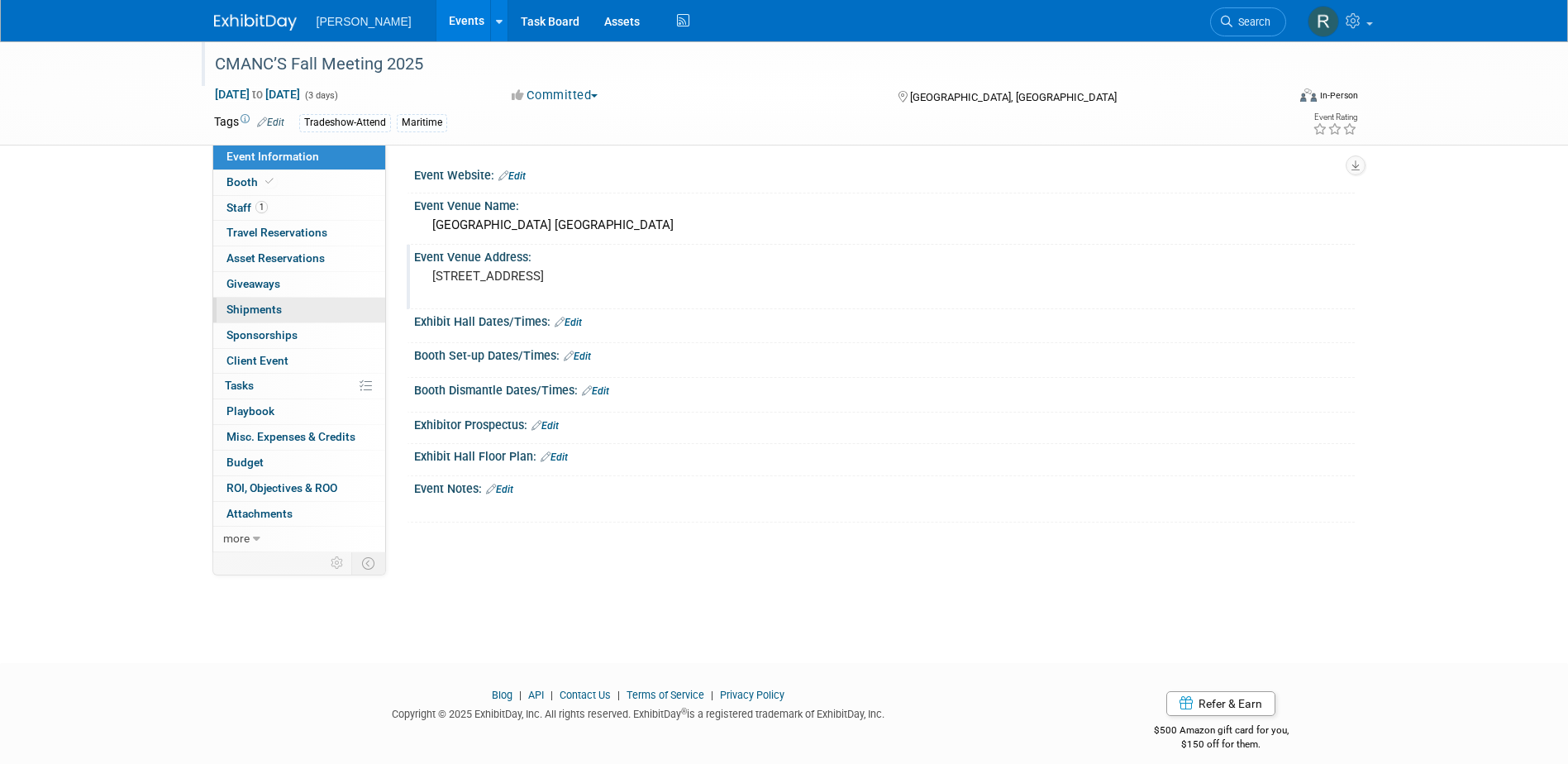
drag, startPoint x: 264, startPoint y: 311, endPoint x: 273, endPoint y: 307, distance: 9.8
click at [264, 311] on span "Shipments 0" at bounding box center [254, 309] width 56 height 13
